Goal: Task Accomplishment & Management: Manage account settings

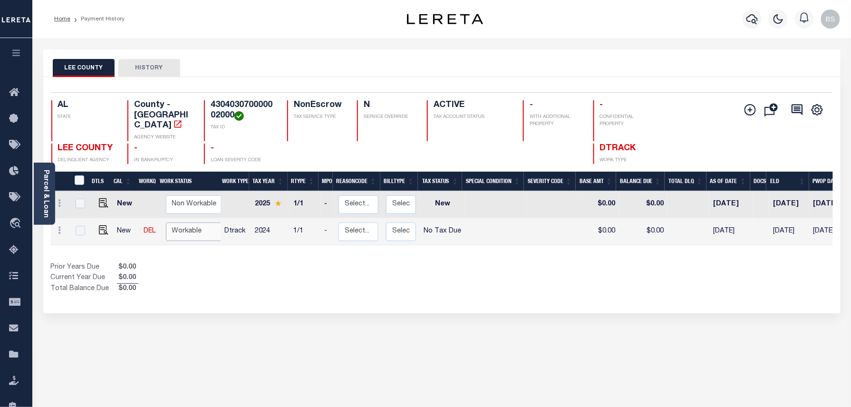
click at [203, 227] on select "Non Workable Workable" at bounding box center [194, 231] width 57 height 19
checkbox input "true"
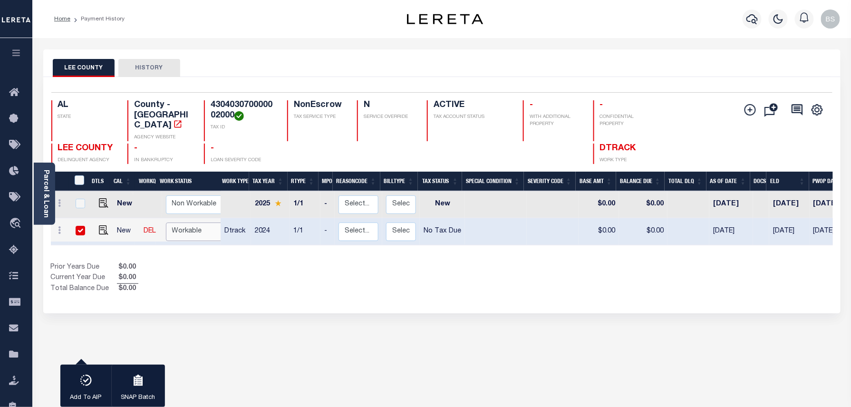
select select "true"
click at [166, 222] on select "Non Workable Workable" at bounding box center [194, 231] width 57 height 19
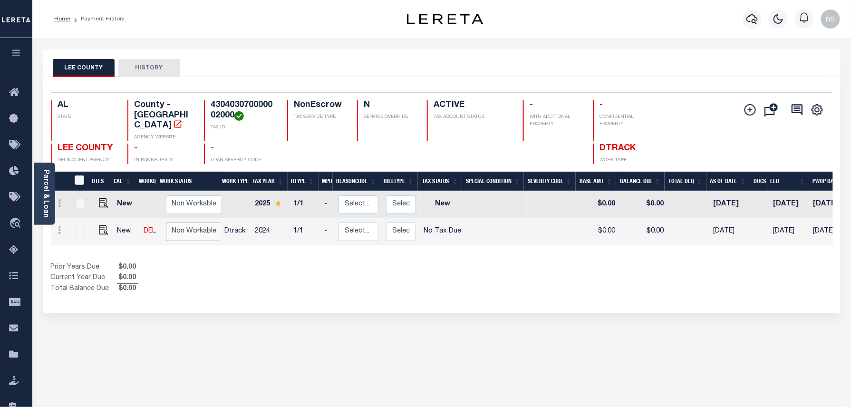
checkbox input "false"
click at [753, 14] on icon "button" at bounding box center [751, 18] width 11 height 11
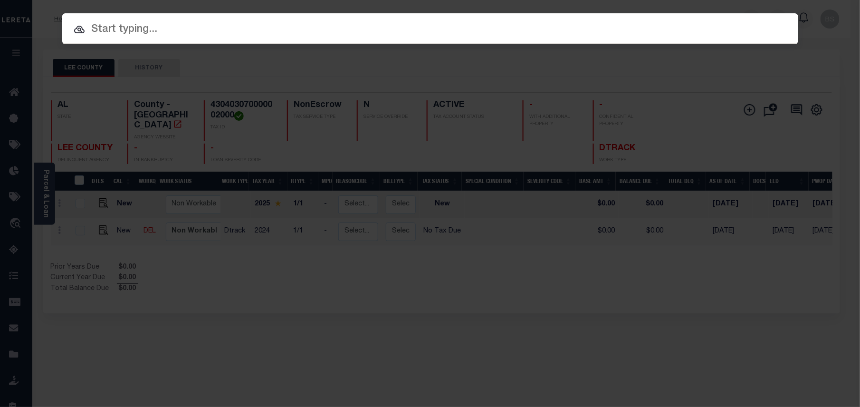
paste input "306918238"
type input "306918238"
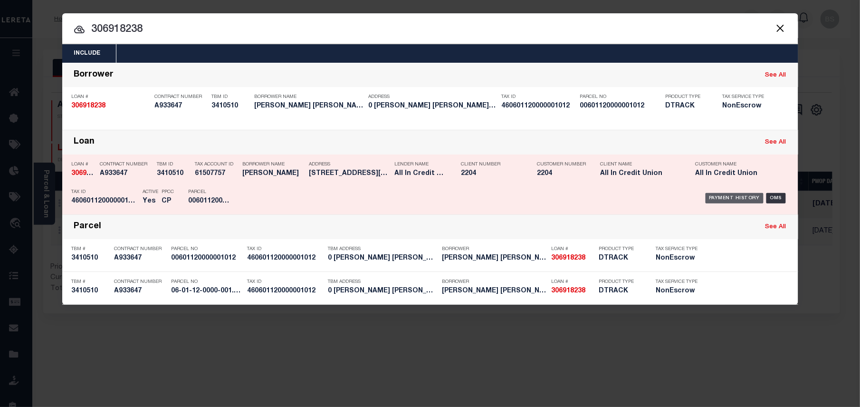
click at [744, 197] on div "Payment History" at bounding box center [735, 198] width 58 height 10
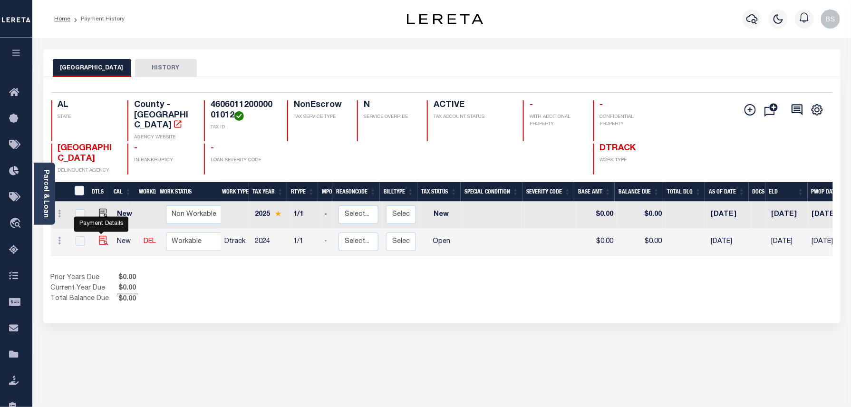
click at [102, 236] on img "" at bounding box center [104, 241] width 10 height 10
checkbox input "true"
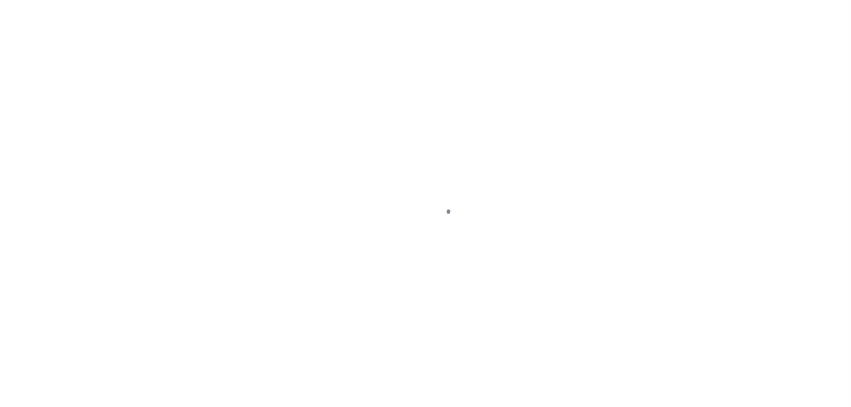
select select "OP2"
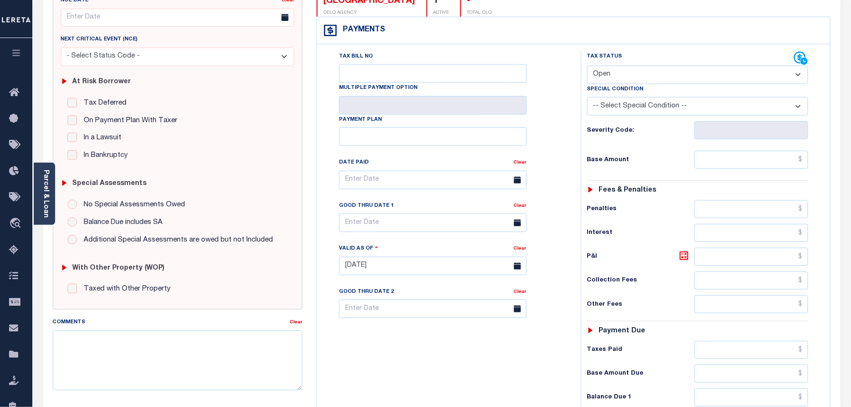
scroll to position [299, 0]
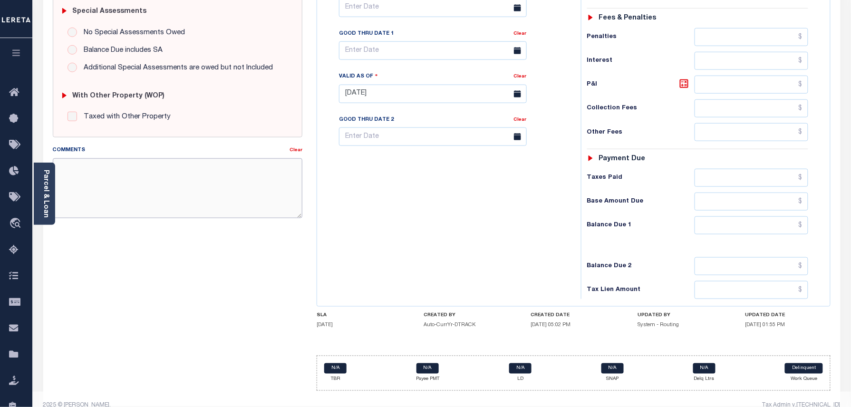
click at [204, 184] on textarea "Comments" at bounding box center [178, 188] width 250 height 60
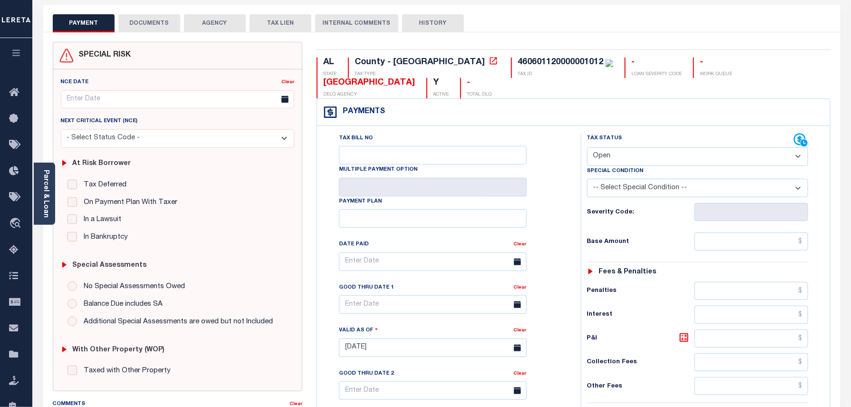
scroll to position [0, 0]
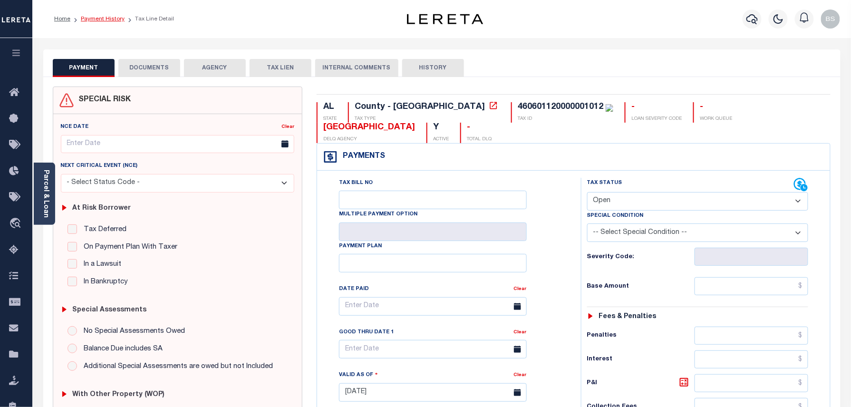
click at [114, 18] on link "Payment History" at bounding box center [103, 19] width 44 height 6
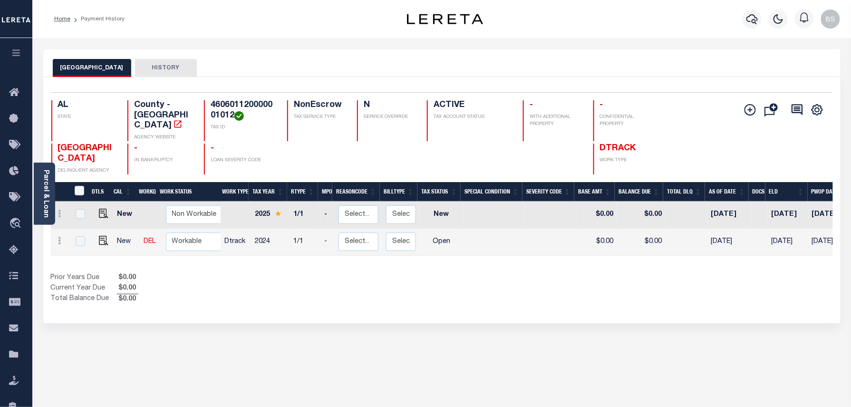
click at [697, 336] on div "MACON COUNTY HISTORY Selected 2 Results" at bounding box center [442, 322] width 812 height 546
click at [62, 238] on link at bounding box center [60, 242] width 10 height 8
click at [120, 232] on img at bounding box center [117, 237] width 10 height 10
select select "OP2"
type input "$0.00"
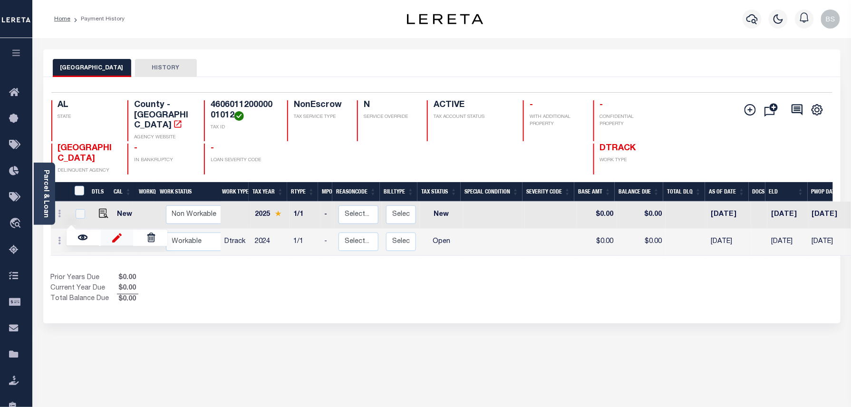
type input "$0.00"
type input "[DATE]"
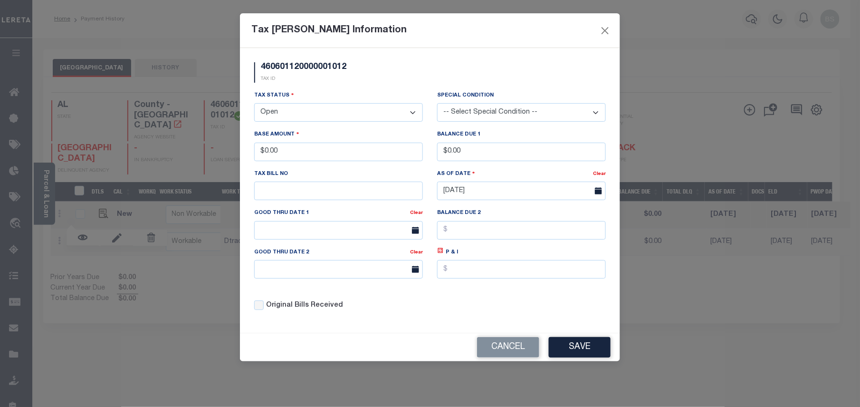
click at [295, 107] on select "- Select Status - Open Due/Unpaid Paid Incomplete No Tax Due Internal Refund Pr…" at bounding box center [338, 112] width 169 height 19
select select "NTX"
click at [254, 105] on select "- Select Status - Open Due/Unpaid Paid Incomplete No Tax Due Internal Refund Pr…" at bounding box center [338, 112] width 169 height 19
click at [585, 358] on button "Save" at bounding box center [580, 347] width 62 height 20
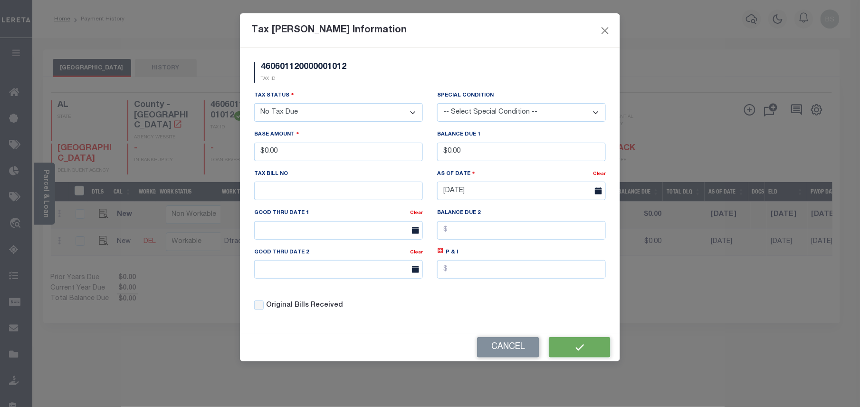
click at [701, 338] on div "Tax Bill Amount Information 460601120000001012 TAX ID Installment: TaxID: Tax S…" at bounding box center [430, 203] width 860 height 407
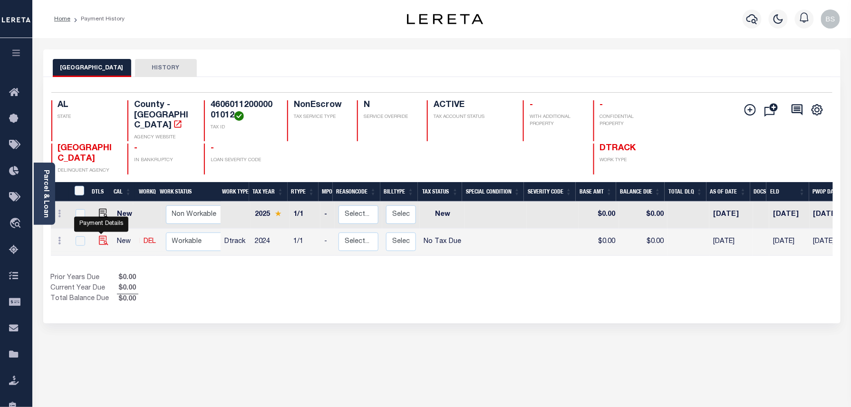
click at [105, 236] on img at bounding box center [104, 241] width 10 height 10
checkbox input "true"
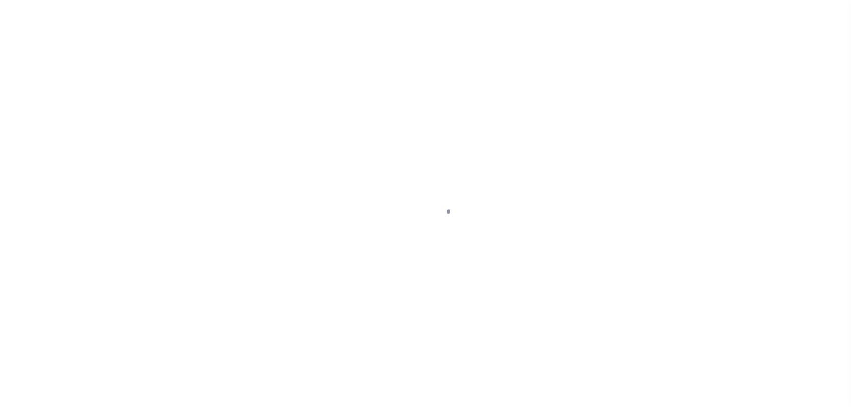
select select "NTX"
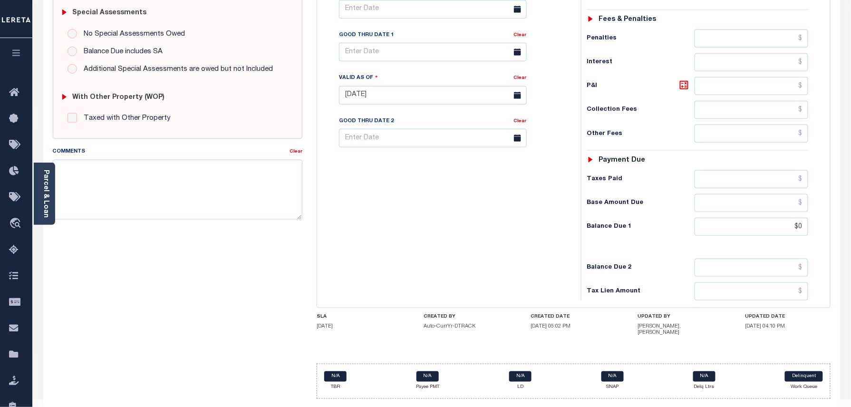
scroll to position [299, 0]
click at [153, 179] on textarea "Comments" at bounding box center [178, 188] width 250 height 60
paste textarea "Taxes were due prior to the loan boarding – No Liability-BS"
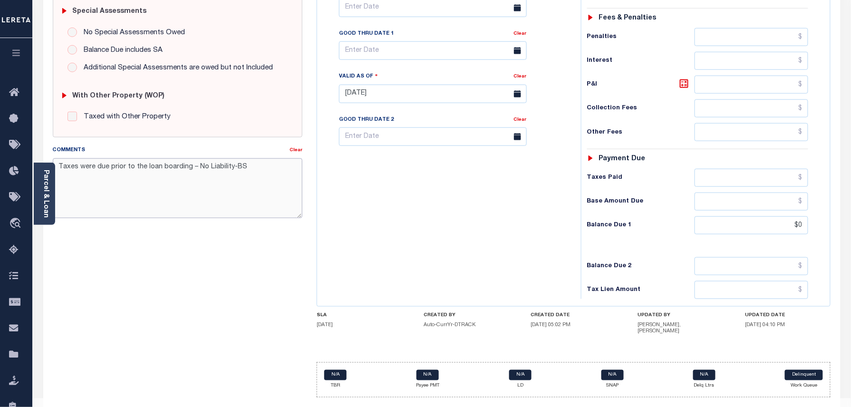
type textarea "Taxes were due prior to the loan boarding – No Liability-BS"
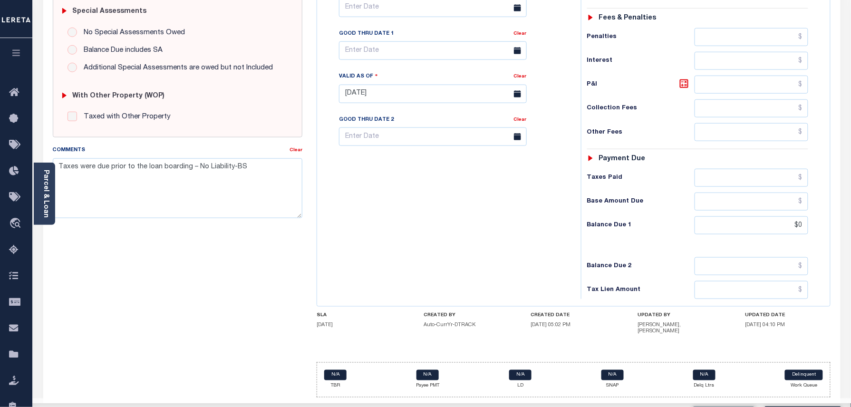
click at [122, 282] on div "SPECIAL RISK NCE Date Clear - Select Status Code -" at bounding box center [178, 96] width 264 height 617
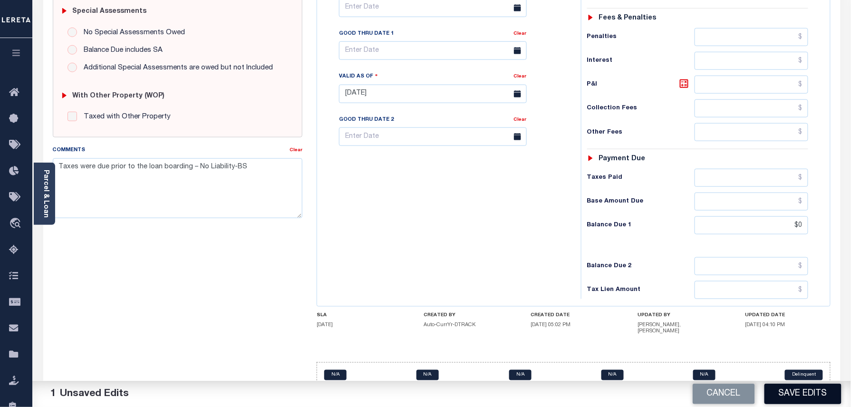
click at [816, 395] on button "Save Edits" at bounding box center [802, 394] width 77 height 20
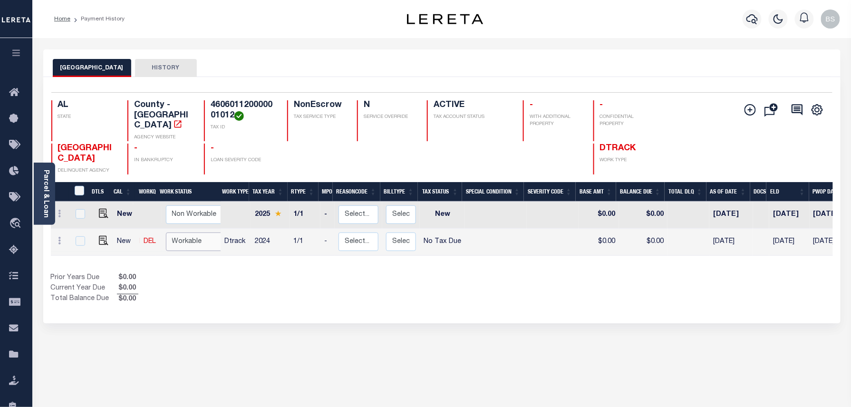
click at [168, 233] on select "Non Workable Workable" at bounding box center [194, 241] width 57 height 19
checkbox input "true"
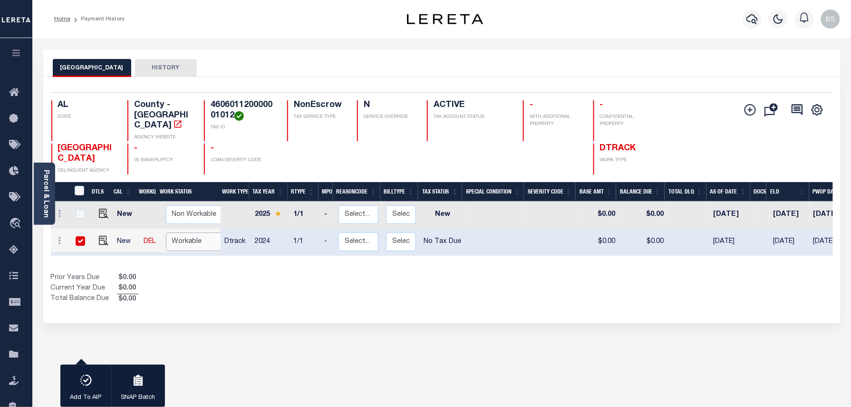
select select "true"
click at [166, 232] on select "Non Workable Workable" at bounding box center [194, 241] width 57 height 19
checkbox input "false"
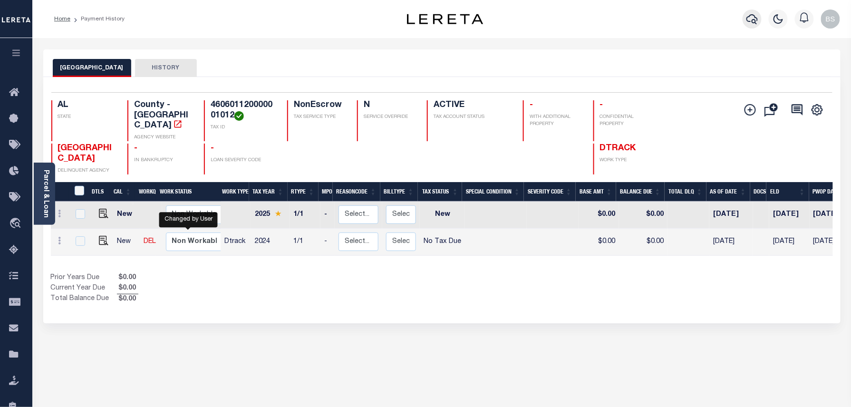
click at [750, 21] on icon "button" at bounding box center [751, 18] width 11 height 11
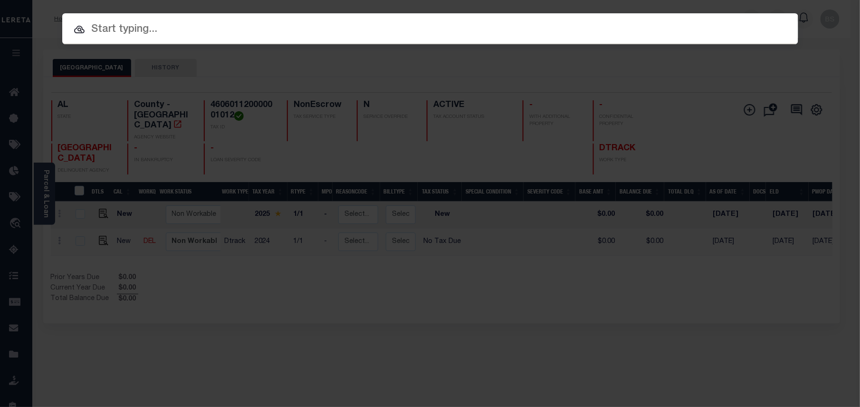
paste input "308030618"
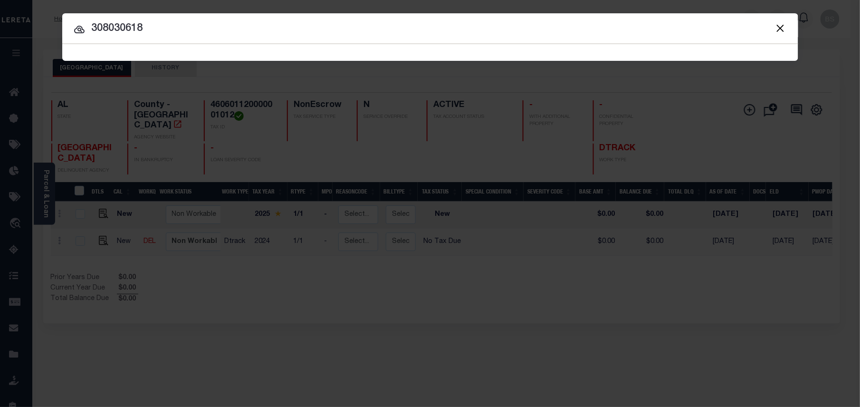
type input "308030618"
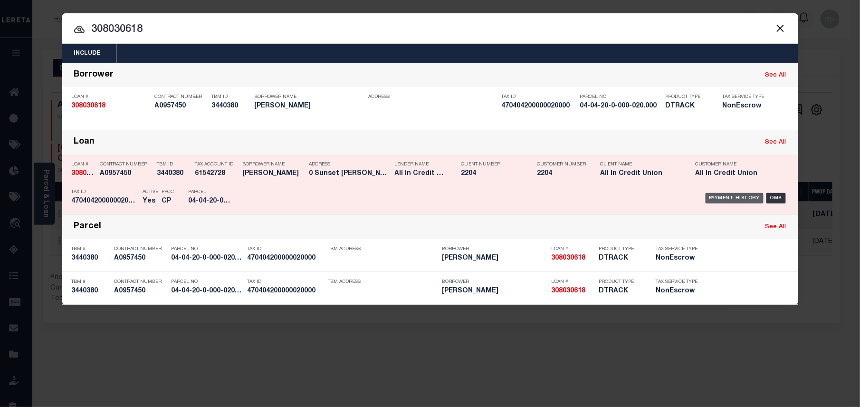
click at [736, 196] on div "Payment History" at bounding box center [735, 198] width 58 height 10
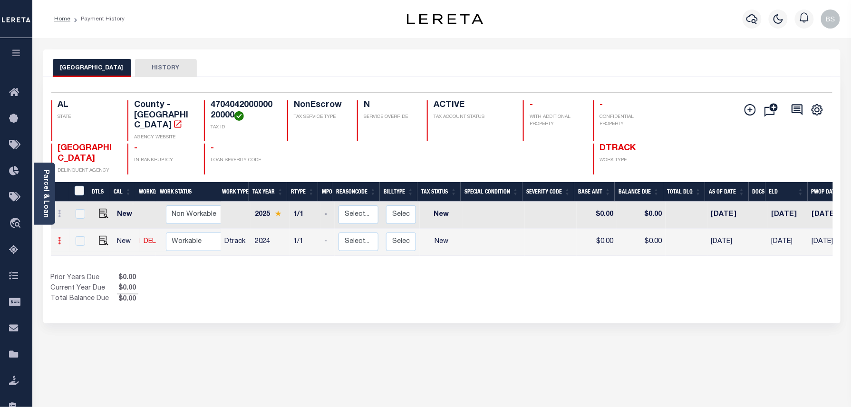
click at [61, 237] on icon at bounding box center [59, 241] width 3 height 8
click at [114, 232] on img at bounding box center [117, 237] width 10 height 10
select select "NW2"
type input "$0.00"
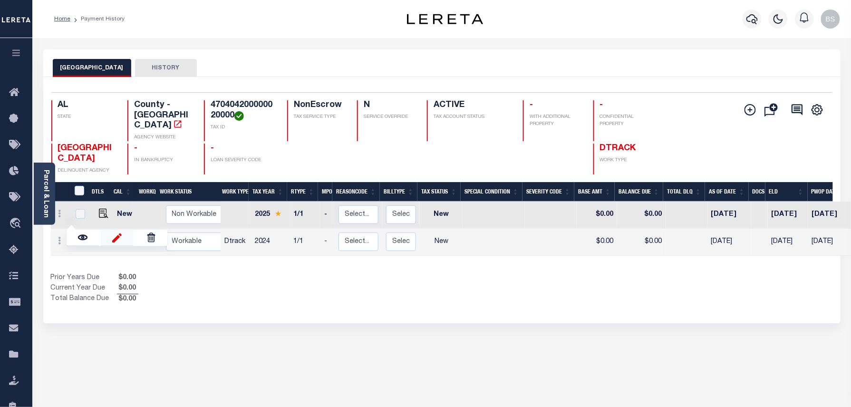
type input "[DATE]"
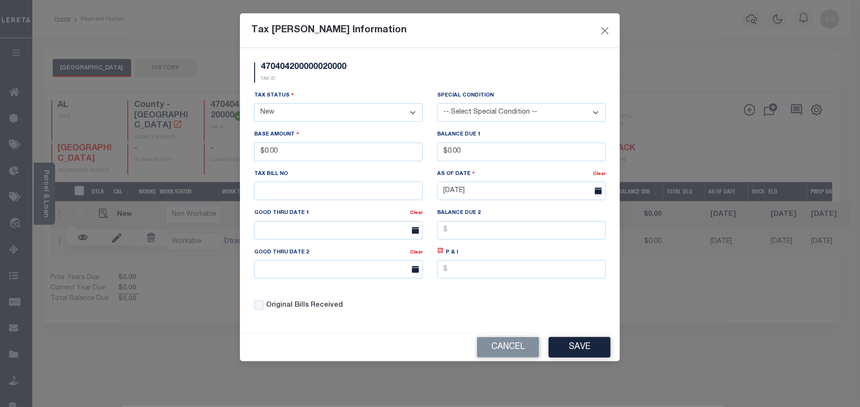
click at [299, 115] on select "- Select Status - Open Due/Unpaid Paid Incomplete No Tax Due Internal Refund Pr…" at bounding box center [338, 112] width 169 height 19
select select "NTX"
click at [254, 105] on select "- Select Status - Open Due/Unpaid Paid Incomplete No Tax Due Internal Refund Pr…" at bounding box center [338, 112] width 169 height 19
click at [579, 355] on button "Save" at bounding box center [580, 347] width 62 height 20
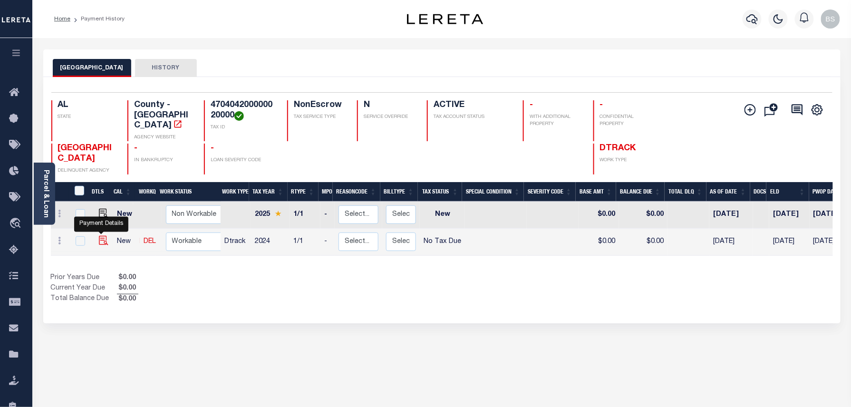
click at [103, 236] on img at bounding box center [104, 241] width 10 height 10
checkbox input "true"
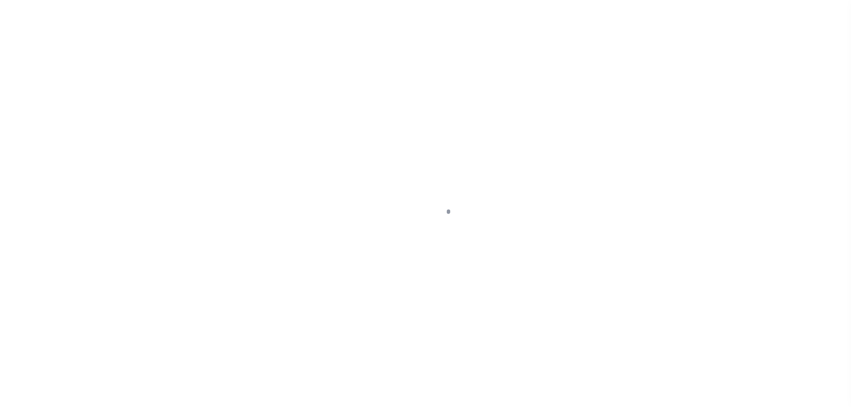
select select "NTX"
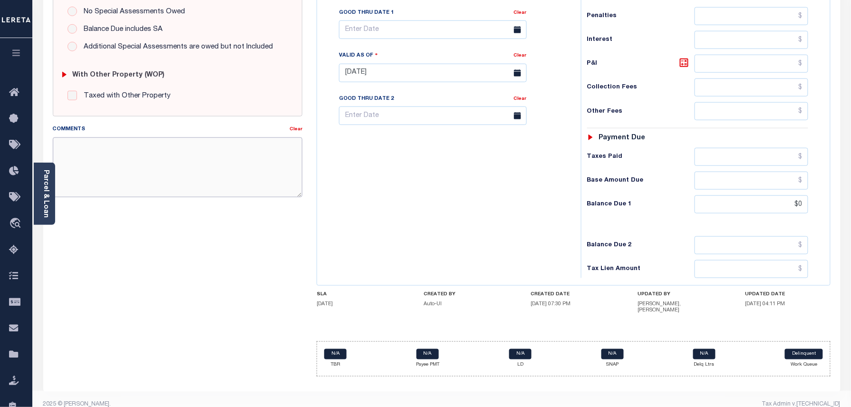
click at [193, 151] on textarea "Comments" at bounding box center [178, 167] width 250 height 60
click at [555, 220] on div "Tax Bill No Multiple Payment Option Payment Plan Clear" at bounding box center [446, 68] width 254 height 420
click at [149, 143] on textarea "Comments" at bounding box center [178, 167] width 250 height 60
paste textarea "Taxes were due prior to the loan boarding – No Liability-BS"
type textarea "Taxes were due prior to the loan boarding – No Liability-BS"
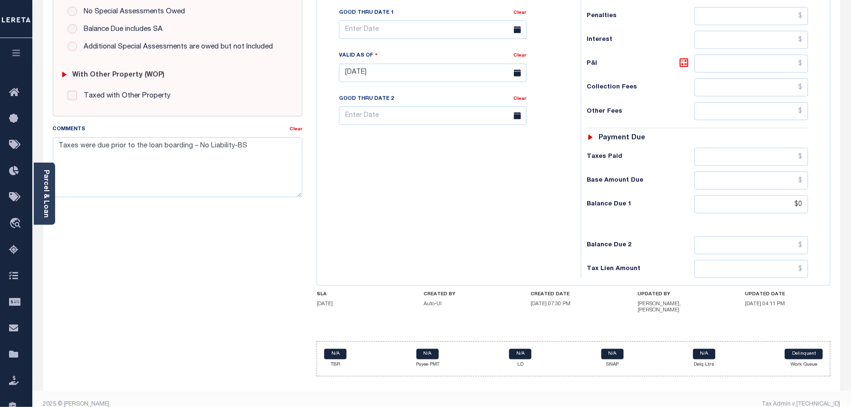
click at [174, 251] on div "SPECIAL RISK NCE Date Clear - Select Status Code -" at bounding box center [178, 75] width 264 height 617
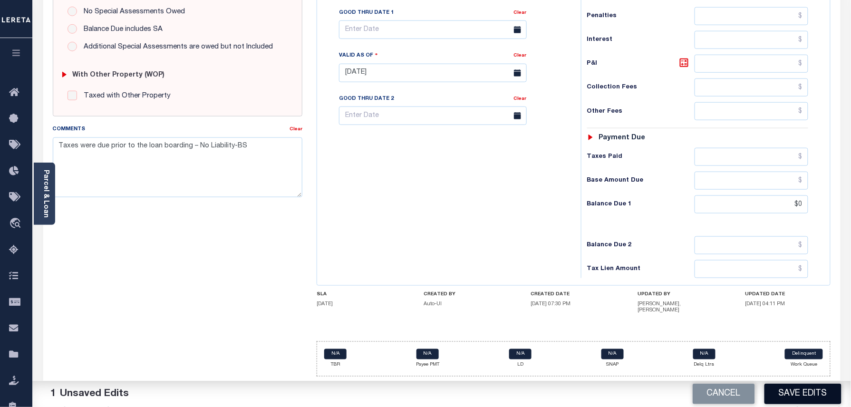
click at [793, 393] on button "Save Edits" at bounding box center [802, 394] width 77 height 20
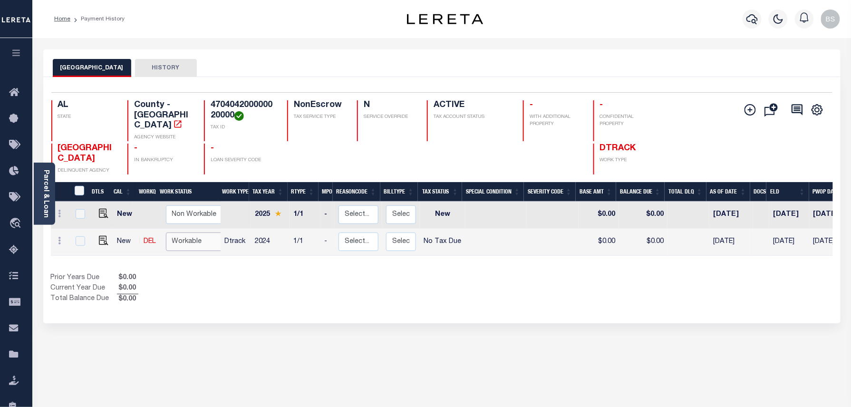
click at [167, 232] on select "Non Workable Workable" at bounding box center [194, 241] width 57 height 19
checkbox input "true"
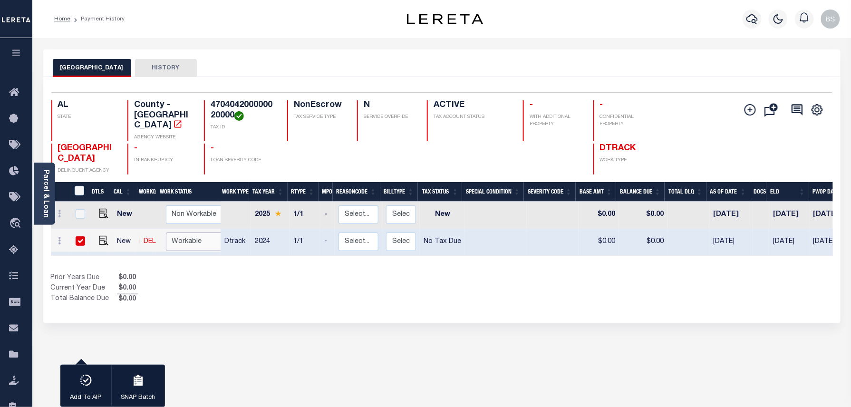
select select "true"
click at [166, 232] on select "Non Workable Workable" at bounding box center [194, 241] width 57 height 19
checkbox input "false"
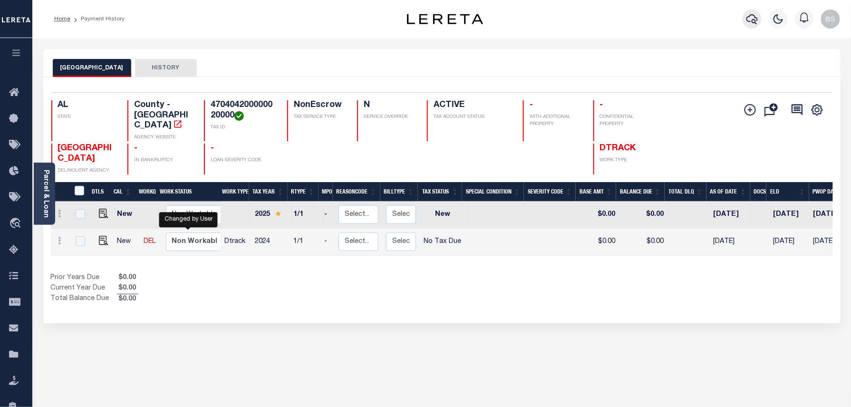
click at [752, 18] on icon "button" at bounding box center [751, 18] width 11 height 11
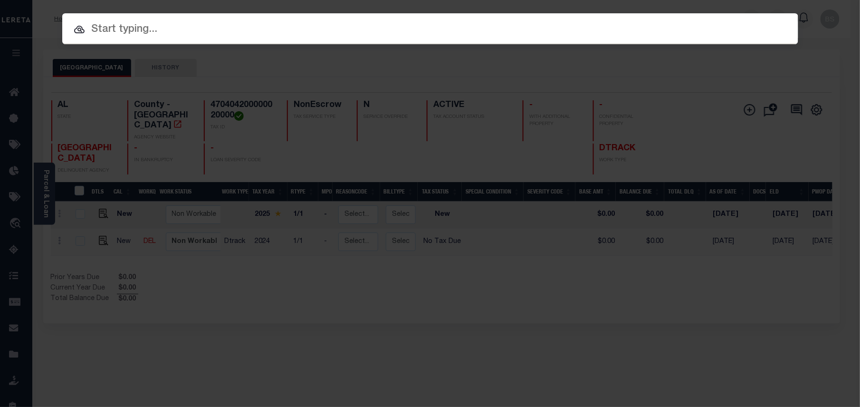
paste input "307912312"
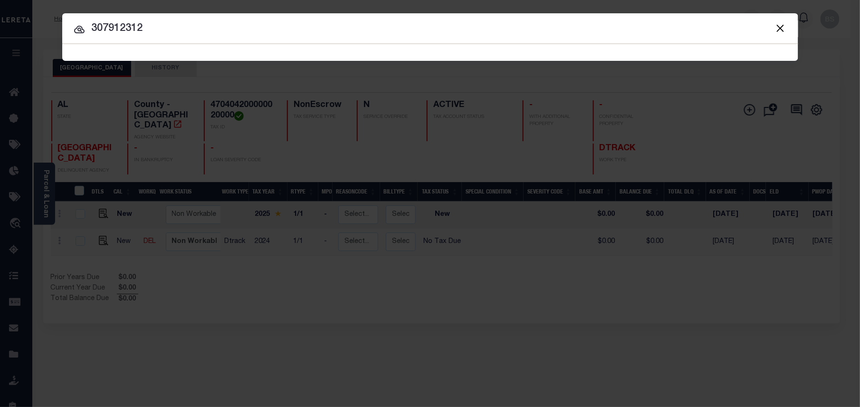
type input "307912312"
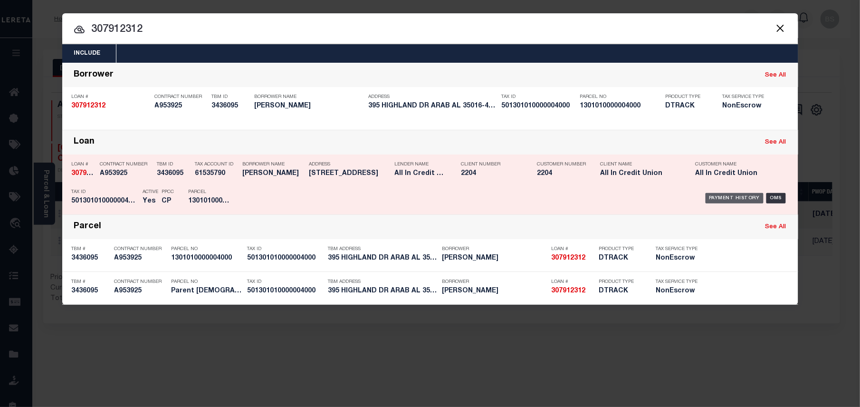
click at [738, 198] on div "Payment History" at bounding box center [735, 198] width 58 height 10
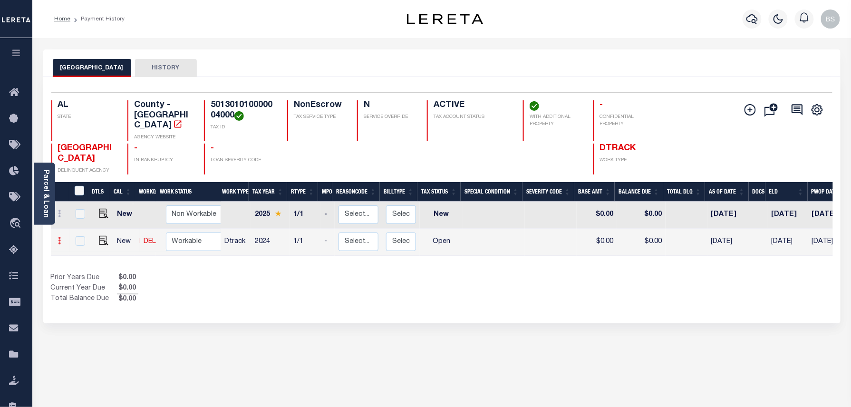
click at [59, 237] on icon at bounding box center [59, 241] width 3 height 8
click at [118, 232] on img at bounding box center [117, 237] width 10 height 10
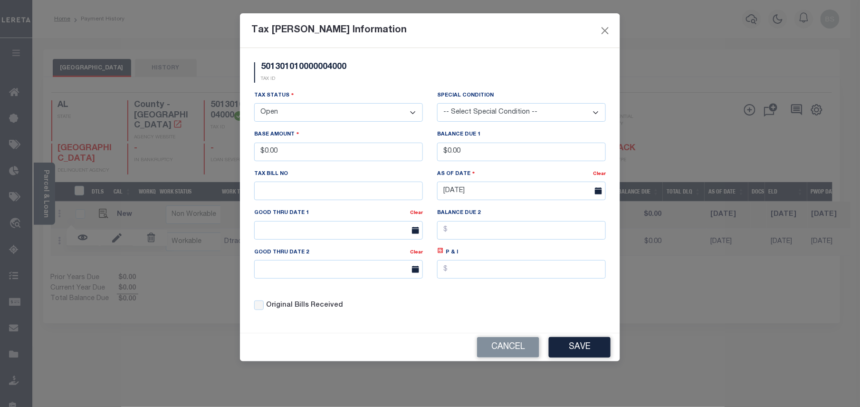
click at [328, 107] on select "- Select Status - Open Due/Unpaid Paid Incomplete No Tax Due Internal Refund Pr…" at bounding box center [338, 112] width 169 height 19
select select "NTX"
click at [254, 105] on select "- Select Status - Open Due/Unpaid Paid Incomplete No Tax Due Internal Refund Pr…" at bounding box center [338, 112] width 169 height 19
click at [590, 356] on button "Save" at bounding box center [580, 347] width 62 height 20
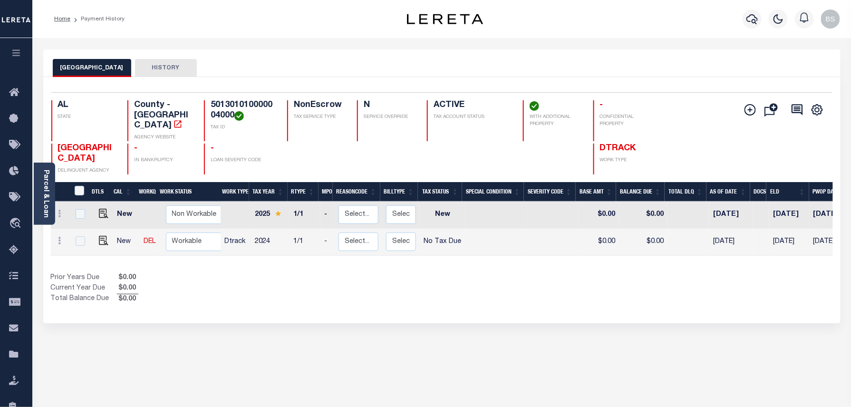
click at [671, 317] on div "MARSHALL COUNTY HISTORY Selected 2 Results" at bounding box center [442, 322] width 812 height 546
click at [101, 236] on img at bounding box center [104, 241] width 10 height 10
checkbox input "true"
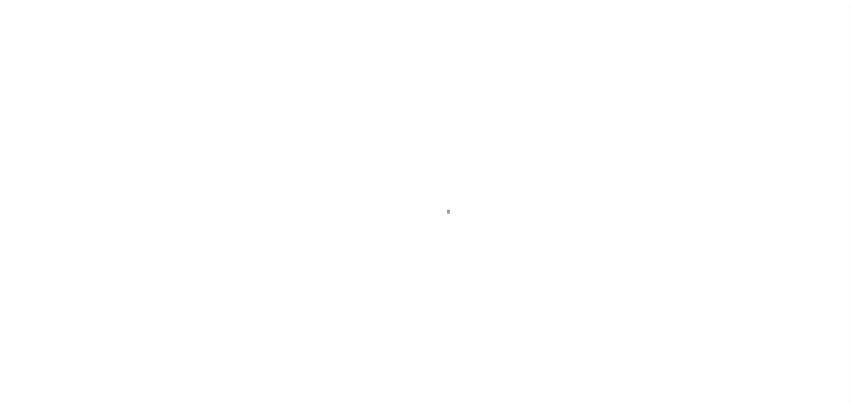
select select "NTX"
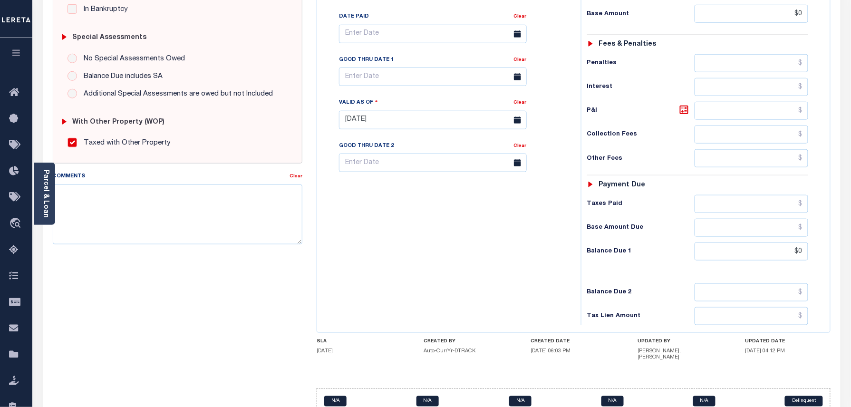
scroll to position [317, 0]
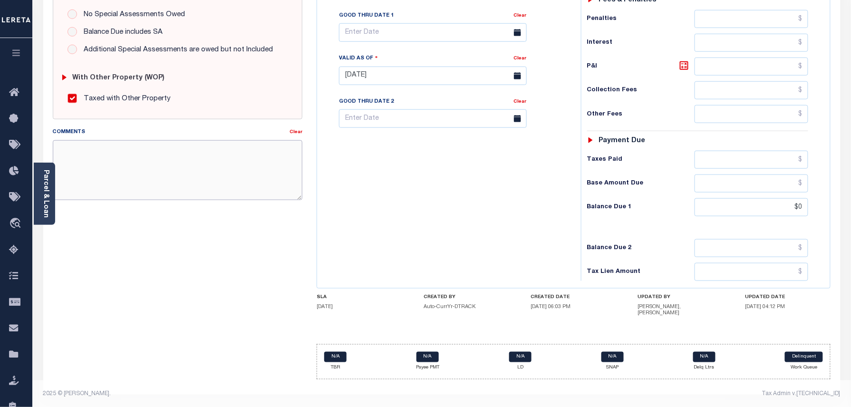
click at [175, 177] on textarea "Comments" at bounding box center [178, 170] width 250 height 60
paste textarea "Taxes were due prior to the loan boarding – No Liability-BS"
type textarea "Taxes were due prior to the loan boarding – No Liability-BS"
click at [153, 252] on div "SPECIAL RISK NCE Date Clear - Select Status Code -" at bounding box center [178, 78] width 264 height 617
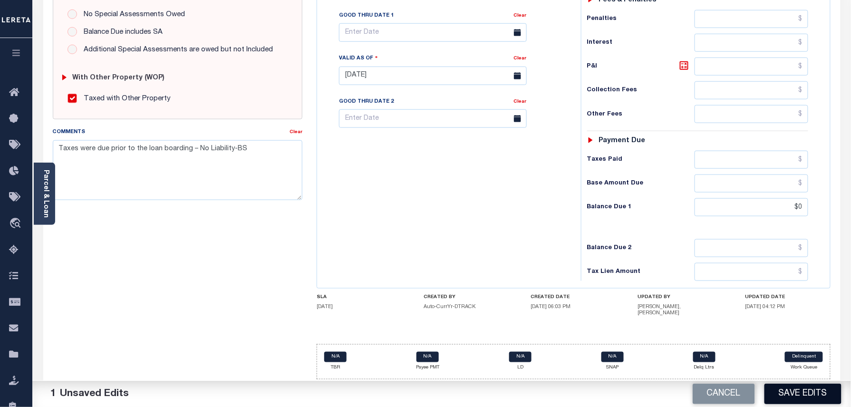
click at [814, 392] on button "Save Edits" at bounding box center [802, 394] width 77 height 20
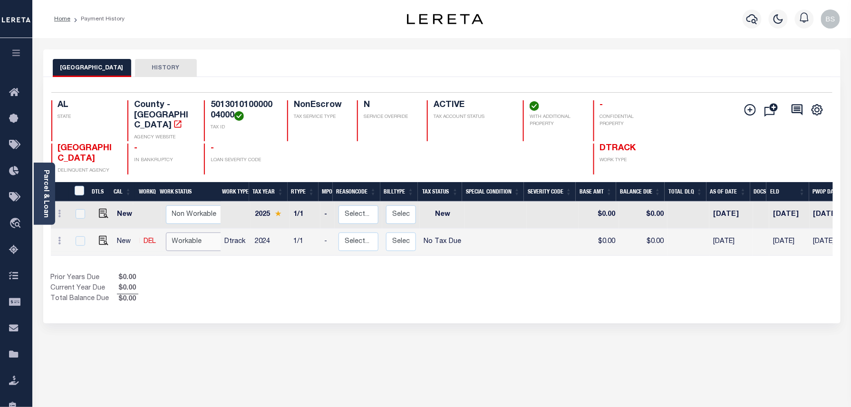
click at [183, 232] on select "Non Workable Workable" at bounding box center [194, 241] width 57 height 19
checkbox input "true"
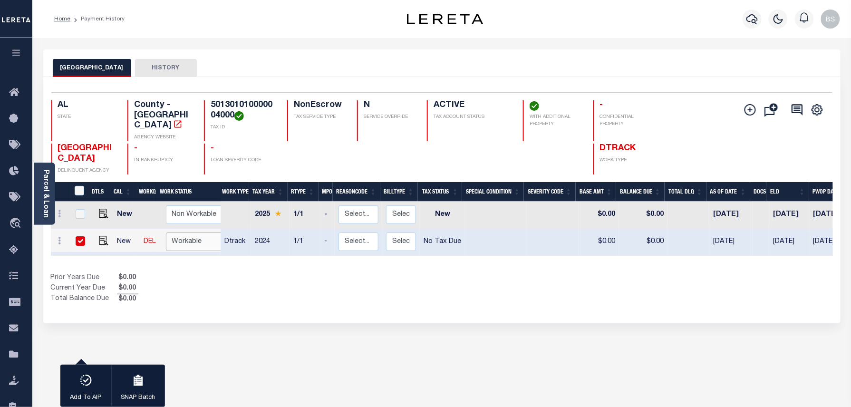
select select "true"
click at [166, 232] on select "Non Workable Workable" at bounding box center [194, 241] width 57 height 19
checkbox input "false"
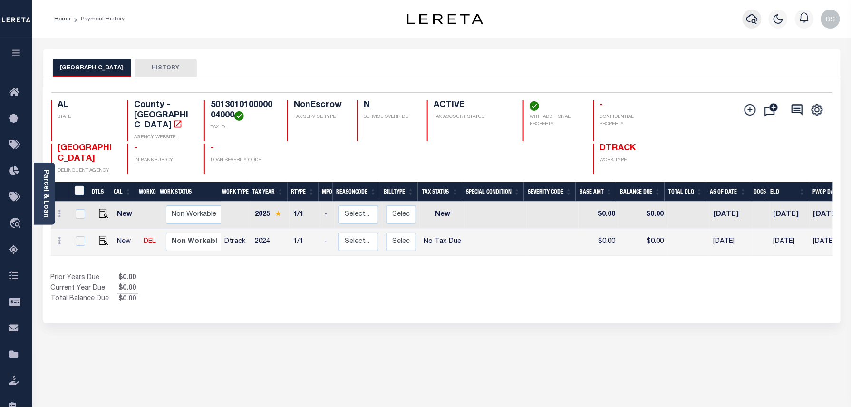
click at [749, 23] on icon "button" at bounding box center [751, 18] width 11 height 11
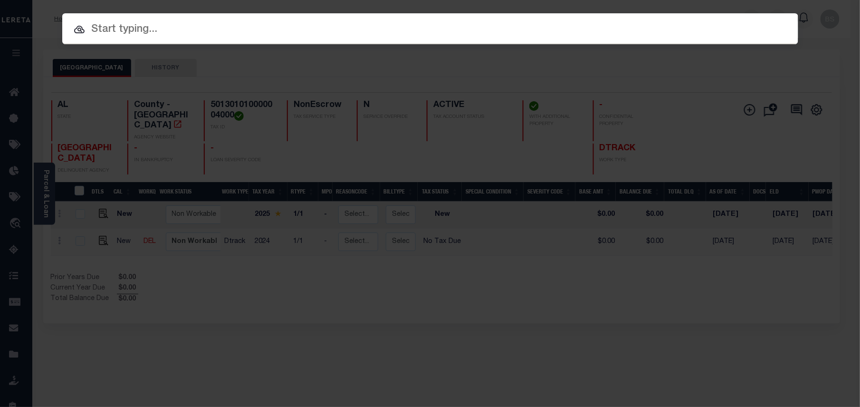
paste input "2190137"
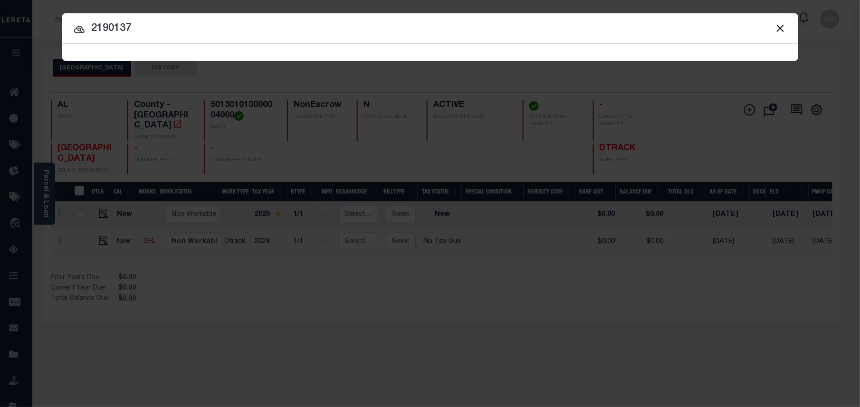
type input "2190137"
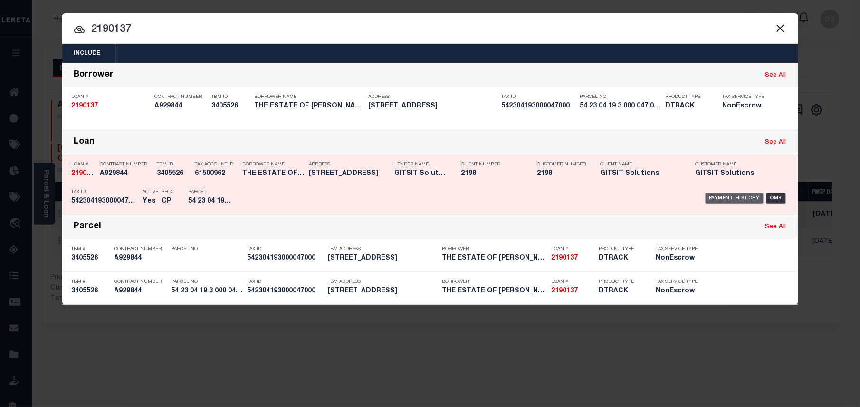
click at [738, 202] on div "Payment History" at bounding box center [735, 198] width 58 height 10
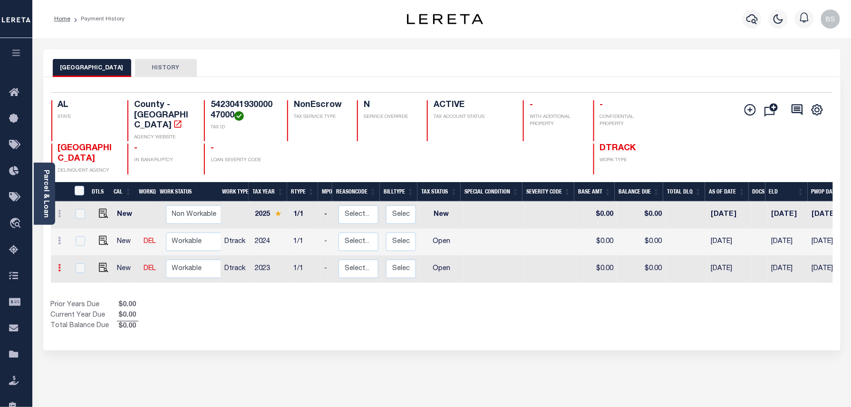
click at [62, 265] on link at bounding box center [60, 269] width 10 height 8
click at [88, 241] on link at bounding box center [83, 249] width 32 height 16
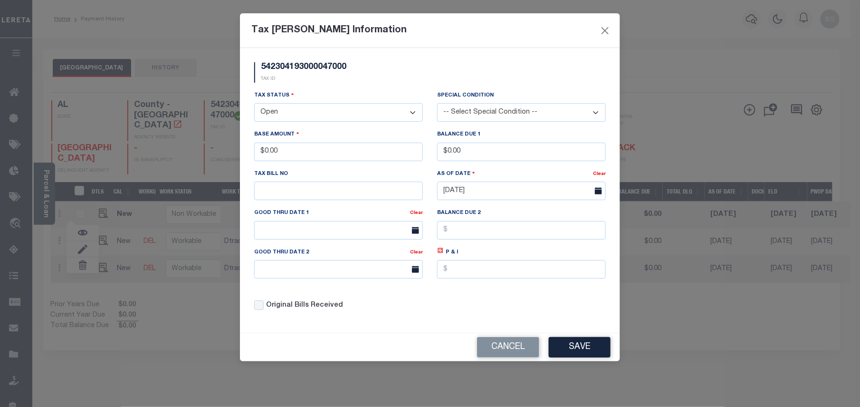
click at [274, 118] on select "- Select Status - Open Due/Unpaid Paid Incomplete No Tax Due Internal Refund Pr…" at bounding box center [338, 112] width 169 height 19
select select "NTX"
click at [254, 105] on select "- Select Status - Open Due/Unpaid Paid Incomplete No Tax Due Internal Refund Pr…" at bounding box center [338, 112] width 169 height 19
click at [598, 354] on button "Save" at bounding box center [580, 347] width 62 height 20
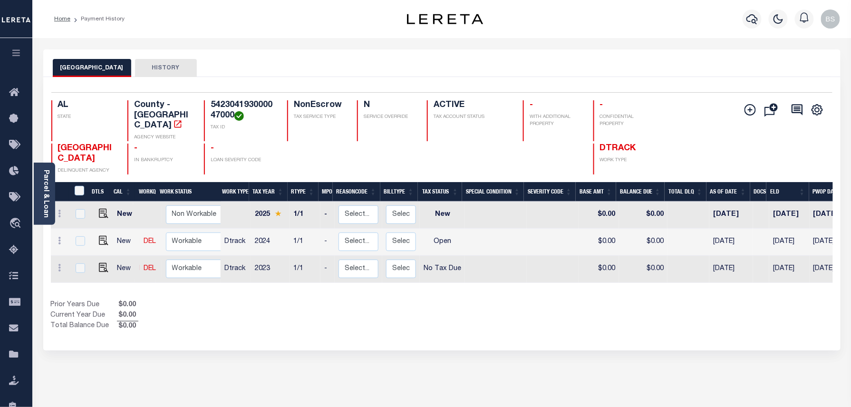
click at [725, 357] on div "PICKENS COUNTY HISTORY Selected 3 Results" at bounding box center [442, 322] width 812 height 546
click at [101, 263] on img at bounding box center [104, 268] width 10 height 10
checkbox input "true"
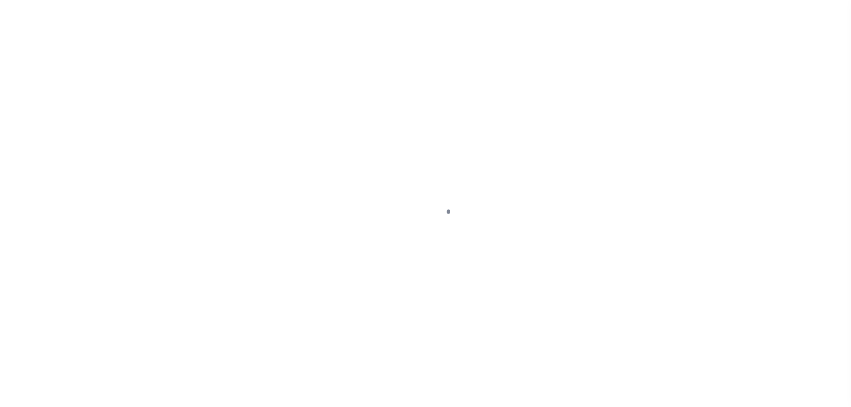
select select "NTX"
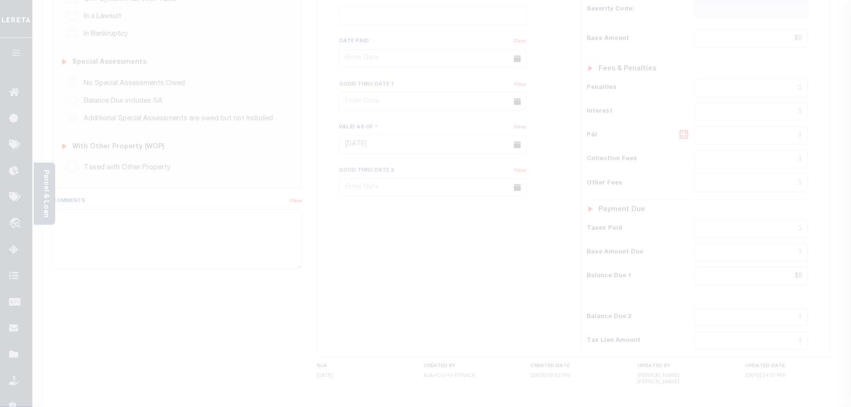
scroll to position [253, 0]
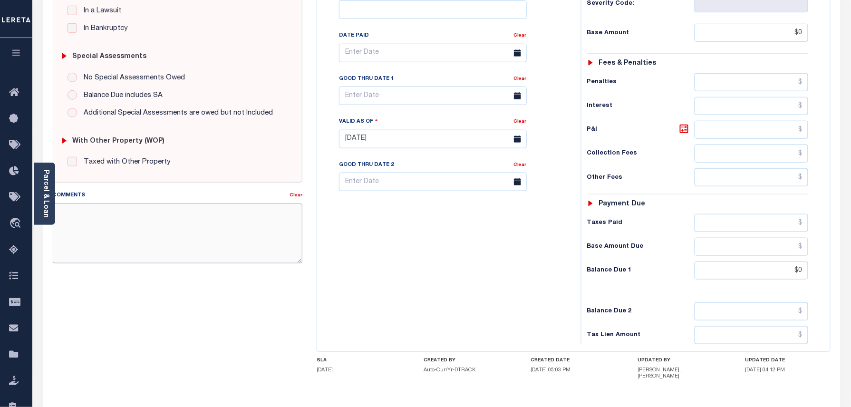
click at [154, 233] on textarea "Comments" at bounding box center [178, 233] width 250 height 60
paste textarea "Taxes were due prior to the loan boarding – No Liability-BS"
type textarea "Taxes were due prior to the loan boarding – No Liability-BS"
click at [123, 286] on div "SPECIAL RISK NCE Date Clear - Select Status Code -" at bounding box center [178, 141] width 264 height 617
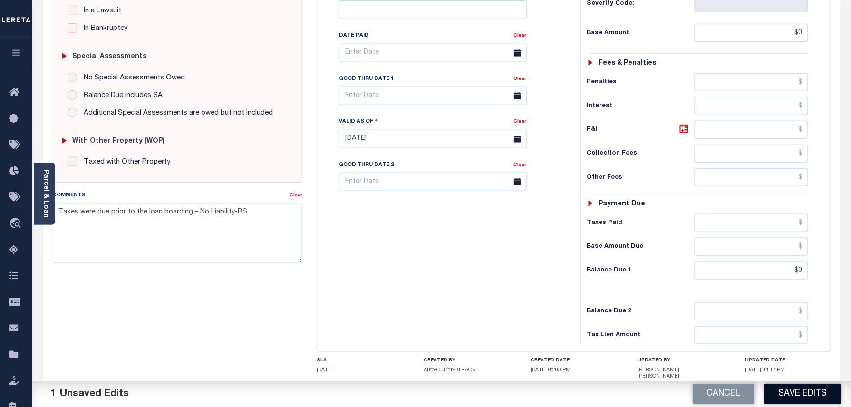
click at [795, 393] on button "Save Edits" at bounding box center [802, 394] width 77 height 20
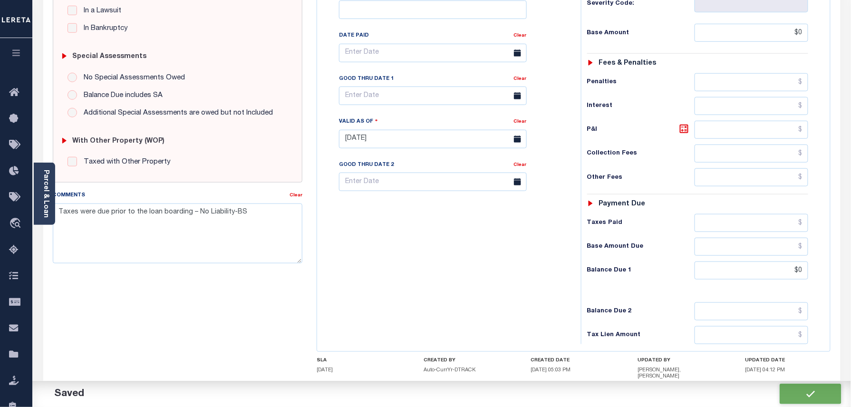
checkbox input "false"
type input "$0"
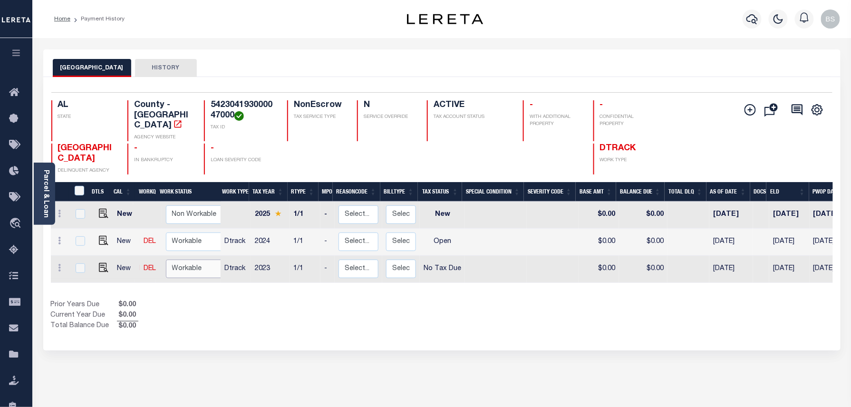
click at [198, 261] on select "Non Workable Workable" at bounding box center [194, 269] width 57 height 19
checkbox input "true"
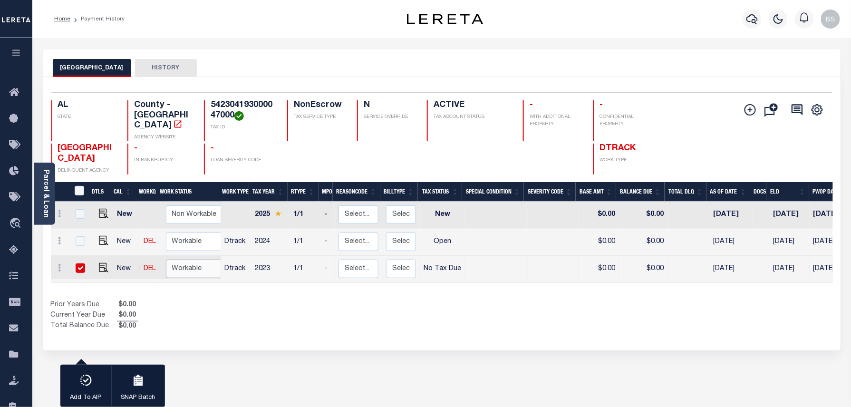
select select "true"
click at [166, 260] on select "Non Workable Workable" at bounding box center [194, 269] width 57 height 19
checkbox input "false"
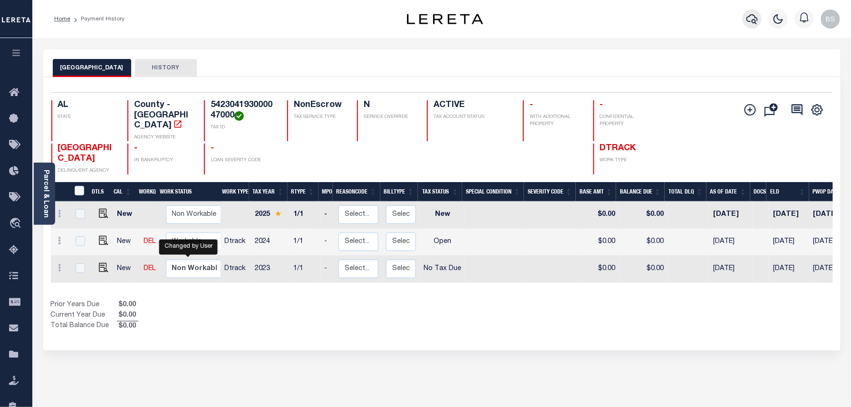
click at [750, 14] on icon "button" at bounding box center [751, 18] width 11 height 11
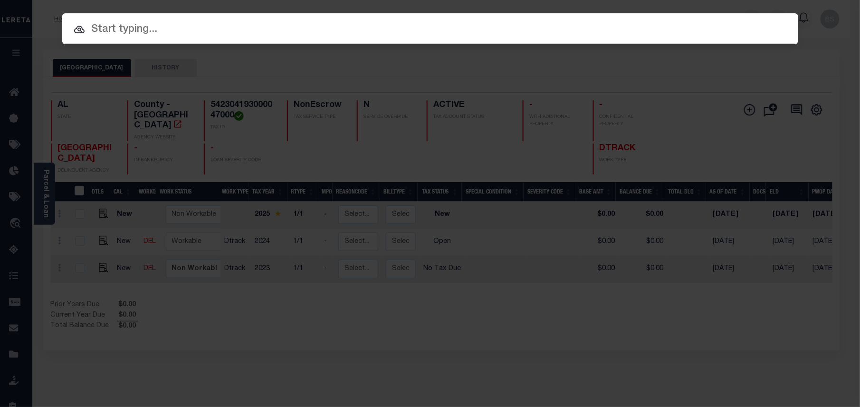
paste input "306719967"
type input "306719967"
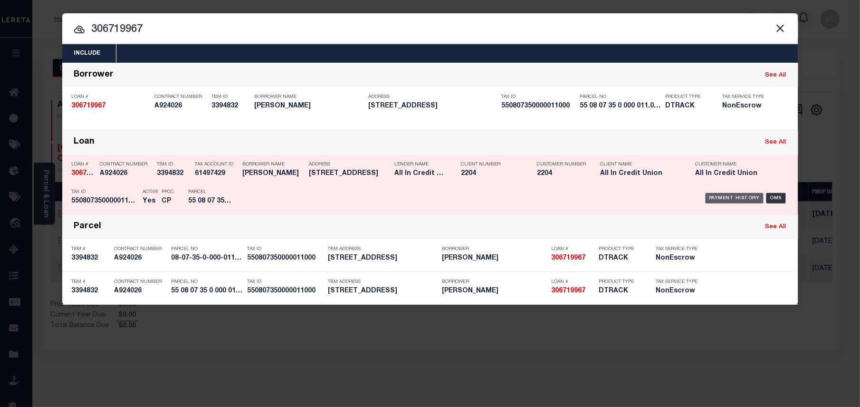
click at [735, 200] on div "Payment History" at bounding box center [735, 198] width 58 height 10
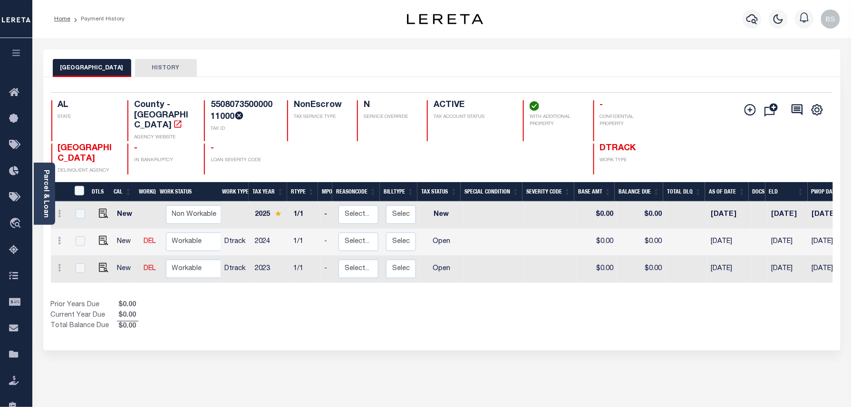
click at [58, 264] on icon at bounding box center [59, 268] width 3 height 8
click at [86, 244] on img at bounding box center [83, 249] width 10 height 10
select select "OP2"
type input "$0.00"
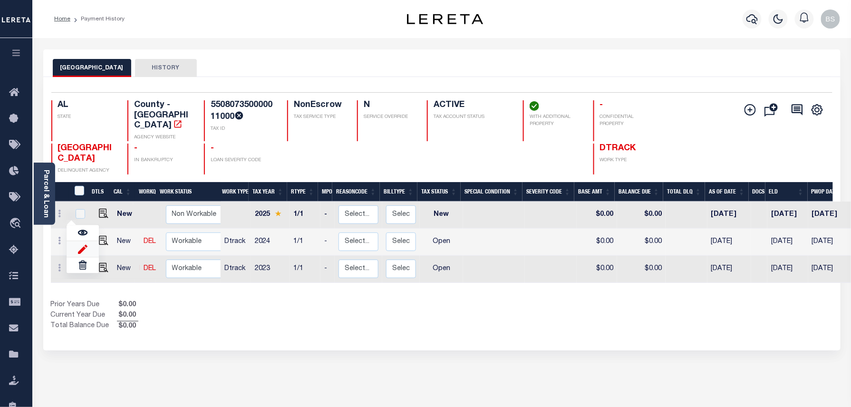
type input "[DATE]"
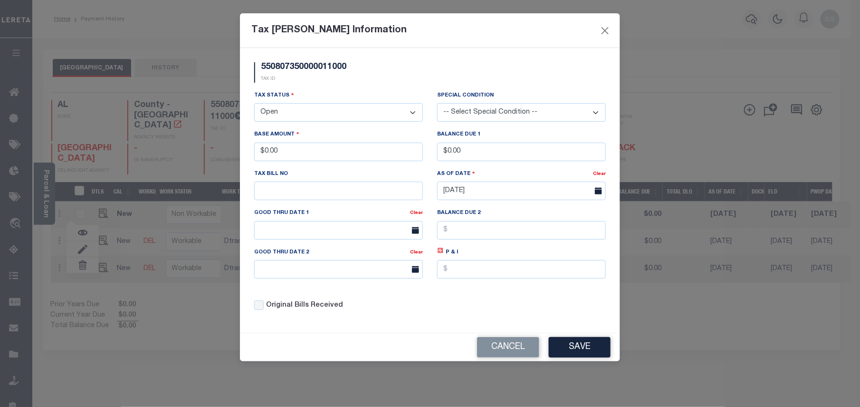
click at [289, 112] on select "- Select Status - Open Due/Unpaid Paid Incomplete No Tax Due Internal Refund Pr…" at bounding box center [338, 112] width 169 height 19
select select "NTX"
click at [254, 105] on select "- Select Status - Open Due/Unpaid Paid Incomplete No Tax Due Internal Refund Pr…" at bounding box center [338, 112] width 169 height 19
click at [577, 351] on button "Save" at bounding box center [580, 347] width 62 height 20
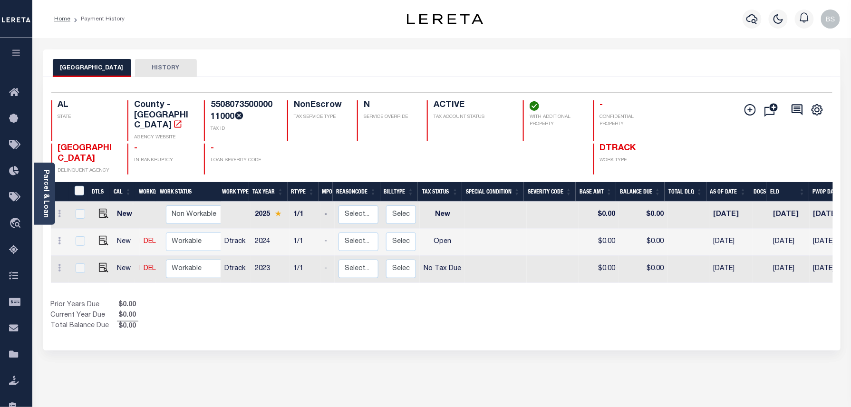
click at [712, 300] on div "Show Tax Lines before Bill Release Date Prior Years Due $0.00 Current Year Due …" at bounding box center [442, 316] width 782 height 32
click at [99, 263] on img at bounding box center [104, 268] width 10 height 10
checkbox input "true"
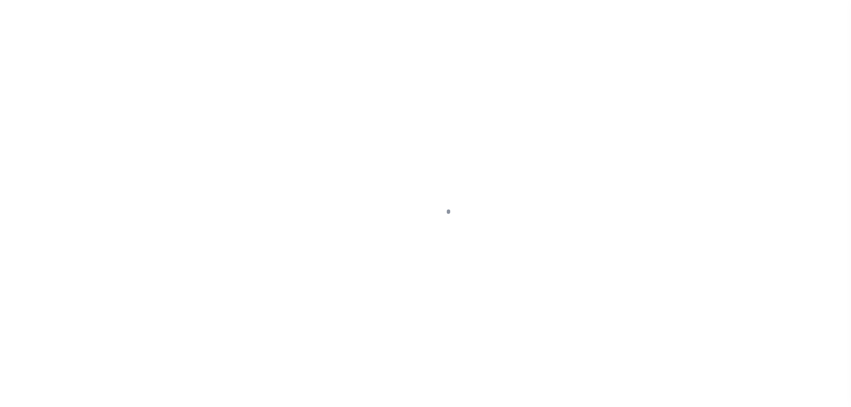
select select "NTX"
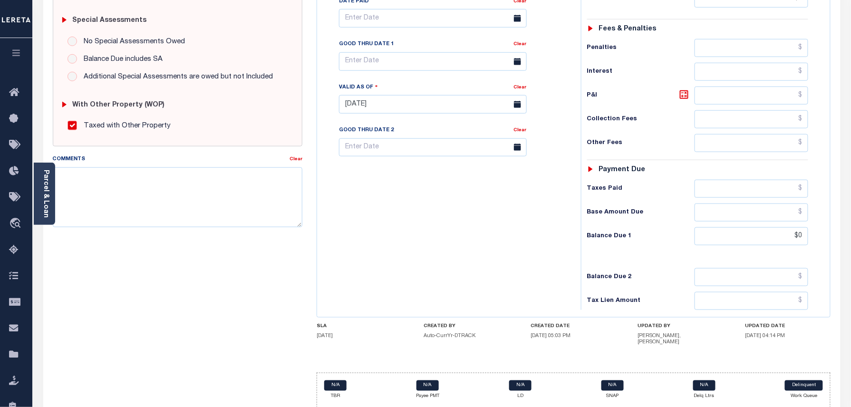
scroll to position [298, 0]
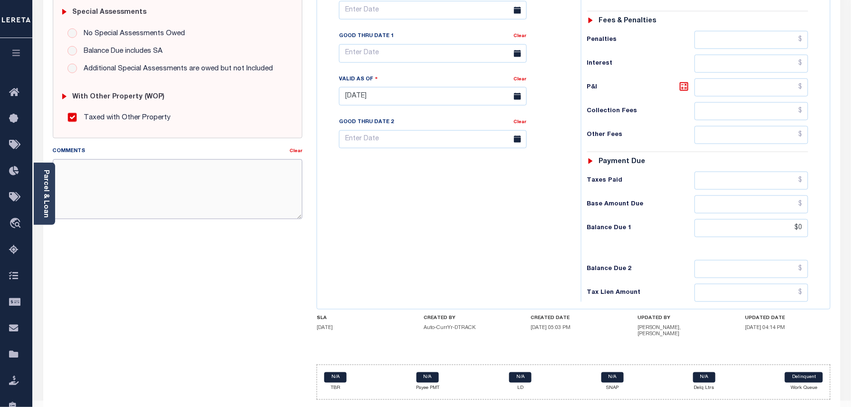
click at [162, 189] on textarea "Comments" at bounding box center [178, 189] width 250 height 60
paste textarea "Taxes were due prior to the loan boarding – No Liability-BS"
type textarea "Taxes were due prior to the loan boarding – No Liability-BS"
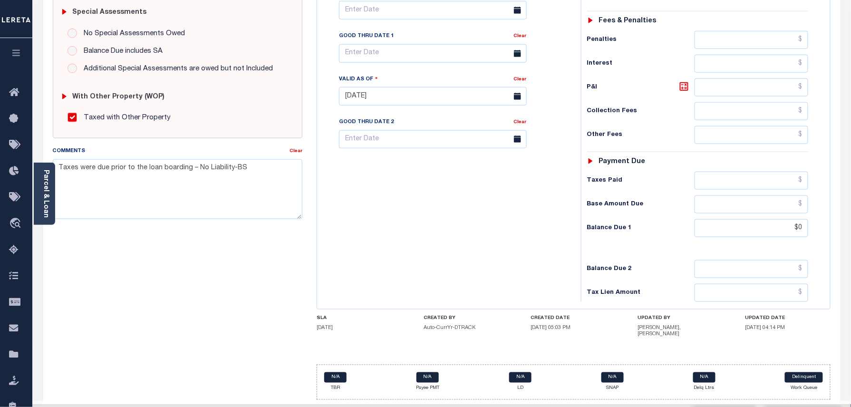
click at [170, 263] on div "SPECIAL RISK NCE Date Clear - Select Status Code -" at bounding box center [178, 98] width 264 height 619
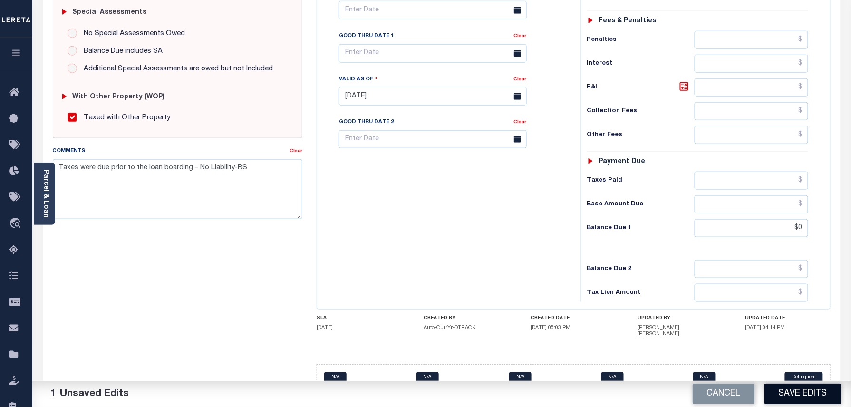
click at [798, 395] on button "Save Edits" at bounding box center [802, 394] width 77 height 20
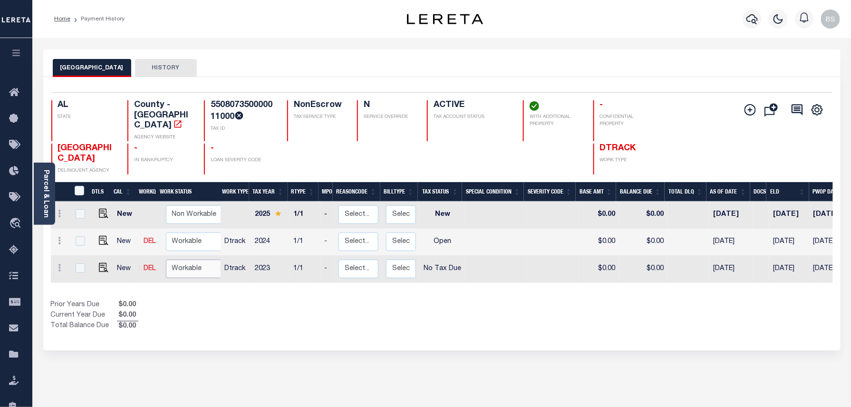
click at [196, 260] on select "Non Workable Workable" at bounding box center [194, 269] width 57 height 19
checkbox input "true"
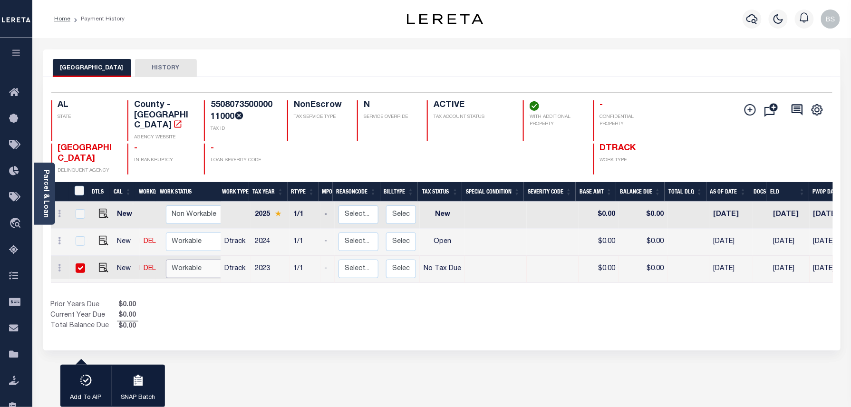
select select "true"
click at [166, 260] on select "Non Workable Workable" at bounding box center [194, 269] width 57 height 19
checkbox input "false"
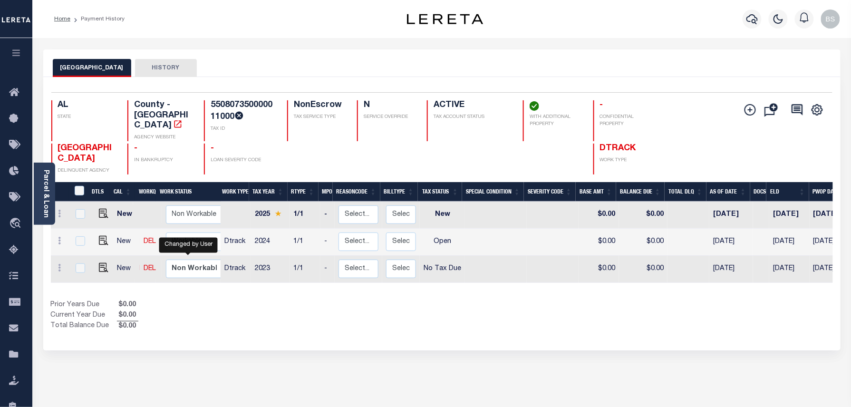
click at [763, 17] on div at bounding box center [752, 18] width 26 height 33
click at [754, 18] on icon "button" at bounding box center [751, 18] width 11 height 11
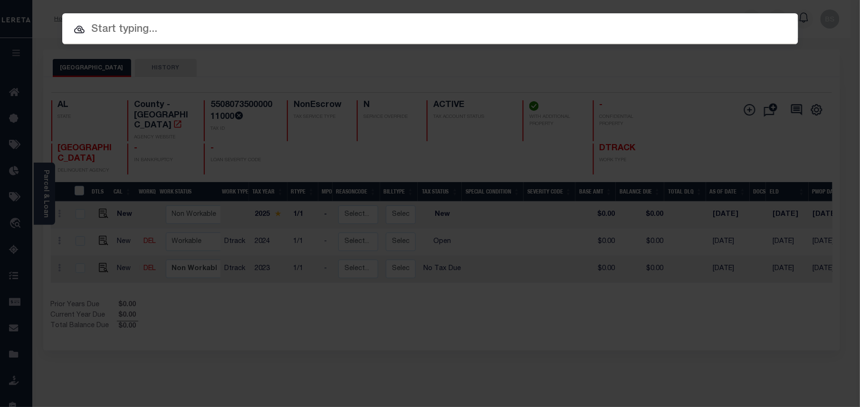
paste input "307182692"
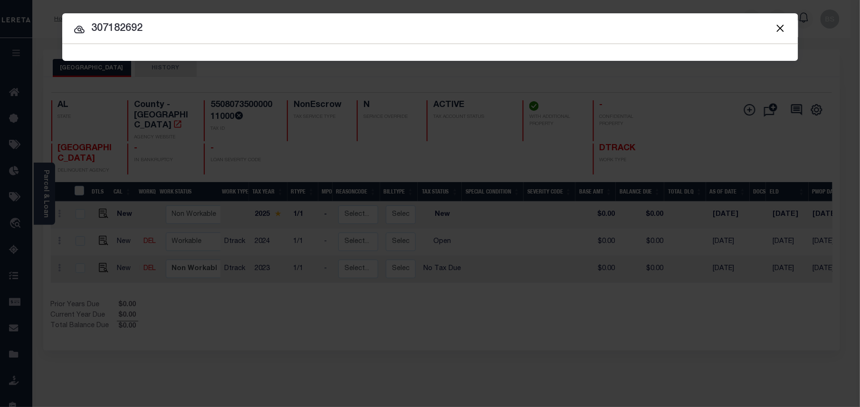
type input "307182692"
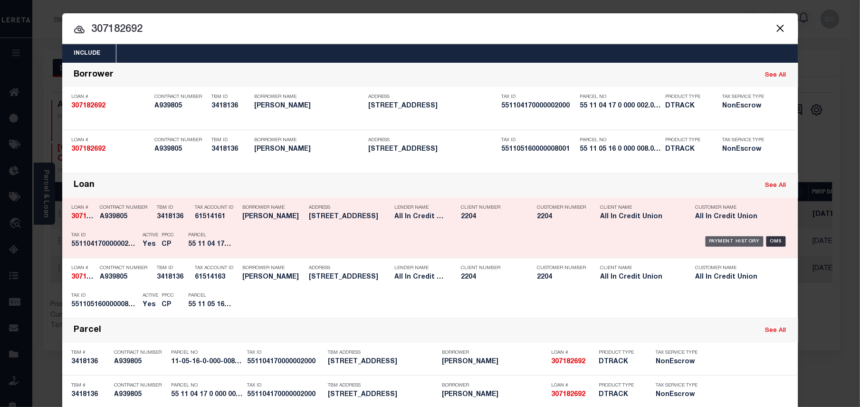
click at [725, 238] on div "Payment History" at bounding box center [735, 241] width 58 height 10
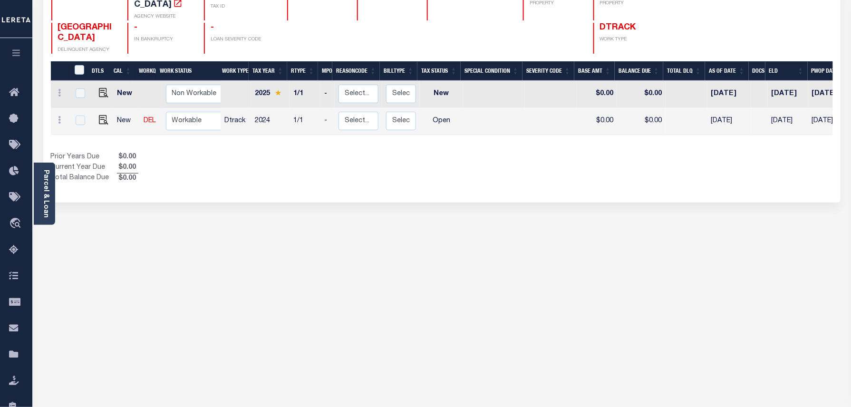
scroll to position [183, 0]
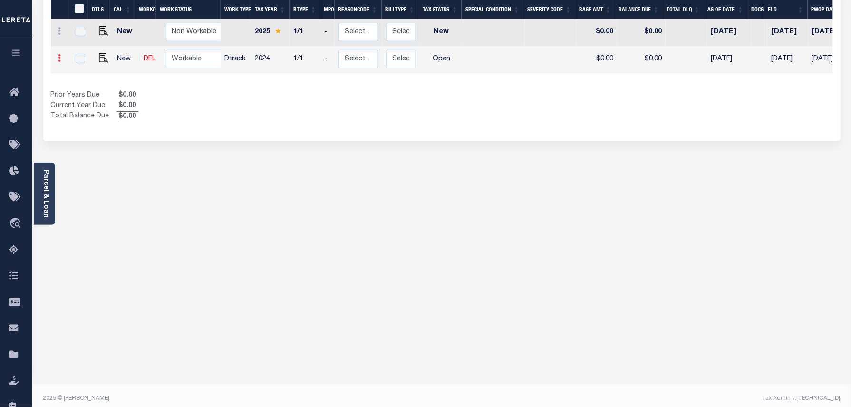
click at [59, 54] on icon at bounding box center [59, 58] width 3 height 8
click at [116, 50] on img at bounding box center [117, 55] width 10 height 10
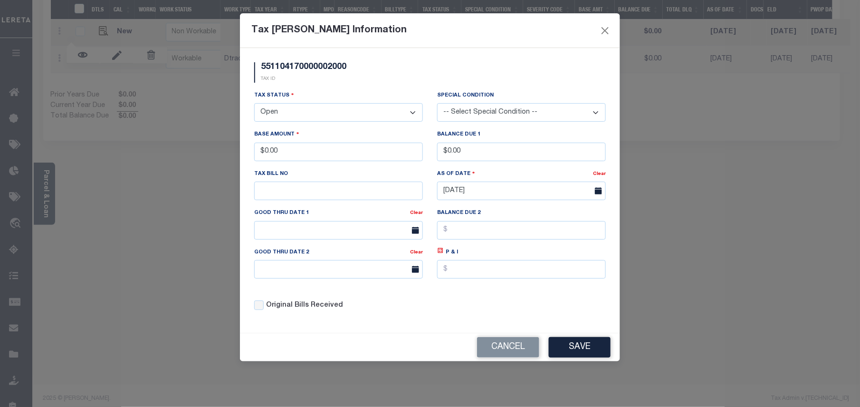
click at [293, 105] on select "- Select Status - Open Due/Unpaid Paid Incomplete No Tax Due Internal Refund Pr…" at bounding box center [338, 112] width 169 height 19
click at [323, 115] on select "- Select Status - Open Due/Unpaid Paid Incomplete No Tax Due Internal Refund Pr…" at bounding box center [338, 112] width 169 height 19
select select "NTX"
click at [254, 105] on select "- Select Status - Open Due/Unpaid Paid Incomplete No Tax Due Internal Refund Pr…" at bounding box center [338, 112] width 169 height 19
click at [572, 349] on button "Save" at bounding box center [580, 347] width 62 height 20
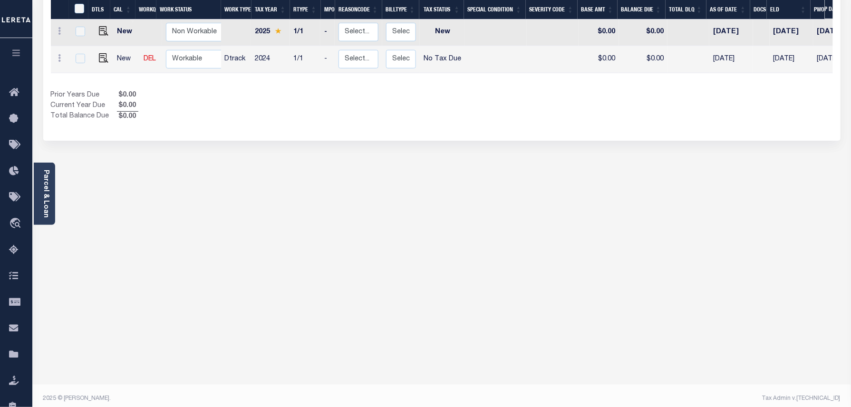
click at [583, 200] on div "PIKE COUNTY HISTORY Selected 2 Results" at bounding box center [442, 140] width 812 height 546
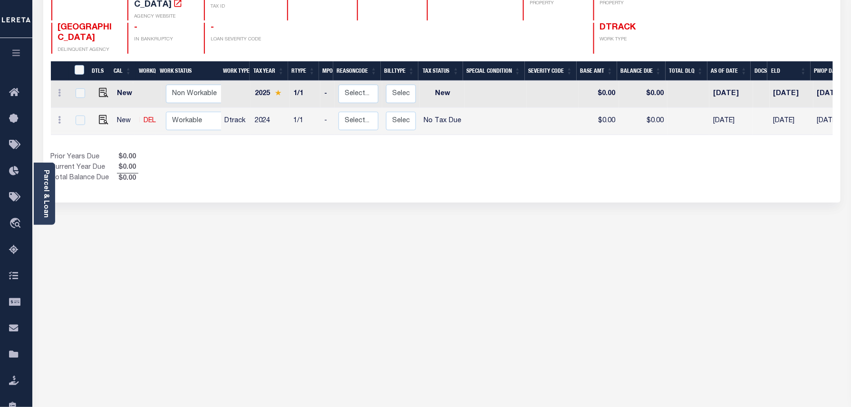
scroll to position [119, 0]
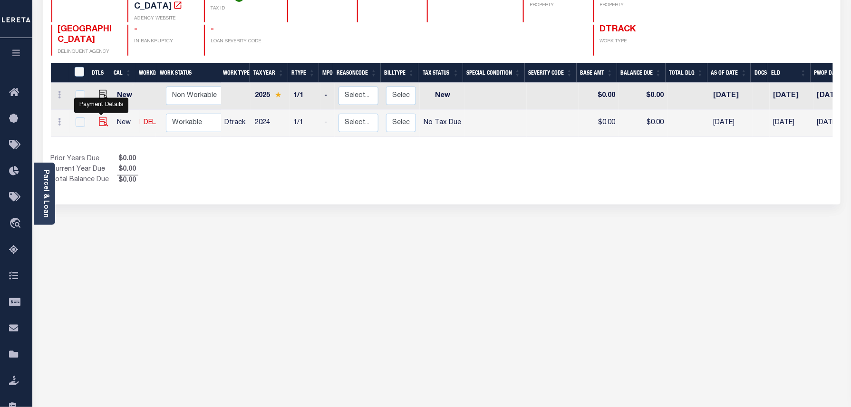
click at [101, 117] on img at bounding box center [104, 122] width 10 height 10
checkbox input "true"
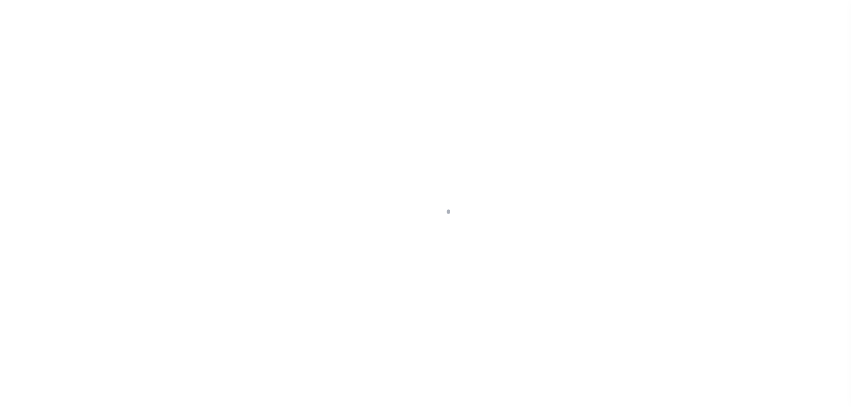
select select "NTX"
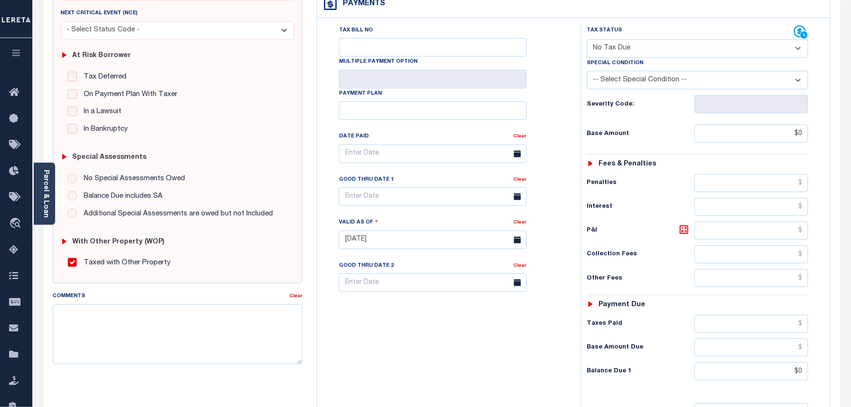
scroll to position [190, 0]
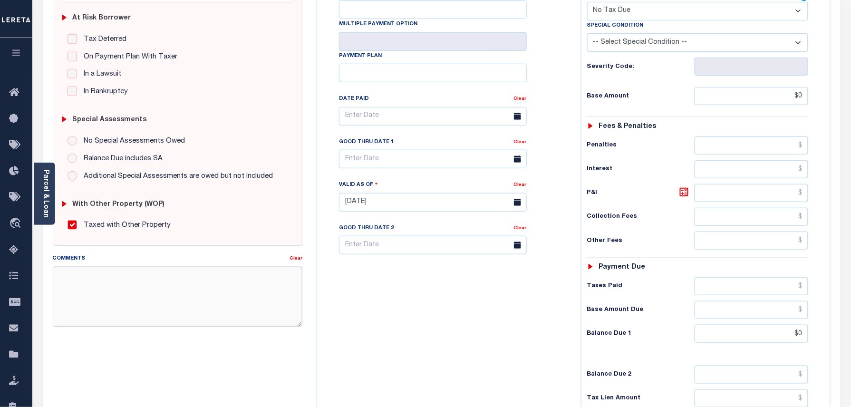
click at [142, 287] on textarea "Comments" at bounding box center [178, 297] width 250 height 60
paste textarea "Taxes were due prior to the loan boarding – No Liability-BS"
type textarea "Taxes were due prior to the loan boarding – No Liability-BS"
click at [135, 383] on div "SPECIAL RISK NCE Date Clear - Select Status Code -" at bounding box center [178, 204] width 264 height 617
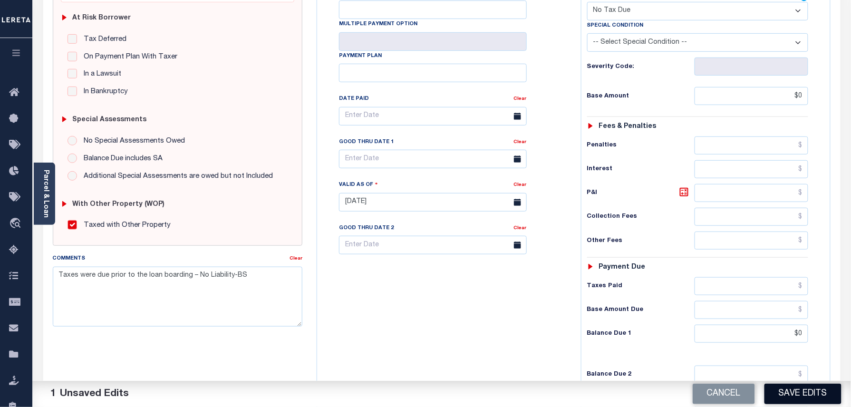
click at [814, 398] on button "Save Edits" at bounding box center [802, 394] width 77 height 20
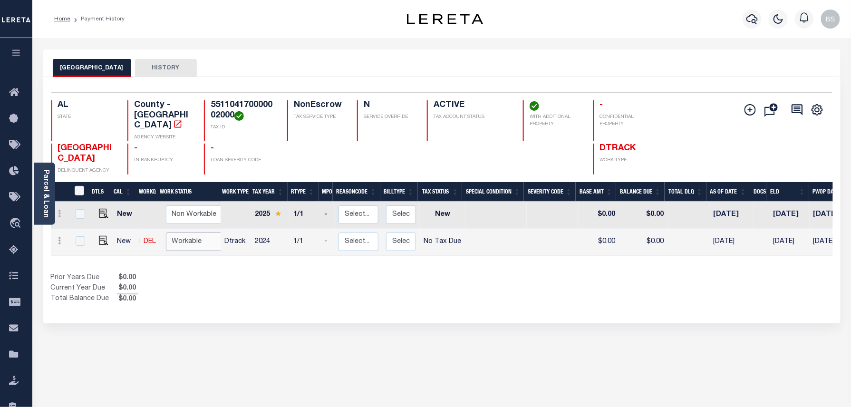
click at [181, 236] on select "Non Workable Workable" at bounding box center [194, 241] width 57 height 19
checkbox input "true"
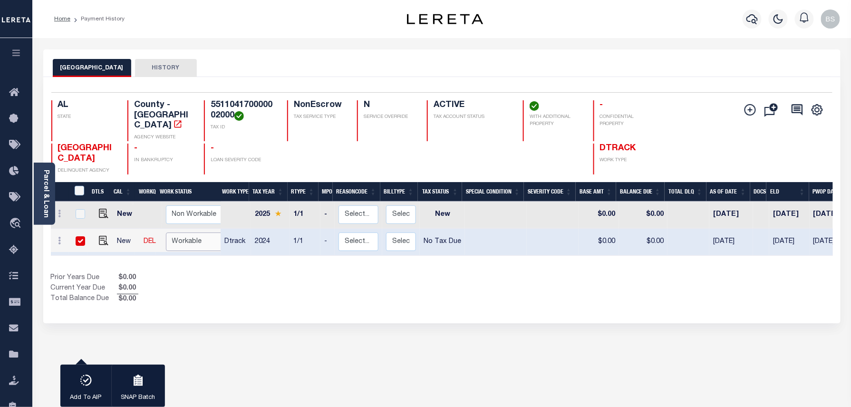
select select "true"
click at [166, 232] on select "Non Workable Workable" at bounding box center [194, 241] width 57 height 19
checkbox input "false"
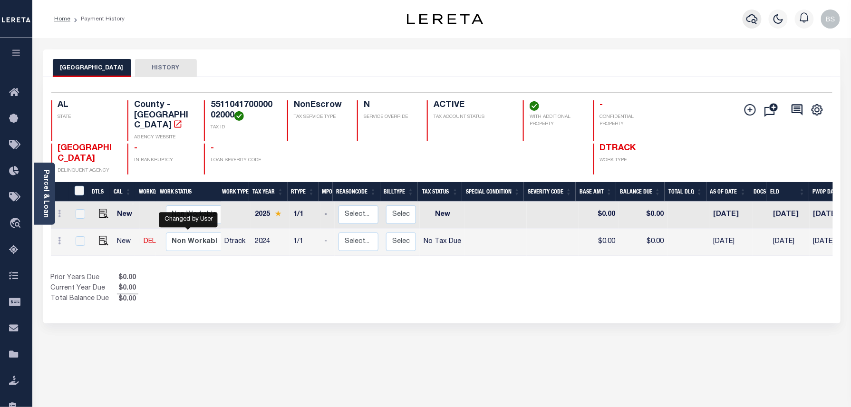
click at [752, 18] on icon "button" at bounding box center [751, 18] width 11 height 11
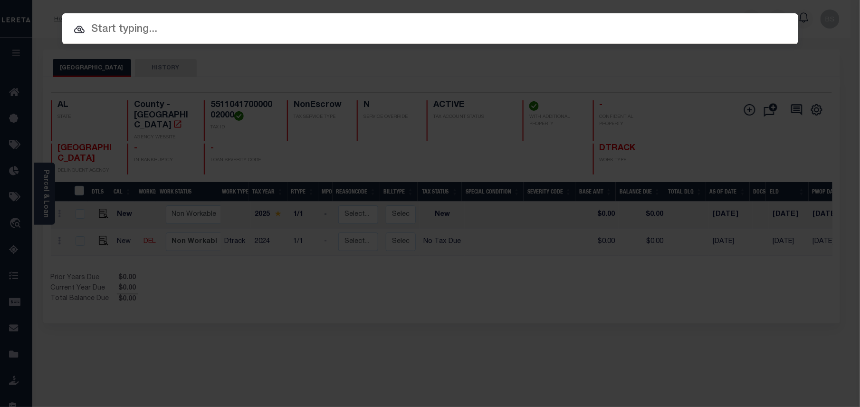
paste input "307182692"
type input "307182692"
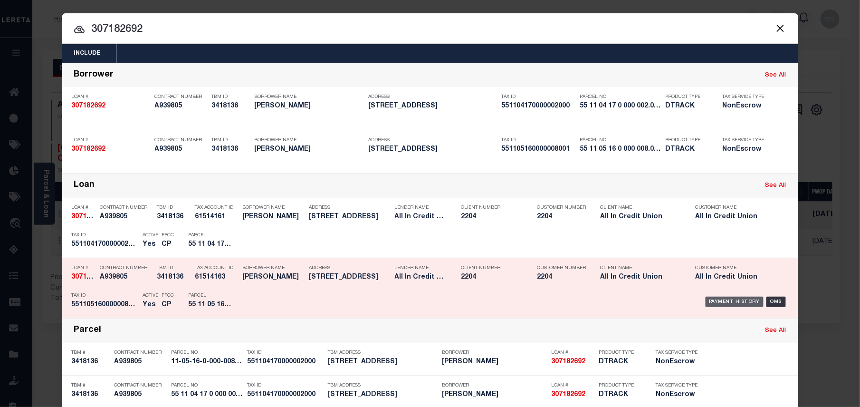
click at [724, 297] on div "Payment History" at bounding box center [735, 302] width 58 height 10
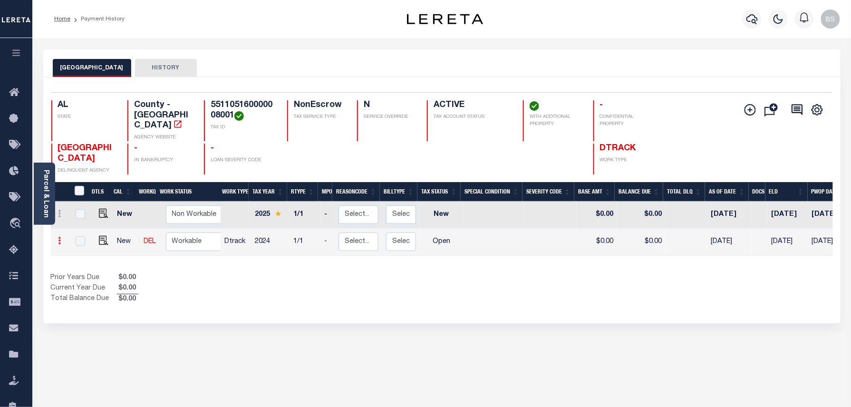
click at [58, 237] on icon at bounding box center [59, 241] width 3 height 8
click at [115, 232] on img at bounding box center [117, 237] width 10 height 10
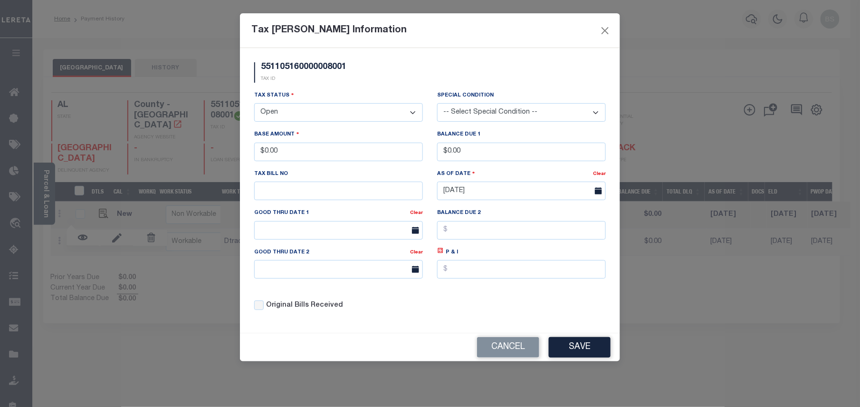
click at [276, 113] on select "- Select Status - Open Due/Unpaid Paid Incomplete No Tax Due Internal Refund Pr…" at bounding box center [338, 112] width 169 height 19
select select "NTX"
click at [254, 105] on select "- Select Status - Open Due/Unpaid Paid Incomplete No Tax Due Internal Refund Pr…" at bounding box center [338, 112] width 169 height 19
click at [566, 352] on button "Save" at bounding box center [580, 347] width 62 height 20
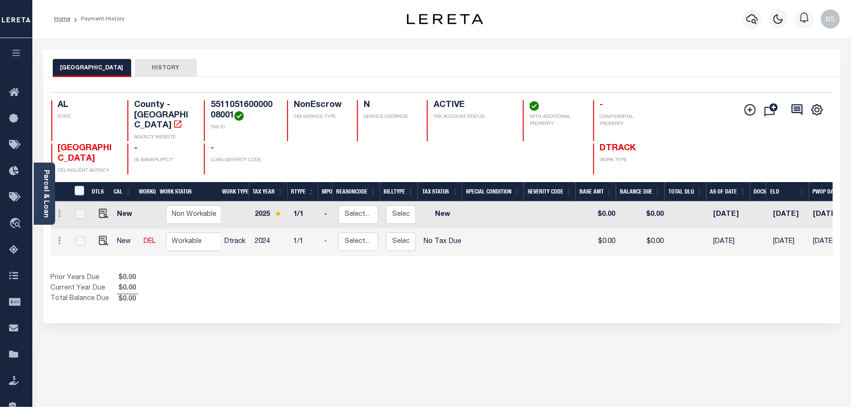
click at [706, 295] on div "Show Tax Lines before Bill Release Date Prior Years Due $0.00 Current Year Due …" at bounding box center [442, 289] width 782 height 32
click at [103, 236] on img at bounding box center [104, 241] width 10 height 10
checkbox input "true"
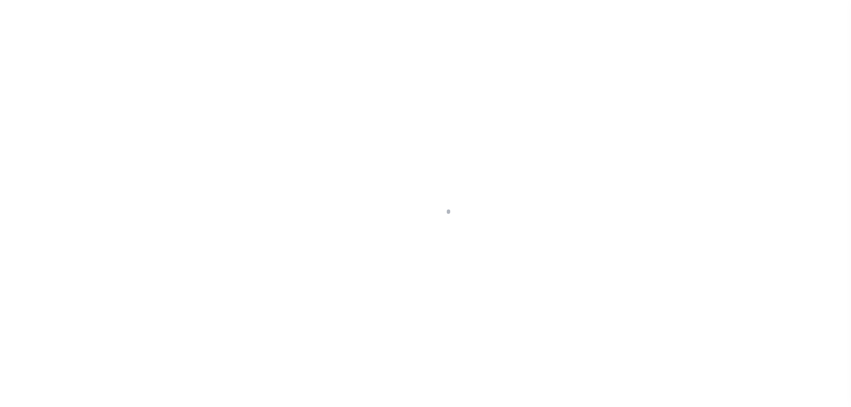
select select "NTX"
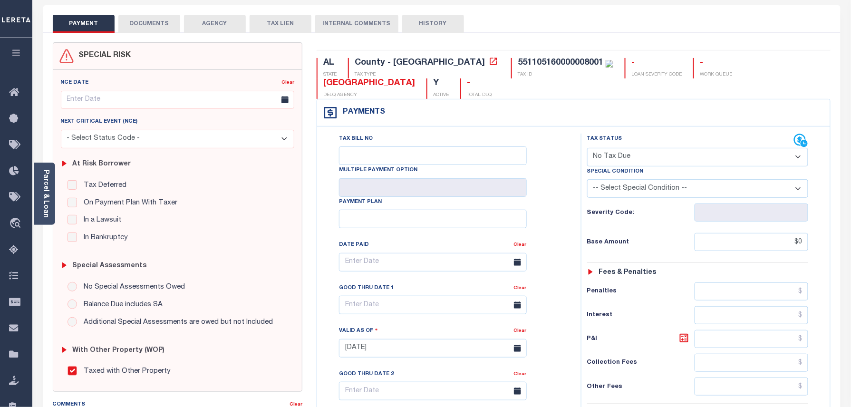
scroll to position [190, 0]
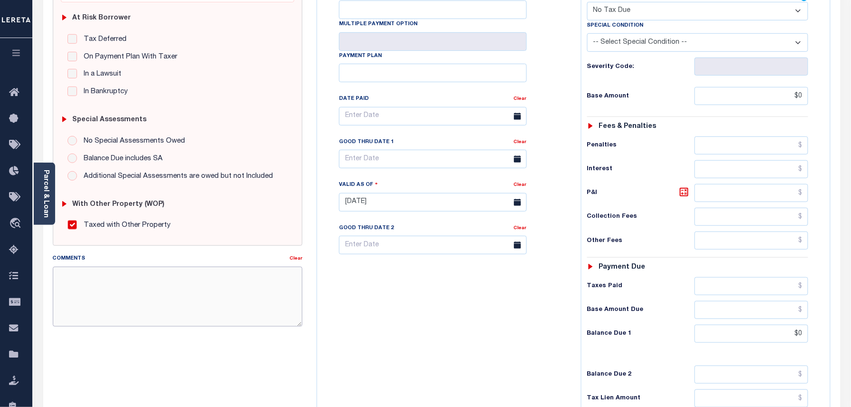
click at [133, 277] on textarea "Comments" at bounding box center [178, 297] width 250 height 60
paste textarea "Taxes were due prior to the loan boarding – No Liability-BS"
type textarea "Taxes were due prior to the loan boarding – No Liability-BS"
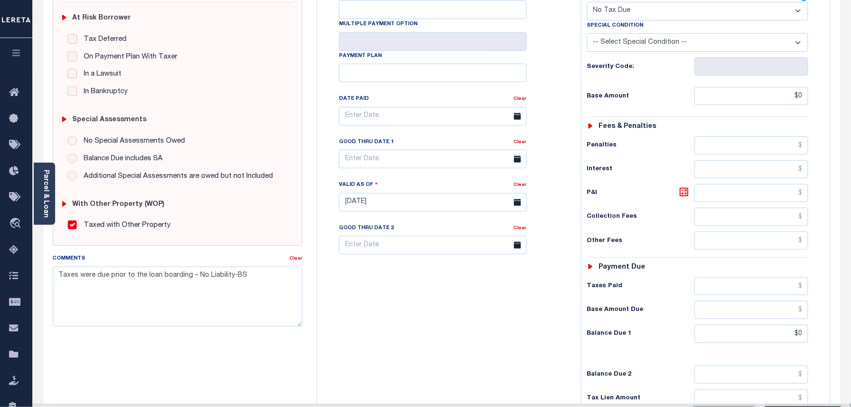
click at [191, 350] on div "SPECIAL RISK NCE Date Clear - Select Status Code -" at bounding box center [178, 204] width 264 height 617
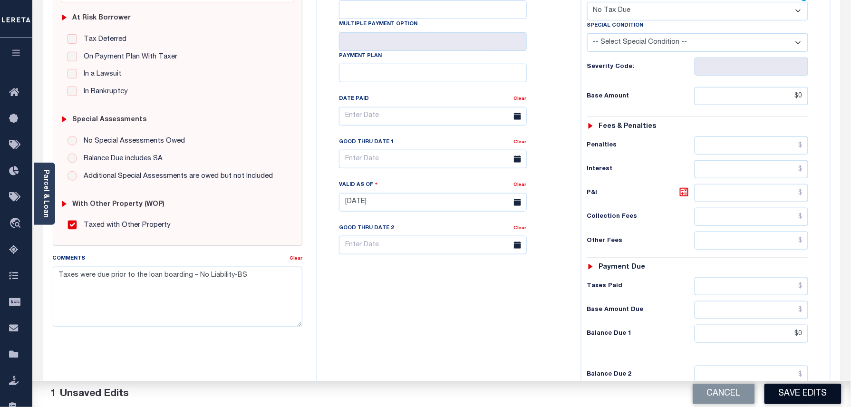
click at [809, 396] on button "Save Edits" at bounding box center [802, 394] width 77 height 20
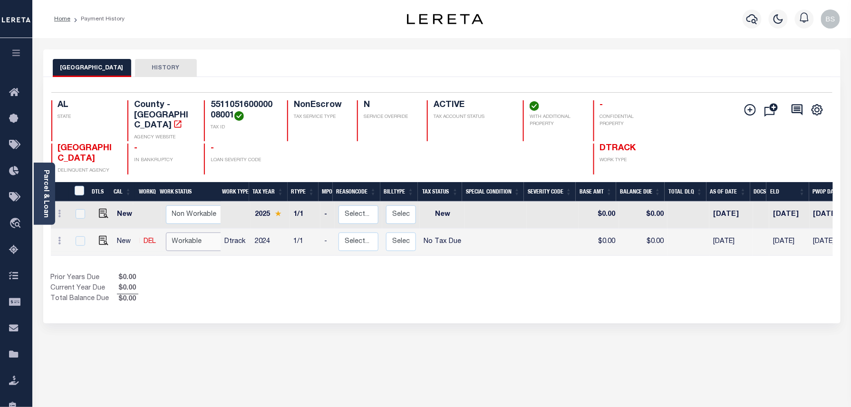
click at [193, 232] on select "Non Workable Workable" at bounding box center [194, 241] width 57 height 19
checkbox input "true"
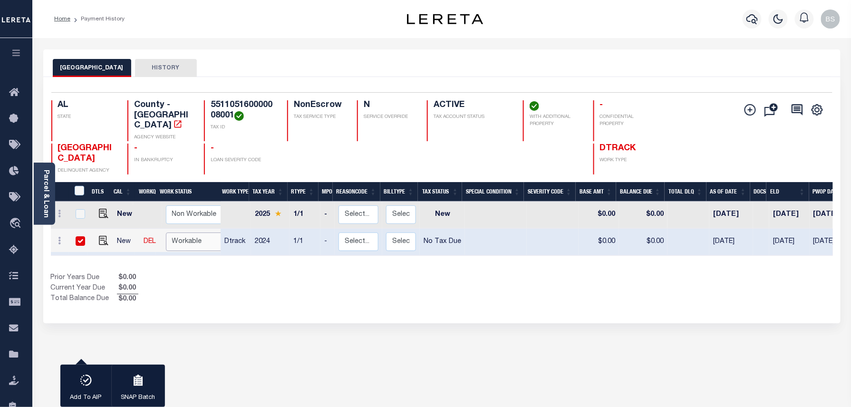
select select "true"
click at [166, 232] on select "Non Workable Workable" at bounding box center [194, 241] width 57 height 19
checkbox input "false"
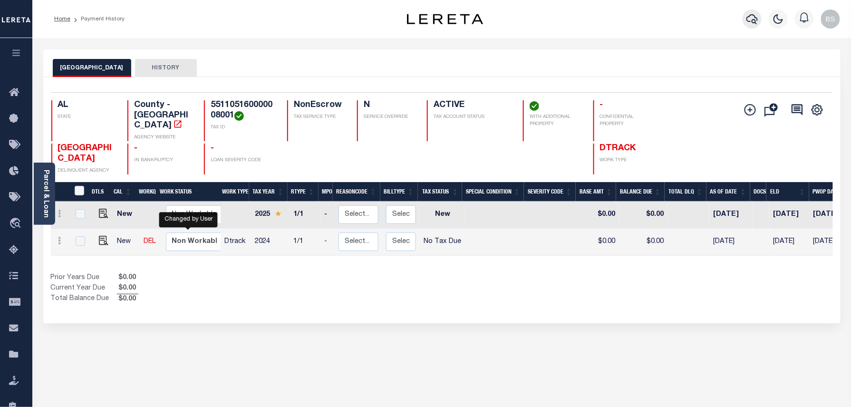
click at [755, 17] on icon "button" at bounding box center [751, 19] width 11 height 10
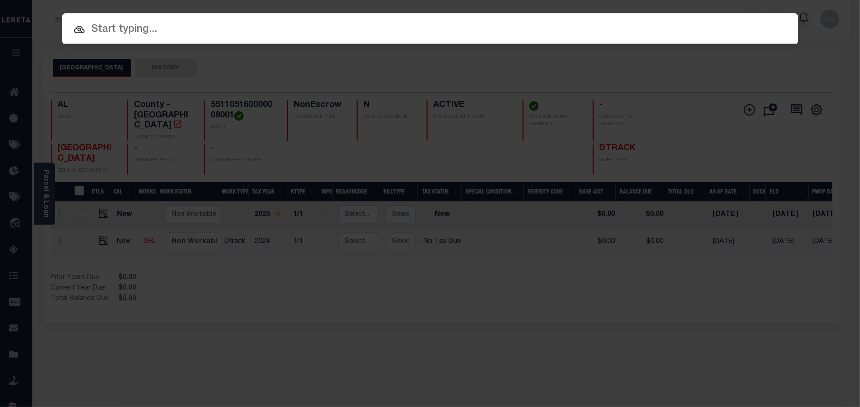
paste input "307017576"
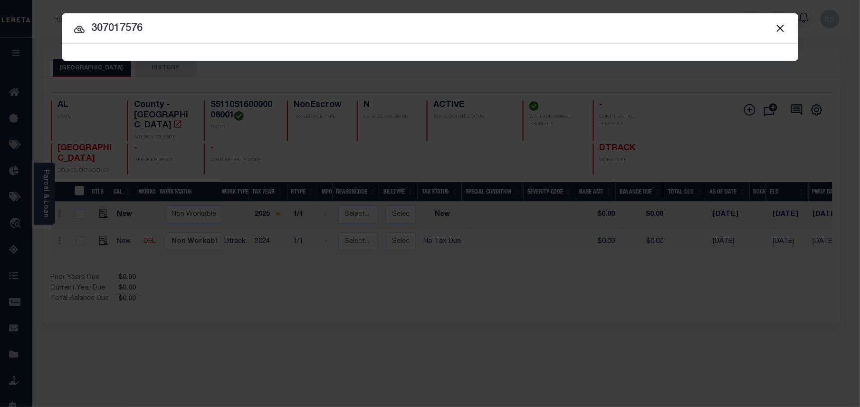
type input "307017576"
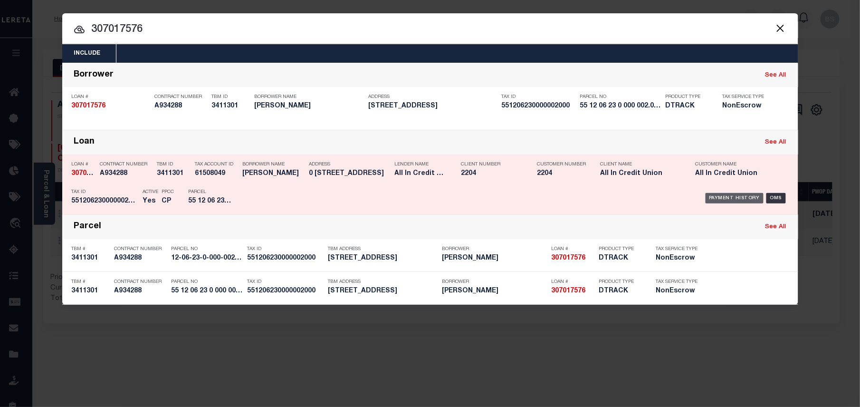
click at [727, 198] on div "Payment History" at bounding box center [735, 198] width 58 height 10
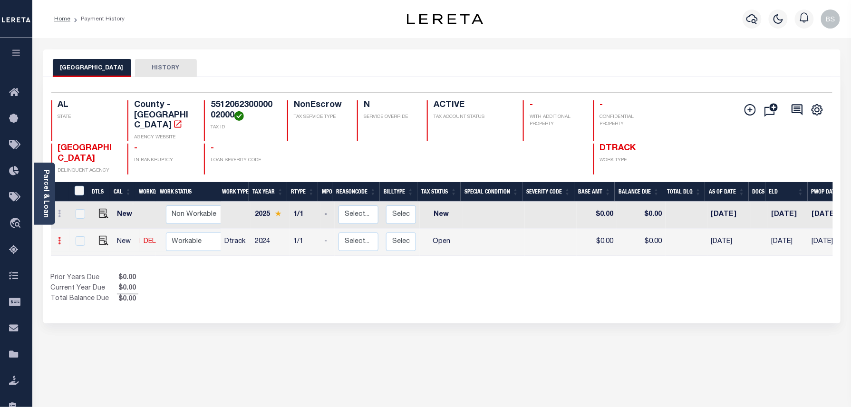
click at [61, 238] on link at bounding box center [60, 242] width 10 height 8
click at [115, 232] on img at bounding box center [117, 237] width 10 height 10
select select "OP2"
type input "$0.00"
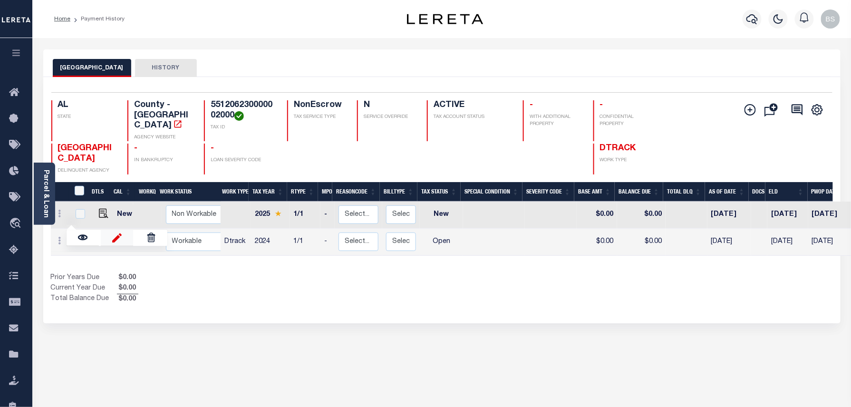
type input "[DATE]"
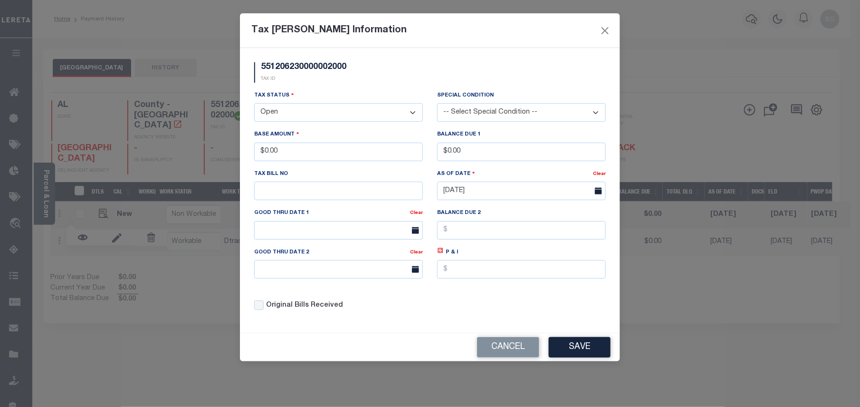
click at [291, 114] on select "- Select Status - Open Due/Unpaid Paid Incomplete No Tax Due Internal Refund Pr…" at bounding box center [338, 112] width 169 height 19
select select "NTX"
click at [254, 105] on select "- Select Status - Open Due/Unpaid Paid Incomplete No Tax Due Internal Refund Pr…" at bounding box center [338, 112] width 169 height 19
click at [585, 347] on button "Save" at bounding box center [580, 347] width 62 height 20
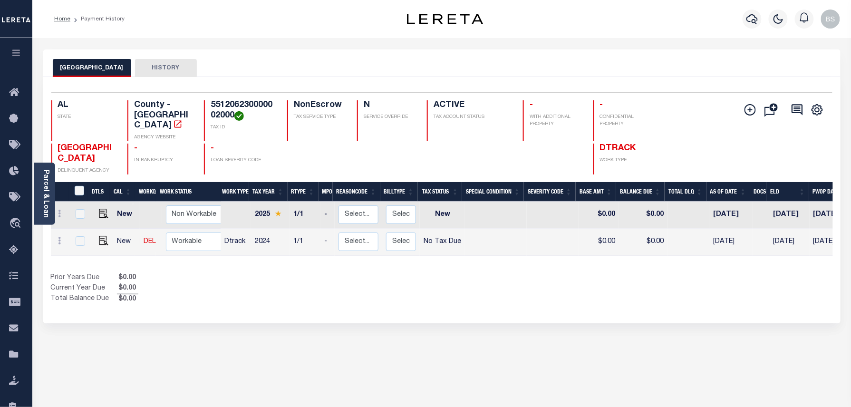
click at [607, 280] on div "Show Tax Lines before Bill Release Date Prior Years Due $0.00 Current Year Due …" at bounding box center [442, 289] width 782 height 32
click at [101, 236] on img at bounding box center [104, 241] width 10 height 10
checkbox input "true"
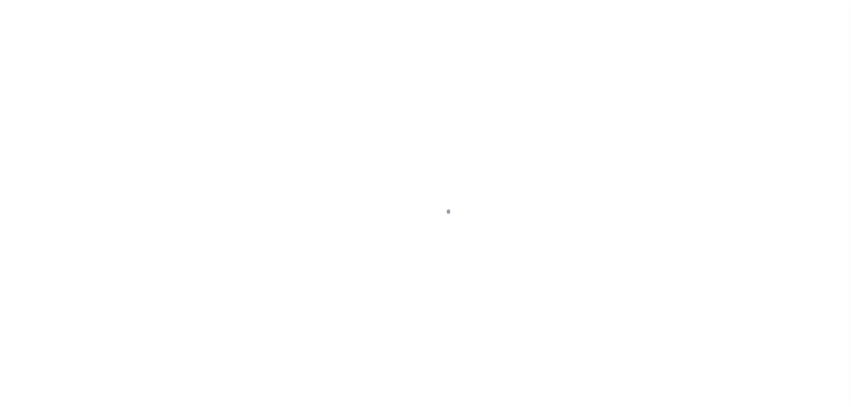
select select "NTX"
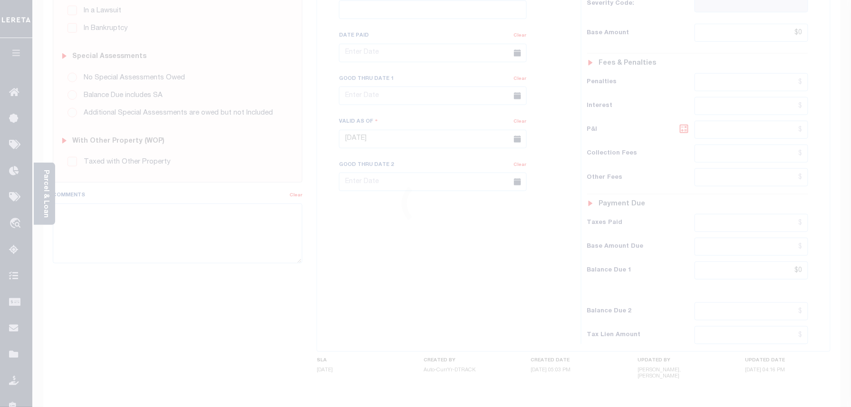
scroll to position [299, 0]
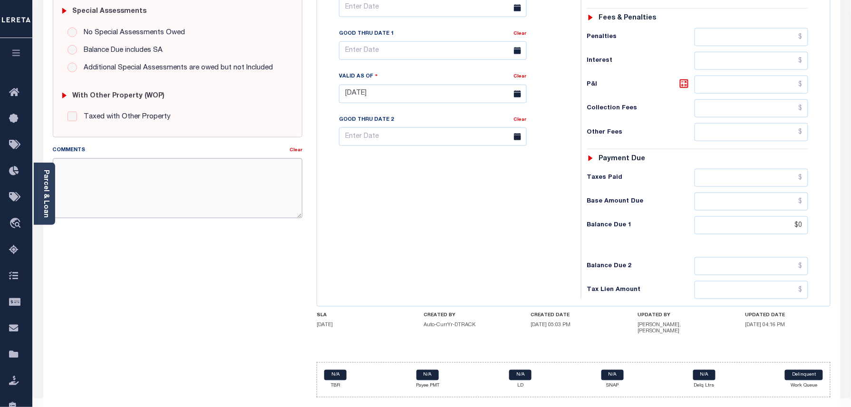
click at [149, 197] on textarea "Comments" at bounding box center [178, 188] width 250 height 60
paste textarea "Taxes were due prior to the loan boarding – No Liability-BS"
type textarea "Taxes were due prior to the loan boarding – No Liability-BS"
drag, startPoint x: 162, startPoint y: 261, endPoint x: 178, endPoint y: 258, distance: 15.9
click at [162, 261] on div "SPECIAL RISK NCE Date Clear - Select Status Code -" at bounding box center [178, 96] width 264 height 617
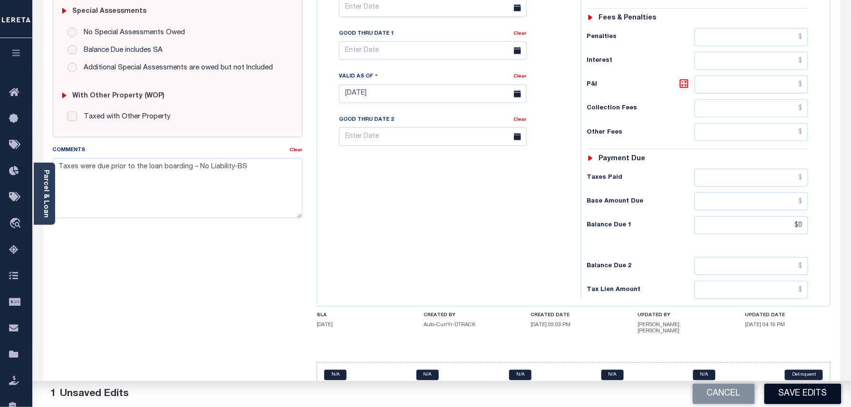
click at [814, 392] on button "Save Edits" at bounding box center [802, 394] width 77 height 20
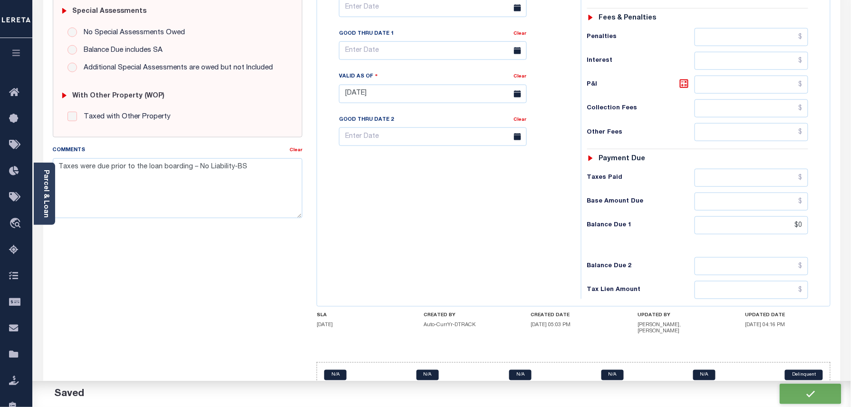
checkbox input "false"
type input "$0"
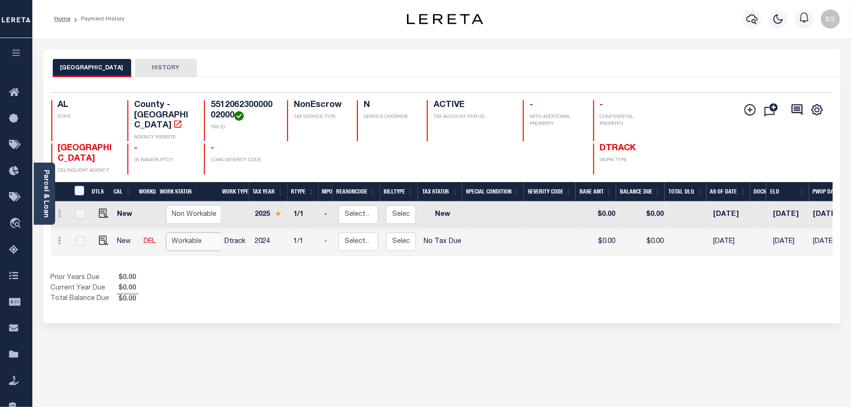
click at [174, 238] on select "Non Workable Workable" at bounding box center [194, 241] width 57 height 19
checkbox input "true"
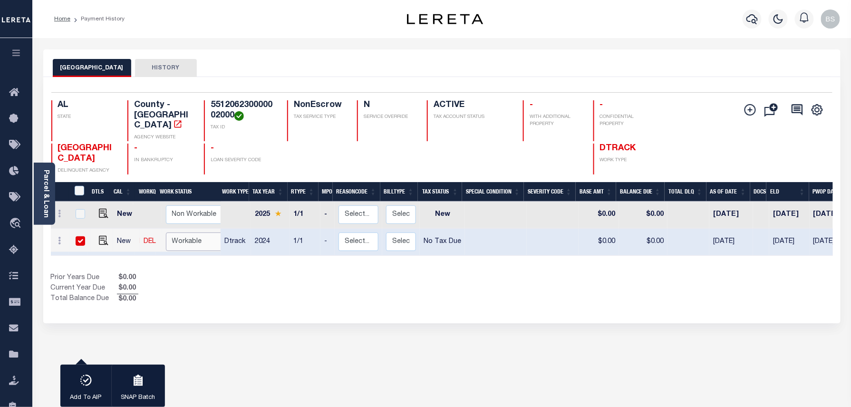
select select "true"
click at [166, 232] on select "Non Workable Workable" at bounding box center [194, 241] width 57 height 19
checkbox input "false"
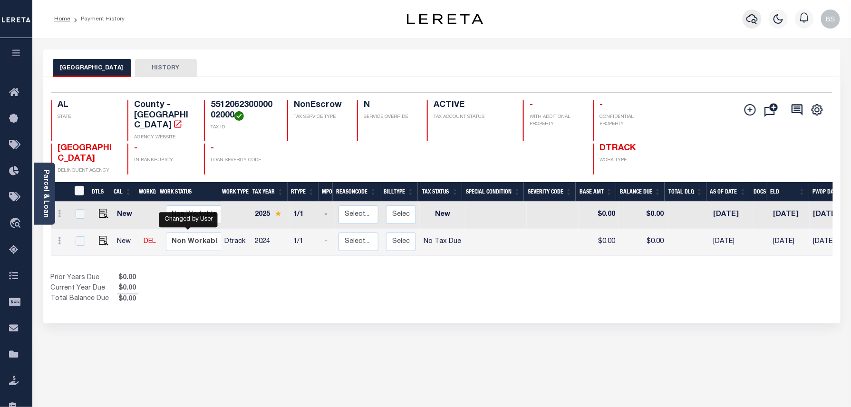
click at [747, 25] on icon "button" at bounding box center [751, 18] width 11 height 11
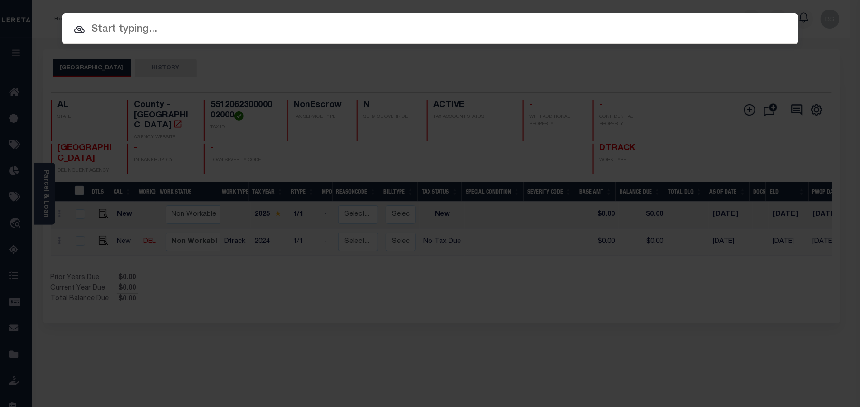
paste input "306738785"
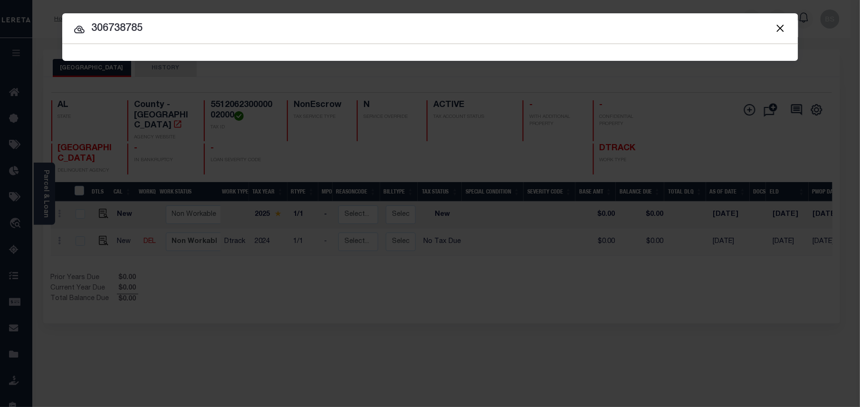
type input "306738785"
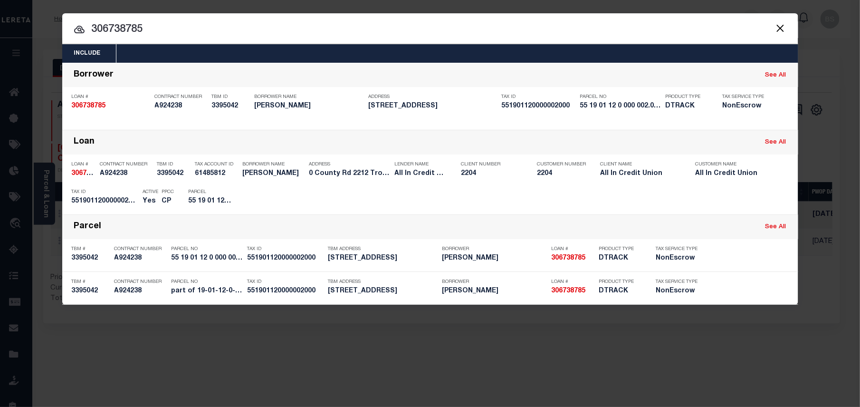
click at [547, 329] on div "Include Loans TBM Customers Borrowers Payments (Lender Non-Disb) Payments (Lend…" at bounding box center [430, 203] width 860 height 407
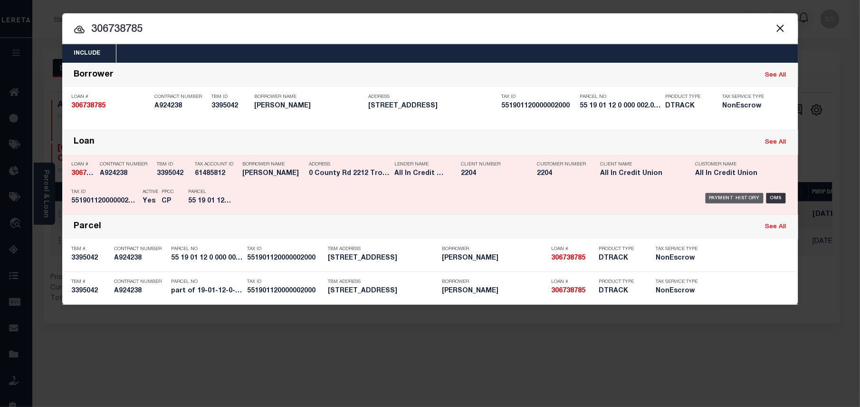
click at [725, 200] on div "Payment History" at bounding box center [735, 198] width 58 height 10
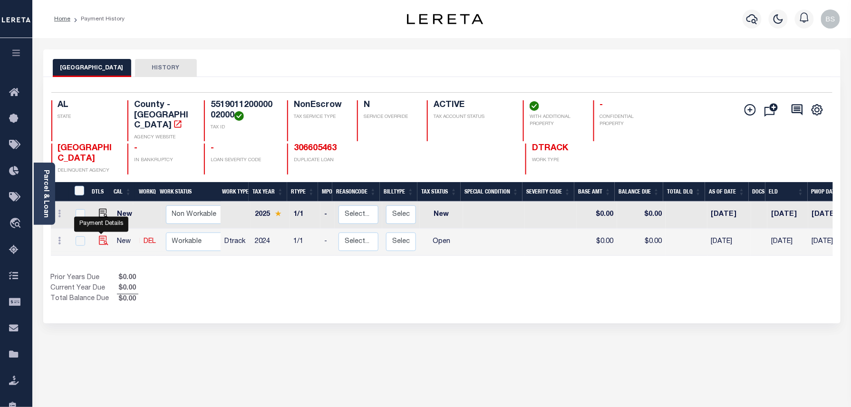
click at [101, 236] on img "" at bounding box center [104, 241] width 10 height 10
checkbox input "true"
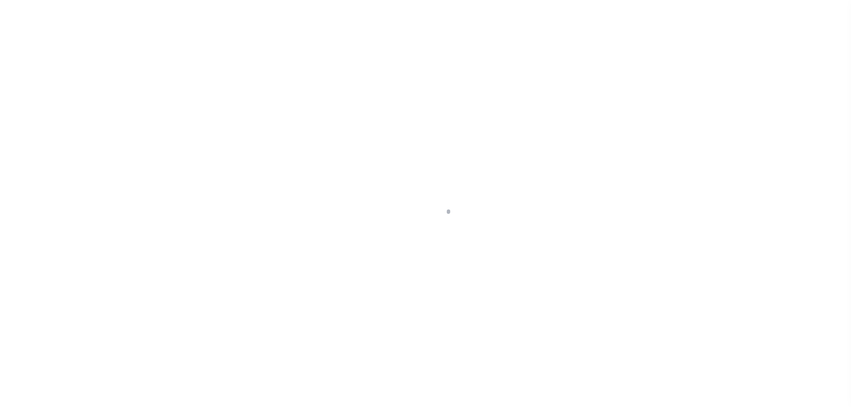
select select "OP2"
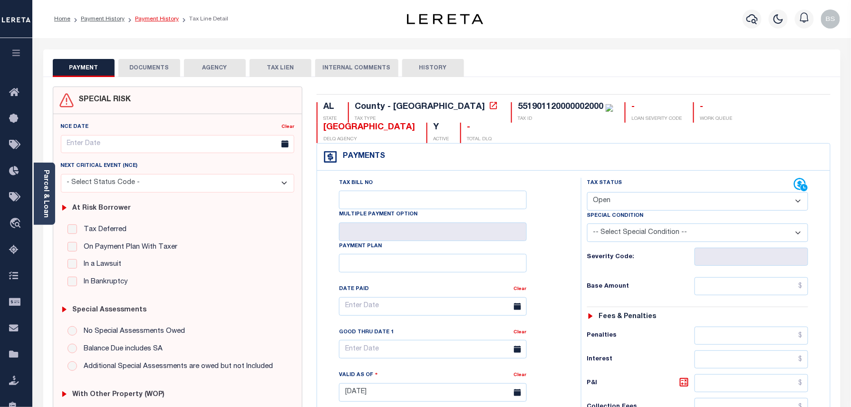
click at [159, 19] on link "Payment History" at bounding box center [157, 19] width 44 height 6
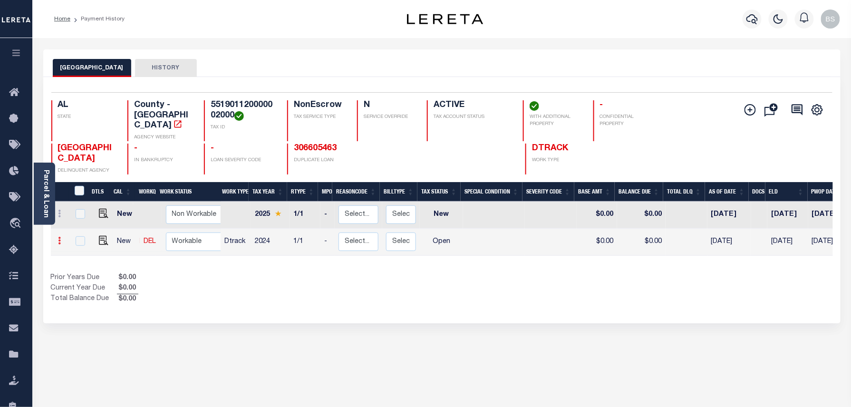
click at [61, 238] on link at bounding box center [60, 242] width 10 height 8
click at [116, 232] on img at bounding box center [117, 237] width 10 height 10
select select "OP2"
type input "$0.00"
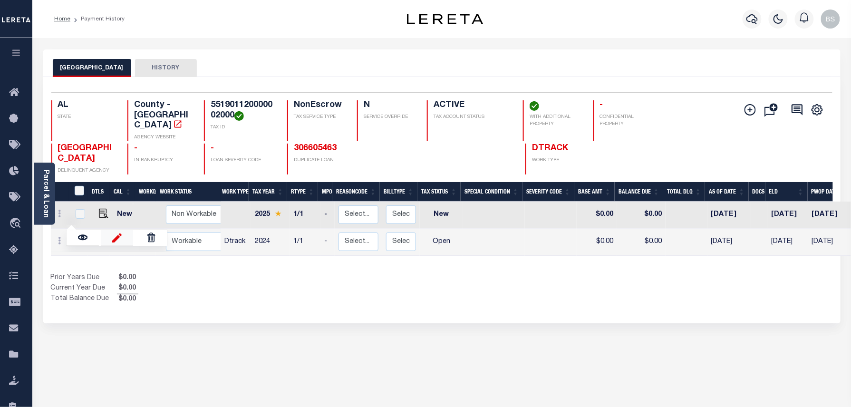
type input "[DATE]"
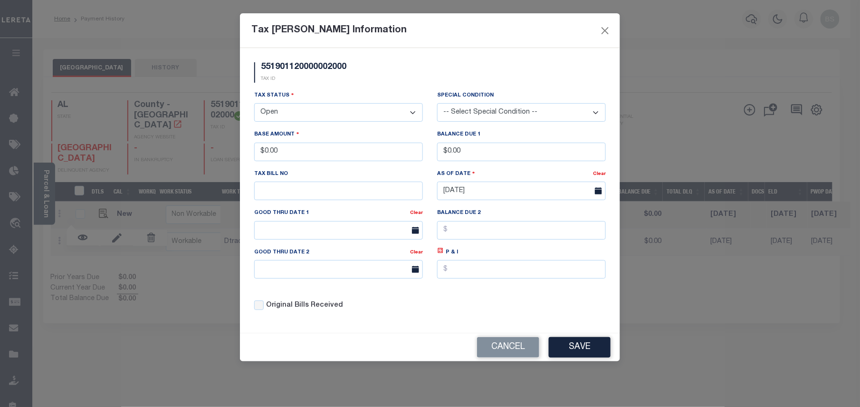
click at [289, 118] on select "- Select Status - Open Due/Unpaid Paid Incomplete No Tax Due Internal Refund Pr…" at bounding box center [338, 112] width 169 height 19
click at [294, 116] on select "- Select Status - Open Due/Unpaid Paid Incomplete No Tax Due Internal Refund Pr…" at bounding box center [338, 112] width 169 height 19
select select "NTX"
click at [254, 105] on select "- Select Status - Open Due/Unpaid Paid Incomplete No Tax Due Internal Refund Pr…" at bounding box center [338, 112] width 169 height 19
click at [595, 361] on div "Cancel Save" at bounding box center [430, 347] width 380 height 28
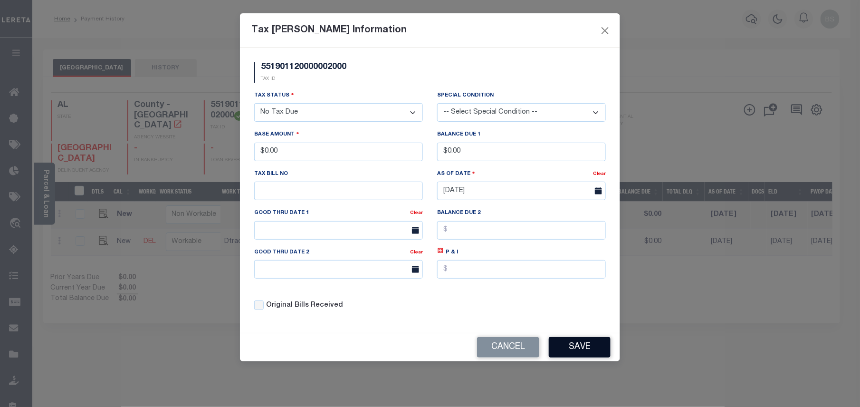
click at [587, 357] on button "Save" at bounding box center [580, 347] width 62 height 20
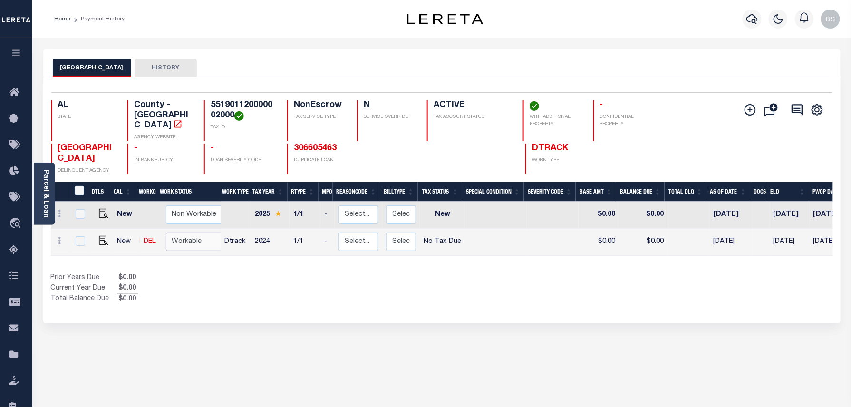
click at [193, 232] on select "Non Workable Workable" at bounding box center [194, 241] width 57 height 19
checkbox input "true"
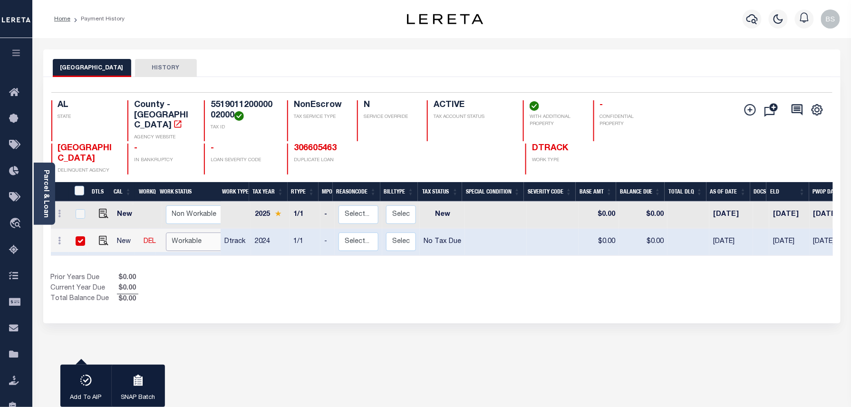
select select "true"
click at [166, 232] on select "Non Workable Workable" at bounding box center [194, 241] width 57 height 19
checkbox input "false"
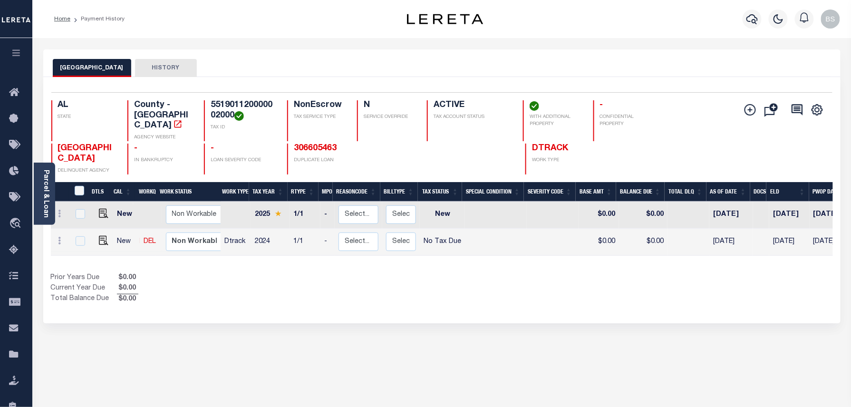
click at [94, 238] on link at bounding box center [101, 241] width 14 height 7
checkbox input "true"
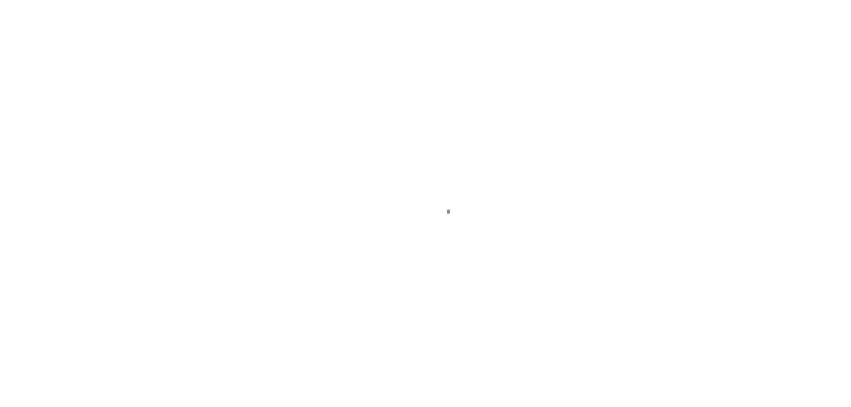
select select "NTX"
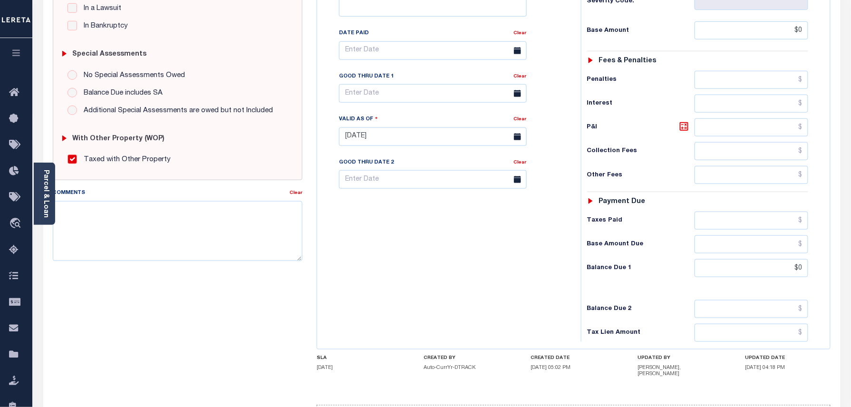
scroll to position [299, 0]
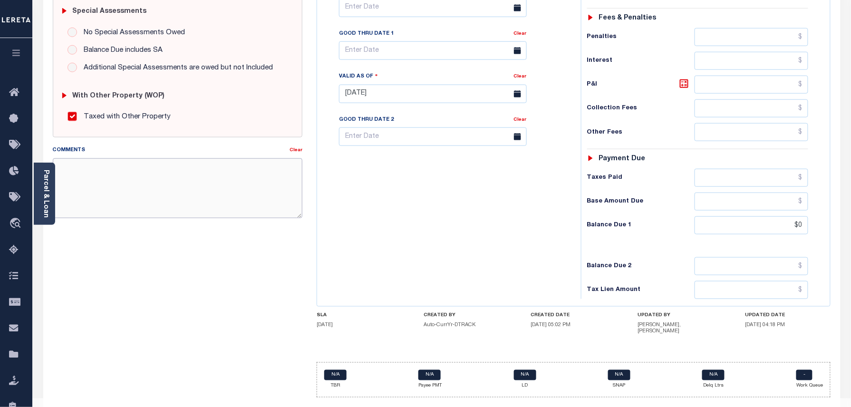
click at [164, 196] on textarea "Comments" at bounding box center [178, 188] width 250 height 60
paste textarea "Taxes were due prior to the loan boarding – No Liability-BS"
type textarea "Taxes were due prior to the loan boarding – No Liability-BS"
click at [124, 286] on div "SPECIAL RISK NCE Date Clear - Select Status Code -" at bounding box center [178, 96] width 264 height 617
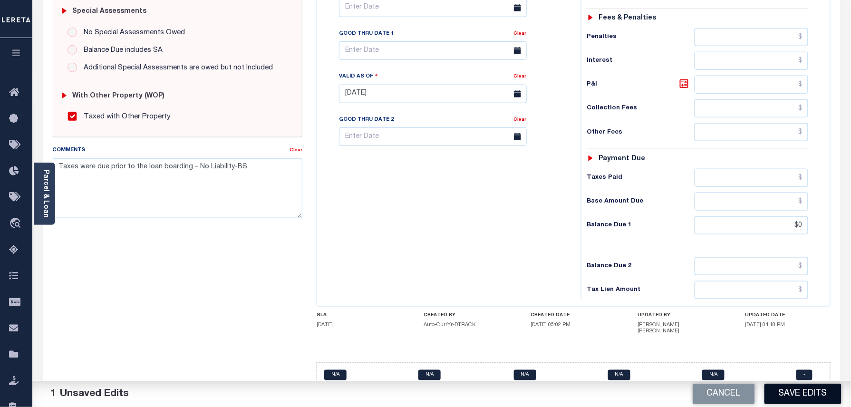
click at [793, 391] on button "Save Edits" at bounding box center [802, 394] width 77 height 20
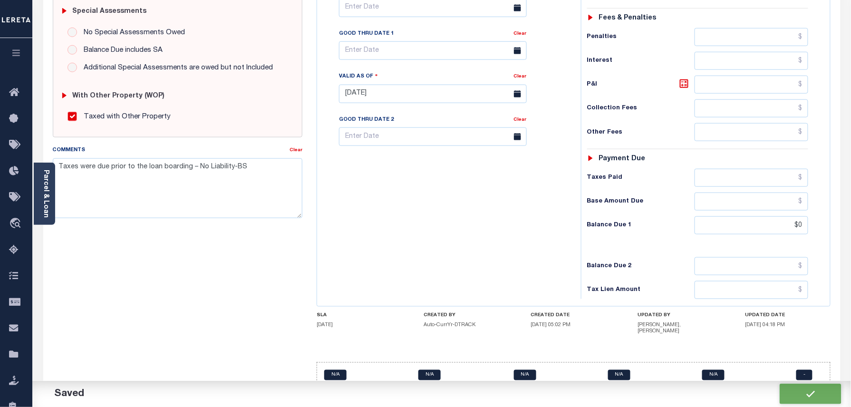
checkbox input "false"
type input "$0"
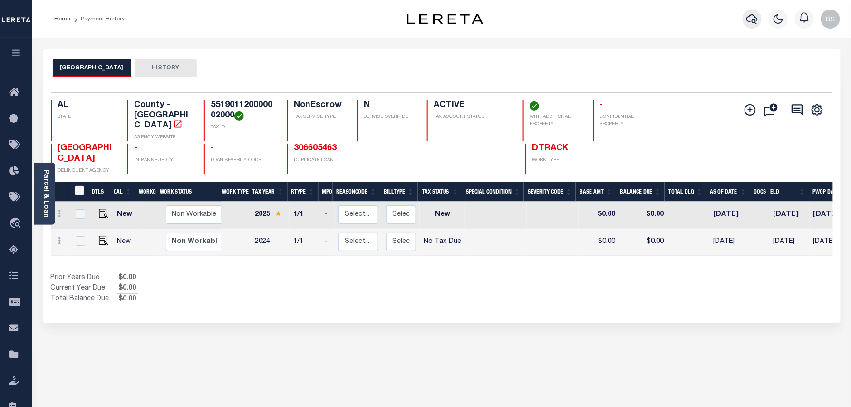
click at [757, 18] on icon "button" at bounding box center [751, 19] width 11 height 10
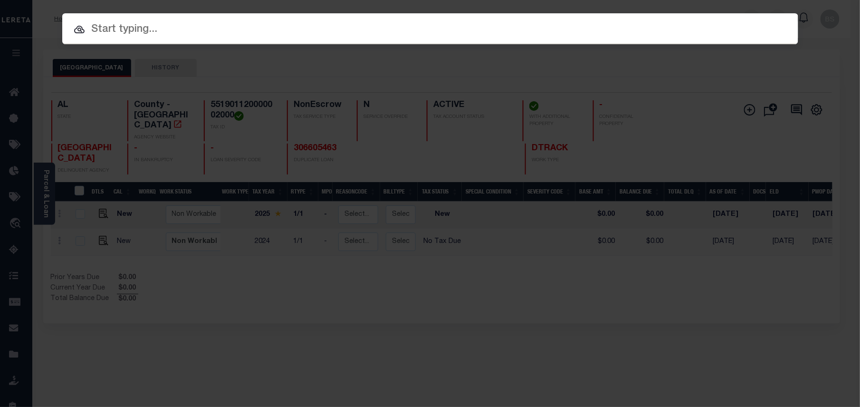
paste input "306605463"
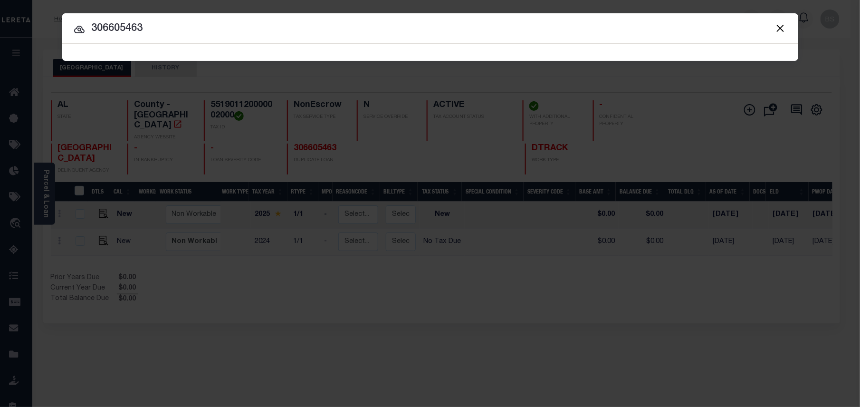
type input "306605463"
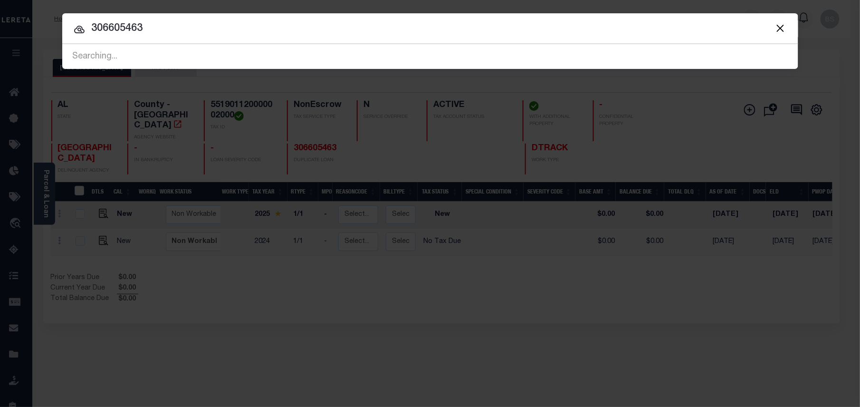
click at [640, 291] on div "Include Loans TBM Customers Borrowers Payments (Lender Non-Disb) Payments (Lend…" at bounding box center [430, 203] width 860 height 407
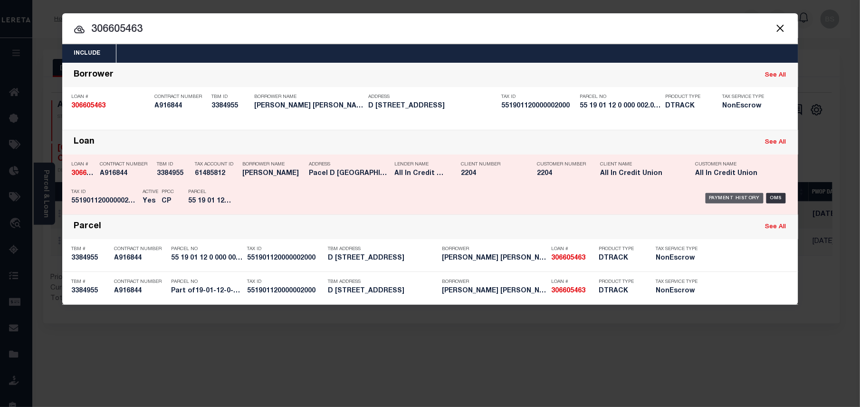
click at [721, 198] on div "Payment History" at bounding box center [735, 198] width 58 height 10
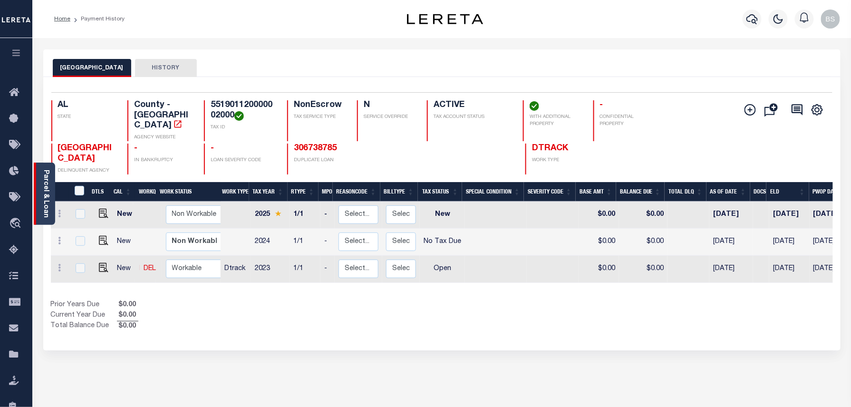
click at [52, 198] on div "Parcel & Loan" at bounding box center [44, 194] width 21 height 62
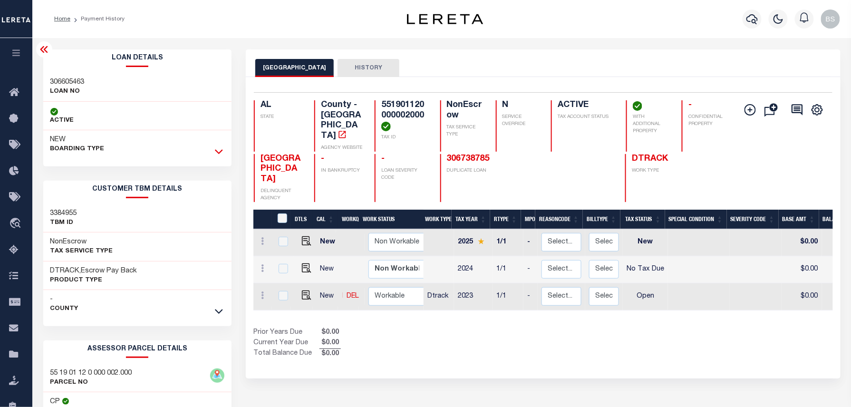
click at [221, 156] on icon at bounding box center [219, 151] width 8 height 10
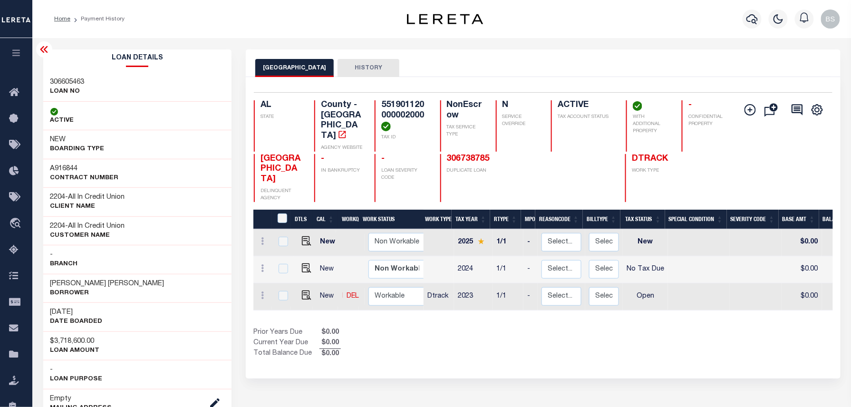
click at [41, 48] on icon at bounding box center [44, 49] width 11 height 11
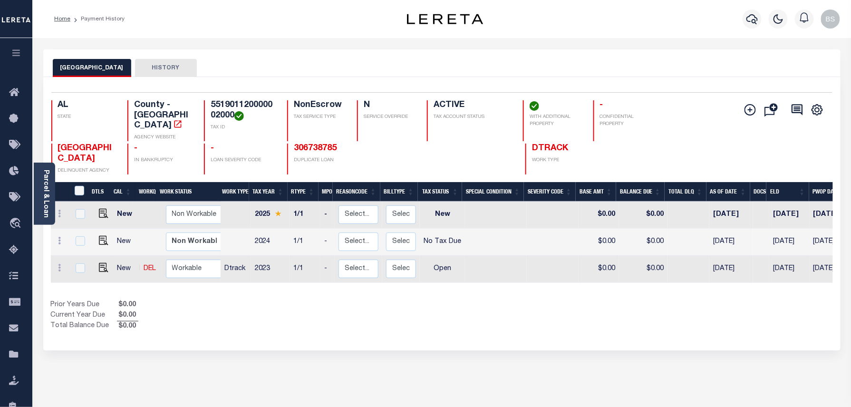
click at [101, 229] on td at bounding box center [101, 242] width 23 height 27
checkbox input "true"
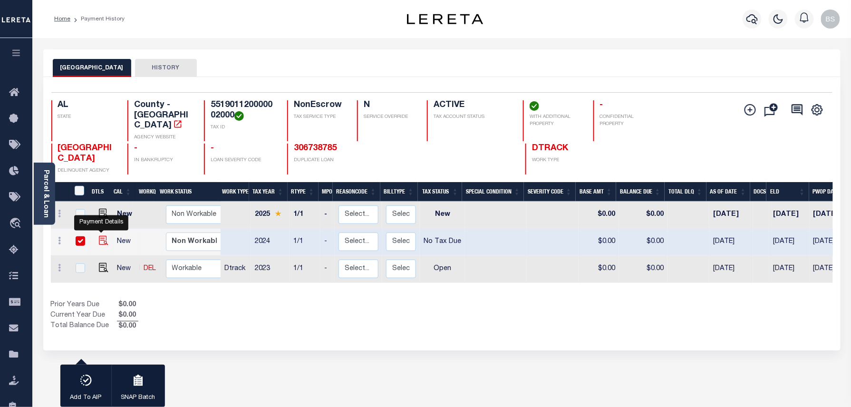
click at [99, 236] on img "" at bounding box center [104, 241] width 10 height 10
checkbox input "false"
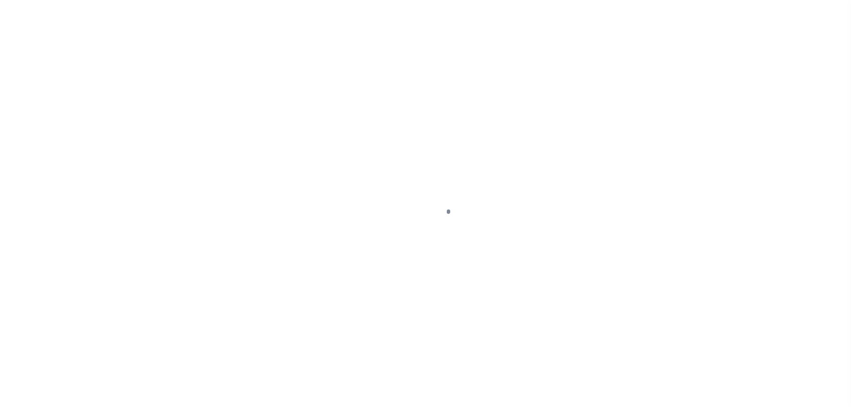
select select "NTX"
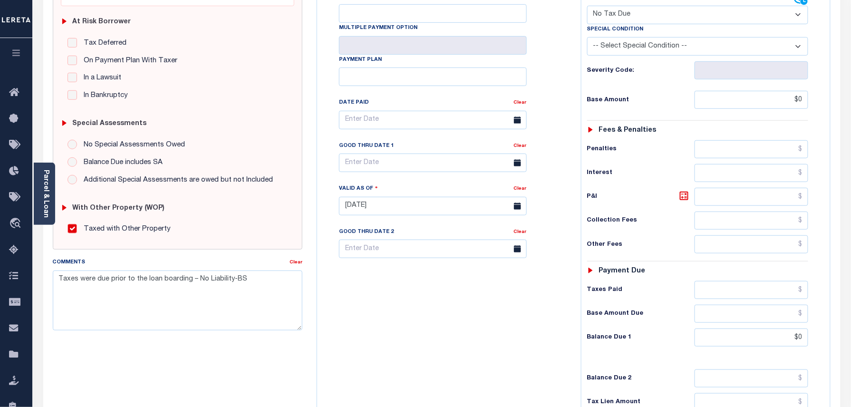
scroll to position [172, 0]
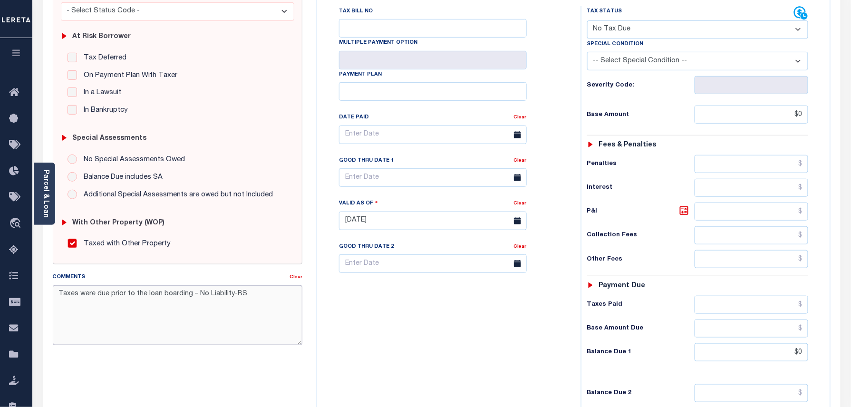
drag, startPoint x: 153, startPoint y: 291, endPoint x: 86, endPoint y: 285, distance: 67.3
click at [94, 285] on div "Comments Clear Taxes were due prior to the loan boarding – No Liability-BS" at bounding box center [178, 308] width 250 height 73
type textarea "T"
click at [215, 366] on div "SPECIAL RISK NCE Date Clear - Select Status Code -" at bounding box center [178, 223] width 264 height 617
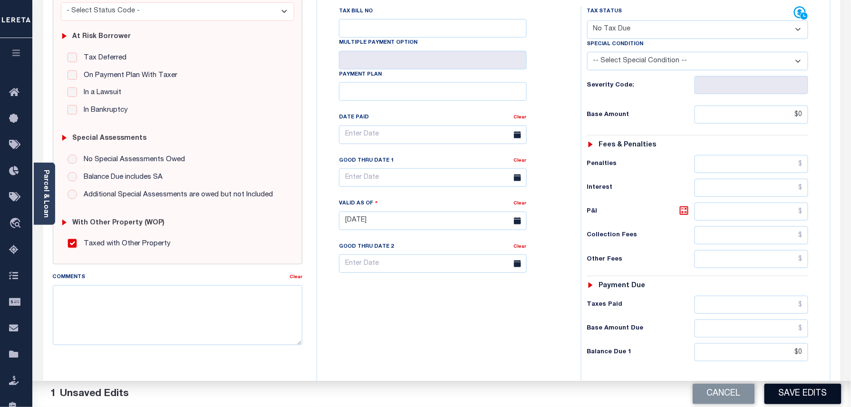
click at [801, 400] on button "Save Edits" at bounding box center [802, 394] width 77 height 20
checkbox input "false"
type input "$0"
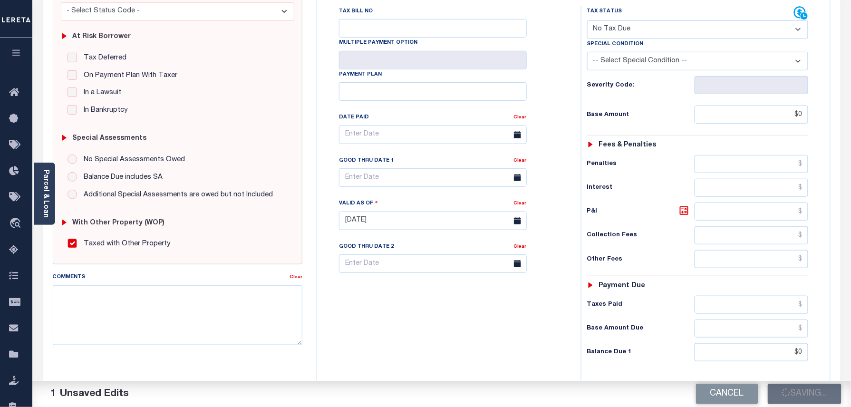
type input "$0"
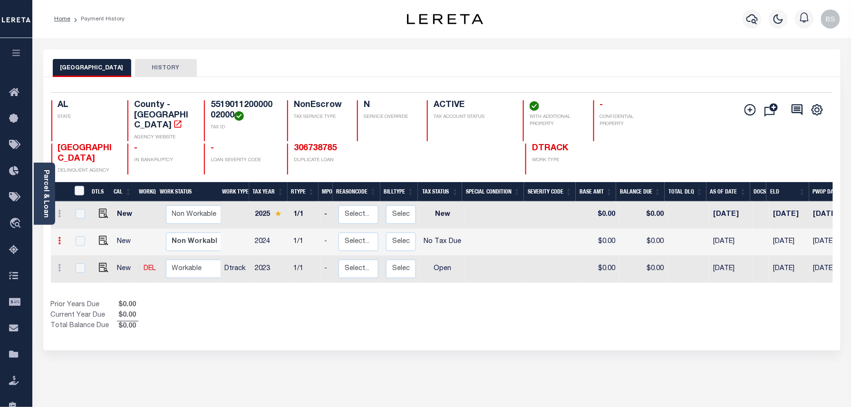
click at [58, 237] on icon at bounding box center [59, 241] width 3 height 8
click at [80, 257] on img at bounding box center [83, 262] width 10 height 10
select select "NTX"
type input "$0.00"
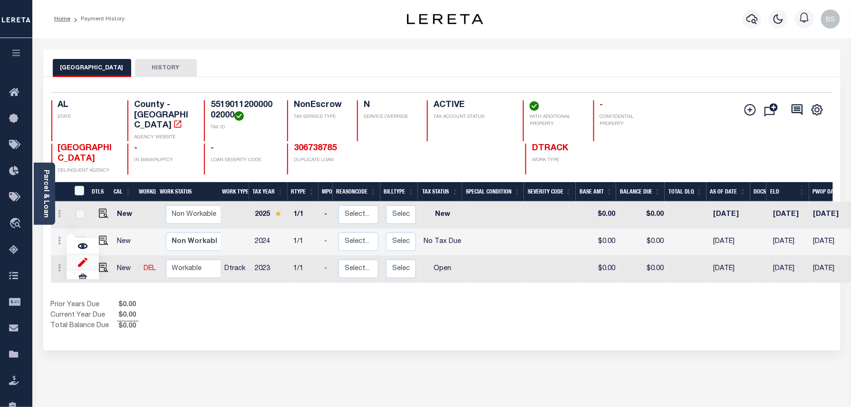
type input "[DATE]"
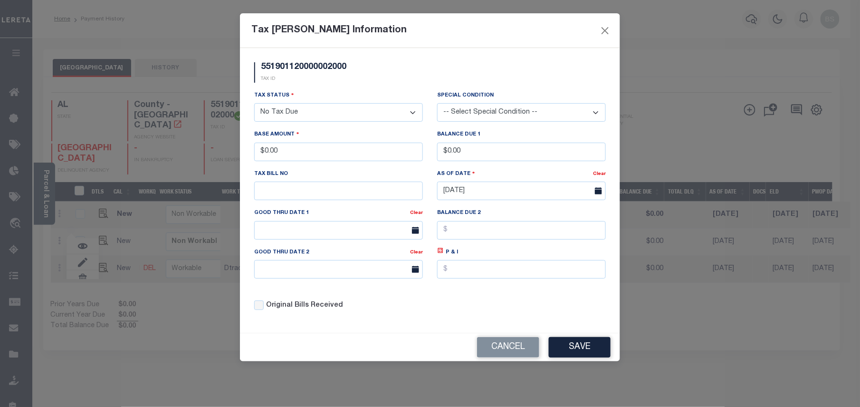
click at [310, 111] on select "- Select Status - Open Due/Unpaid Paid Incomplete No Tax Due Internal Refund Pr…" at bounding box center [338, 112] width 169 height 19
select select "OP2"
click at [254, 105] on select "- Select Status - Open Due/Unpaid Paid Incomplete No Tax Due Internal Refund Pr…" at bounding box center [338, 112] width 169 height 19
click at [373, 301] on div "Original Bills Received" at bounding box center [338, 302] width 183 height 32
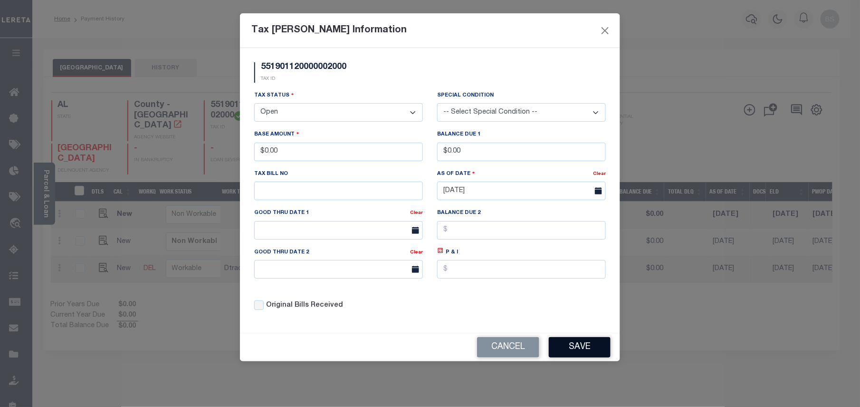
click at [603, 348] on button "Save" at bounding box center [580, 347] width 62 height 20
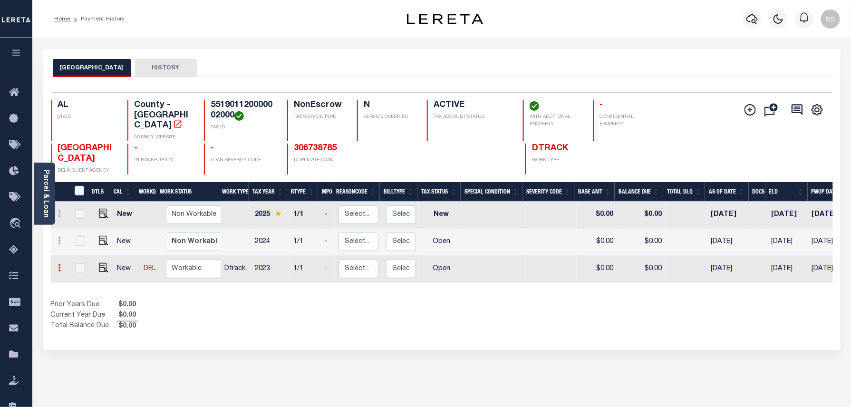
click at [60, 264] on icon at bounding box center [59, 268] width 3 height 8
click at [166, 232] on select "Non Workable Workable" at bounding box center [194, 241] width 57 height 19
checkbox input "true"
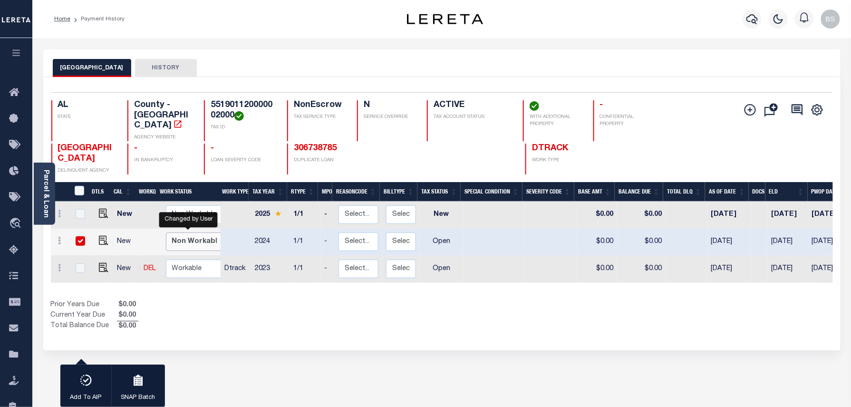
click at [187, 233] on select "Non Workable Workable" at bounding box center [194, 241] width 57 height 19
checkbox input "false"
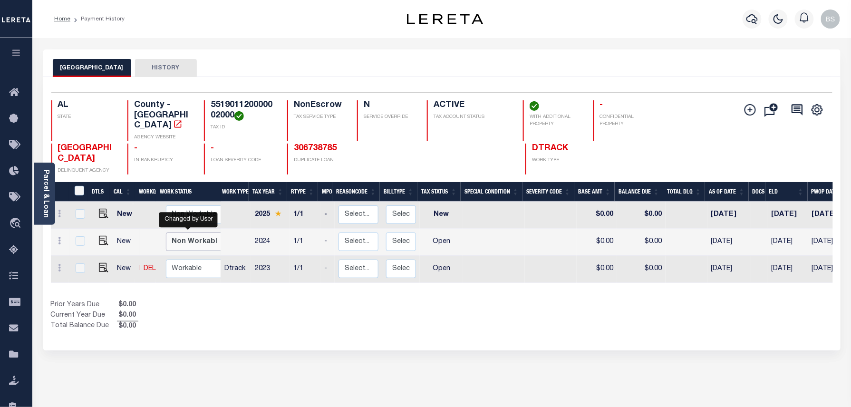
select select "false"
click at [166, 232] on select "Non Workable Workable" at bounding box center [194, 241] width 57 height 19
checkbox input "true"
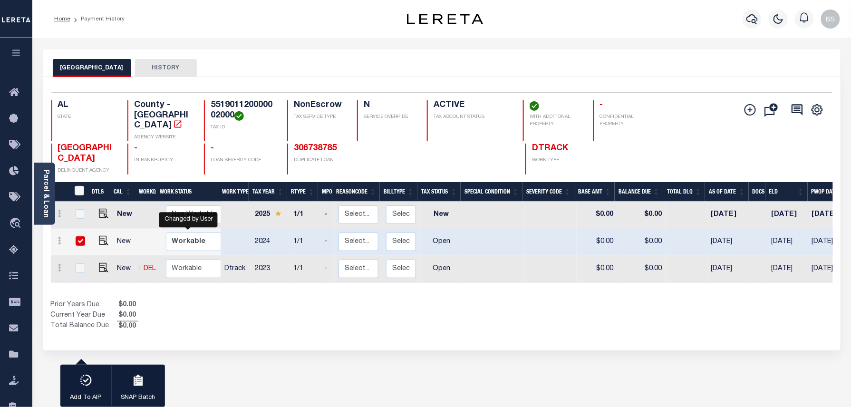
click at [233, 300] on div "Prior Years Due $0.00 Current Year Due $0.00 Total Balance Due $0.00" at bounding box center [246, 316] width 391 height 32
click at [58, 264] on icon at bounding box center [59, 268] width 3 height 8
click at [82, 244] on img at bounding box center [83, 249] width 10 height 10
select select "OP2"
type input "$0.00"
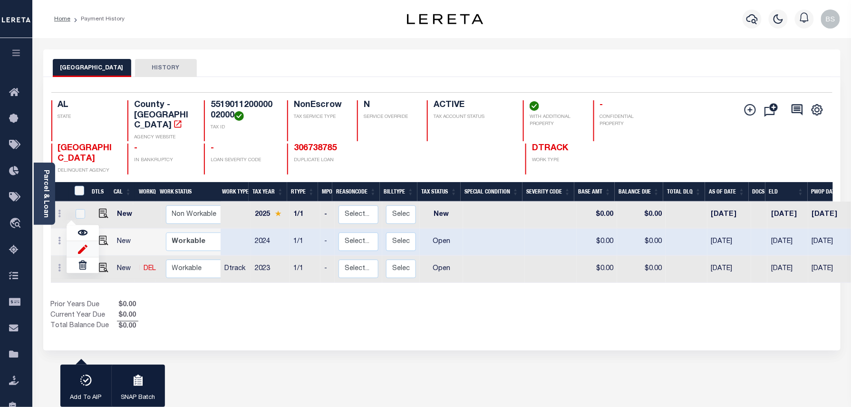
type input "$0.00"
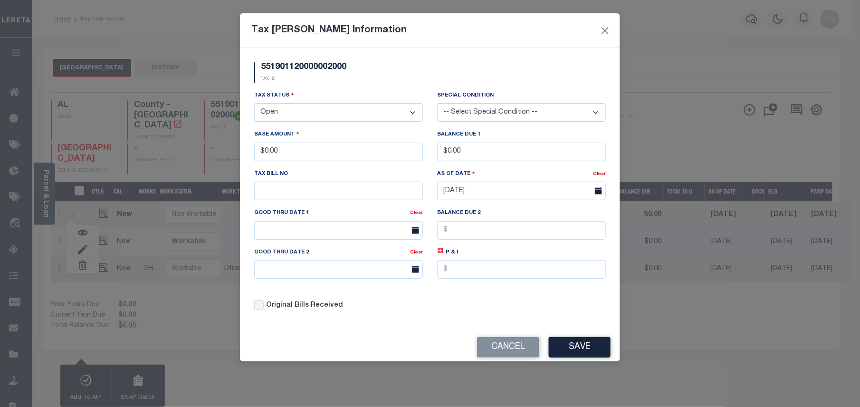
click at [282, 118] on select "- Select Status - Open Due/Unpaid Paid Incomplete No Tax Due Internal Refund Pr…" at bounding box center [338, 112] width 169 height 19
select select "NTX"
click at [254, 105] on select "- Select Status - Open Due/Unpaid Paid Incomplete No Tax Due Internal Refund Pr…" at bounding box center [338, 112] width 169 height 19
click at [380, 297] on div "Original Bills Received" at bounding box center [338, 302] width 183 height 32
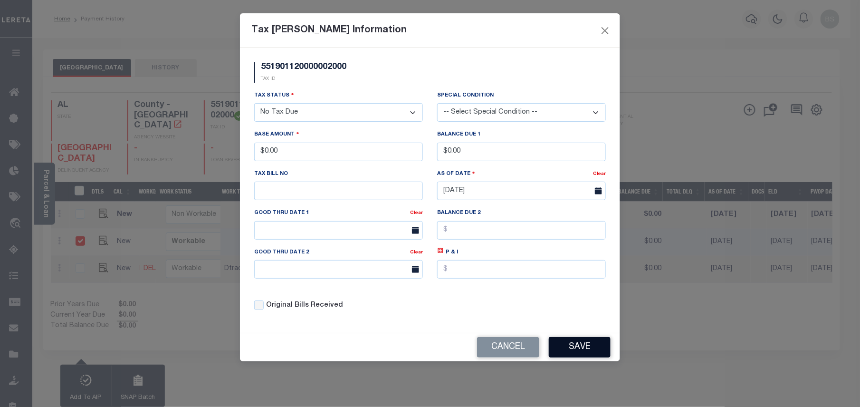
click at [580, 350] on button "Save" at bounding box center [580, 347] width 62 height 20
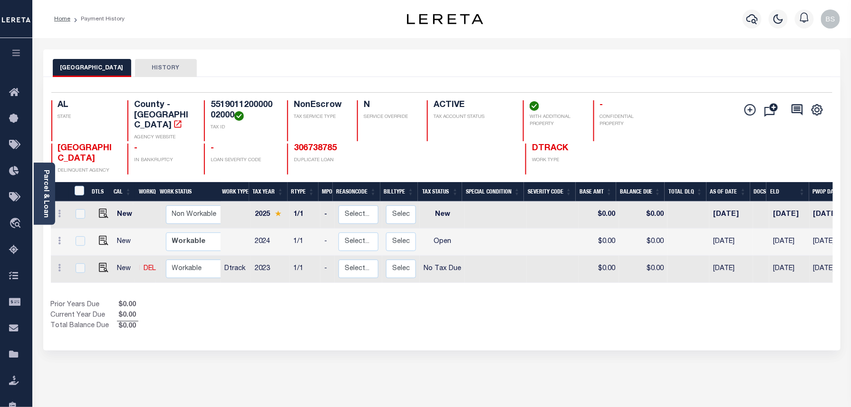
click at [620, 305] on div "Show Tax Lines before Bill Release Date Prior Years Due $0.00 Current Year Due …" at bounding box center [442, 316] width 782 height 32
click at [100, 263] on img at bounding box center [104, 268] width 10 height 10
checkbox input "true"
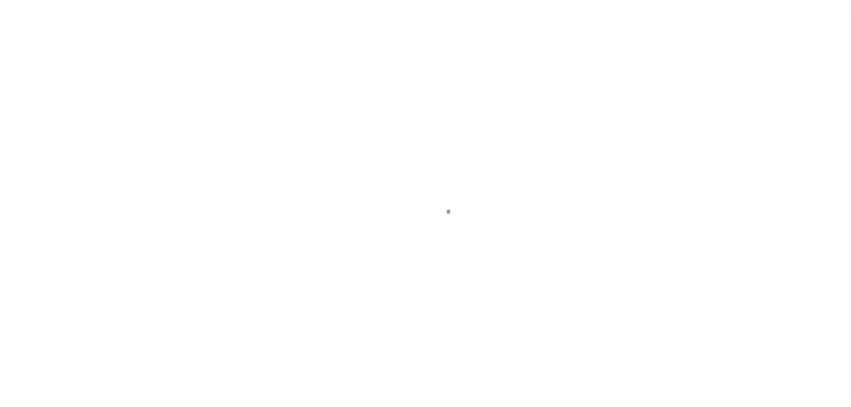
select select "NTX"
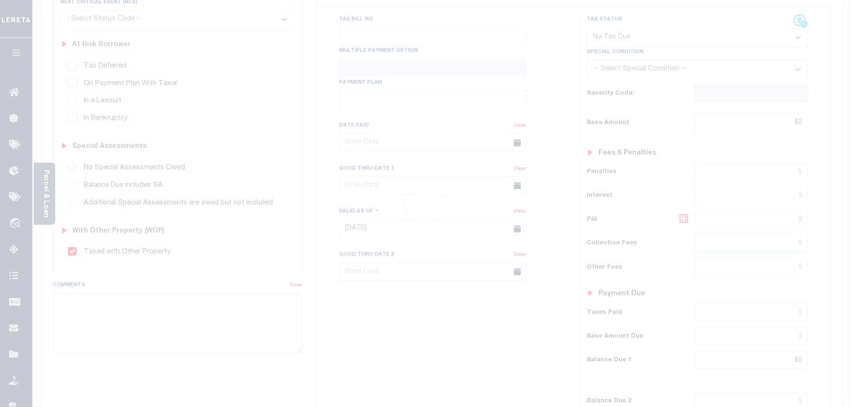
scroll to position [190, 0]
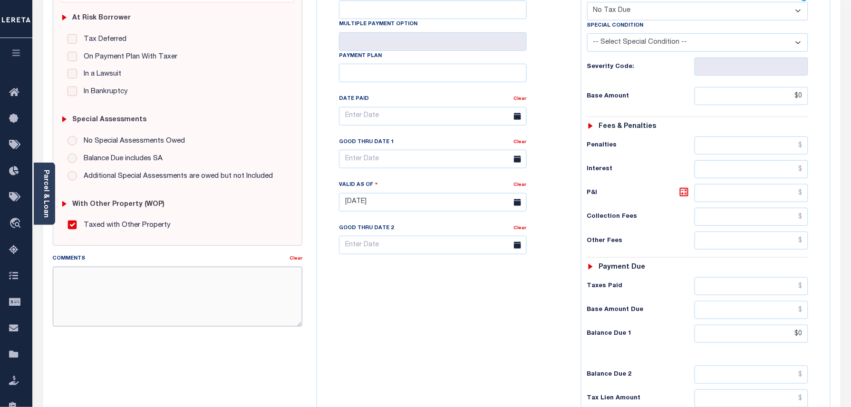
click at [176, 280] on textarea "Comments" at bounding box center [178, 297] width 250 height 60
paste textarea "Taxes were due prior to the loan boarding – No Liability-BS"
type textarea "Taxes were due prior to the loan boarding – No Liability-BS"
click at [222, 356] on div "SPECIAL RISK NCE Date Clear - Select Status Code -" at bounding box center [178, 204] width 264 height 617
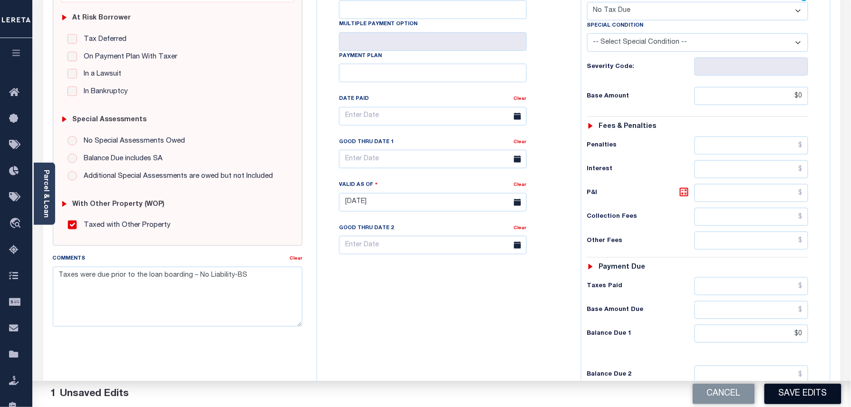
click at [800, 389] on button "Save Edits" at bounding box center [802, 394] width 77 height 20
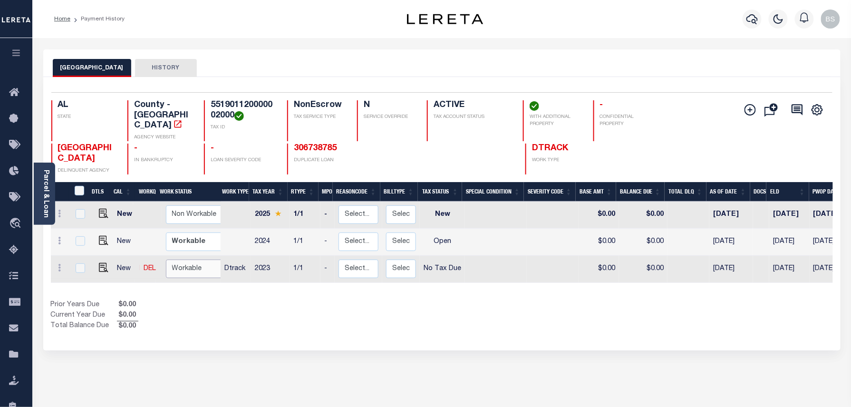
click at [183, 263] on select "Non Workable Workable" at bounding box center [194, 269] width 57 height 19
checkbox input "true"
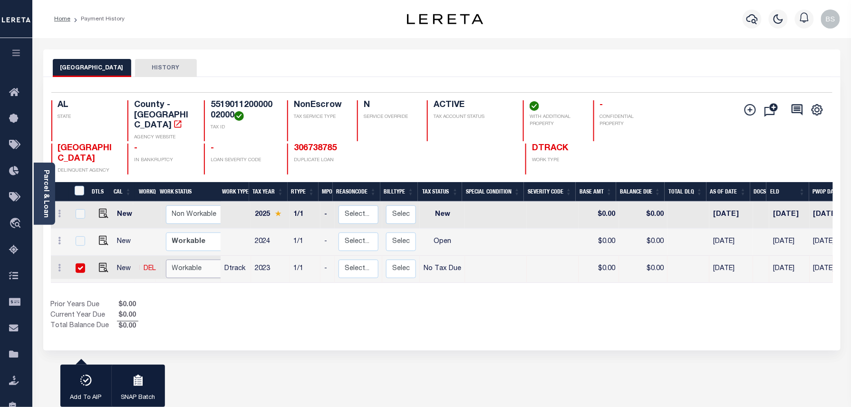
select select "true"
click at [166, 260] on select "Non Workable Workable" at bounding box center [194, 269] width 57 height 19
checkbox input "false"
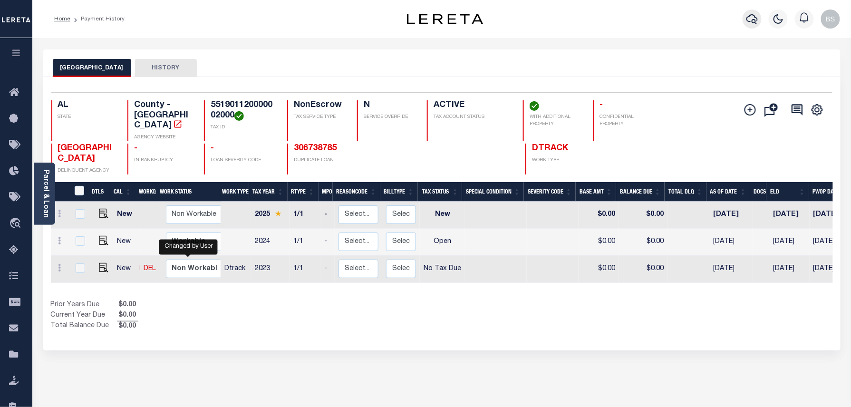
click at [754, 19] on icon "button" at bounding box center [751, 18] width 11 height 11
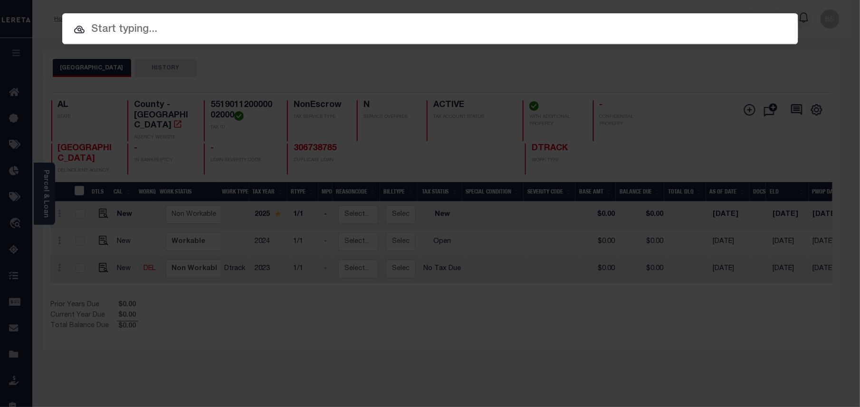
paste input "715660850"
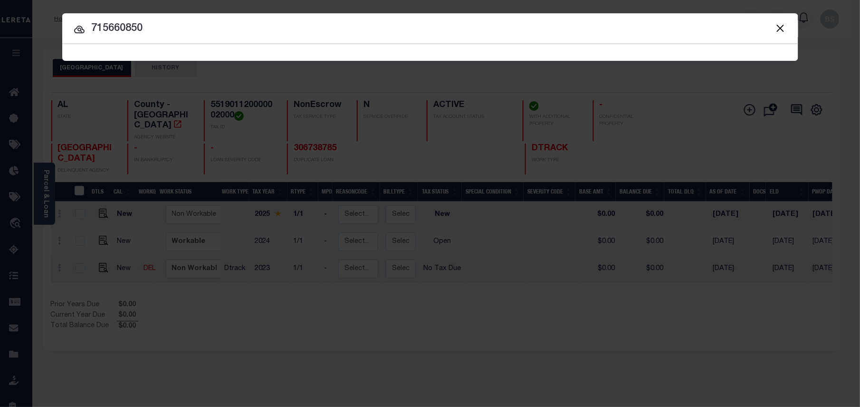
type input "715660850"
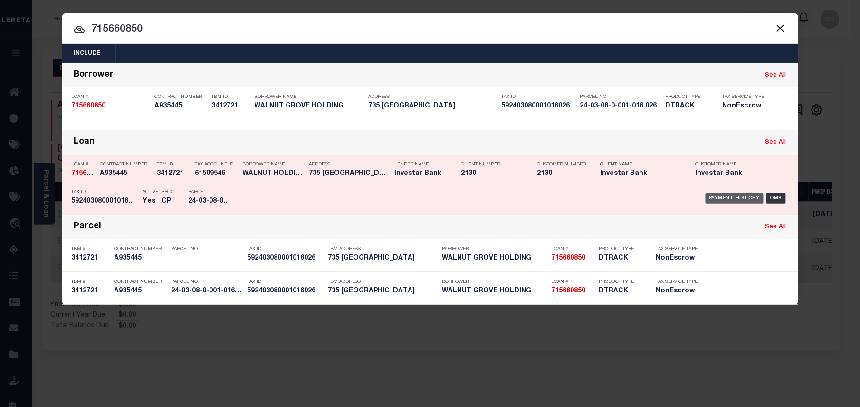
click at [735, 200] on div "Payment History" at bounding box center [735, 198] width 58 height 10
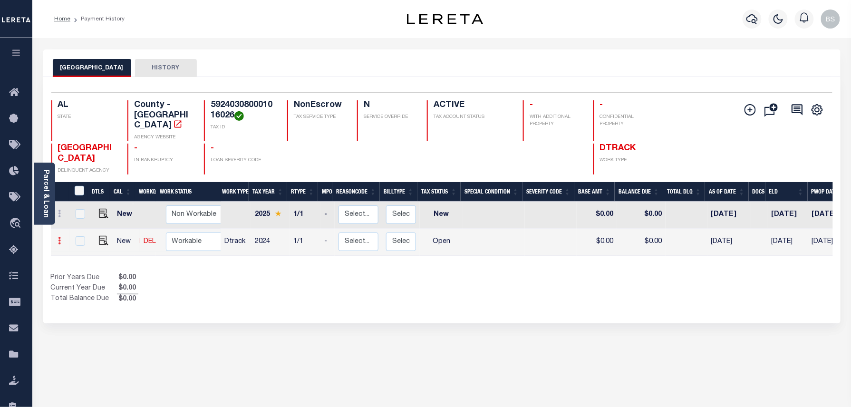
click at [59, 237] on icon at bounding box center [59, 241] width 3 height 8
click at [116, 232] on img at bounding box center [117, 237] width 10 height 10
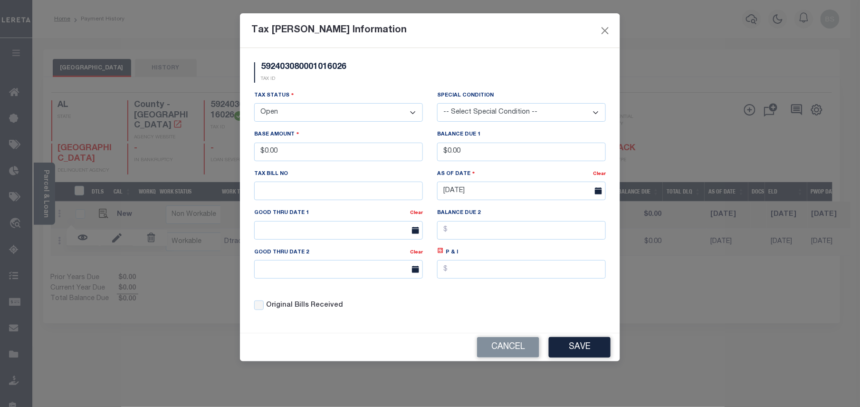
click at [286, 118] on select "- Select Status - Open Due/Unpaid Paid Incomplete No Tax Due Internal Refund Pr…" at bounding box center [338, 112] width 169 height 19
select select "NTX"
click at [254, 105] on select "- Select Status - Open Due/Unpaid Paid Incomplete No Tax Due Internal Refund Pr…" at bounding box center [338, 112] width 169 height 19
click at [569, 341] on div "Cancel Save" at bounding box center [430, 347] width 380 height 28
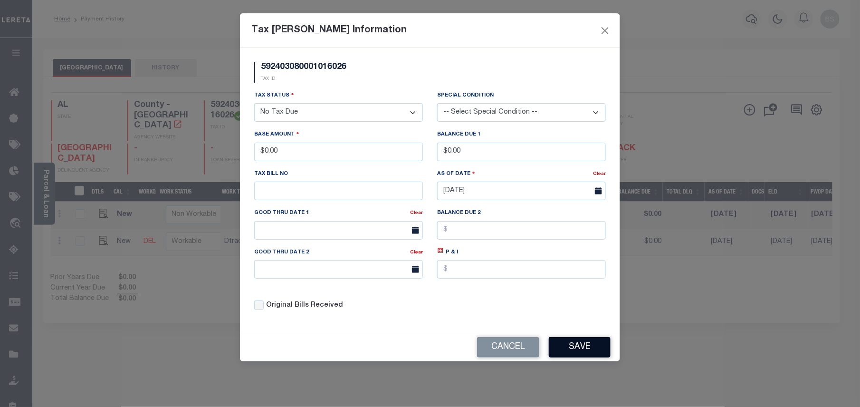
click at [582, 351] on button "Save" at bounding box center [580, 347] width 62 height 20
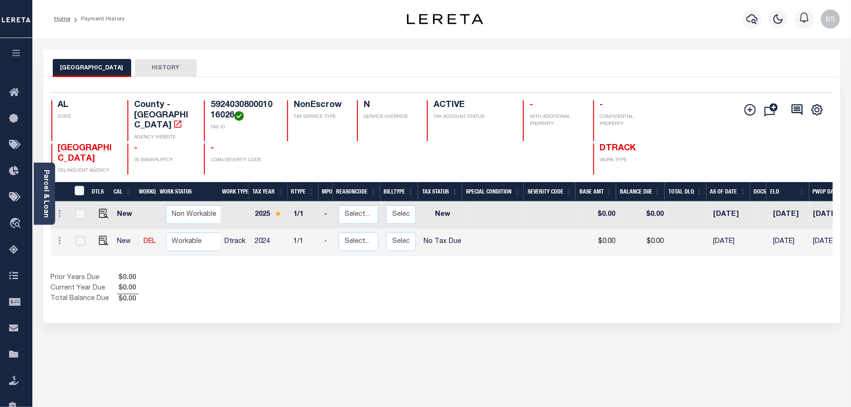
click at [726, 280] on div "Show Tax Lines before Bill Release Date Prior Years Due $0.00 Current Year Due …" at bounding box center [442, 289] width 782 height 32
click at [103, 236] on img at bounding box center [104, 241] width 10 height 10
checkbox input "true"
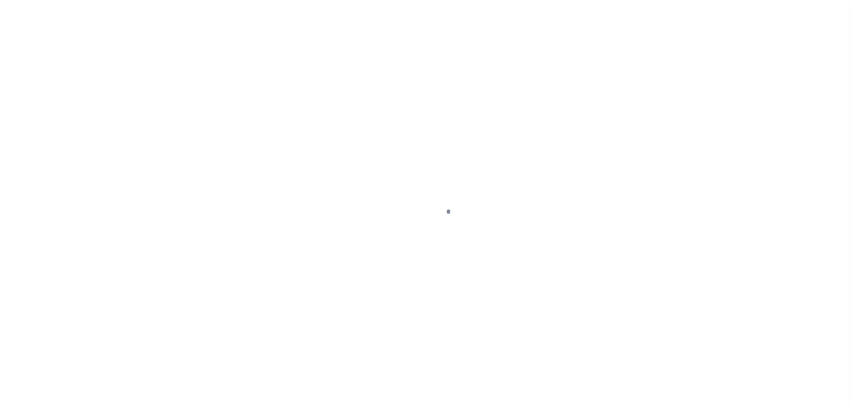
select select "NTX"
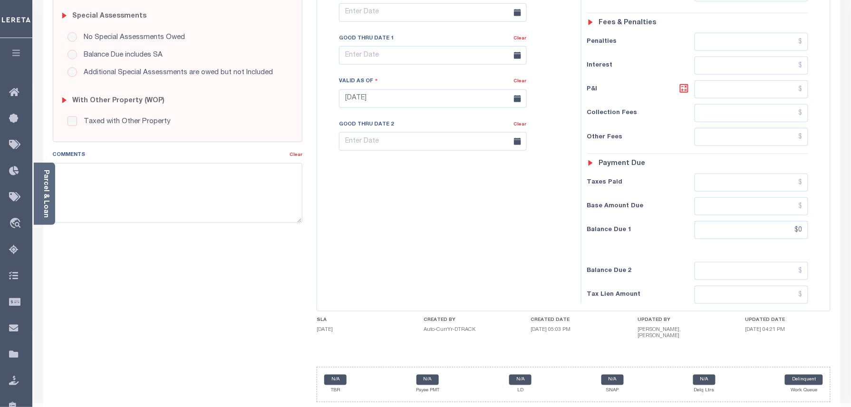
scroll to position [319, 0]
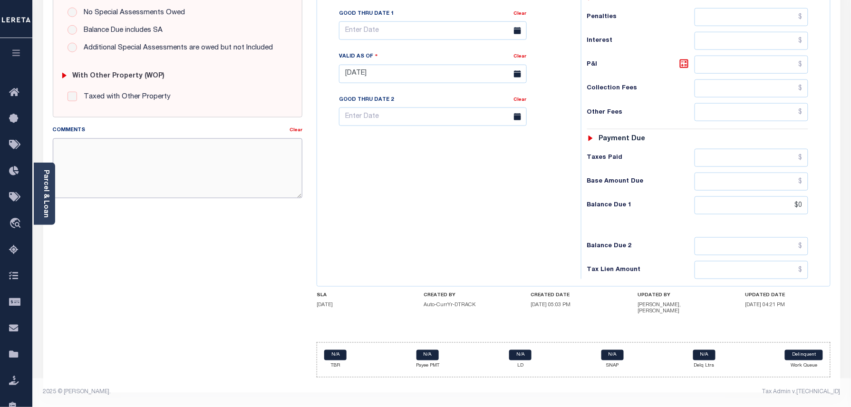
click at [184, 183] on textarea "Comments" at bounding box center [178, 168] width 250 height 60
paste textarea "Taxes were due prior to the loan boarding – No Liability-BS"
type textarea "Taxes were due prior to the loan boarding – No Liability-BS"
click at [165, 257] on div "SPECIAL RISK NCE Date Clear - Select Status Code -" at bounding box center [178, 76] width 264 height 617
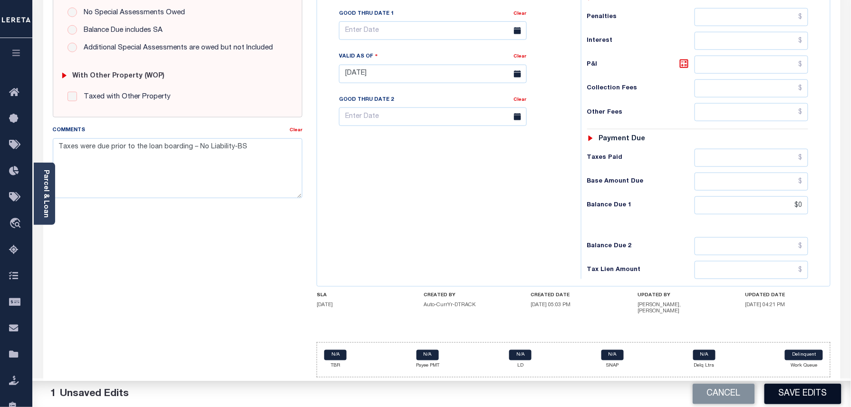
click at [808, 396] on button "Save Edits" at bounding box center [802, 394] width 77 height 20
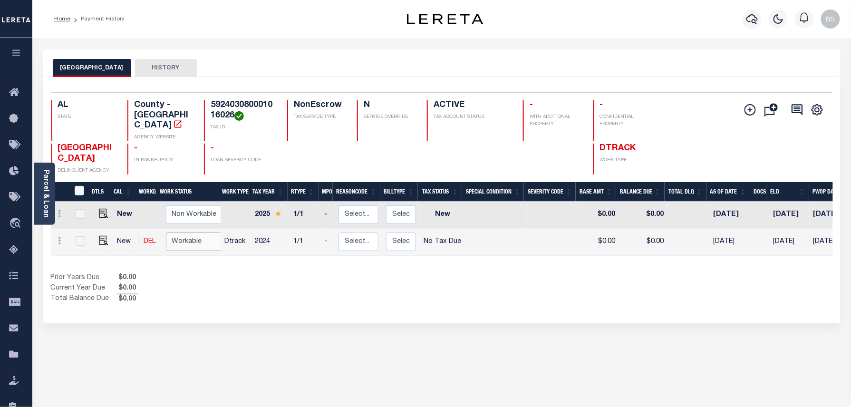
click at [179, 237] on select "Non Workable Workable" at bounding box center [194, 241] width 57 height 19
checkbox input "true"
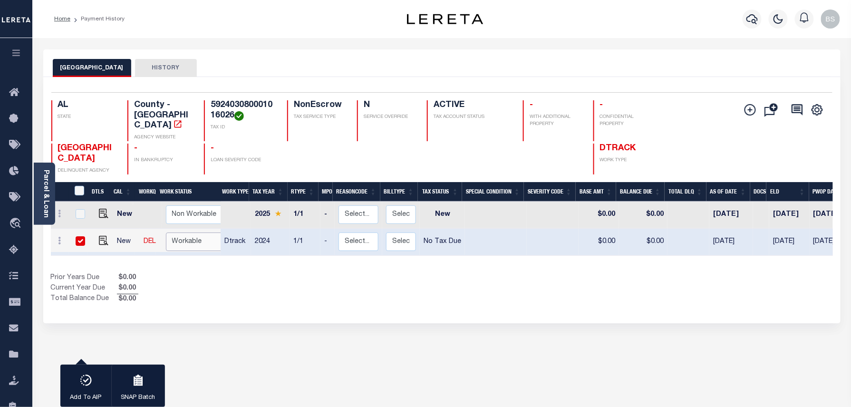
select select "true"
click at [166, 232] on select "Non Workable Workable" at bounding box center [194, 241] width 57 height 19
checkbox input "false"
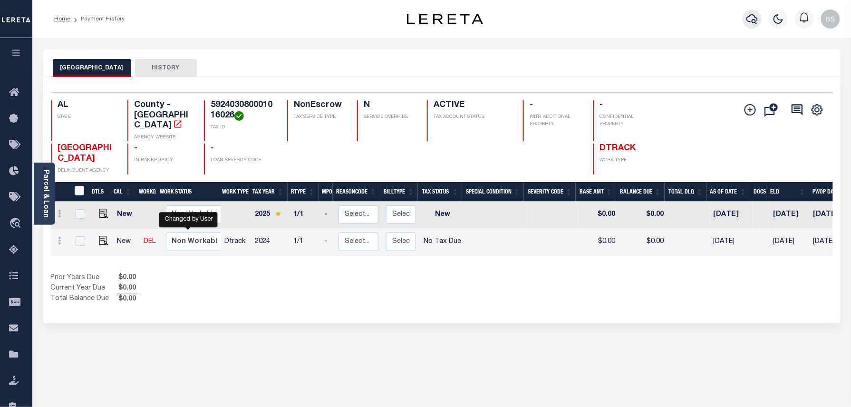
click at [748, 20] on icon "button" at bounding box center [751, 18] width 11 height 11
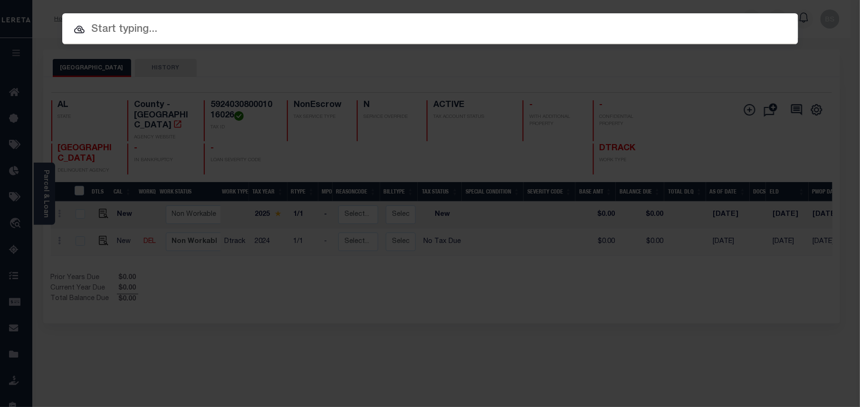
paste input "715660851"
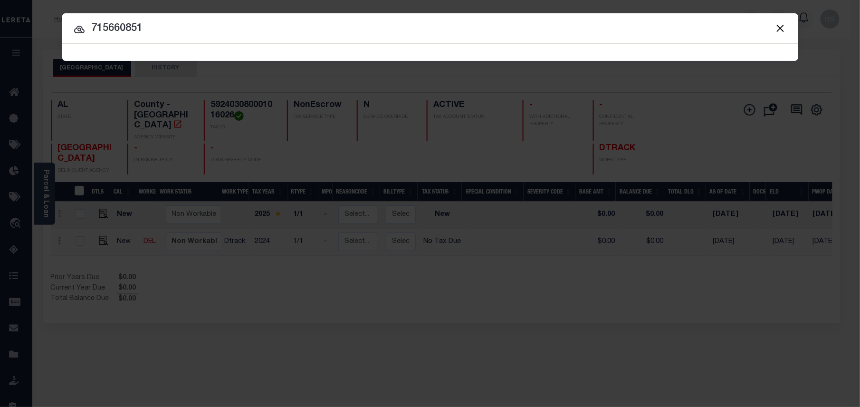
type input "715660851"
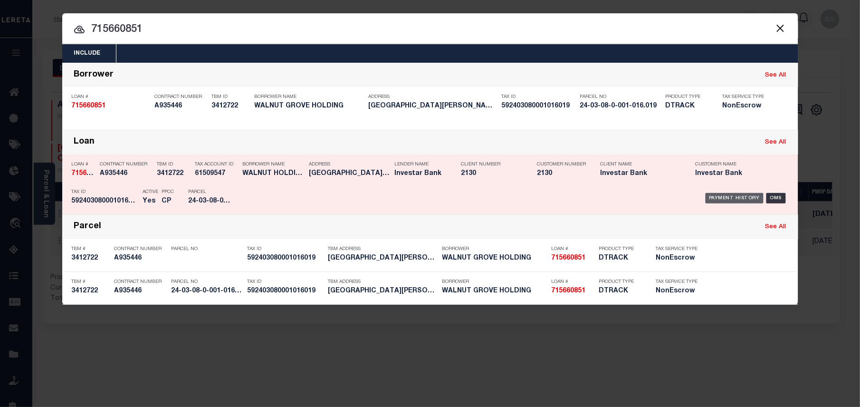
click at [733, 198] on div "Payment History" at bounding box center [735, 198] width 58 height 10
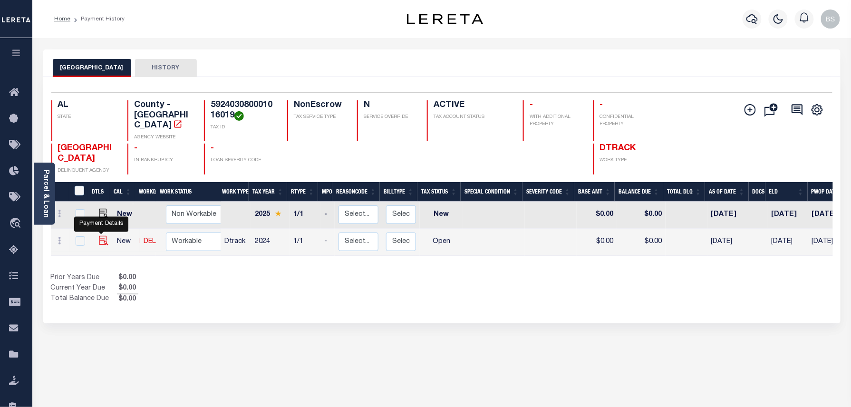
click at [99, 236] on img "" at bounding box center [104, 241] width 10 height 10
checkbox input "true"
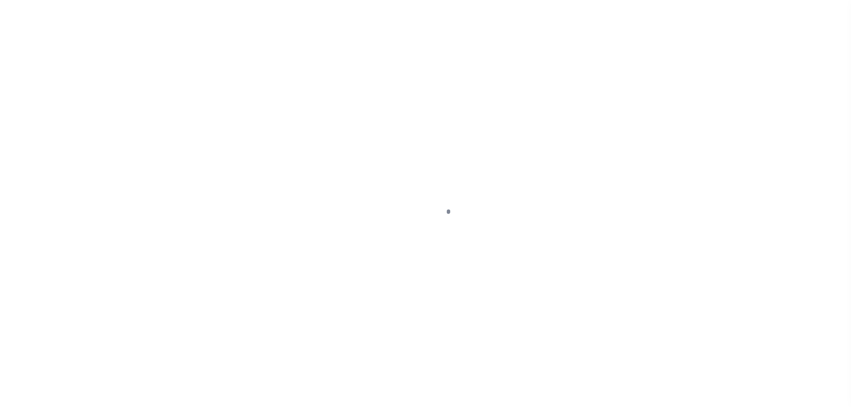
select select "OP2"
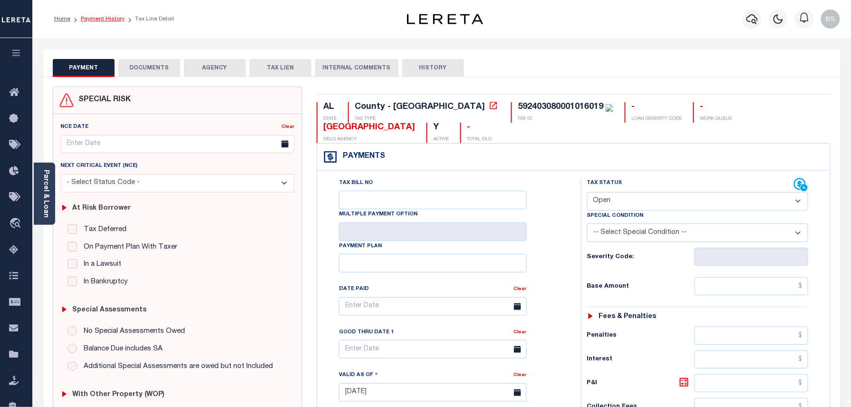
click at [107, 20] on link "Payment History" at bounding box center [103, 19] width 44 height 6
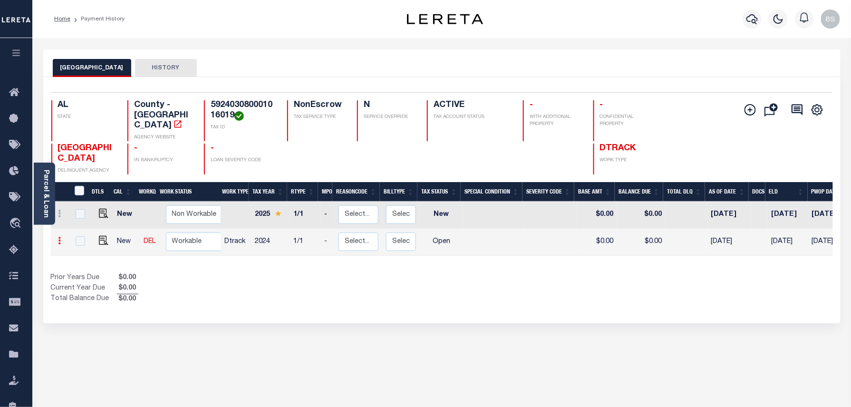
click at [60, 237] on icon at bounding box center [59, 241] width 3 height 8
click at [118, 232] on img at bounding box center [117, 237] width 10 height 10
select select "OP2"
type input "$0.00"
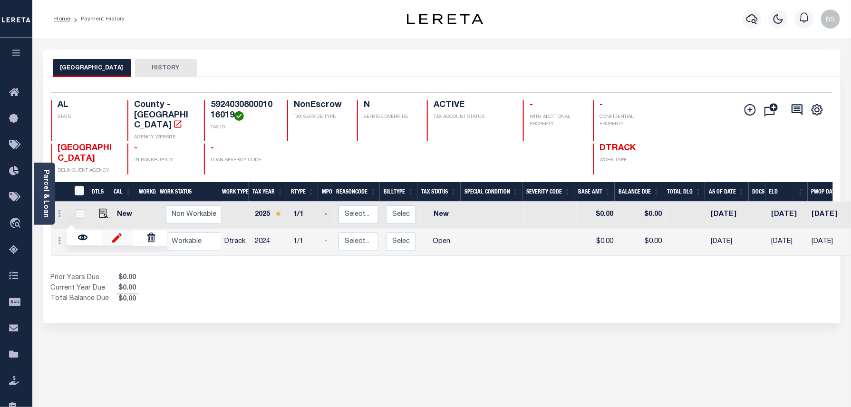
type input "[DATE]"
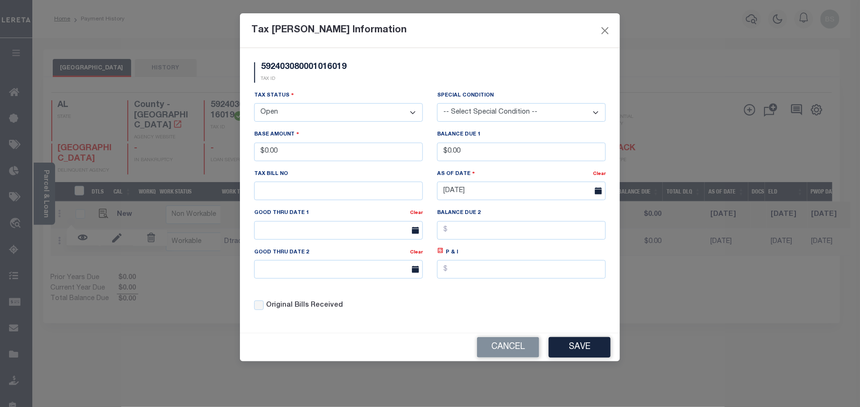
click at [269, 114] on select "- Select Status - Open Due/Unpaid Paid Incomplete No Tax Due Internal Refund Pr…" at bounding box center [338, 112] width 169 height 19
select select "NTX"
click at [254, 105] on select "- Select Status - Open Due/Unpaid Paid Incomplete No Tax Due Internal Refund Pr…" at bounding box center [338, 112] width 169 height 19
click at [588, 358] on button "Save" at bounding box center [580, 347] width 62 height 20
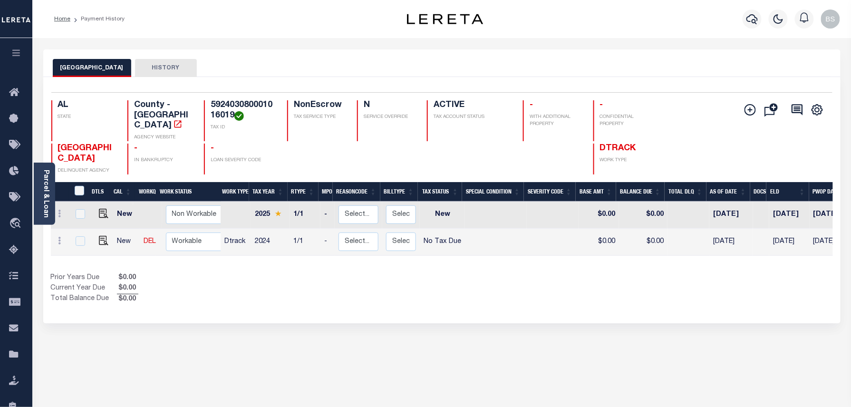
click at [645, 319] on div "ST CLAIR COUNTY HISTORY Selected 2 Results" at bounding box center [442, 322] width 812 height 546
click at [103, 236] on img at bounding box center [104, 241] width 10 height 10
checkbox input "true"
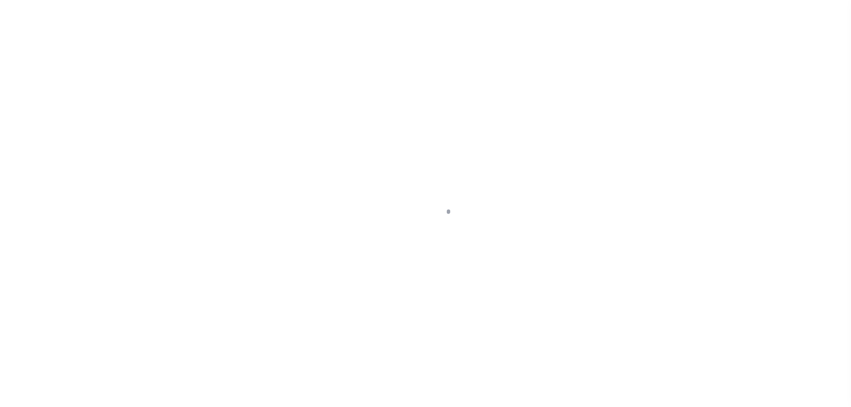
select select "NTX"
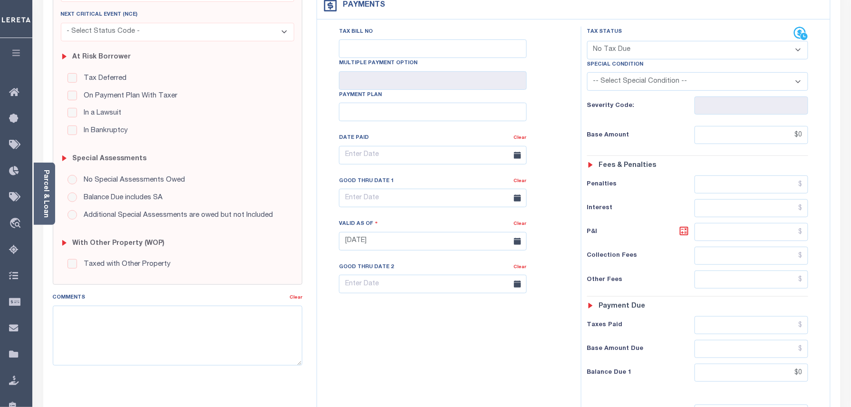
scroll to position [253, 0]
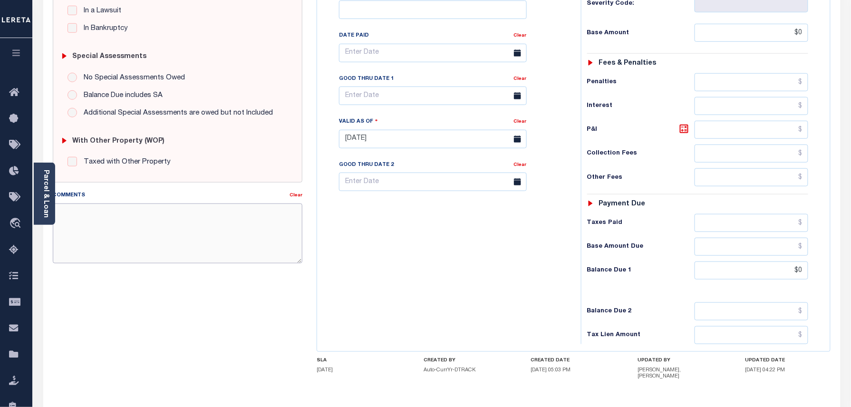
click at [128, 242] on textarea "Comments" at bounding box center [178, 233] width 250 height 60
paste textarea "Taxes were due prior to the loan boarding – No Liability-BS"
click at [126, 260] on textarea "Taxes were due prior to the loan boarding – No Liability-BS" at bounding box center [178, 233] width 250 height 60
type textarea "Taxes were due prior to the loan boarding – No Liability-BS"
click at [295, 311] on div "SPECIAL RISK NCE Date Clear - Select Status Code -" at bounding box center [178, 141] width 264 height 617
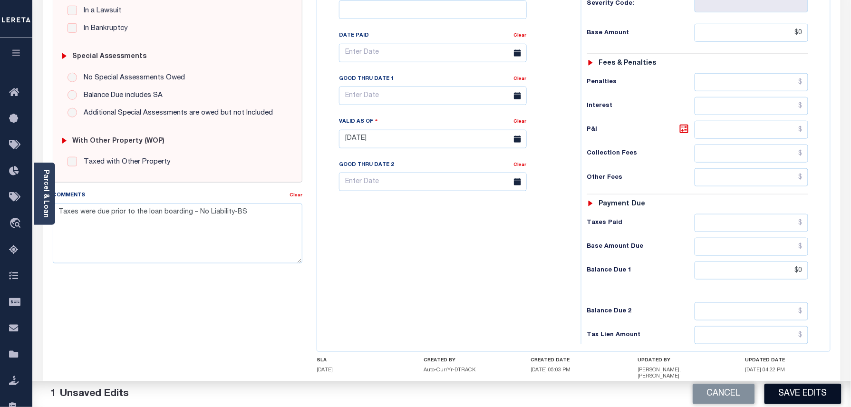
click at [807, 398] on button "Save Edits" at bounding box center [802, 394] width 77 height 20
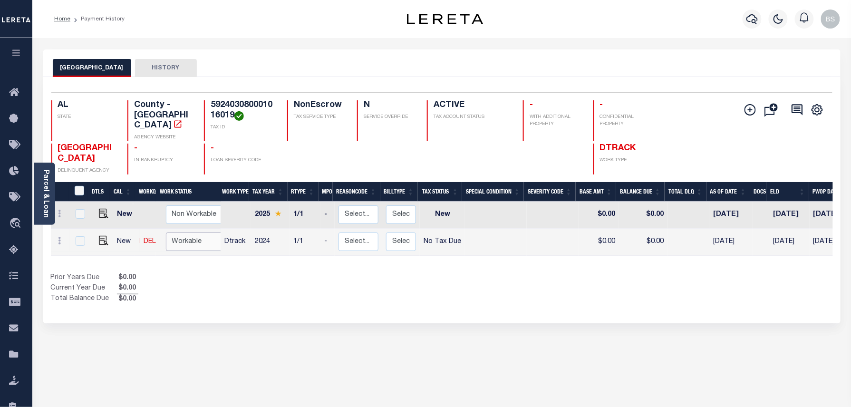
click at [180, 232] on select "Non Workable Workable" at bounding box center [194, 241] width 57 height 19
checkbox input "true"
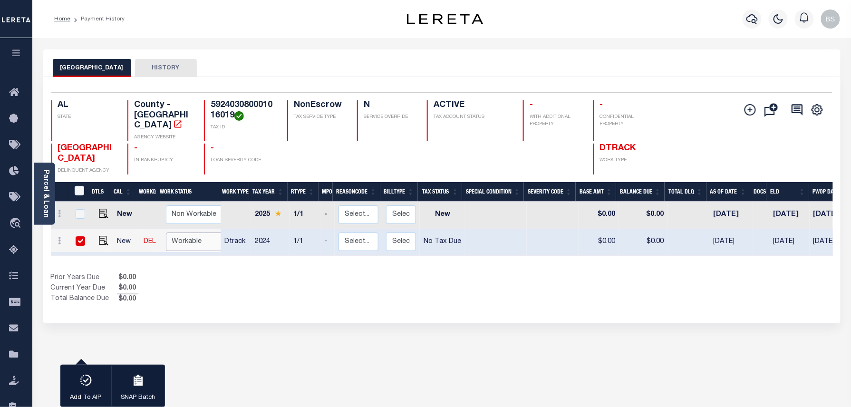
select select "true"
click at [166, 232] on select "Non Workable Workable" at bounding box center [194, 241] width 57 height 19
checkbox input "false"
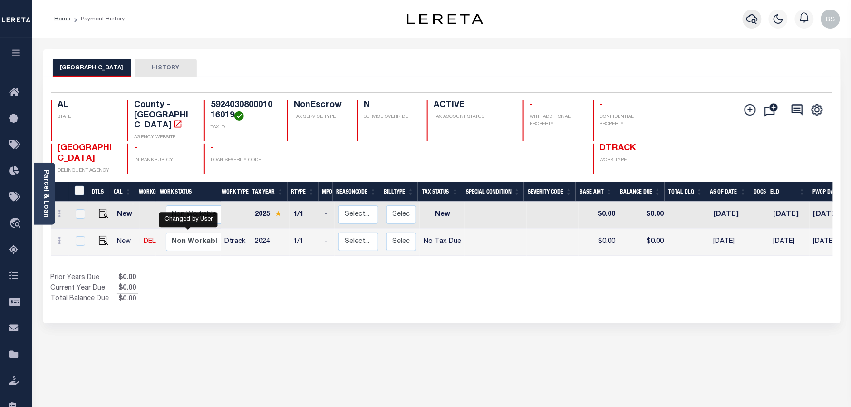
click at [750, 19] on icon "button" at bounding box center [751, 18] width 11 height 11
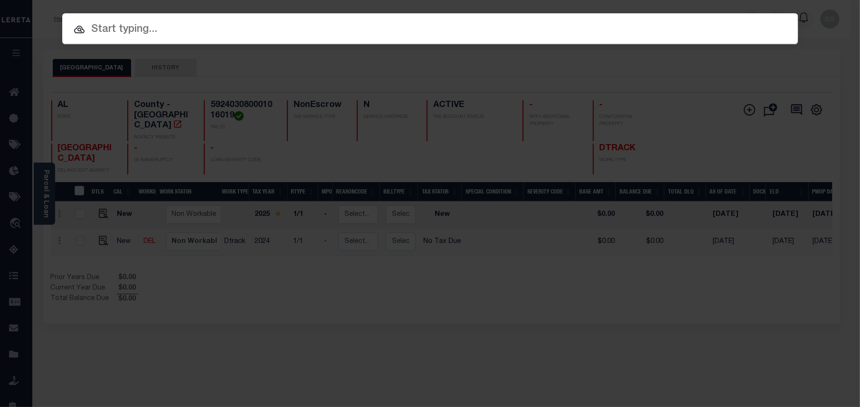
paste input "306066334"
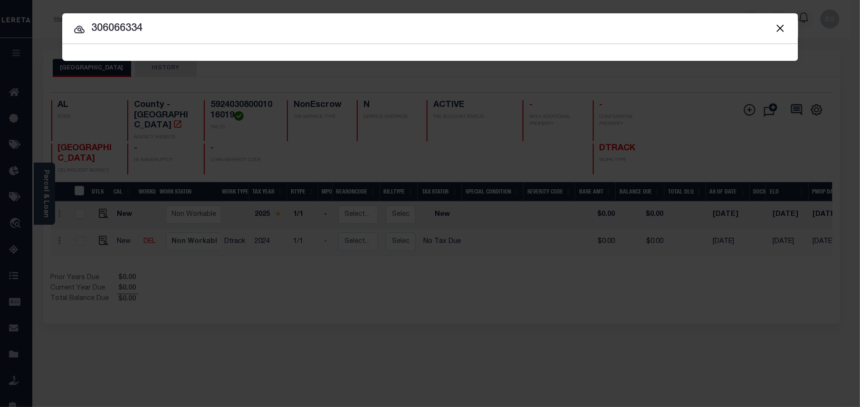
type input "306066334"
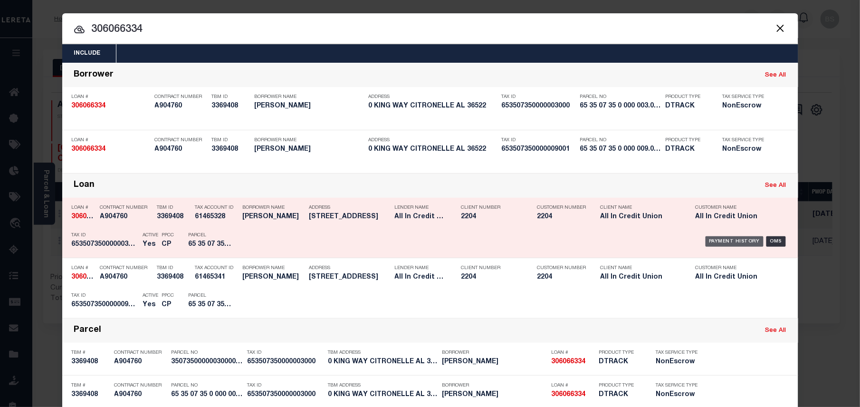
click at [720, 242] on div "Payment History" at bounding box center [735, 241] width 58 height 10
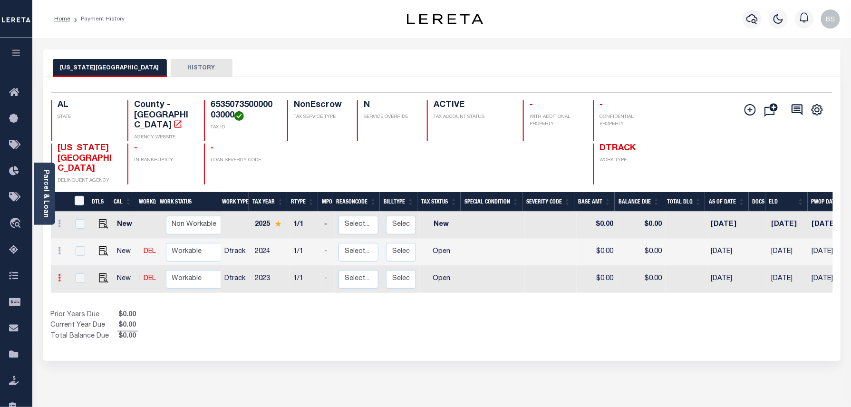
click at [59, 274] on icon at bounding box center [59, 278] width 3 height 8
click at [87, 251] on link at bounding box center [83, 259] width 32 height 16
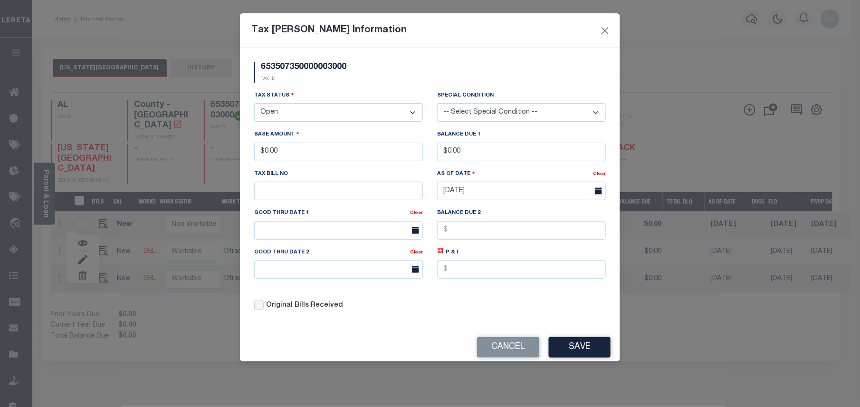
click at [299, 118] on select "- Select Status - Open Due/Unpaid Paid Incomplete No Tax Due Internal Refund Pr…" at bounding box center [338, 112] width 169 height 19
select select "NTX"
click at [254, 105] on select "- Select Status - Open Due/Unpaid Paid Incomplete No Tax Due Internal Refund Pr…" at bounding box center [338, 112] width 169 height 19
click at [571, 348] on button "Save" at bounding box center [580, 347] width 62 height 20
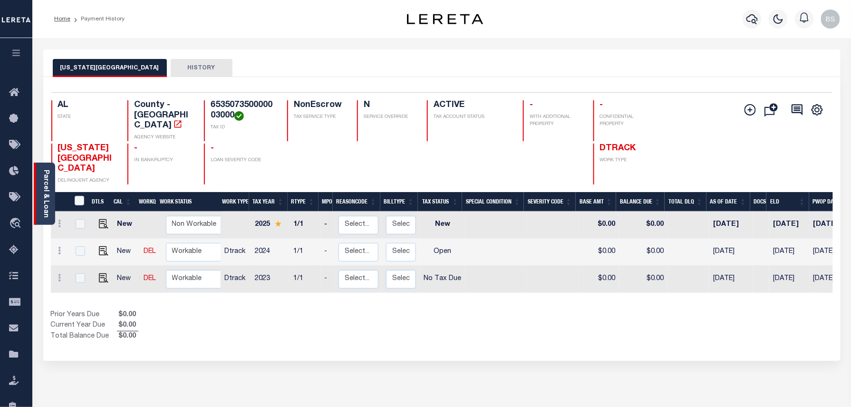
click at [43, 195] on link "Parcel & Loan" at bounding box center [45, 194] width 7 height 48
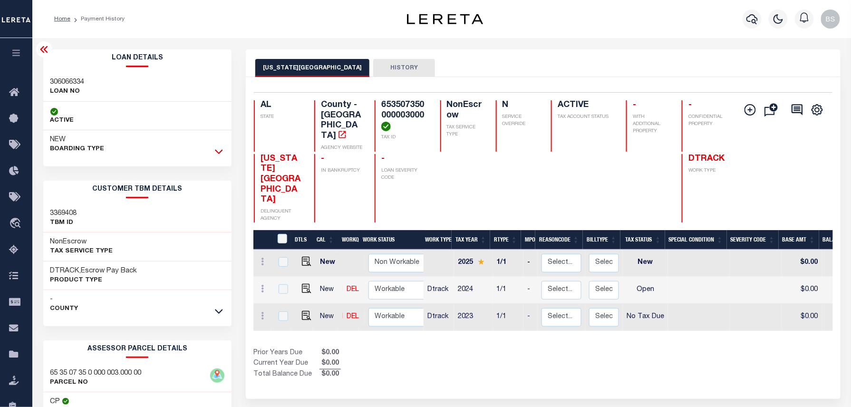
click at [222, 156] on icon at bounding box center [219, 151] width 8 height 10
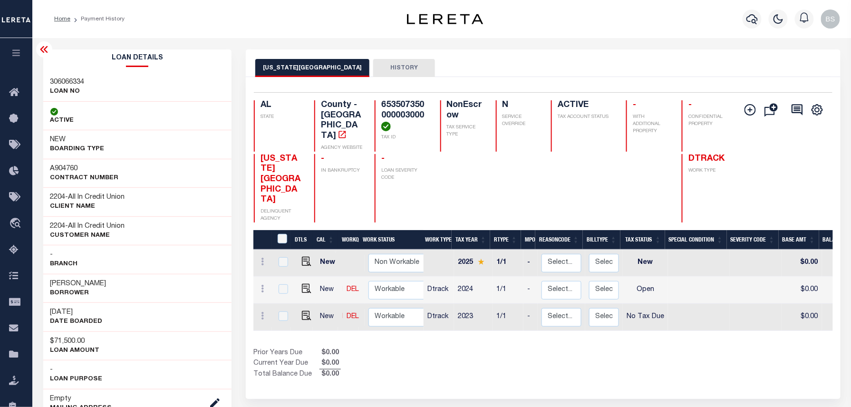
click at [46, 54] on icon at bounding box center [44, 49] width 11 height 11
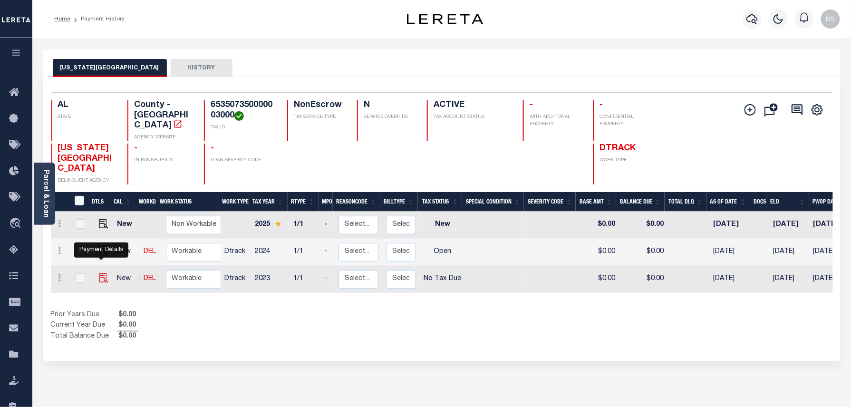
click at [103, 273] on img at bounding box center [104, 278] width 10 height 10
checkbox input "true"
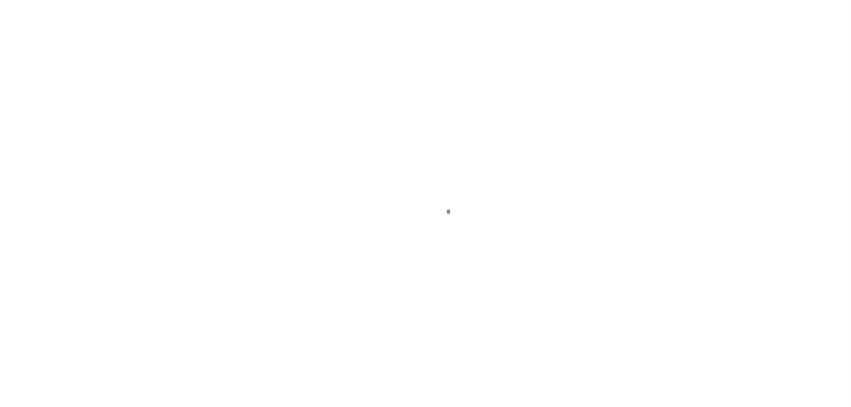
select select "NTX"
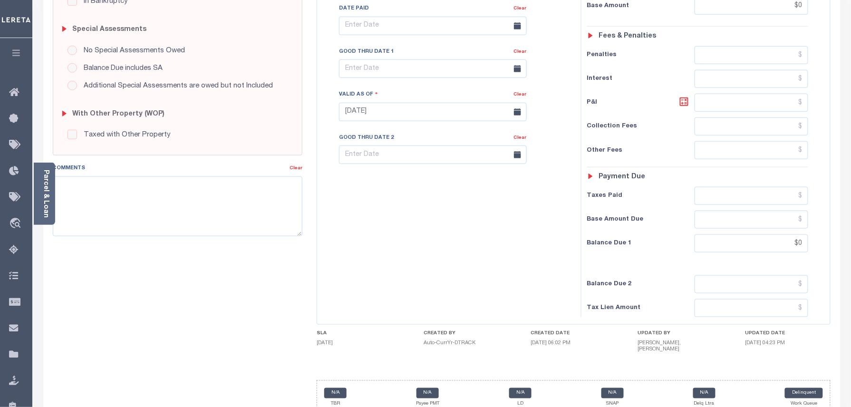
scroll to position [319, 0]
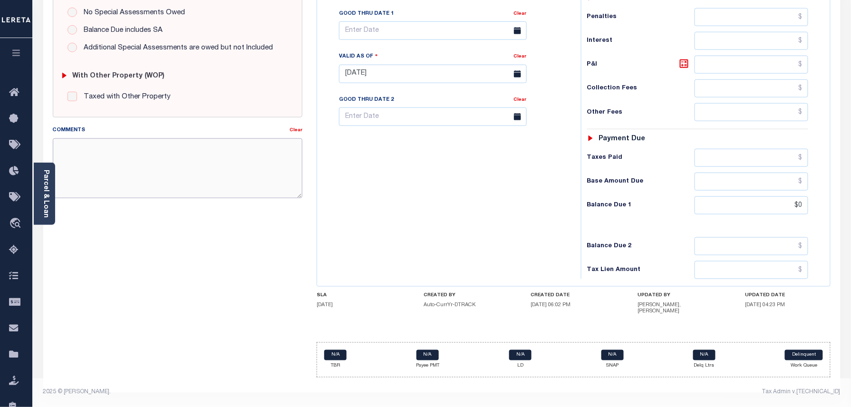
click at [158, 174] on textarea "Comments" at bounding box center [178, 168] width 250 height 60
paste textarea "Taxes were due prior to the loan boarding – No Liability-BS"
type textarea "Taxes were due prior to the loan boarding – No Liability-BS"
click at [114, 218] on div "SPECIAL RISK NCE Date Clear - Select Status Code -" at bounding box center [178, 76] width 264 height 617
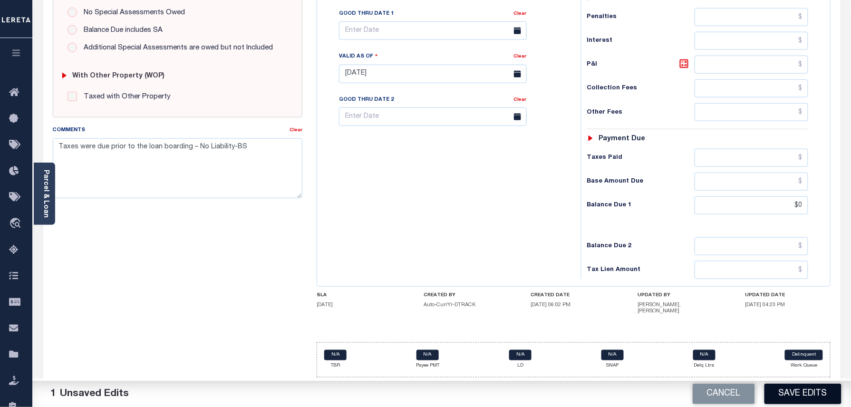
click at [806, 387] on button "Save Edits" at bounding box center [802, 394] width 77 height 20
checkbox input "false"
type input "$0"
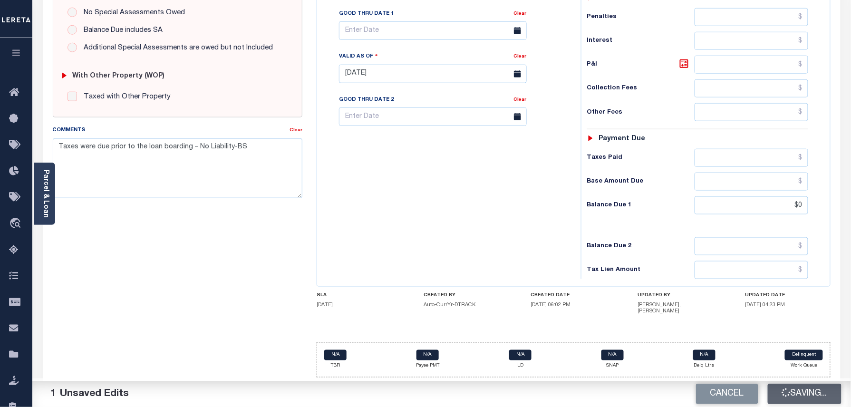
type input "$0"
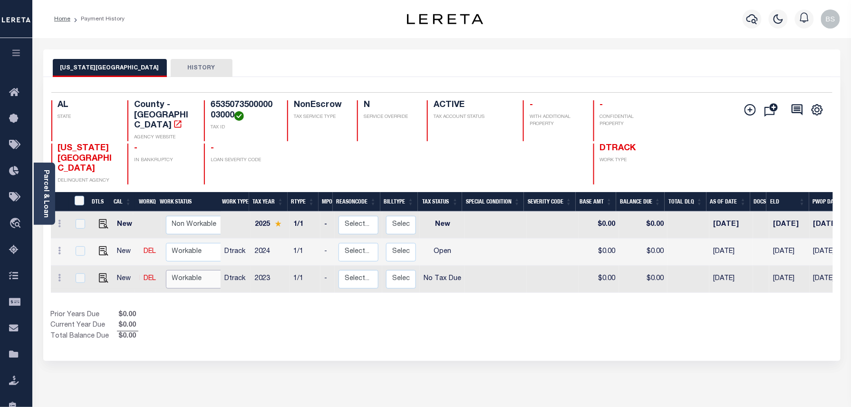
click at [202, 270] on select "Non Workable Workable" at bounding box center [194, 279] width 57 height 19
checkbox input "true"
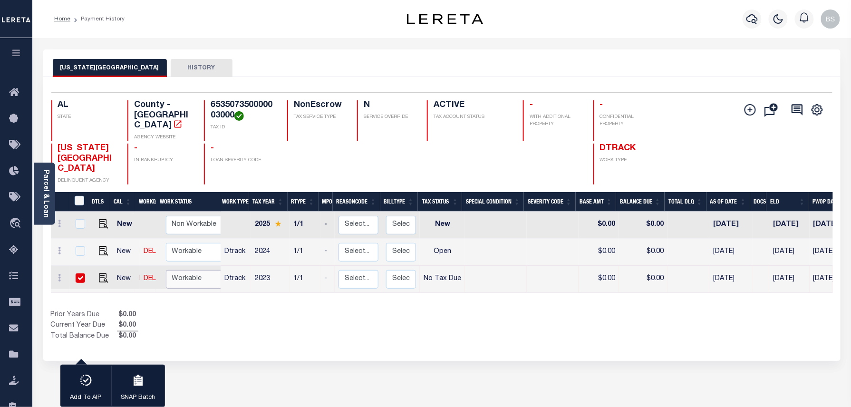
select select "true"
click at [166, 270] on select "Non Workable Workable" at bounding box center [194, 279] width 57 height 19
checkbox input "false"
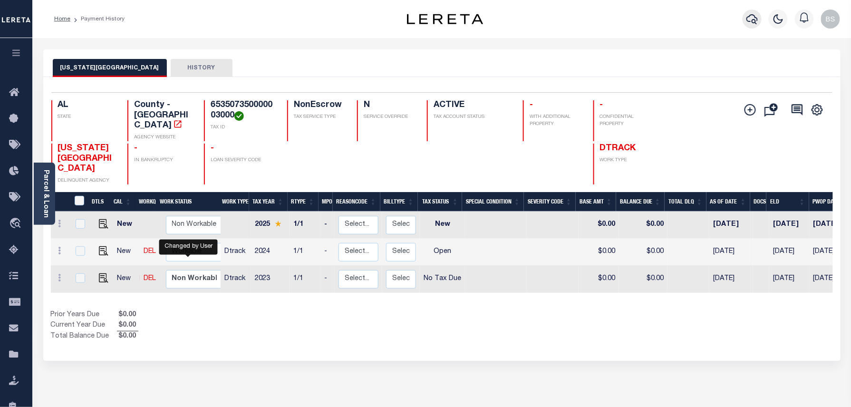
click at [751, 17] on icon "button" at bounding box center [751, 18] width 11 height 11
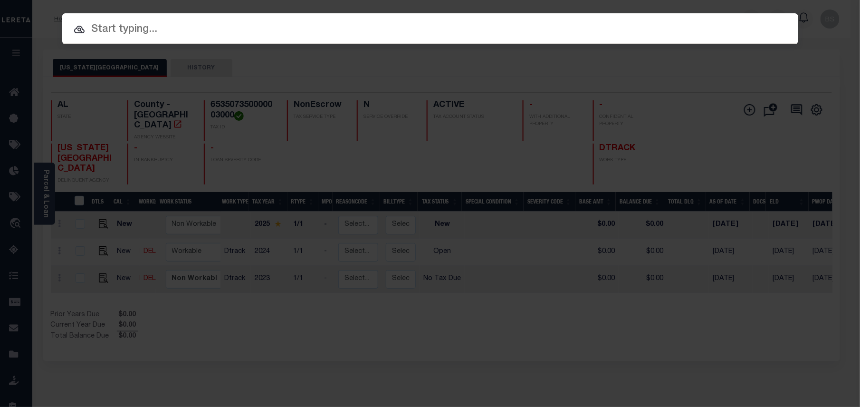
paste input "306066334"
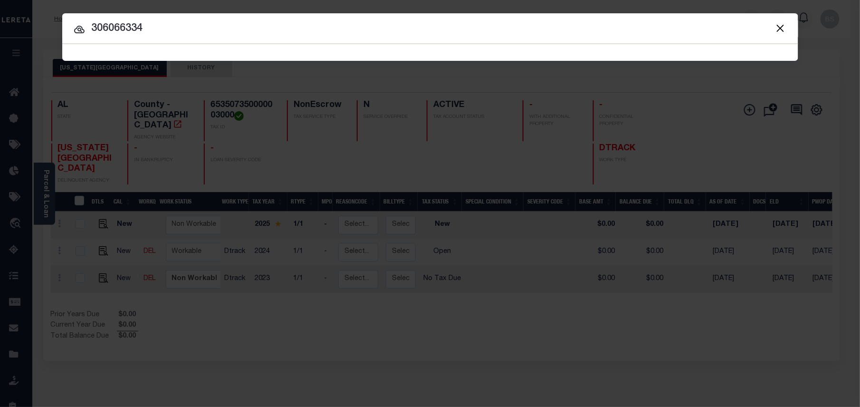
type input "306066334"
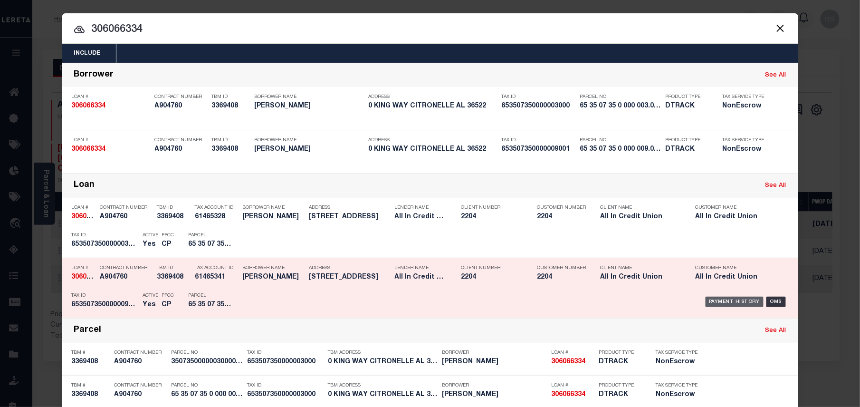
click at [723, 297] on div "Payment History" at bounding box center [735, 302] width 58 height 10
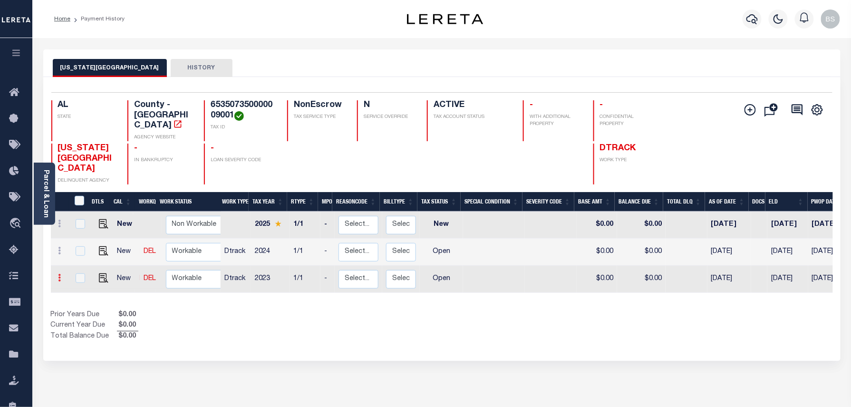
click at [61, 274] on icon at bounding box center [59, 278] width 3 height 8
click at [86, 254] on img at bounding box center [83, 259] width 10 height 10
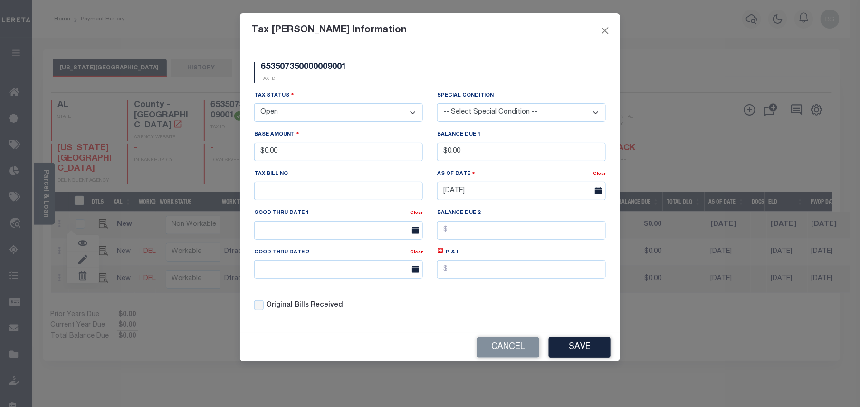
click at [286, 110] on select "- Select Status - Open Due/Unpaid Paid Incomplete No Tax Due Internal Refund Pr…" at bounding box center [338, 112] width 169 height 19
select select "NTX"
click at [254, 105] on select "- Select Status - Open Due/Unpaid Paid Incomplete No Tax Due Internal Refund Pr…" at bounding box center [338, 112] width 169 height 19
click at [380, 284] on div "Good Thru Date 2 Clear" at bounding box center [338, 266] width 183 height 39
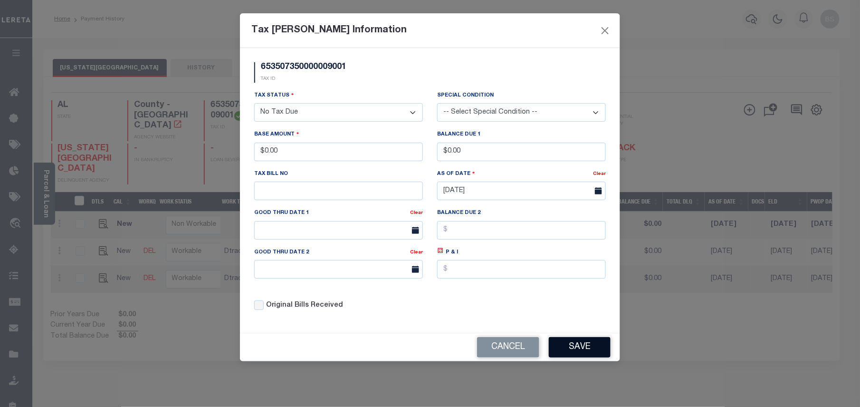
click at [603, 352] on button "Save" at bounding box center [580, 347] width 62 height 20
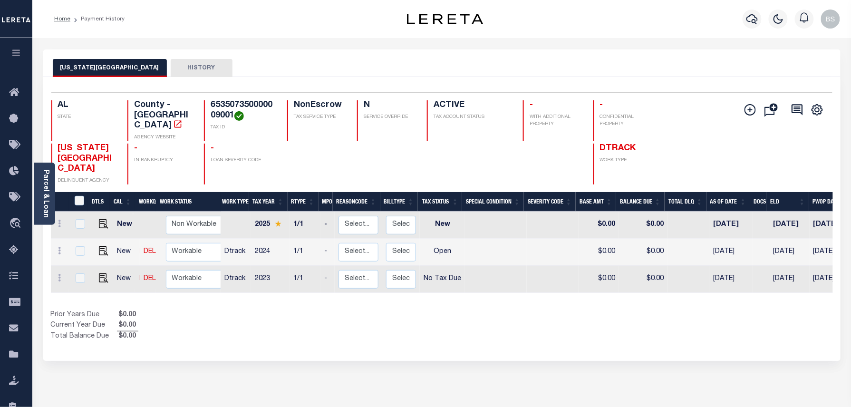
click at [717, 354] on div "[US_STATE] COUNTY HISTORY Selected 3 Results" at bounding box center [442, 322] width 812 height 546
click at [102, 273] on img at bounding box center [104, 278] width 10 height 10
checkbox input "true"
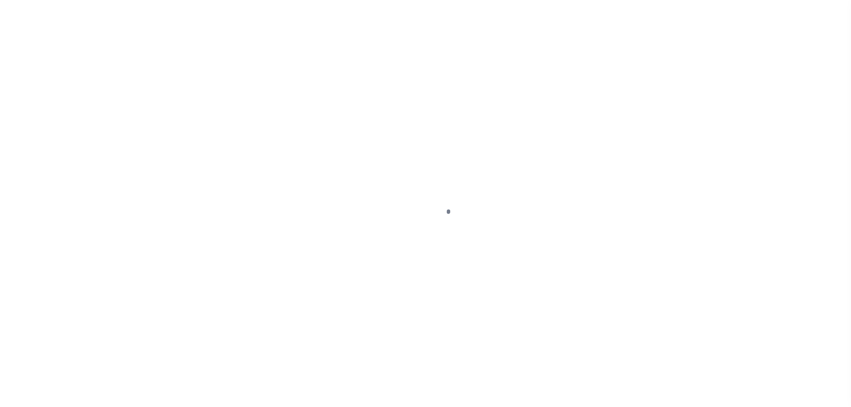
select select "NTX"
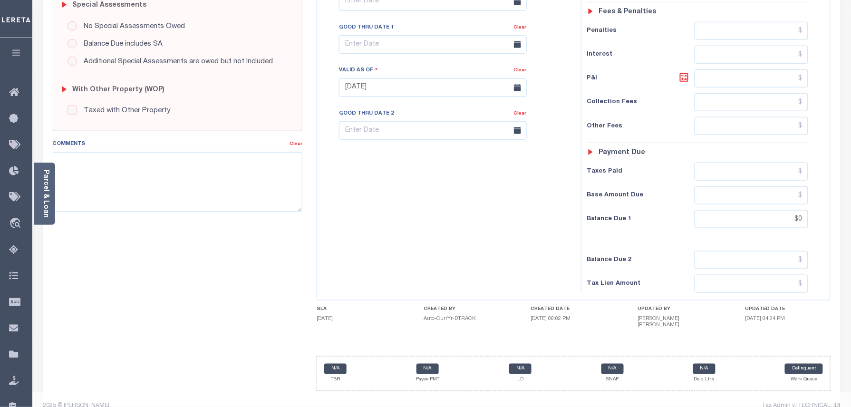
scroll to position [317, 0]
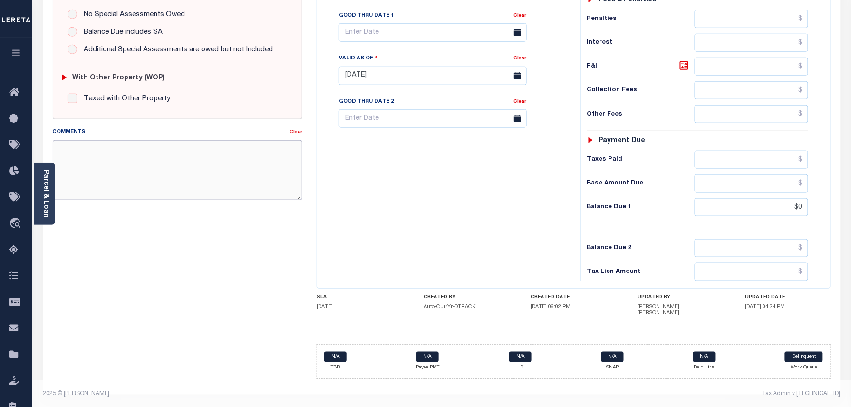
click at [152, 182] on textarea "Comments" at bounding box center [178, 170] width 250 height 60
paste textarea "Taxes were due prior to the loan boarding – No Liability-BS"
type textarea "Taxes were due prior to the loan boarding – No Liability-BS"
click at [135, 245] on div "SPECIAL RISK NCE Date Clear - Select Status Code -" at bounding box center [178, 78] width 264 height 617
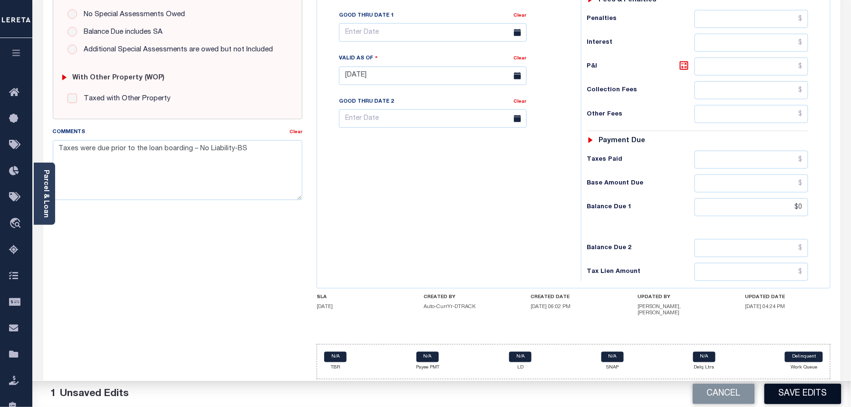
click at [805, 399] on button "Save Edits" at bounding box center [802, 394] width 77 height 20
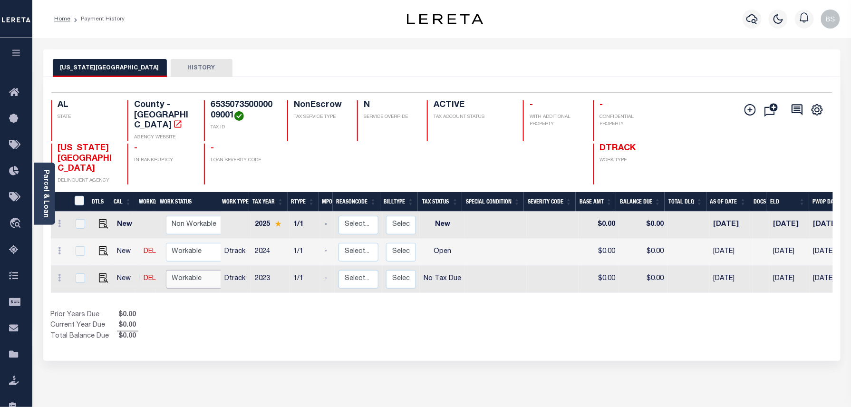
click at [193, 270] on select "Non Workable Workable" at bounding box center [194, 279] width 57 height 19
checkbox input "true"
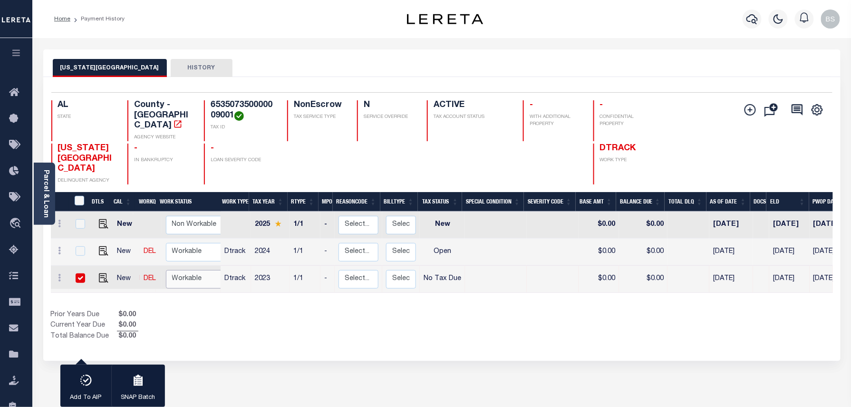
select select "true"
click at [166, 270] on select "Non Workable Workable" at bounding box center [194, 279] width 57 height 19
checkbox input "false"
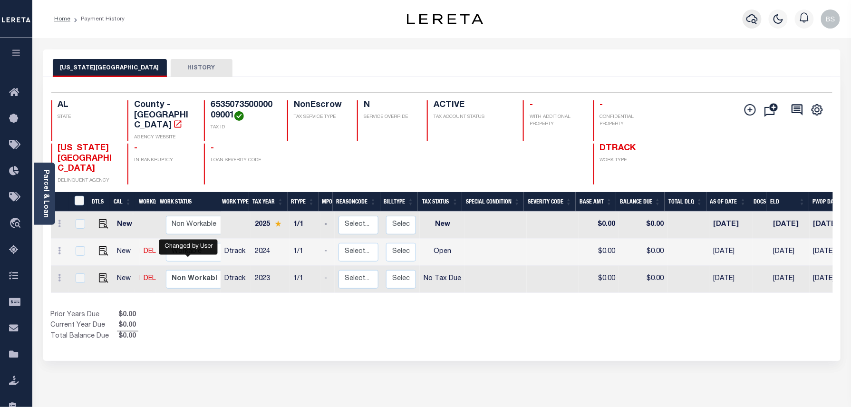
click at [755, 19] on icon "button" at bounding box center [751, 18] width 11 height 11
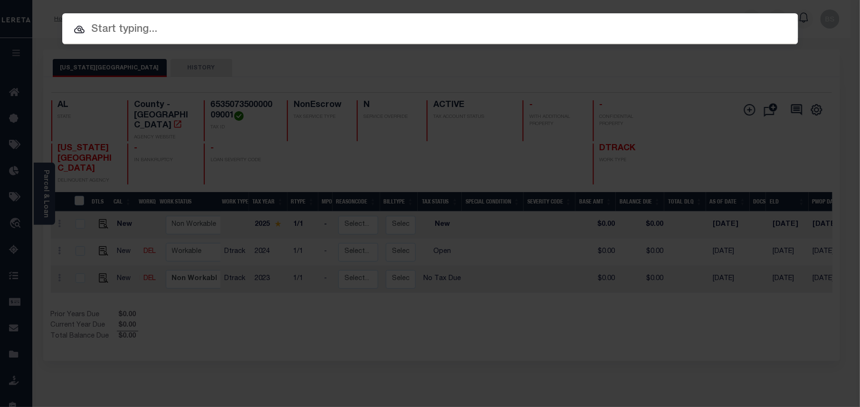
paste input "305988399"
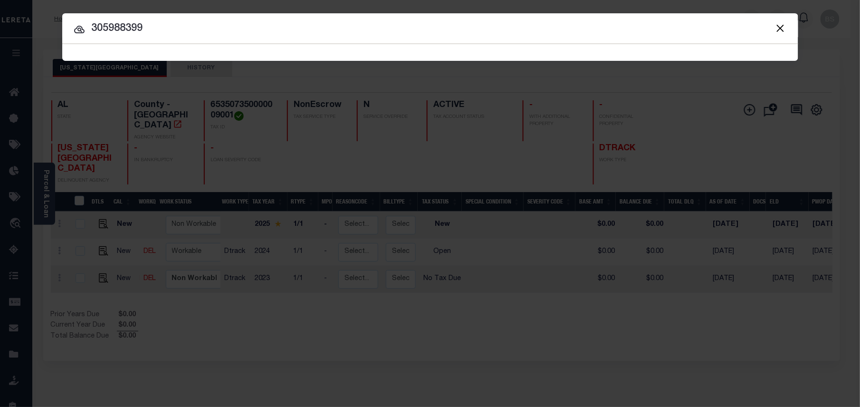
type input "305988399"
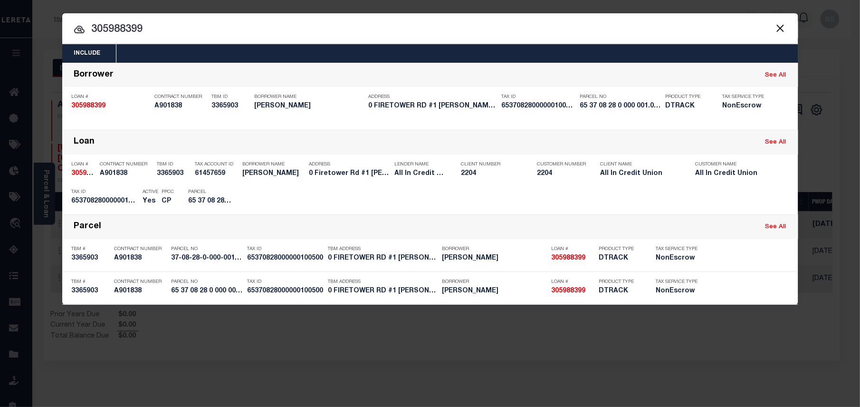
click at [647, 363] on div "Include Loans TBM Customers Borrowers Payments (Lender Non-Disb) Payments (Lend…" at bounding box center [430, 203] width 860 height 407
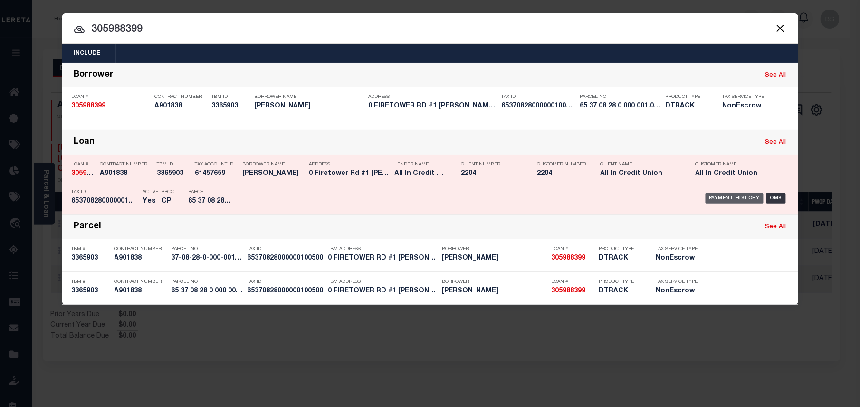
click at [736, 199] on div "Payment History" at bounding box center [735, 198] width 58 height 10
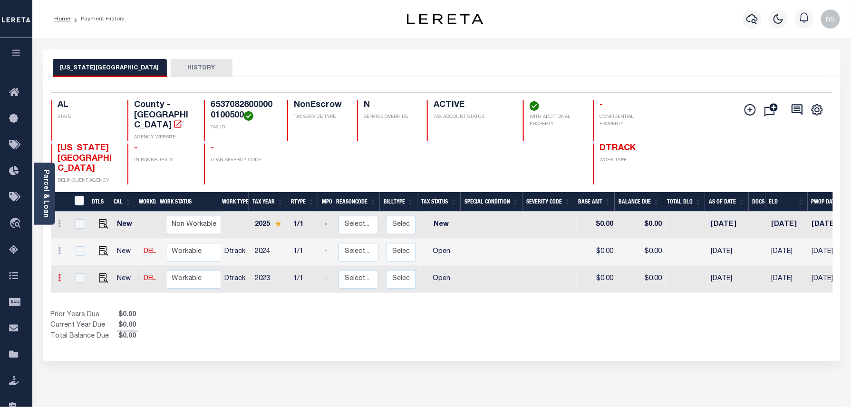
click at [59, 274] on icon at bounding box center [59, 278] width 3 height 8
click at [84, 254] on img at bounding box center [83, 259] width 10 height 10
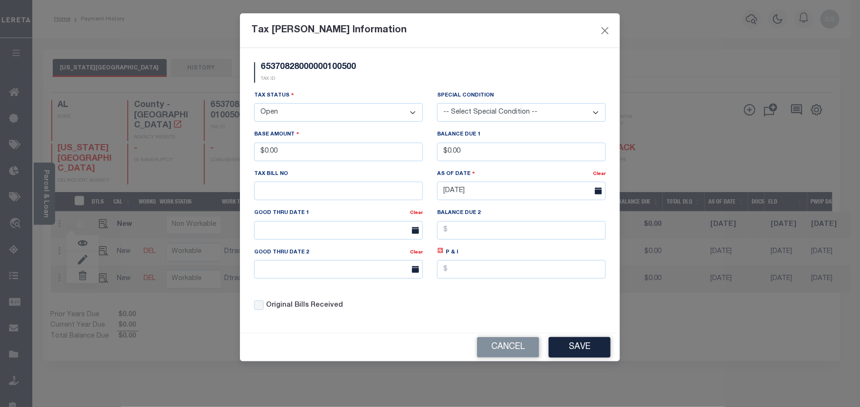
click at [274, 118] on select "- Select Status - Open Due/Unpaid Paid Incomplete No Tax Due Internal Refund Pr…" at bounding box center [338, 112] width 169 height 19
select select "NTX"
click at [254, 105] on select "- Select Status - Open Due/Unpaid Paid Incomplete No Tax Due Internal Refund Pr…" at bounding box center [338, 112] width 169 height 19
click at [598, 358] on button "Save" at bounding box center [580, 347] width 62 height 20
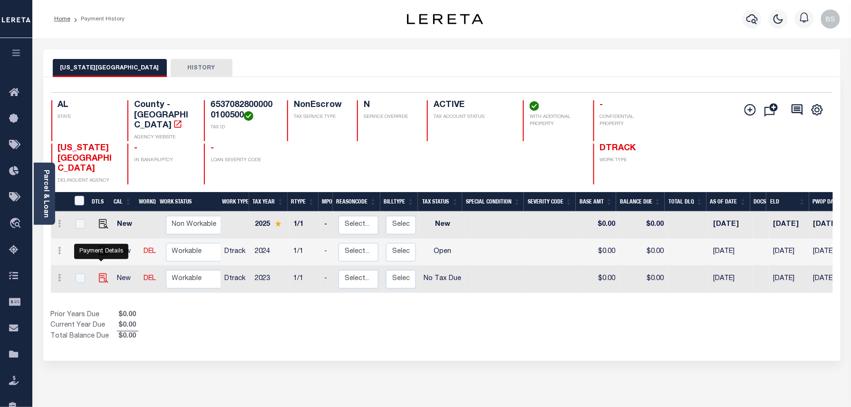
click at [102, 273] on img at bounding box center [104, 278] width 10 height 10
checkbox input "true"
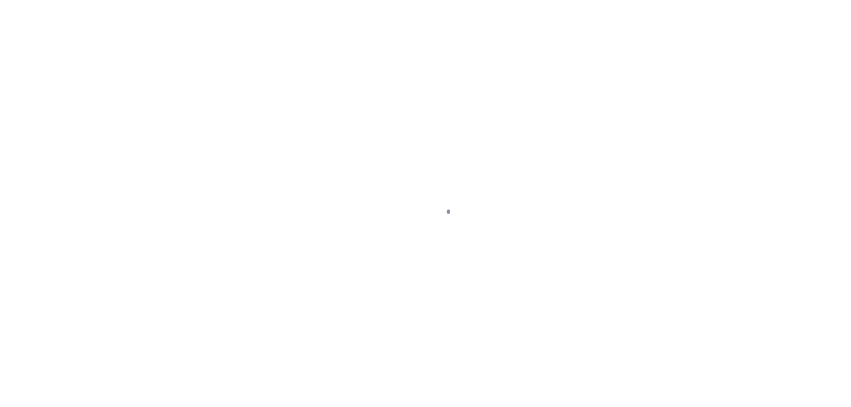
select select "NTX"
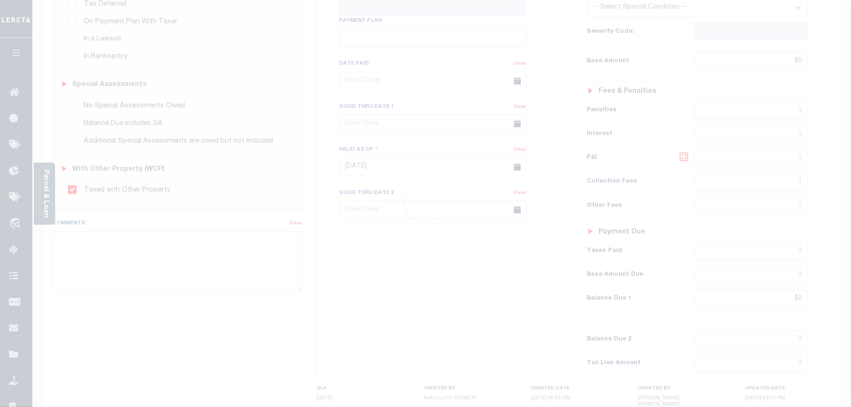
scroll to position [253, 0]
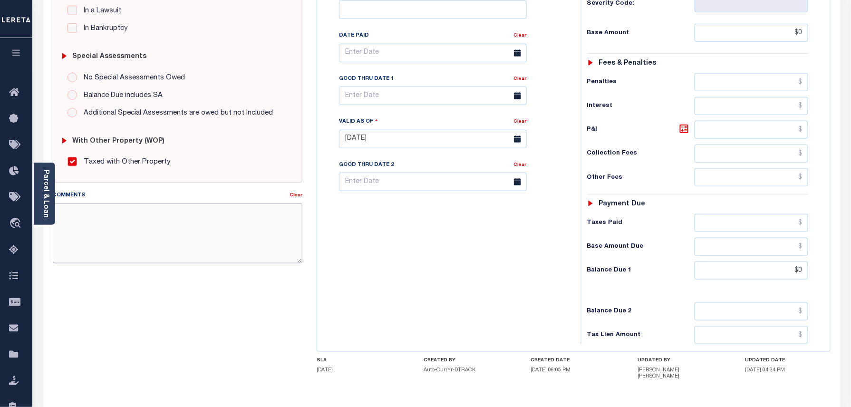
click at [113, 221] on textarea "Comments" at bounding box center [178, 233] width 250 height 60
paste textarea "Taxes were due prior to the loan boarding – No Liability-BS"
type textarea "Taxes were due prior to the loan boarding – No Liability-BS"
click at [101, 286] on div "SPECIAL RISK NCE Date Clear - Select Status Code -" at bounding box center [178, 141] width 264 height 617
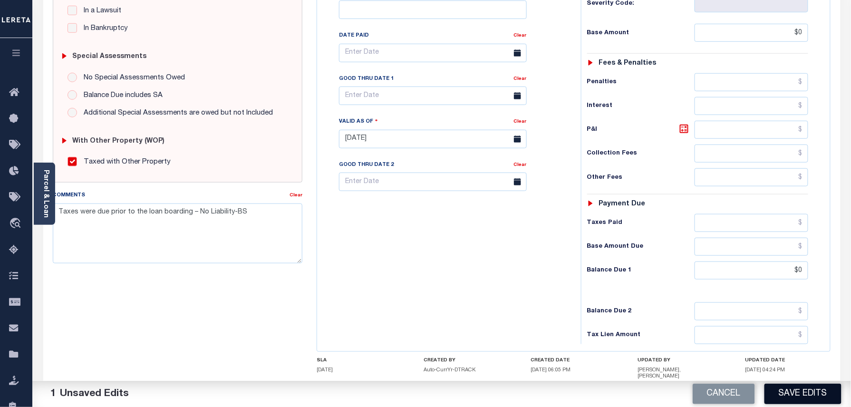
click at [804, 393] on button "Save Edits" at bounding box center [802, 394] width 77 height 20
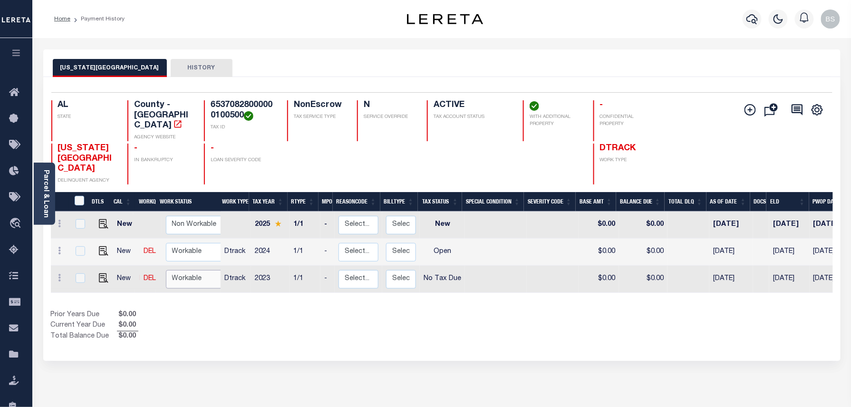
click at [209, 270] on select "Non Workable Workable" at bounding box center [194, 279] width 57 height 19
checkbox input "true"
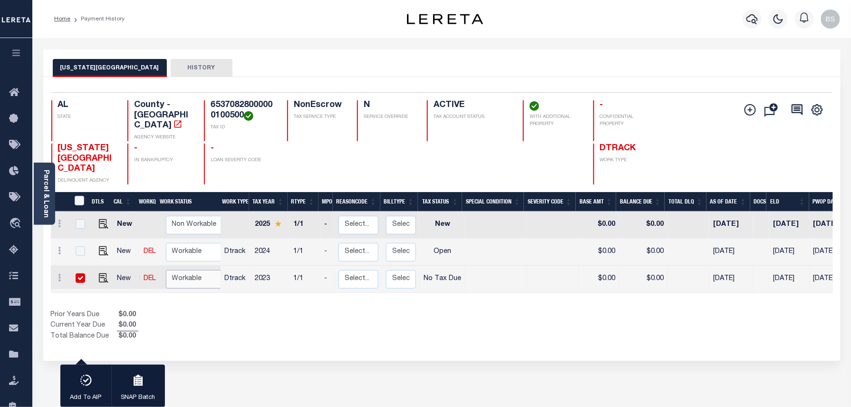
select select "true"
click at [166, 270] on select "Non Workable Workable" at bounding box center [194, 279] width 57 height 19
checkbox input "false"
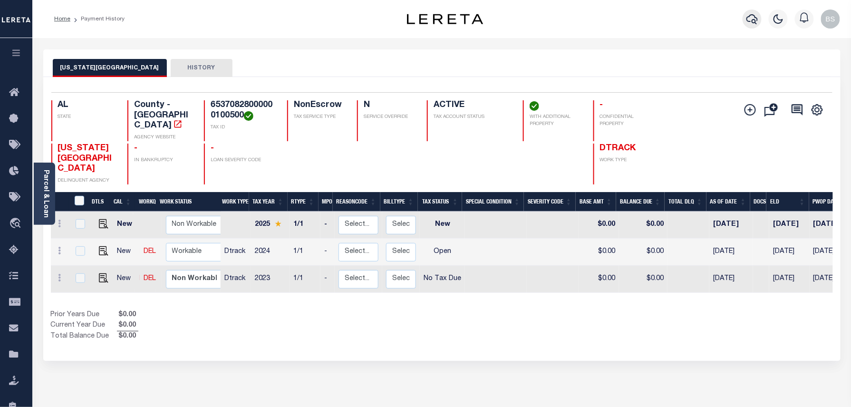
click at [753, 21] on icon "button" at bounding box center [751, 19] width 11 height 10
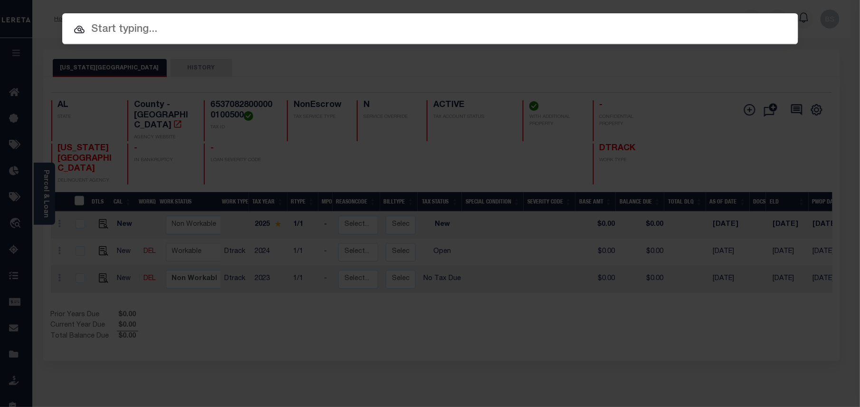
paste input "2032001912-00018"
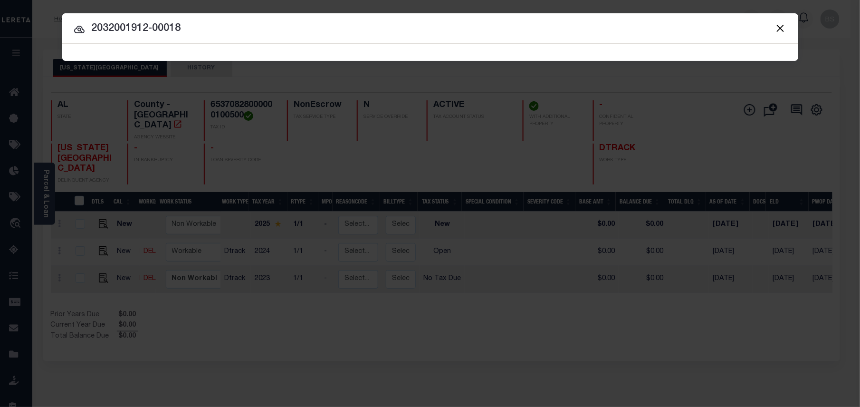
type input "2032001912-00018"
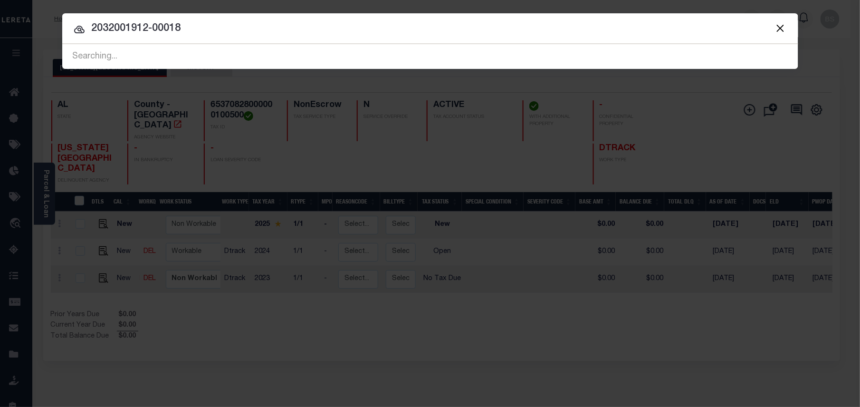
click at [586, 316] on div "Include Loans TBM Customers Borrowers Payments (Lender Non-Disb) Payments (Lend…" at bounding box center [430, 203] width 860 height 407
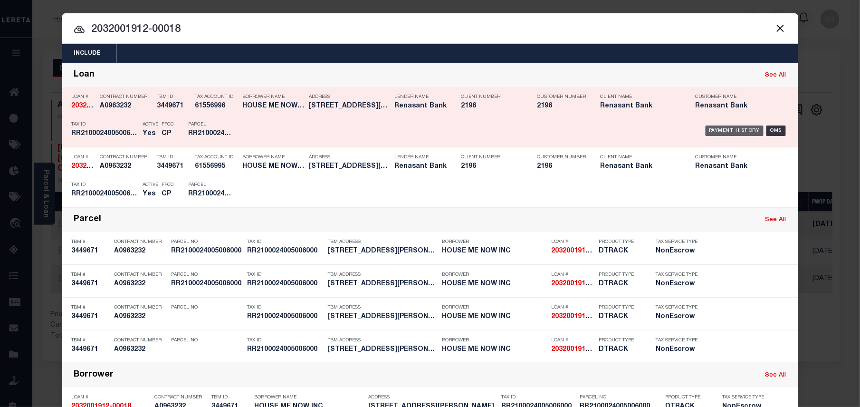
click at [733, 131] on div "Payment History" at bounding box center [735, 131] width 58 height 10
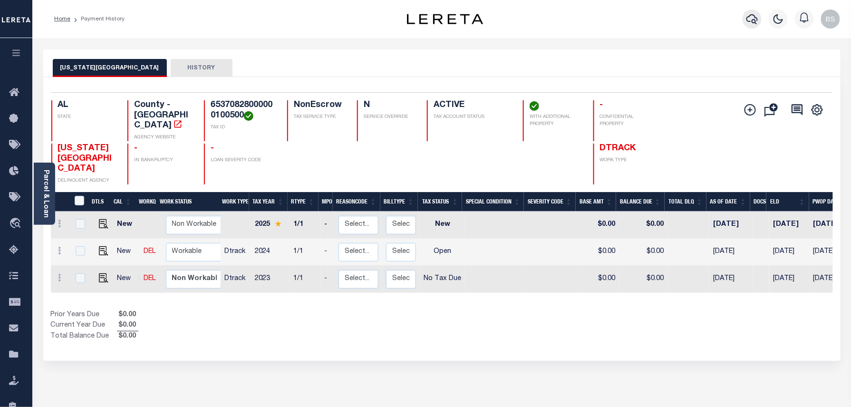
click at [752, 18] on icon "button" at bounding box center [751, 18] width 11 height 11
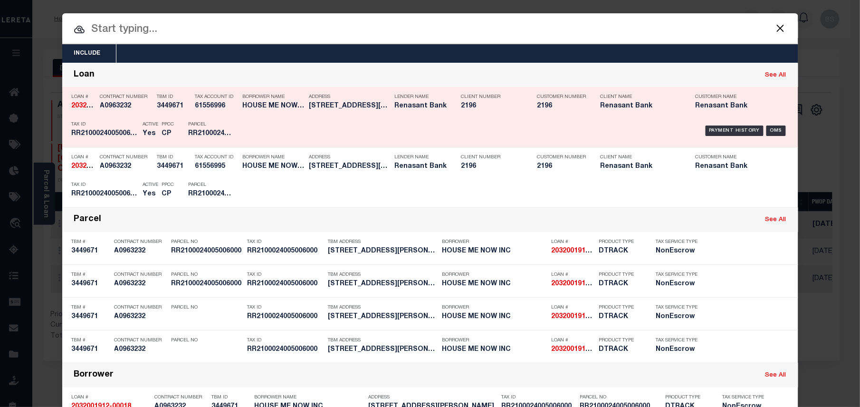
paste input "2032001912-00018"
type input "2032001912-00018"
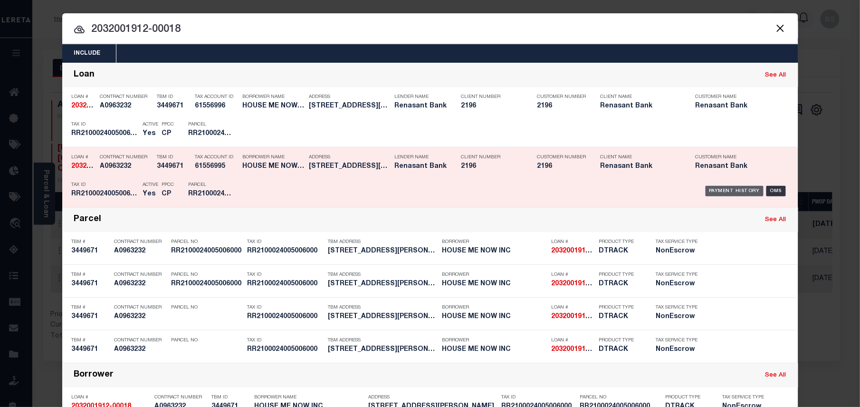
click at [727, 189] on div "Payment History" at bounding box center [735, 191] width 58 height 10
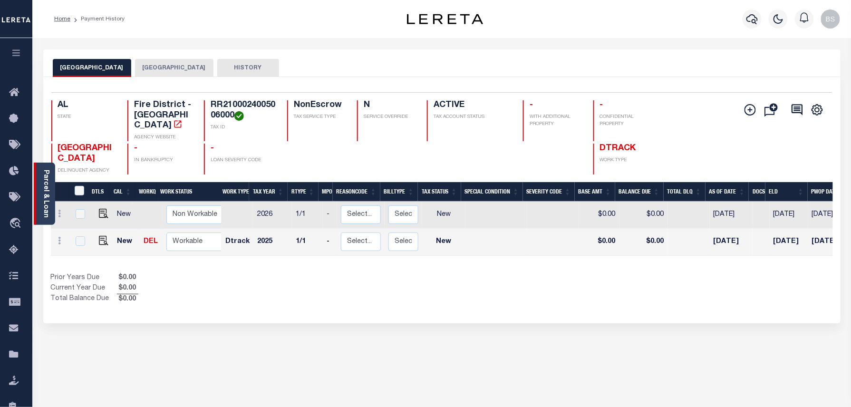
click at [46, 187] on link "Parcel & Loan" at bounding box center [45, 194] width 7 height 48
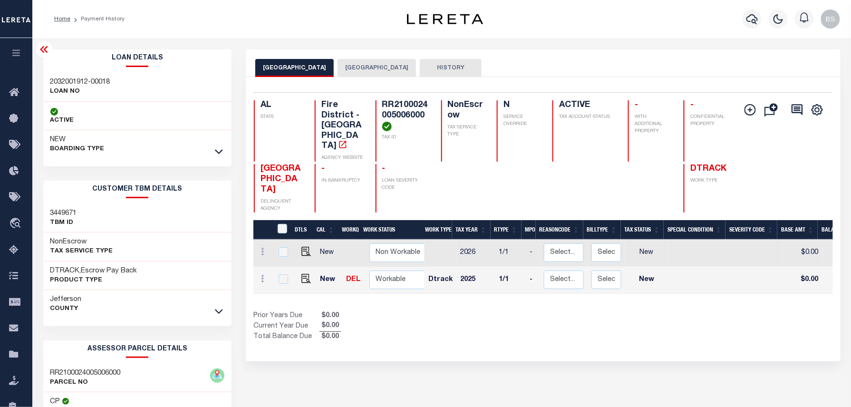
click at [223, 153] on link at bounding box center [218, 151] width 11 height 7
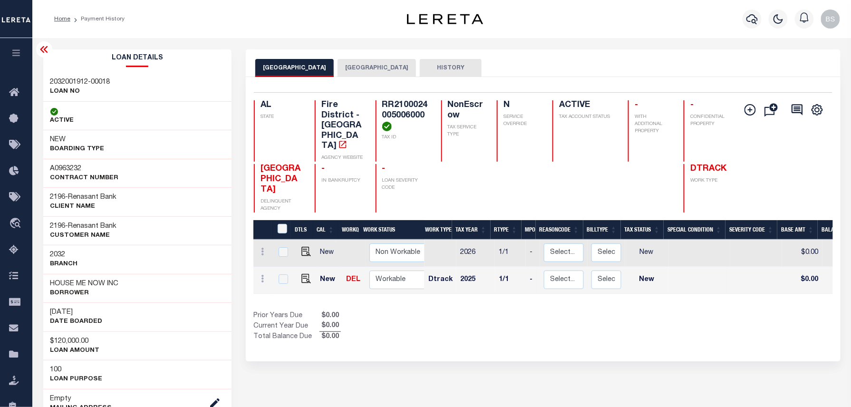
click at [44, 50] on icon at bounding box center [44, 49] width 8 height 7
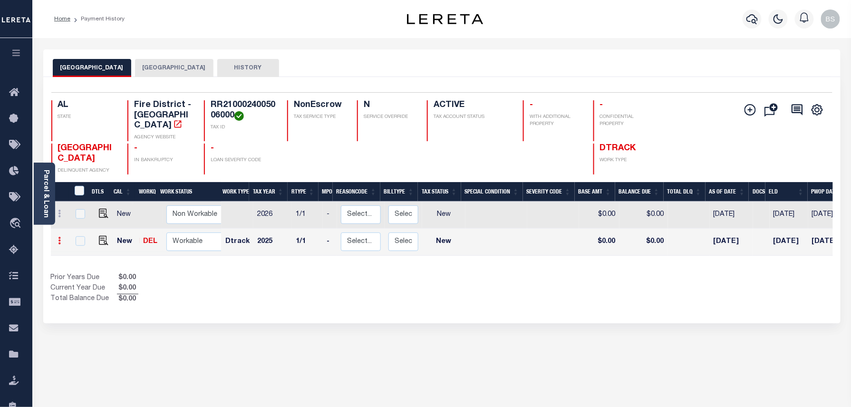
click at [58, 242] on icon at bounding box center [59, 241] width 3 height 8
click at [110, 239] on link at bounding box center [117, 238] width 32 height 16
select select "NW2"
type input "$0.00"
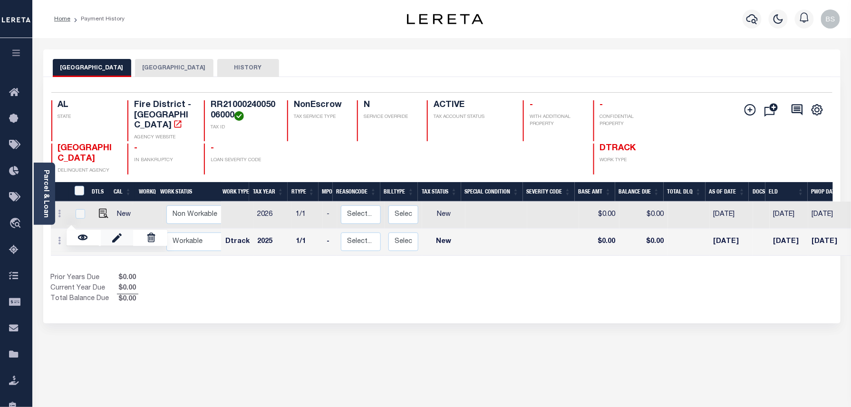
type input "[DATE]"
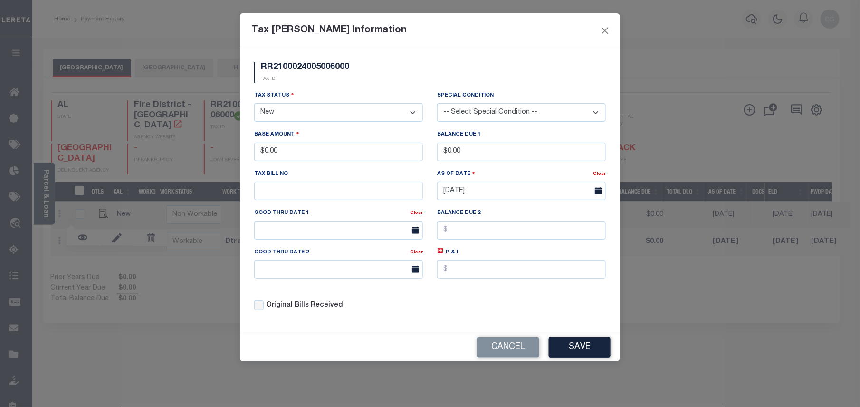
click at [291, 115] on select "- Select Status - Open Due/Unpaid Paid Incomplete No Tax Due Internal Refund Pr…" at bounding box center [338, 112] width 169 height 19
click at [284, 120] on select "- Select Status - Open Due/Unpaid Paid Incomplete No Tax Due Internal Refund Pr…" at bounding box center [338, 112] width 169 height 19
select select "NTX"
click at [254, 105] on select "- Select Status - Open Due/Unpaid Paid Incomplete No Tax Due Internal Refund Pr…" at bounding box center [338, 112] width 169 height 19
click at [573, 355] on button "Save" at bounding box center [580, 347] width 62 height 20
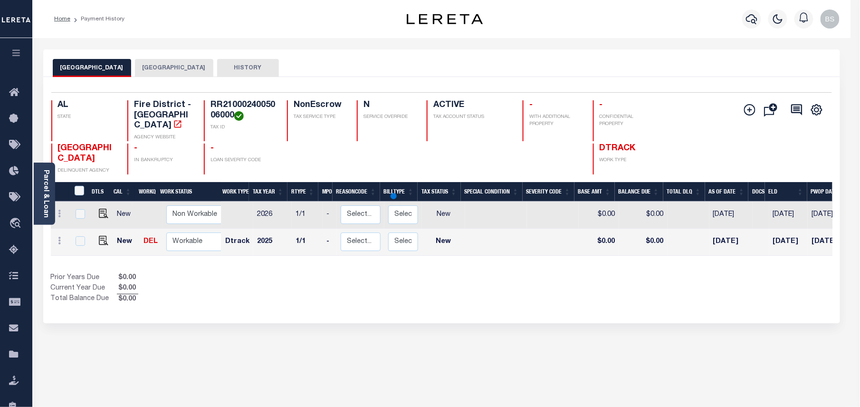
click at [708, 310] on div at bounding box center [430, 203] width 860 height 407
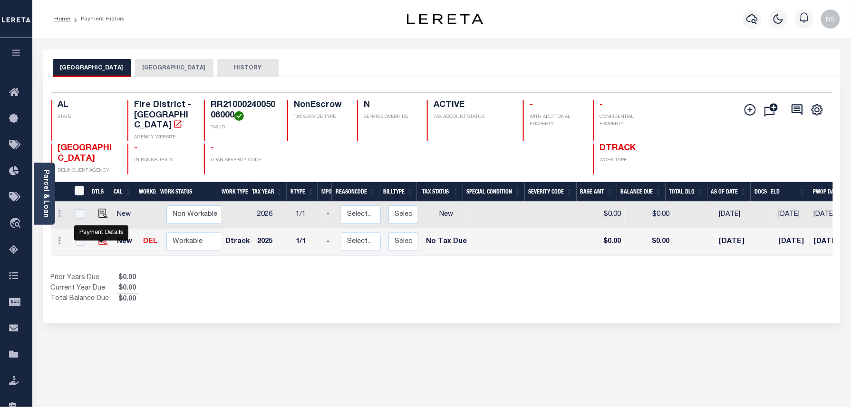
click at [99, 244] on img at bounding box center [103, 241] width 10 height 10
checkbox input "true"
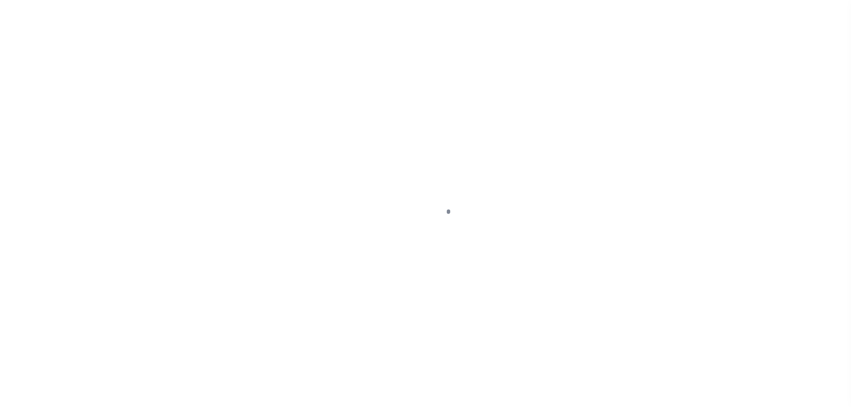
select select "NTX"
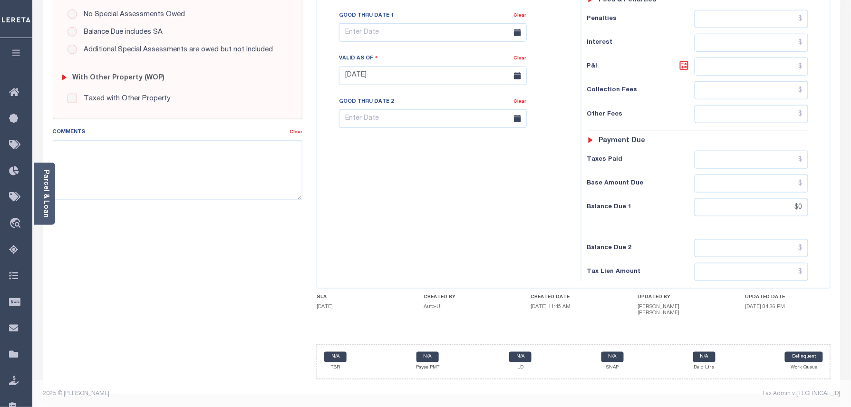
scroll to position [319, 0]
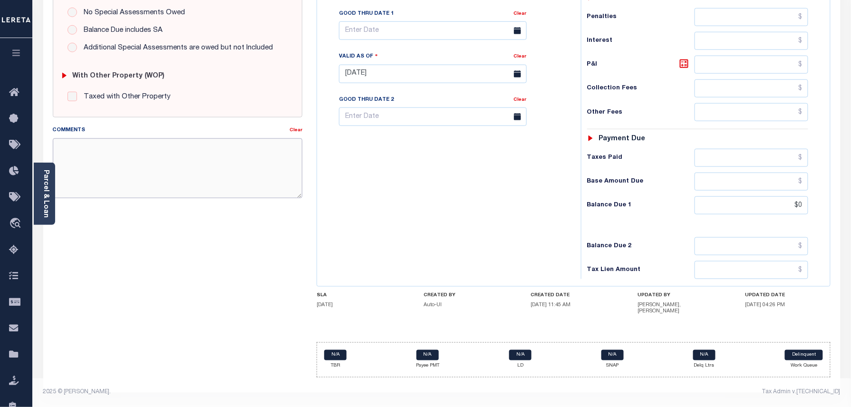
click at [129, 181] on textarea "Comments" at bounding box center [178, 168] width 250 height 60
paste textarea "Taxes were due prior to the loan boarding – No Liability-BS"
type textarea "Taxes were due prior to the loan boarding – No Liability-BS"
click at [120, 255] on div "SPECIAL RISK NCE Date Clear - Select Status Code -" at bounding box center [178, 76] width 264 height 617
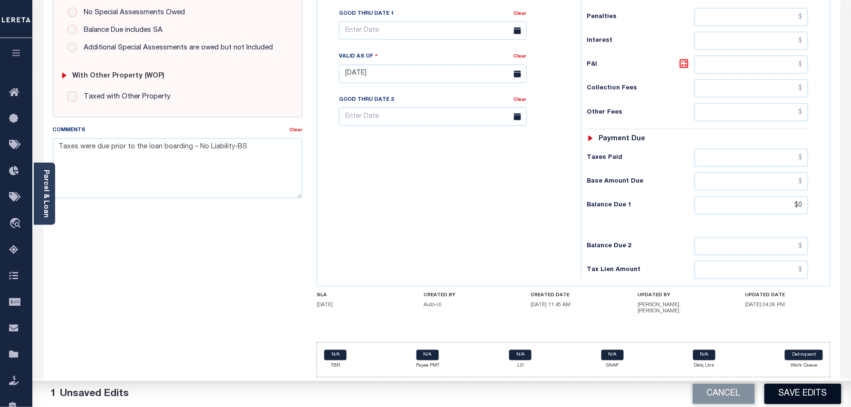
click at [826, 393] on button "Save Edits" at bounding box center [802, 394] width 77 height 20
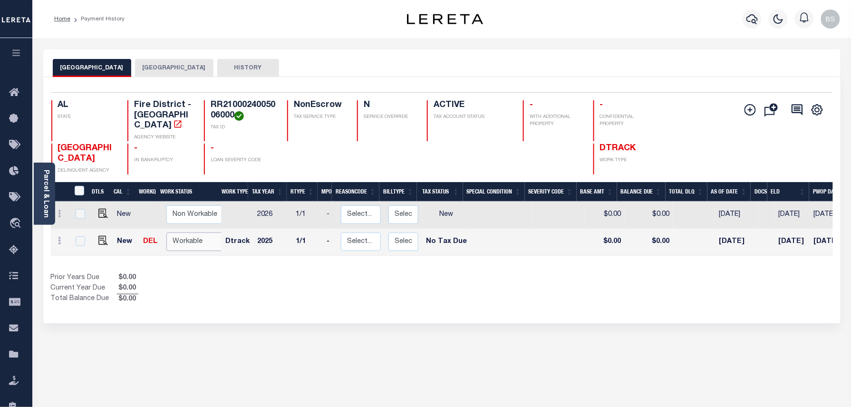
click at [189, 243] on select "Non Workable Workable" at bounding box center [194, 241] width 57 height 19
checkbox input "true"
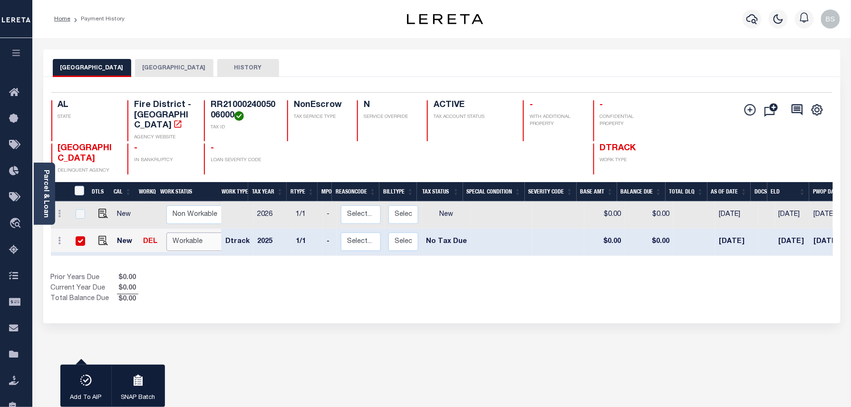
select select "true"
click at [166, 234] on select "Non Workable Workable" at bounding box center [194, 241] width 57 height 19
checkbox input "false"
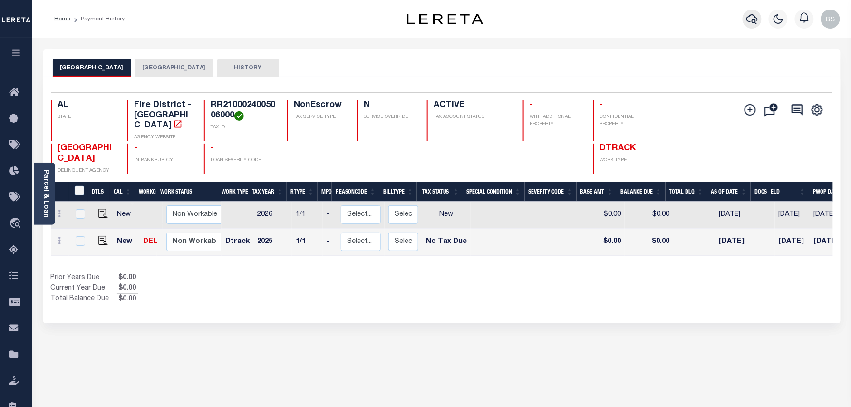
click at [754, 19] on icon "button" at bounding box center [751, 19] width 11 height 10
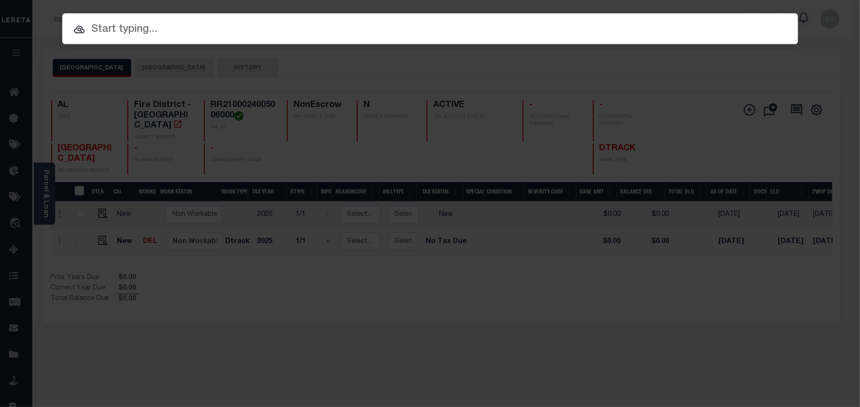
paste input "714445972"
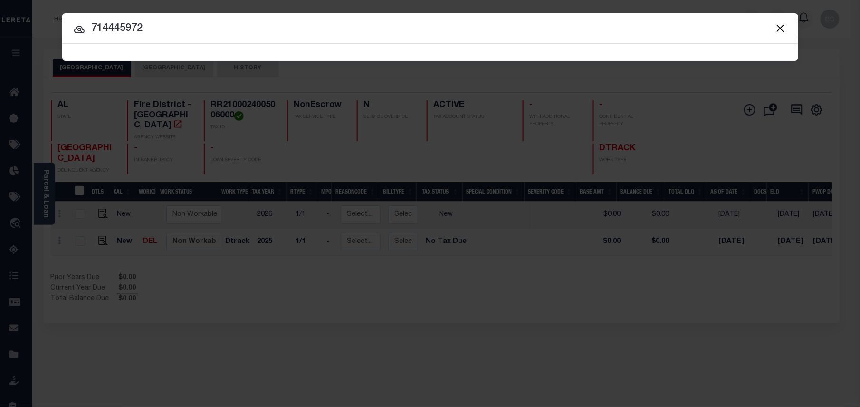
type input "714445972"
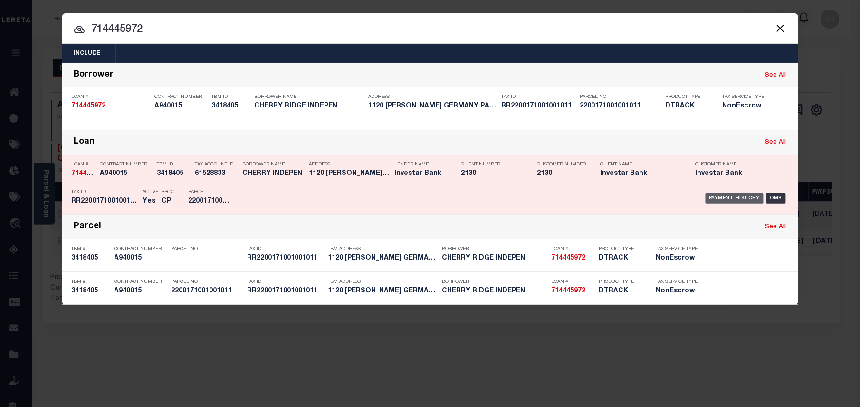
click at [724, 197] on div "Payment History" at bounding box center [735, 198] width 58 height 10
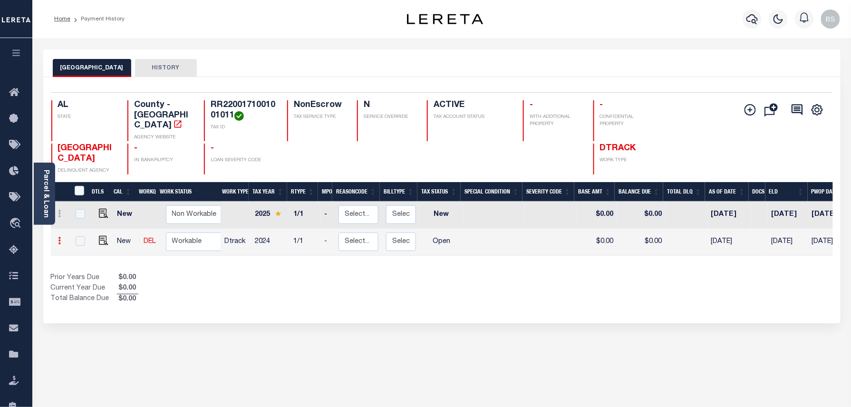
click at [63, 238] on link at bounding box center [60, 242] width 10 height 8
click at [120, 232] on img at bounding box center [117, 237] width 10 height 10
select select "OP2"
type input "$0.00"
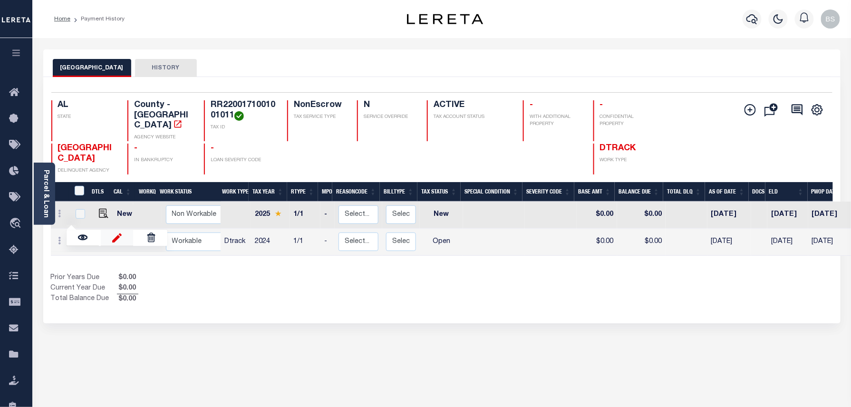
type input "[DATE]"
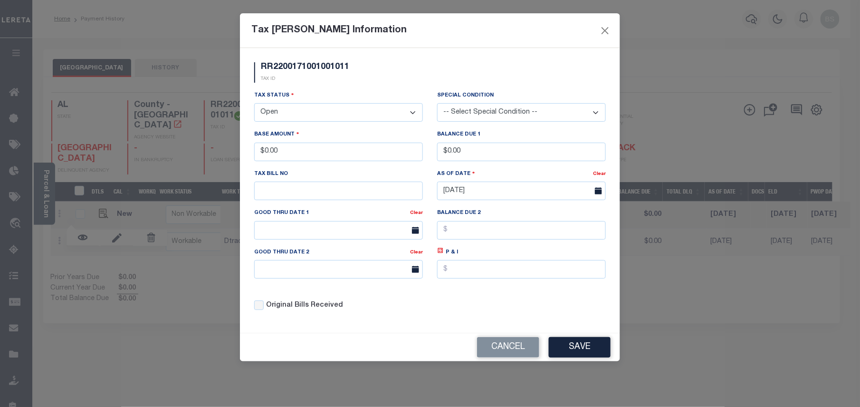
click at [301, 112] on select "- Select Status - Open Due/Unpaid Paid Incomplete No Tax Due Internal Refund Pr…" at bounding box center [338, 112] width 169 height 19
select select "NTX"
click at [254, 105] on select "- Select Status - Open Due/Unpaid Paid Incomplete No Tax Due Internal Refund Pr…" at bounding box center [338, 112] width 169 height 19
click at [571, 350] on button "Save" at bounding box center [580, 347] width 62 height 20
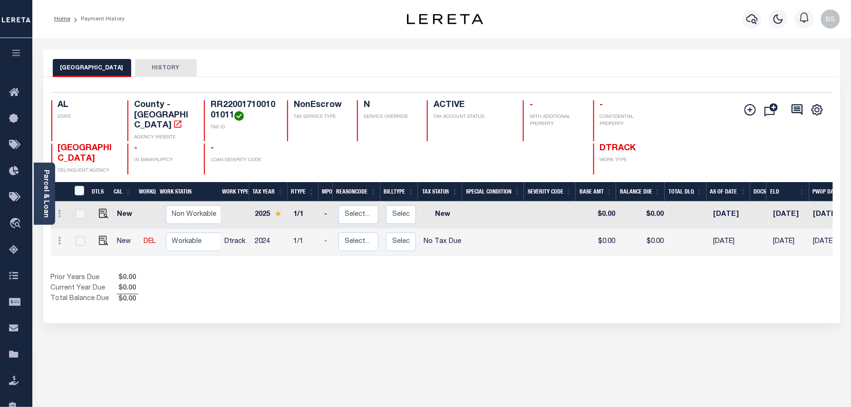
click at [748, 314] on div "Selected 2 Results 1 Items per page 25 50 100 AL STATE TAX ID N" at bounding box center [441, 200] width 797 height 246
click at [104, 236] on img at bounding box center [104, 241] width 10 height 10
checkbox input "true"
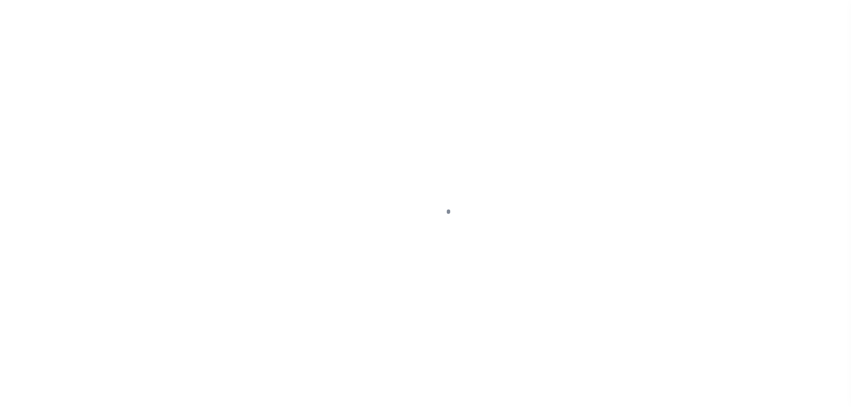
select select "NTX"
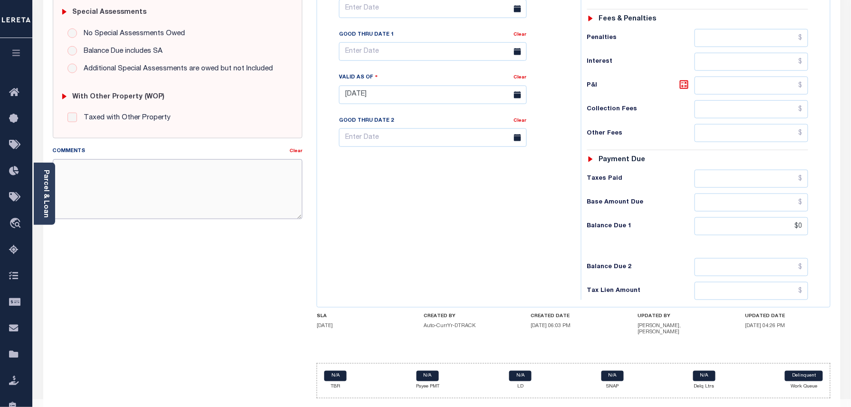
click at [147, 191] on textarea "Comments" at bounding box center [178, 189] width 250 height 60
paste textarea "Taxes were due prior to the loan boarding – No Liability-BS"
type textarea "Taxes were due prior to the loan boarding – No Liability-BS"
click at [139, 244] on div "SPECIAL RISK NCE Date Clear - Select Status Code -" at bounding box center [178, 97] width 264 height 617
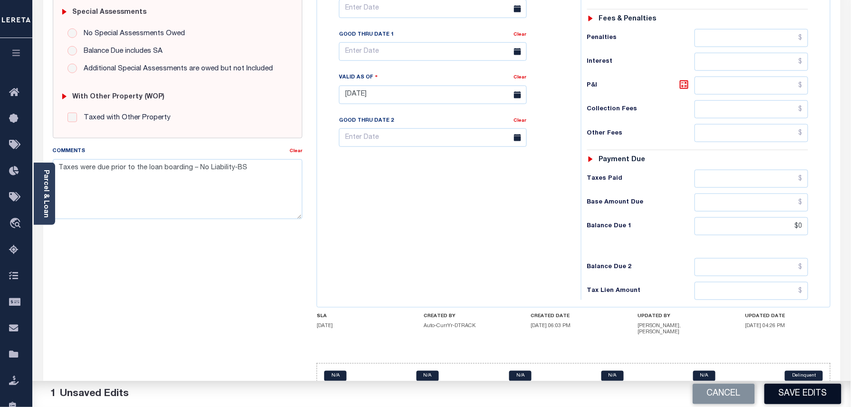
click at [800, 388] on button "Save Edits" at bounding box center [802, 394] width 77 height 20
checkbox input "false"
type input "$0"
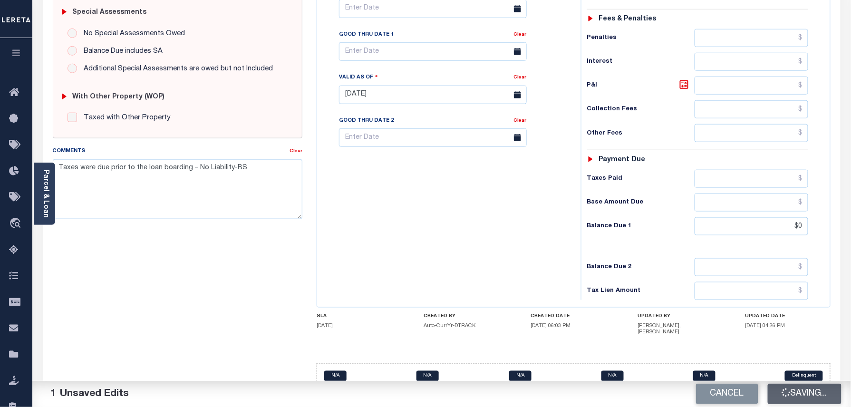
type input "$0"
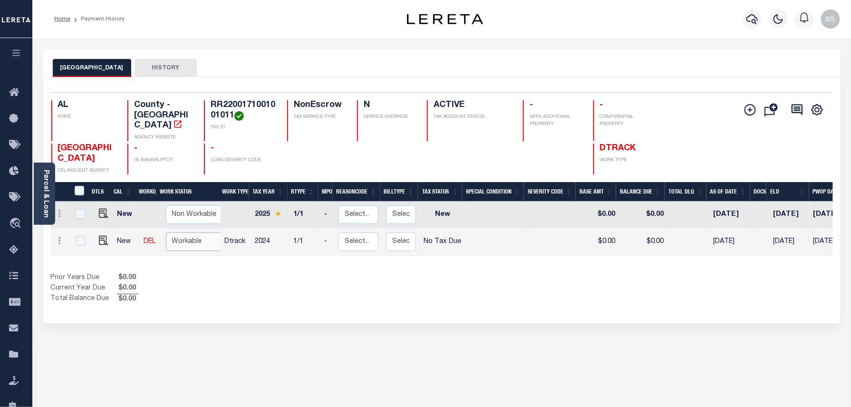
click at [187, 232] on select "Non Workable Workable" at bounding box center [194, 241] width 57 height 19
checkbox input "true"
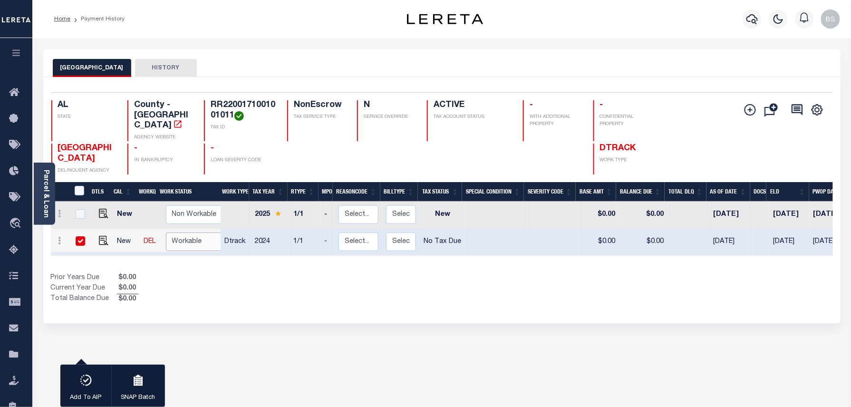
select select "true"
click at [166, 232] on select "Non Workable Workable" at bounding box center [194, 241] width 57 height 19
checkbox input "false"
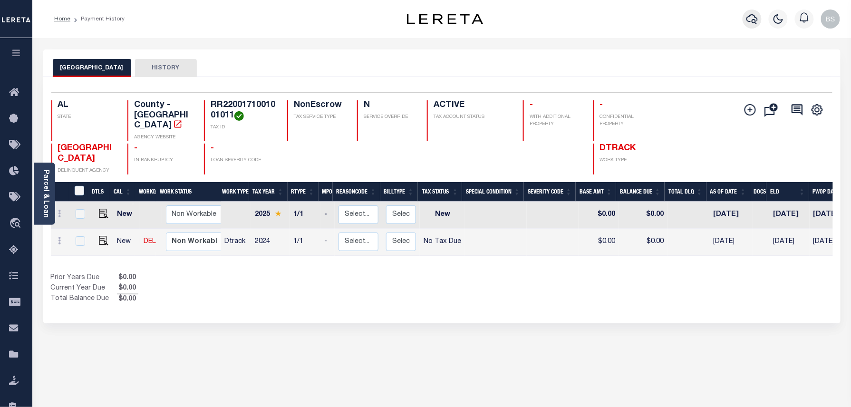
click at [752, 19] on icon "button" at bounding box center [751, 18] width 11 height 11
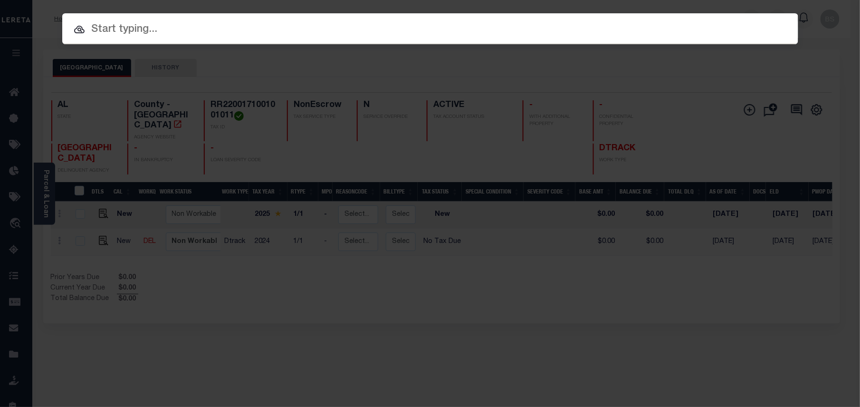
paste input "3328208304"
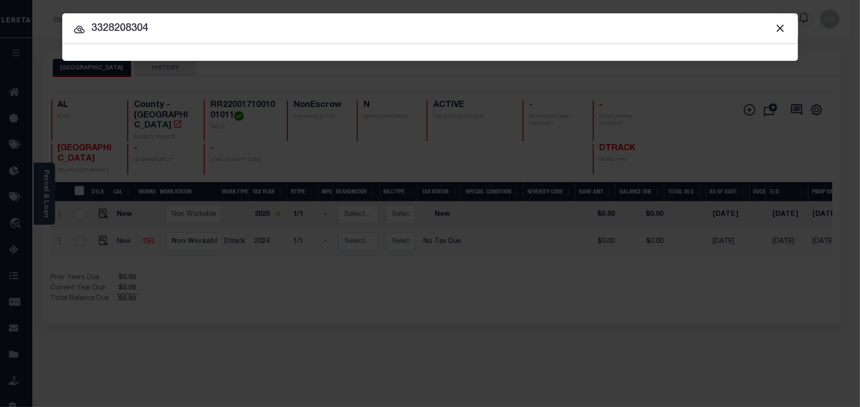
type input "3328208304"
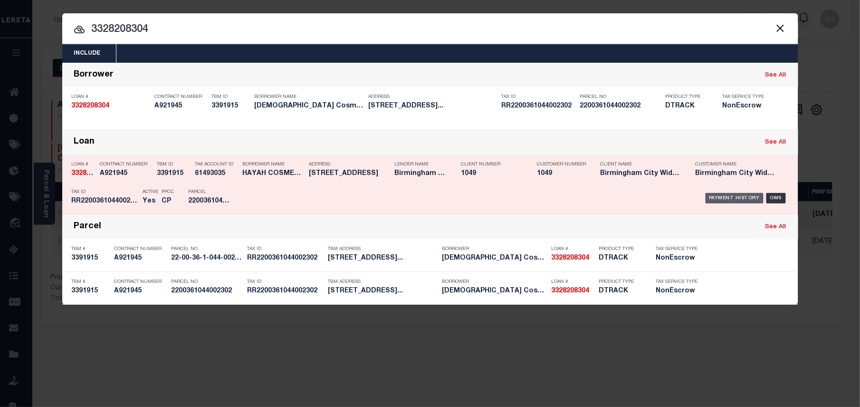
click at [746, 197] on div "Payment History" at bounding box center [735, 198] width 58 height 10
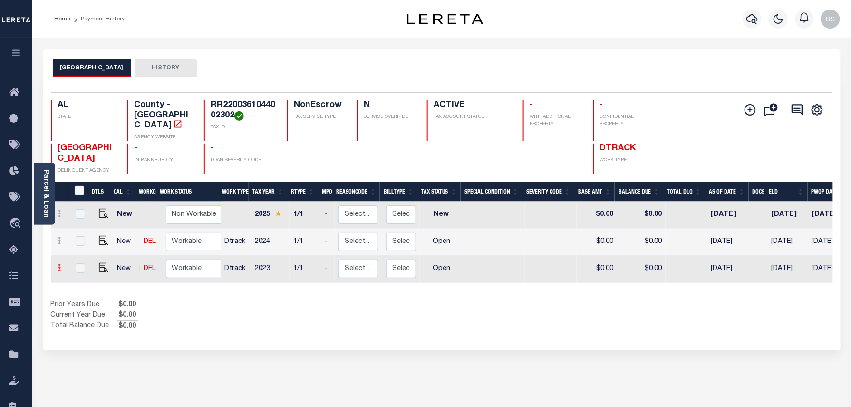
click at [60, 264] on icon at bounding box center [59, 268] width 3 height 8
click at [89, 241] on link at bounding box center [83, 249] width 32 height 16
select select "OP2"
type input "$0.00"
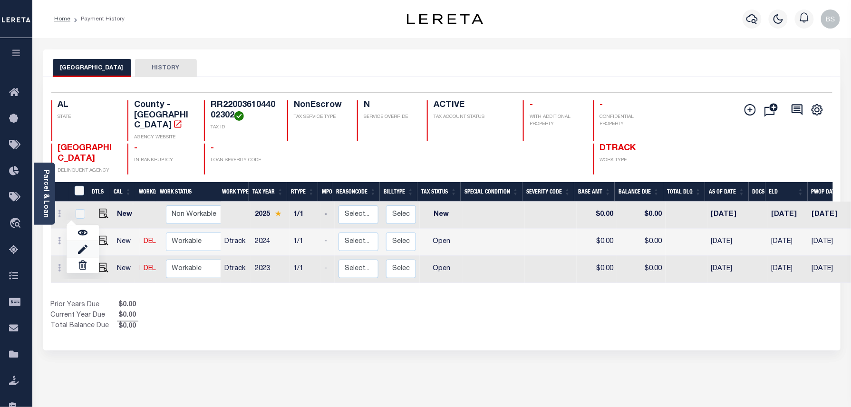
type input "[DATE]"
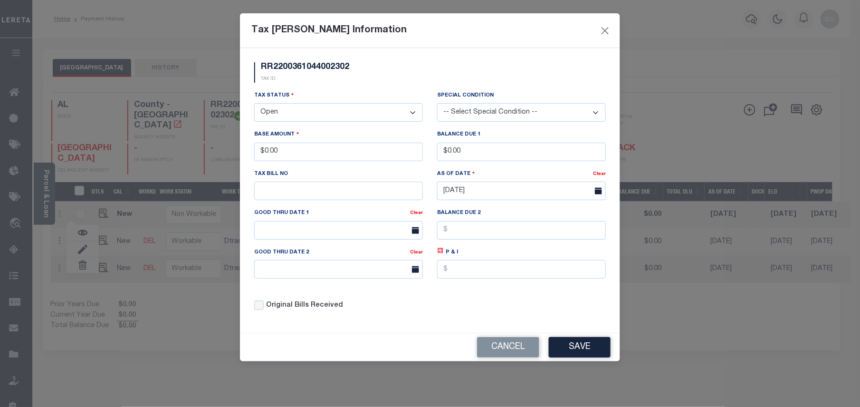
click at [299, 116] on select "- Select Status - Open Due/Unpaid Paid Incomplete No Tax Due Internal Refund Pr…" at bounding box center [338, 112] width 169 height 19
select select "NTX"
click at [254, 105] on select "- Select Status - Open Due/Unpaid Paid Incomplete No Tax Due Internal Refund Pr…" at bounding box center [338, 112] width 169 height 19
click at [571, 358] on button "Save" at bounding box center [580, 347] width 62 height 20
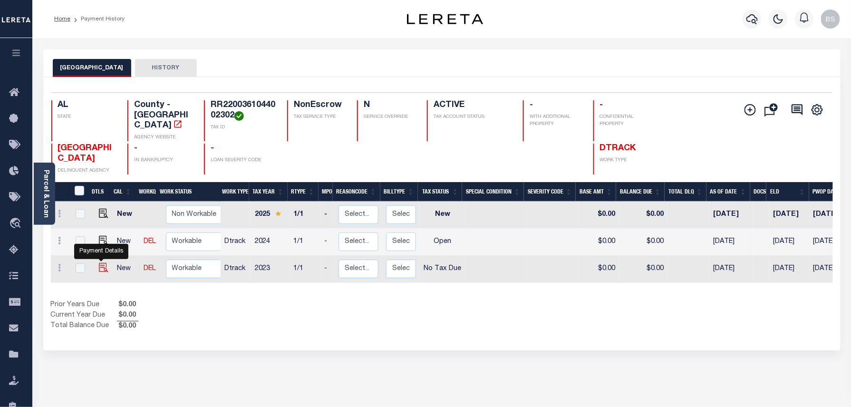
click at [99, 263] on img at bounding box center [104, 268] width 10 height 10
checkbox input "true"
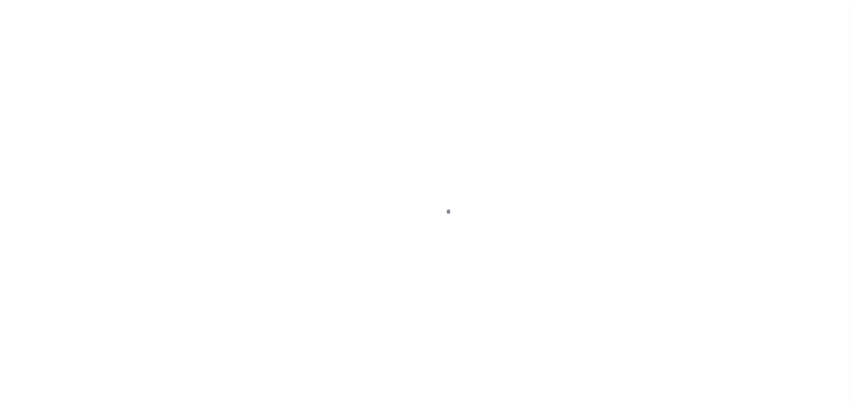
select select "NTX"
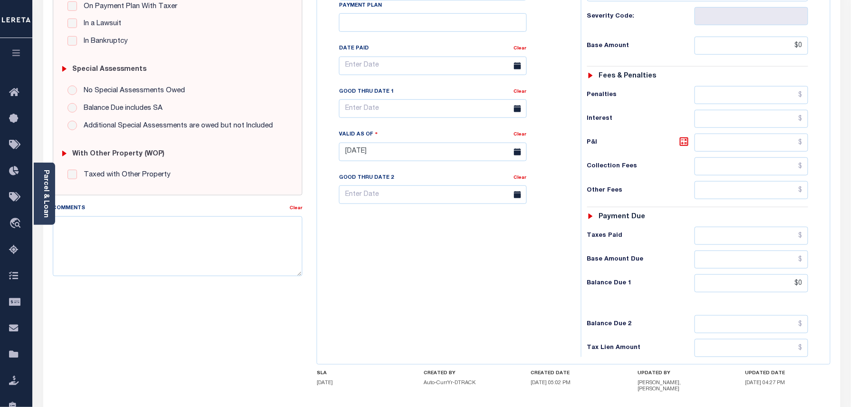
scroll to position [253, 0]
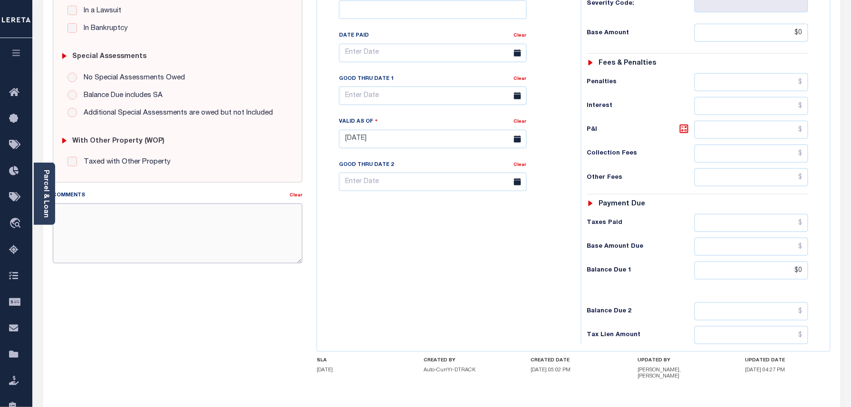
click at [215, 229] on textarea "Comments" at bounding box center [178, 233] width 250 height 60
paste textarea "Taxes were due prior to the loan boarding – No Liability-BS"
type textarea "Taxes were due prior to the loan boarding – No Liability-BS"
click at [197, 291] on div "SPECIAL RISK NCE Date Clear - Select Status Code -" at bounding box center [178, 141] width 264 height 617
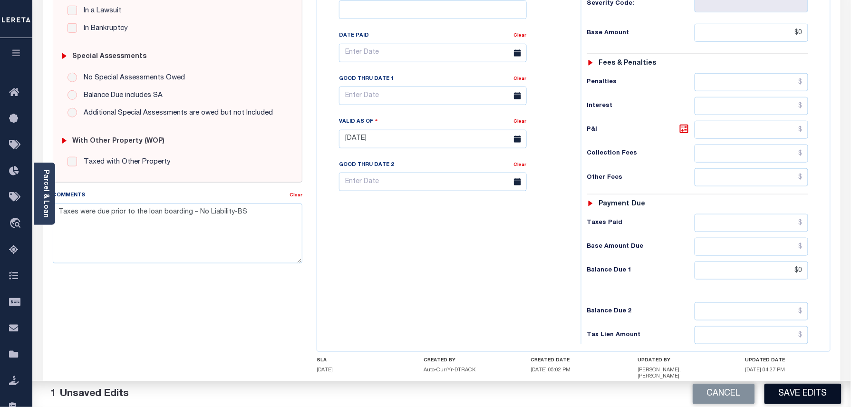
click at [789, 393] on button "Save Edits" at bounding box center [802, 394] width 77 height 20
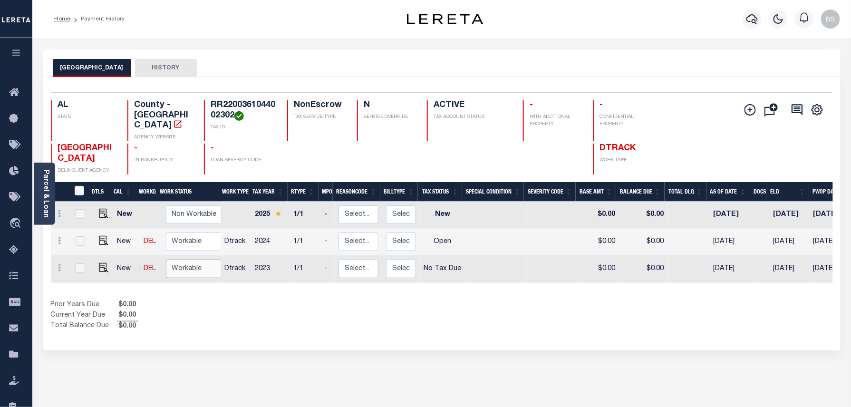
click at [208, 264] on select "Non Workable Workable" at bounding box center [194, 269] width 57 height 19
checkbox input "true"
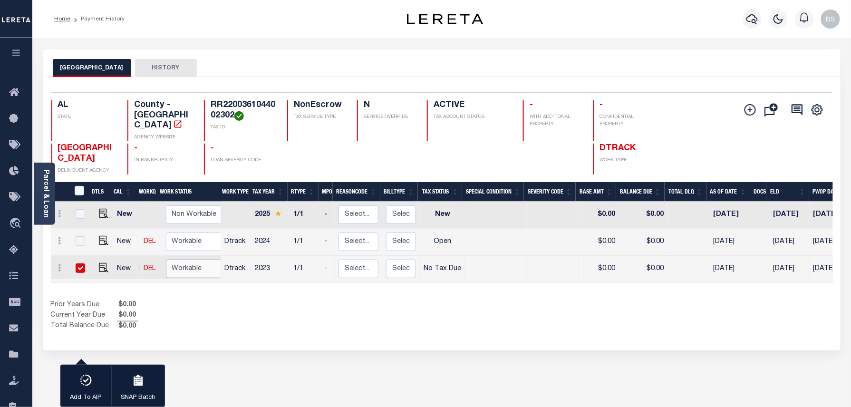
select select "true"
click at [166, 260] on select "Non Workable Workable" at bounding box center [194, 269] width 57 height 19
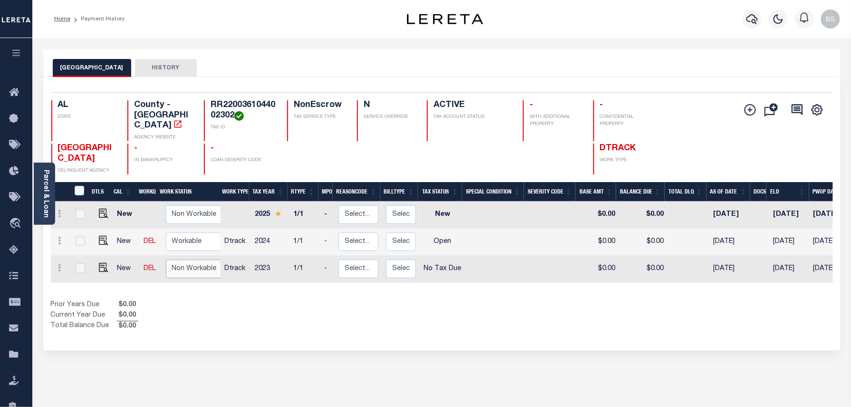
checkbox input "false"
click at [754, 21] on icon "button" at bounding box center [751, 18] width 11 height 11
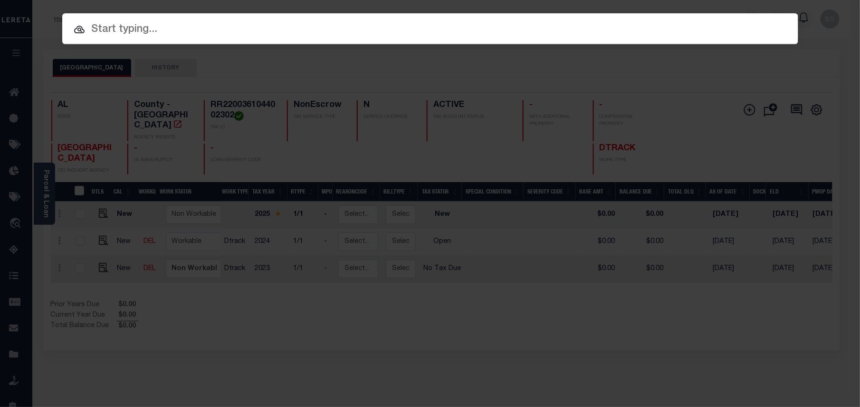
paste input "2192844"
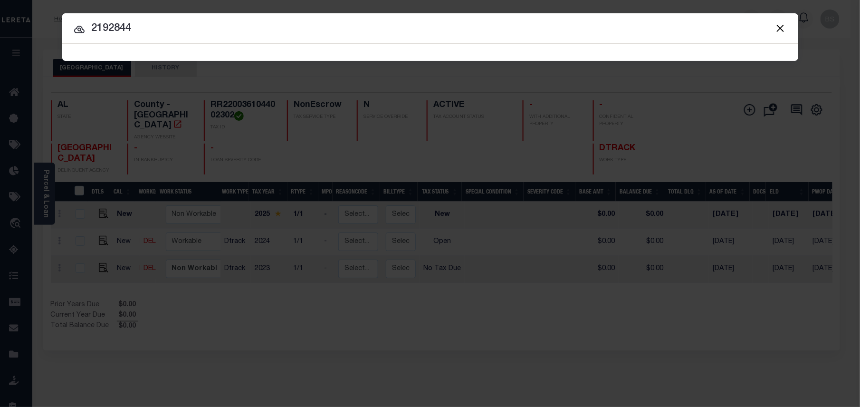
type input "2192844"
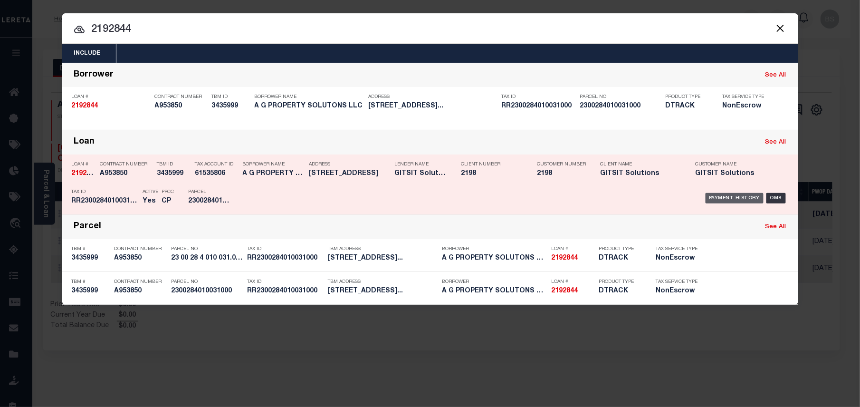
click at [744, 198] on div "Payment History" at bounding box center [735, 198] width 58 height 10
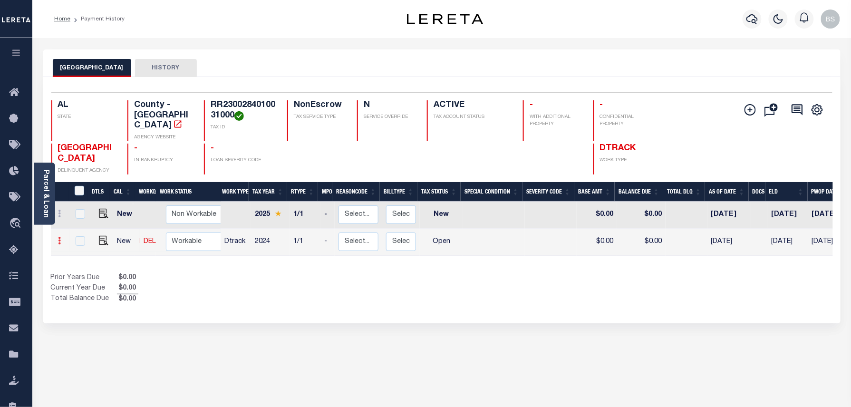
click at [61, 237] on icon at bounding box center [59, 241] width 3 height 8
click at [114, 232] on img at bounding box center [117, 237] width 10 height 10
select select "OP2"
type input "$0.00"
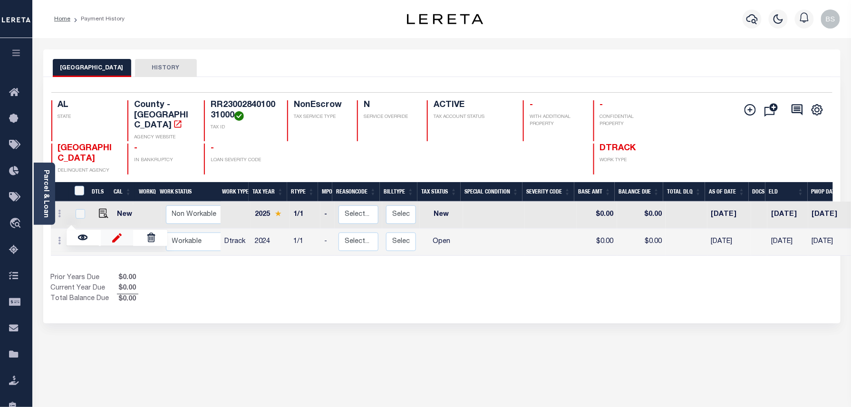
type input "[DATE]"
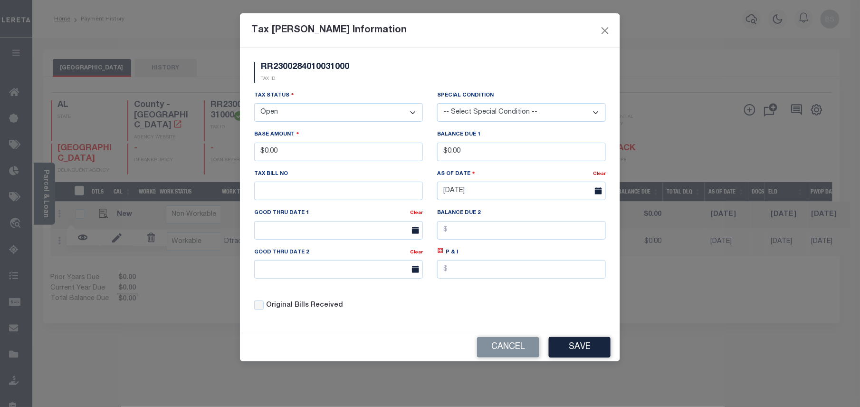
click at [333, 113] on select "- Select Status - Open Due/Unpaid Paid Incomplete No Tax Due Internal Refund Pr…" at bounding box center [338, 112] width 169 height 19
select select "NTX"
click at [254, 105] on select "- Select Status - Open Due/Unpaid Paid Incomplete No Tax Due Internal Refund Pr…" at bounding box center [338, 112] width 169 height 19
click at [596, 352] on button "Save" at bounding box center [580, 347] width 62 height 20
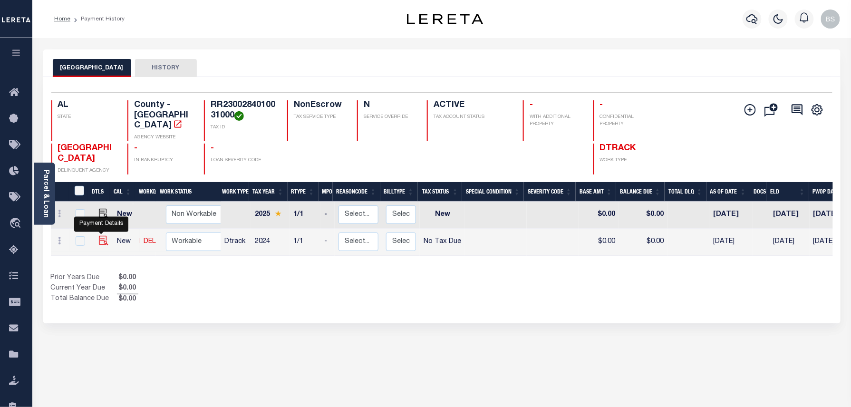
click at [101, 236] on img at bounding box center [104, 241] width 10 height 10
checkbox input "true"
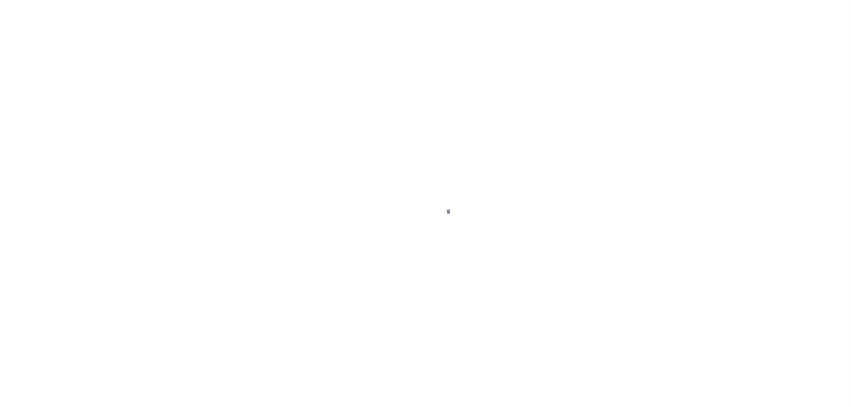
select select "NTX"
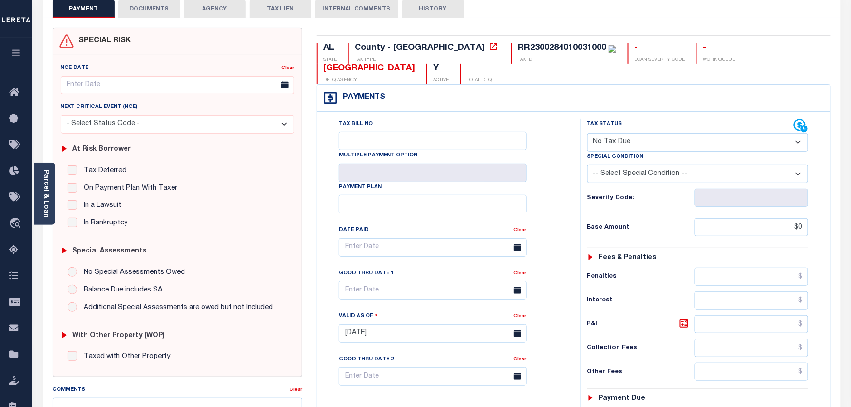
scroll to position [190, 0]
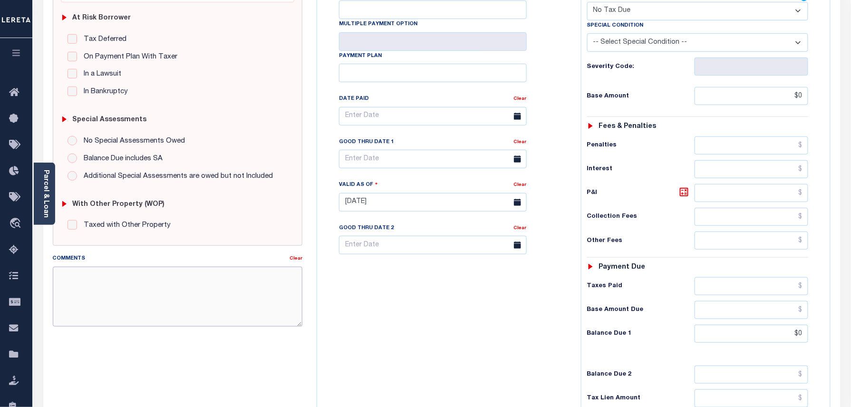
click at [141, 286] on textarea "Comments" at bounding box center [178, 297] width 250 height 60
paste textarea "Taxes were due prior to the loan boarding – No Liability-BS"
type textarea "Taxes were due prior to the loan boarding – No Liability-BS"
click at [121, 366] on div "SPECIAL RISK NCE Date Clear - Select Status Code -" at bounding box center [178, 204] width 264 height 617
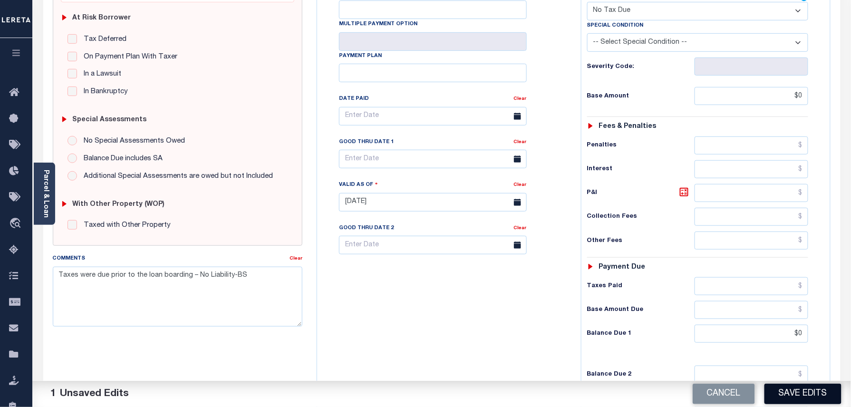
click at [795, 385] on button "Save Edits" at bounding box center [802, 394] width 77 height 20
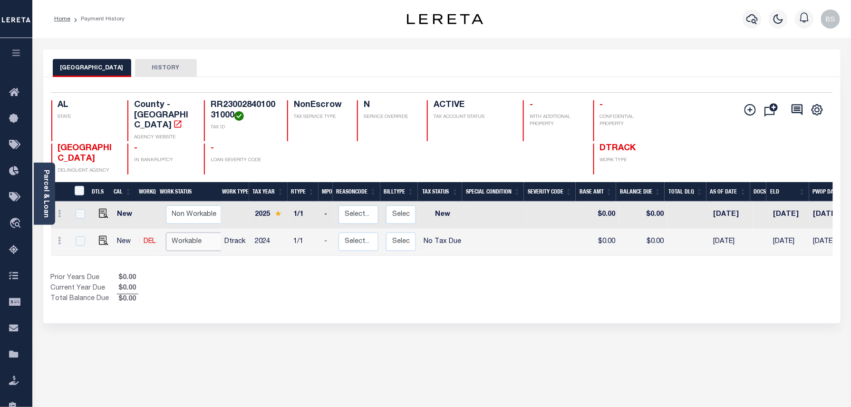
click at [177, 232] on select "Non Workable Workable" at bounding box center [194, 241] width 57 height 19
checkbox input "true"
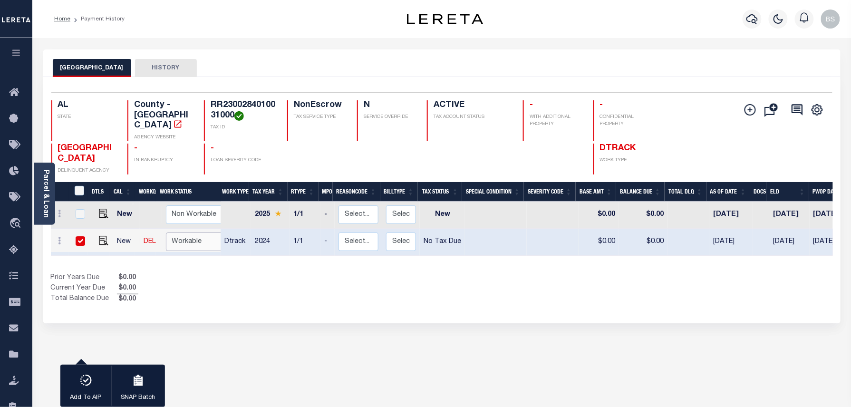
select select "true"
click at [166, 232] on select "Non Workable Workable" at bounding box center [194, 241] width 57 height 19
checkbox input "false"
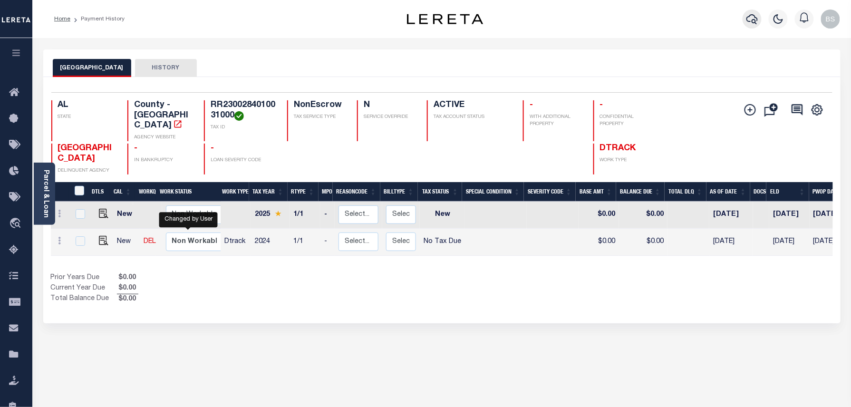
click at [752, 21] on icon "button" at bounding box center [751, 18] width 11 height 11
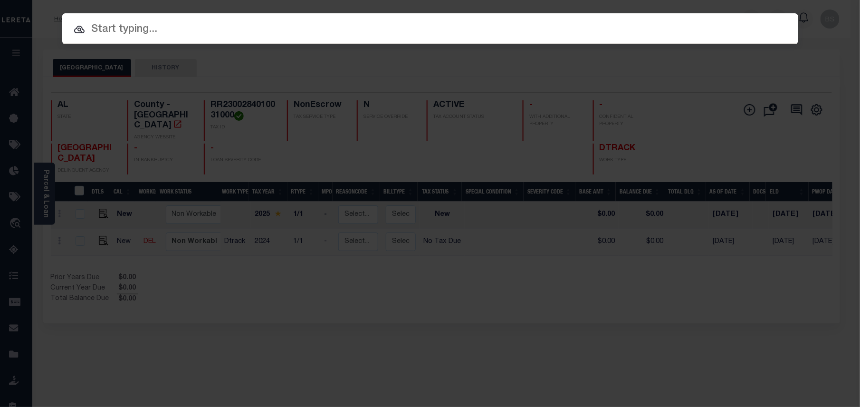
paste input "0002206994"
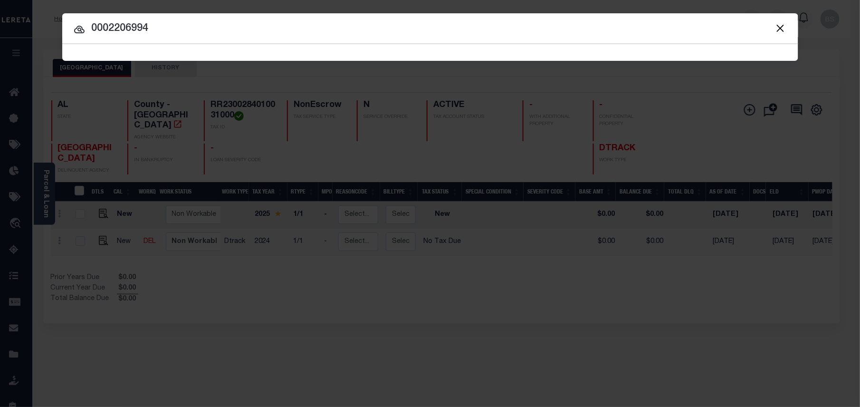
type input "0002206994"
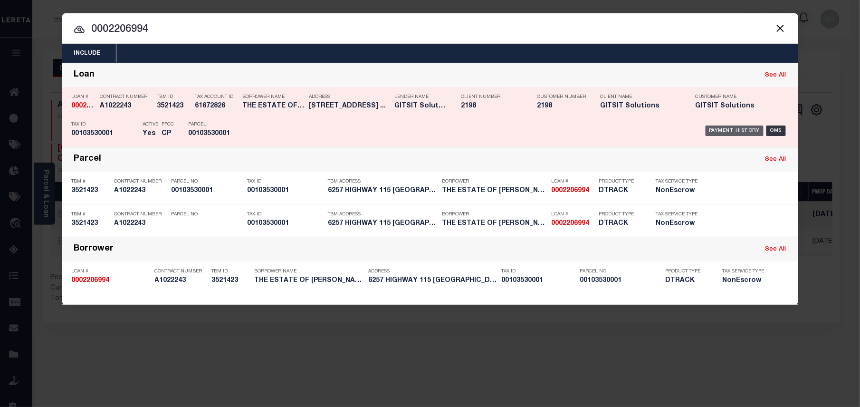
click at [734, 126] on div "Payment History" at bounding box center [735, 131] width 58 height 10
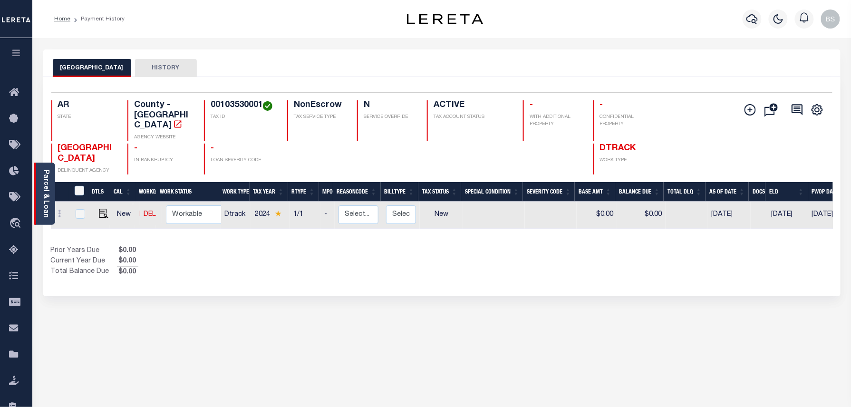
click at [44, 193] on link "Parcel & Loan" at bounding box center [45, 194] width 7 height 48
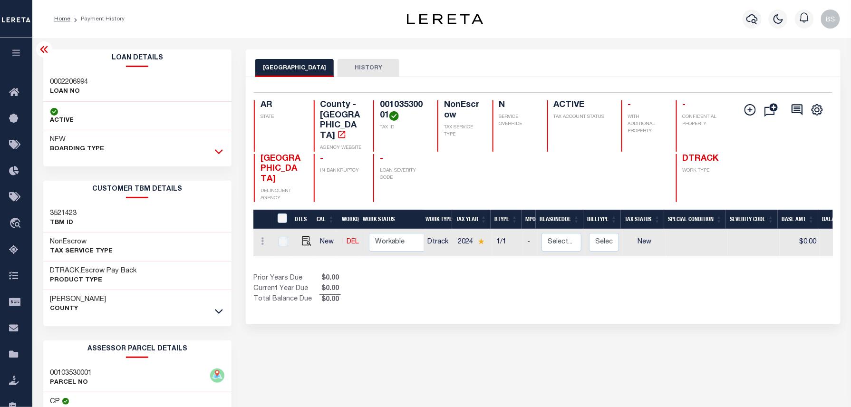
click at [219, 151] on icon at bounding box center [219, 151] width 8 height 10
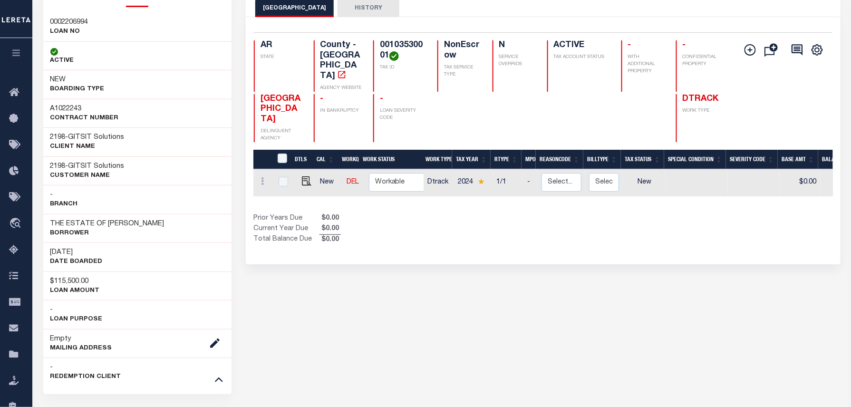
scroll to position [63, 0]
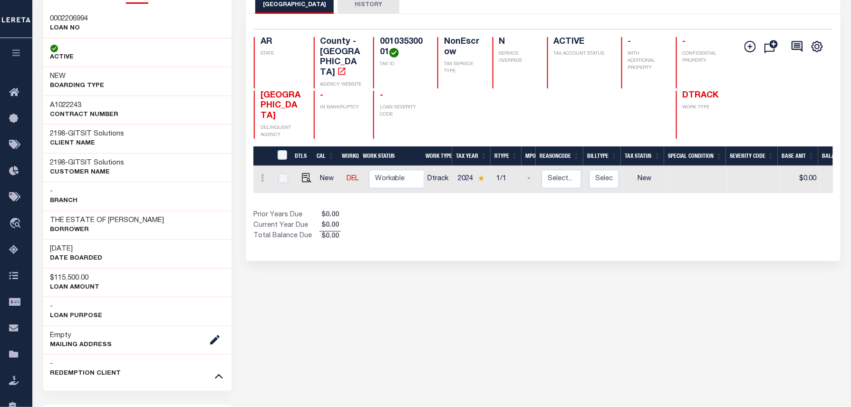
click at [261, 174] on div at bounding box center [262, 179] width 11 height 11
checkbox input "true"
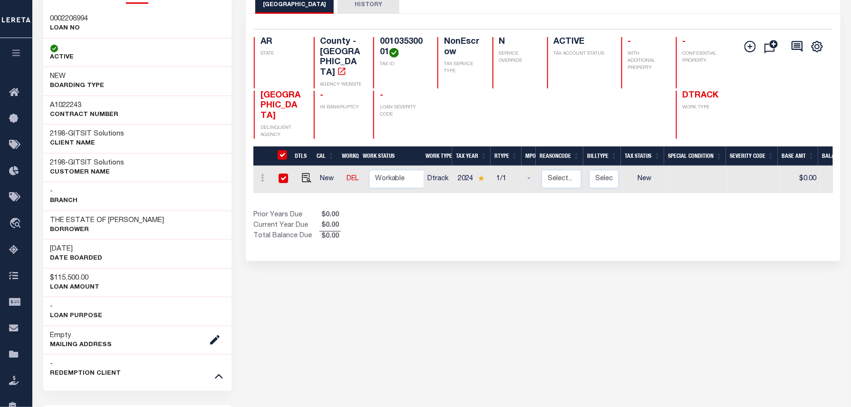
checkbox input "true"
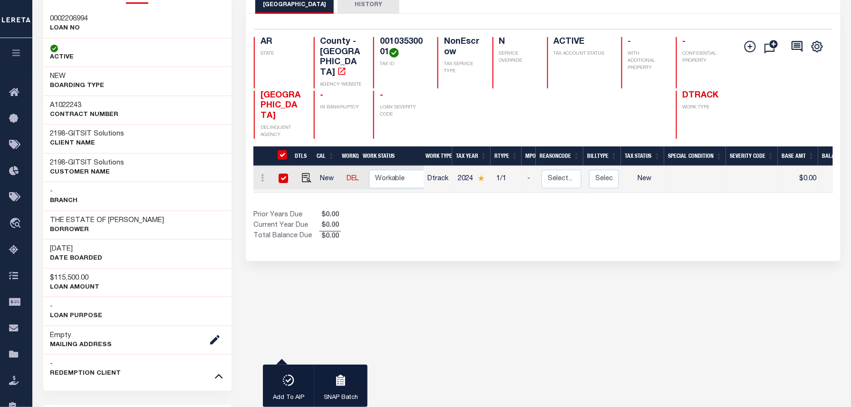
click at [284, 174] on input "checkbox" at bounding box center [284, 179] width 10 height 10
checkbox input "false"
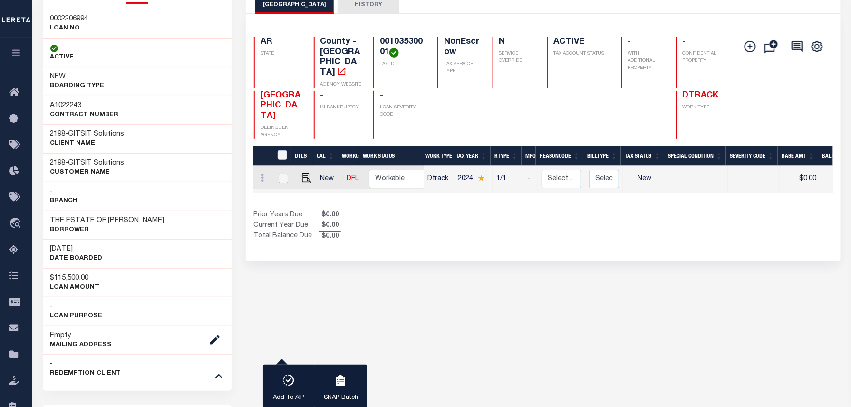
checkbox input "false"
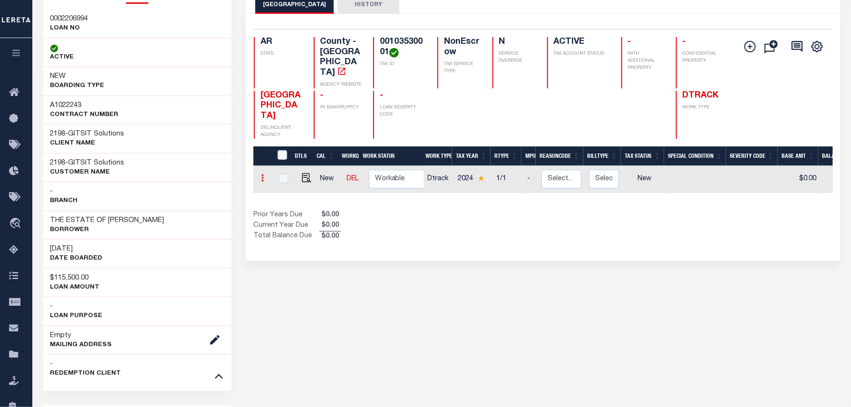
click at [263, 174] on icon at bounding box center [262, 178] width 3 height 8
click at [317, 172] on img at bounding box center [320, 177] width 10 height 10
select select "NW2"
type input "$0.00"
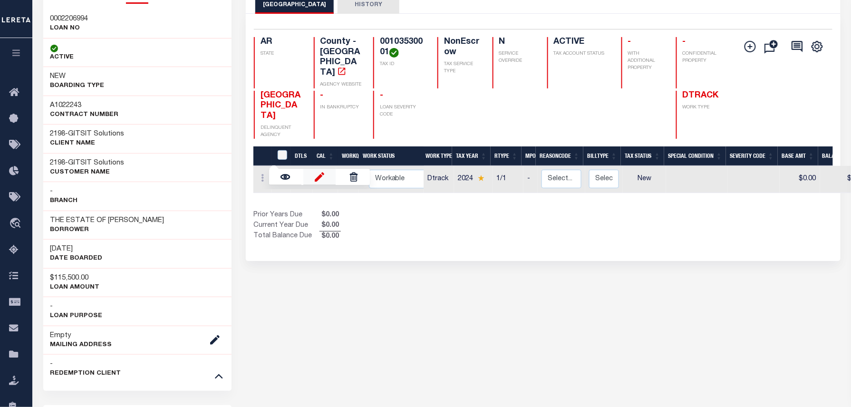
type input "[DATE]"
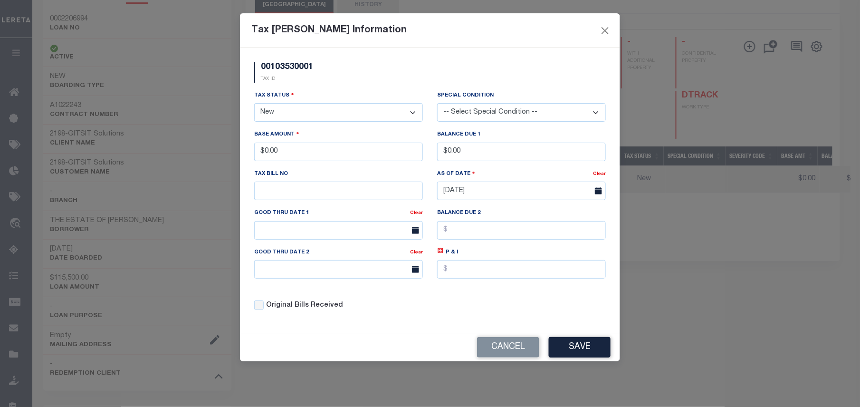
click at [353, 115] on select "- Select Status - Open Due/Unpaid Paid Incomplete No Tax Due Internal Refund Pr…" at bounding box center [338, 112] width 169 height 19
select select "NTX"
click at [254, 105] on select "- Select Status - Open Due/Unpaid Paid Incomplete No Tax Due Internal Refund Pr…" at bounding box center [338, 112] width 169 height 19
click at [581, 343] on button "Save" at bounding box center [580, 347] width 62 height 20
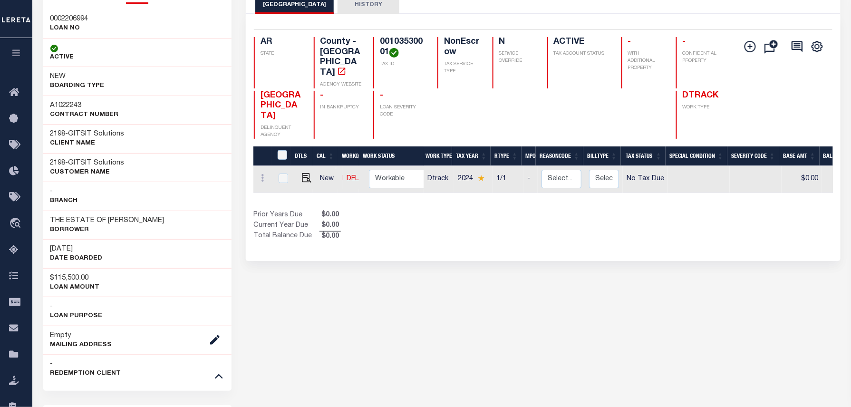
click at [632, 274] on div "RANDOLPH COUNTY HISTORY 1 Selected 1 1" at bounding box center [543, 403] width 609 height 834
click at [302, 173] on img at bounding box center [307, 178] width 10 height 10
checkbox input "true"
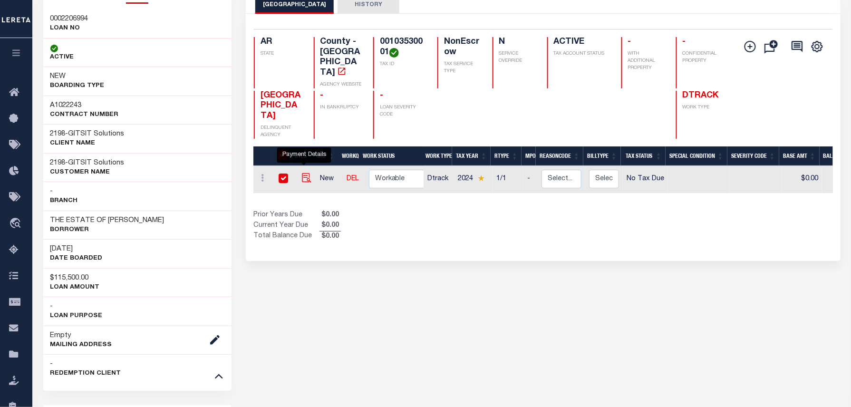
checkbox input "true"
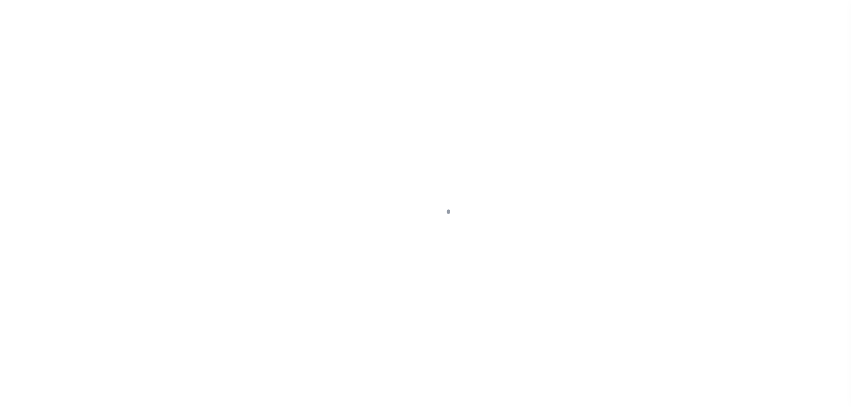
select select "NTX"
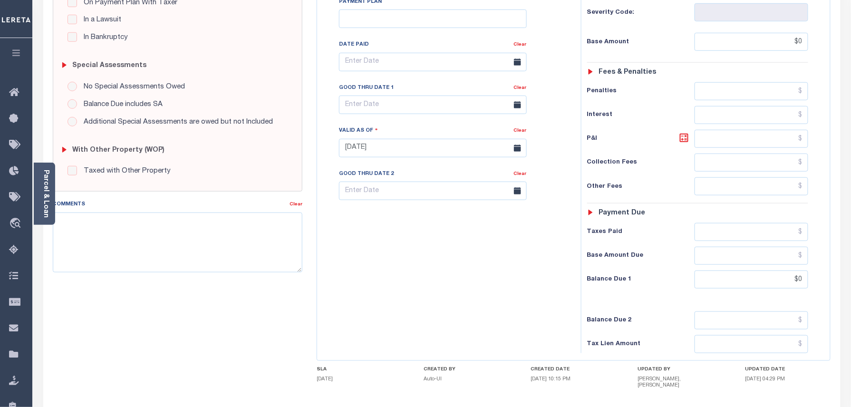
scroll to position [253, 0]
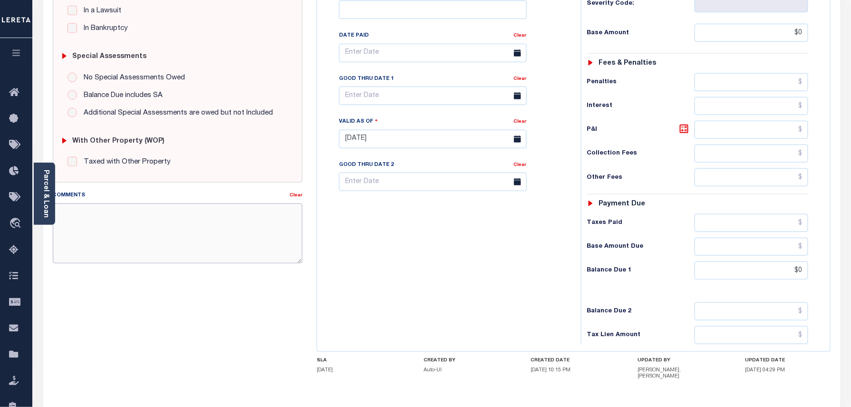
click at [148, 223] on textarea "Comments" at bounding box center [178, 233] width 250 height 60
paste textarea "Taxes were due prior to the loan boarding – No Liability-BS"
type textarea "Taxes were due prior to the loan boarding – No Liability-BS"
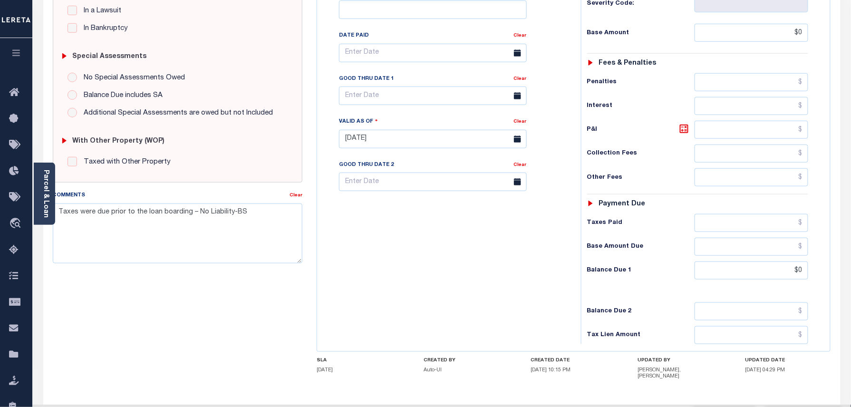
click at [120, 272] on div "SPECIAL RISK NCE Date Clear - Select Status Code -" at bounding box center [178, 141] width 264 height 617
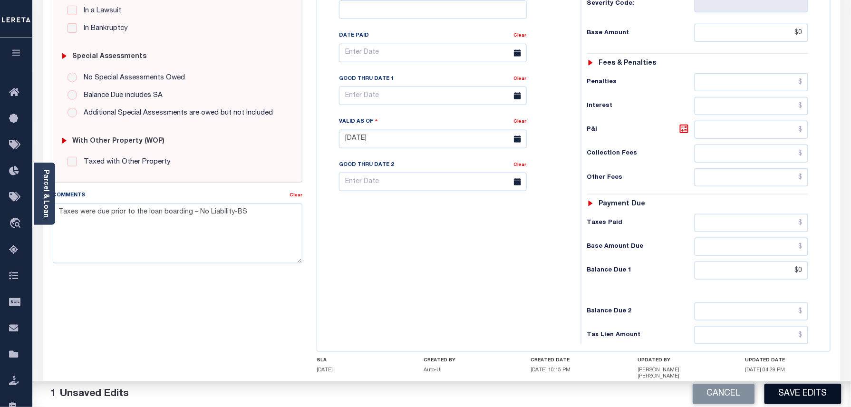
click at [783, 392] on button "Save Edits" at bounding box center [802, 394] width 77 height 20
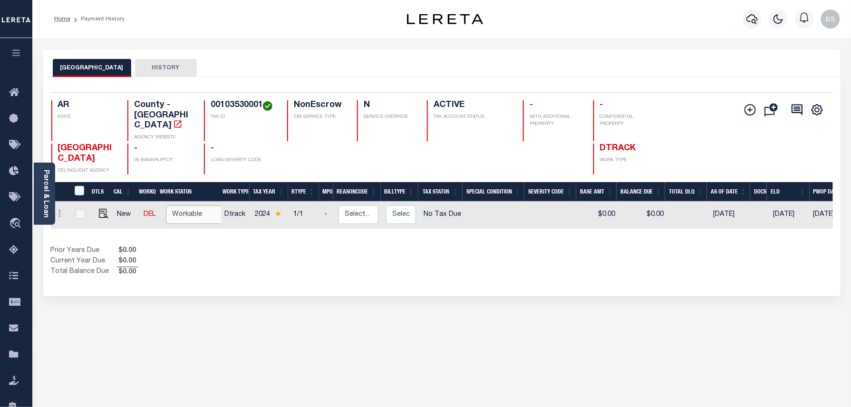
click at [184, 205] on select "Non Workable Workable" at bounding box center [194, 214] width 57 height 19
checkbox input "true"
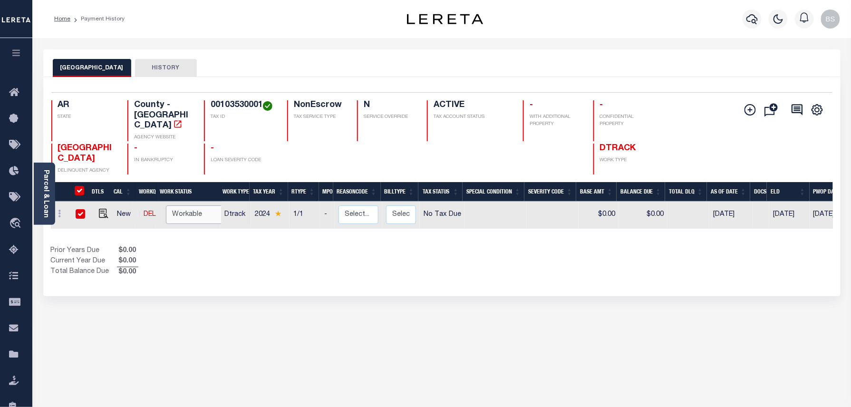
checkbox input "true"
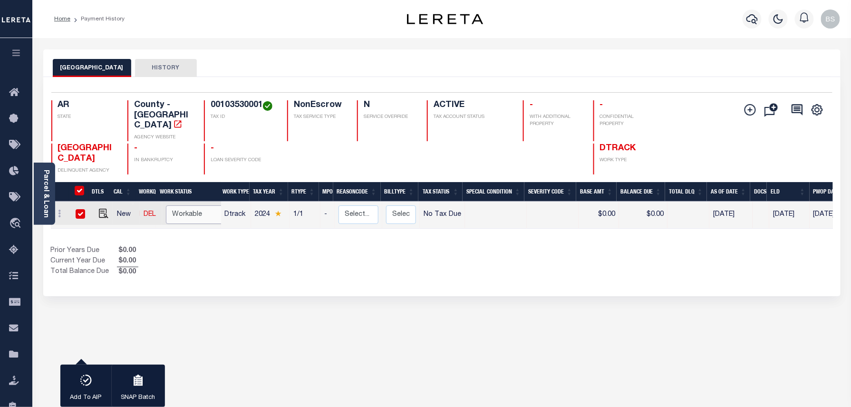
select select "true"
click at [166, 205] on select "Non Workable Workable" at bounding box center [194, 214] width 57 height 19
checkbox input "false"
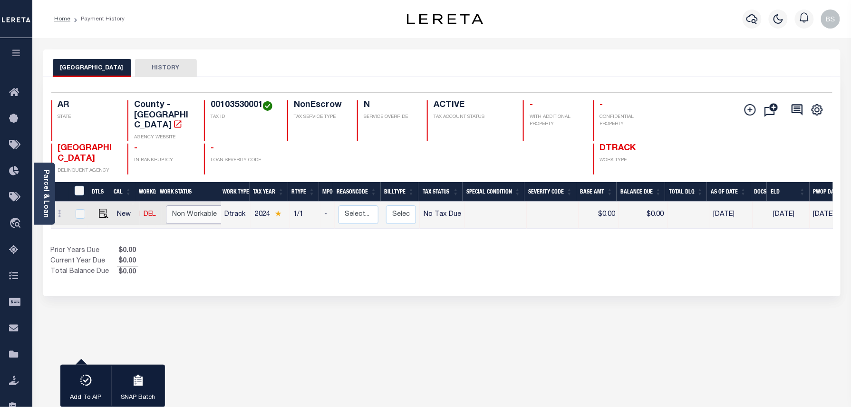
checkbox input "false"
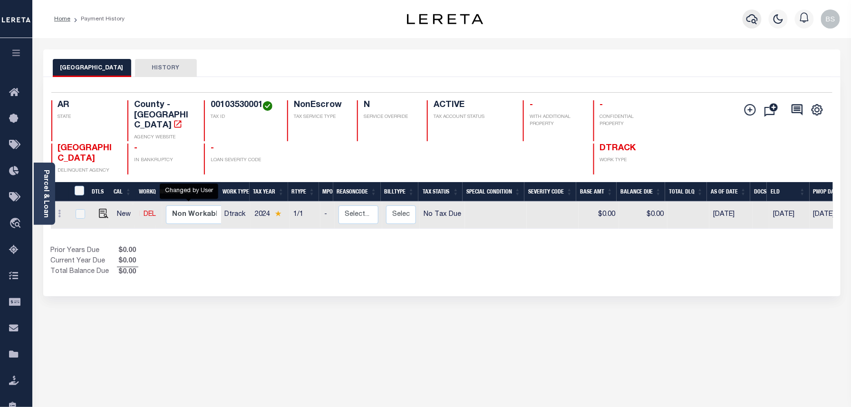
click at [755, 20] on icon "button" at bounding box center [751, 19] width 11 height 10
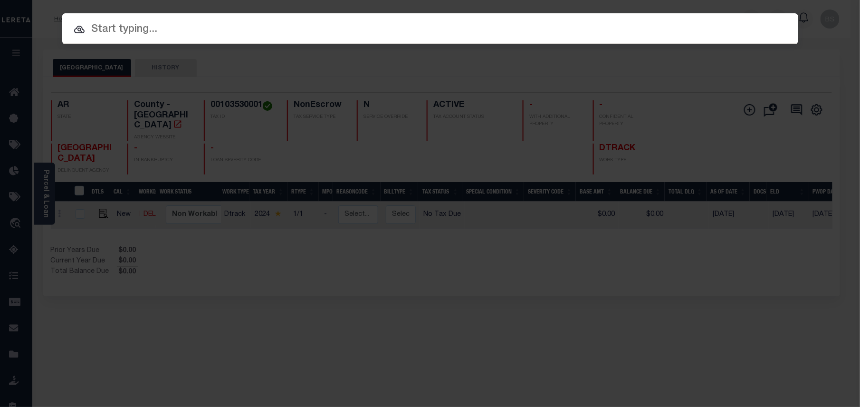
paste input "0002206987"
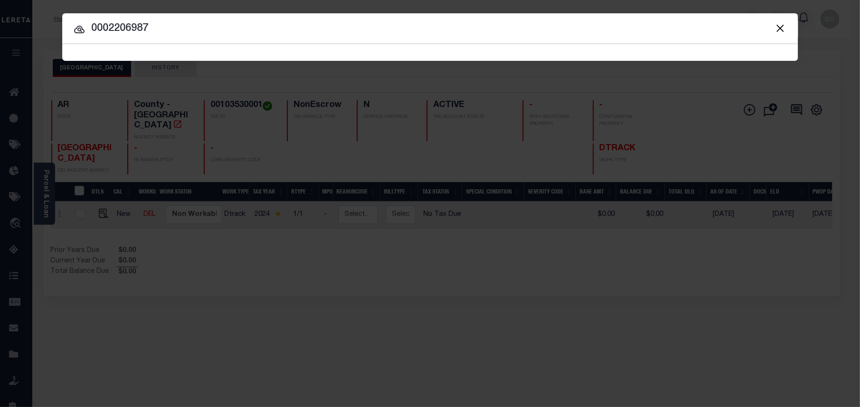
type input "0002206987"
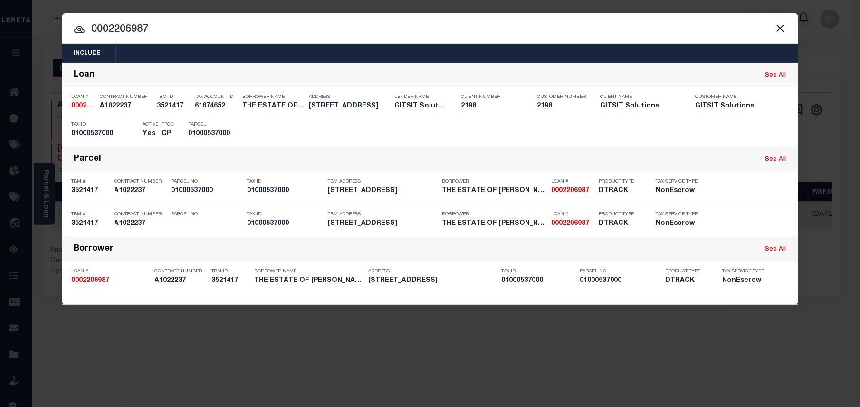
click at [676, 341] on div "Include Loans TBM Customers Borrowers Payments (Lender Non-Disb) Payments (Lend…" at bounding box center [430, 203] width 860 height 407
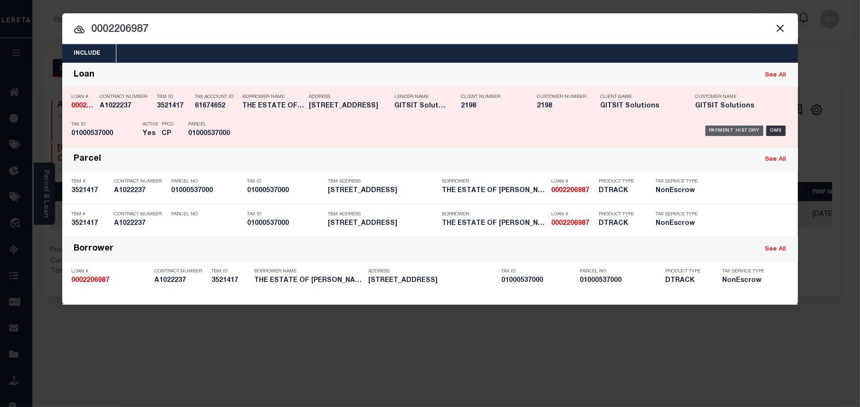
click at [733, 132] on div "Payment History" at bounding box center [735, 131] width 58 height 10
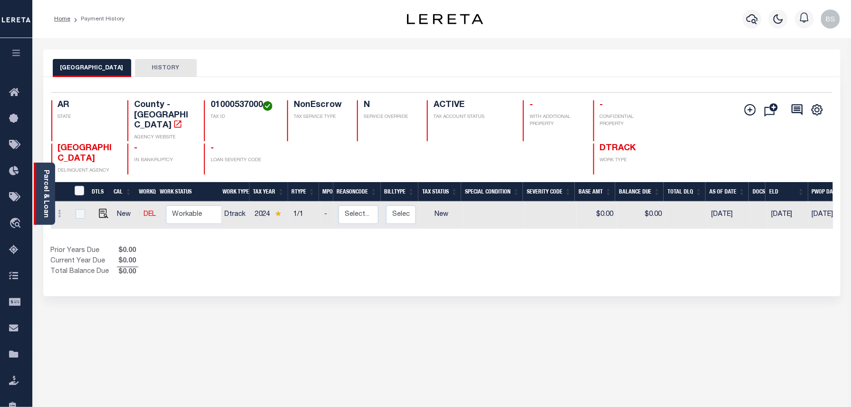
click at [50, 200] on div "Parcel & Loan" at bounding box center [44, 194] width 21 height 62
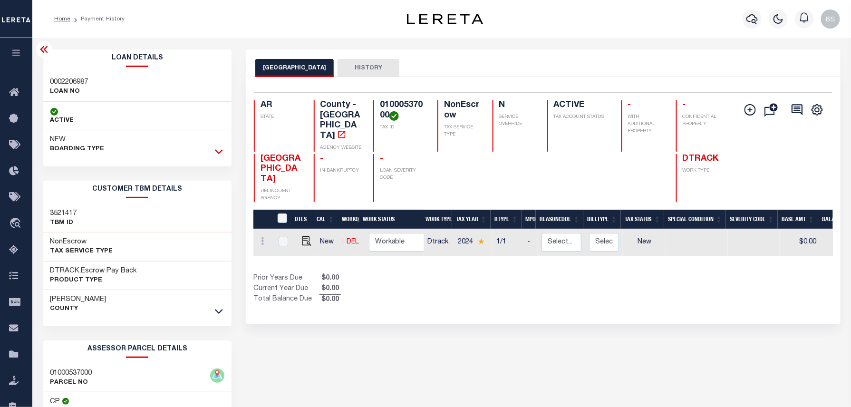
click at [219, 150] on icon at bounding box center [219, 151] width 8 height 10
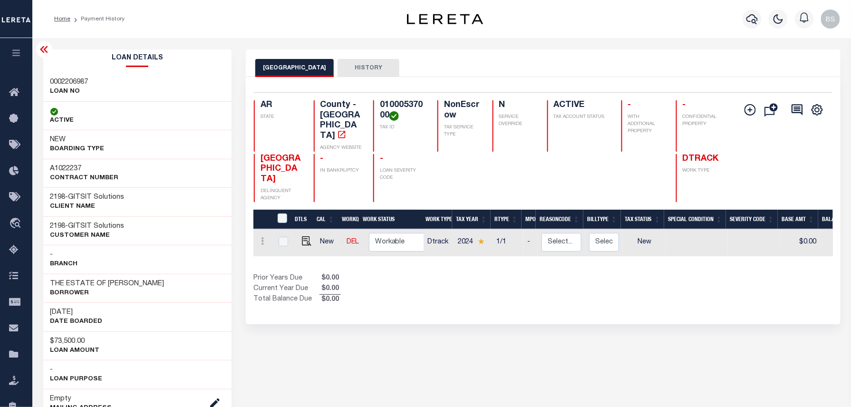
click at [44, 49] on icon at bounding box center [44, 49] width 8 height 7
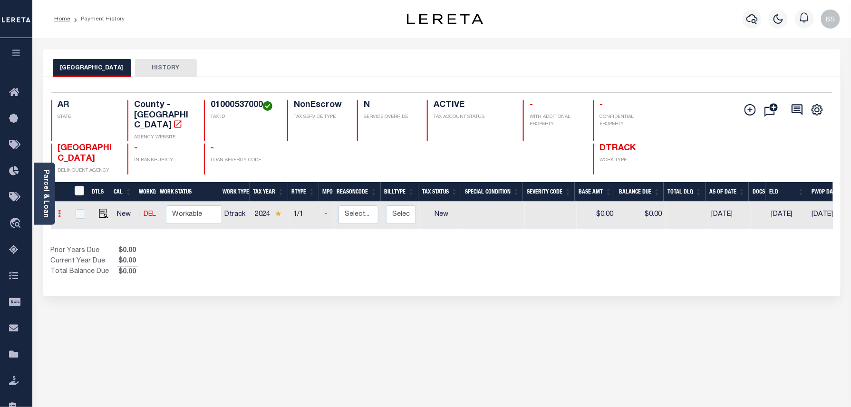
click at [62, 211] on link at bounding box center [60, 215] width 10 height 8
click at [116, 207] on img at bounding box center [117, 212] width 10 height 10
select select "NW2"
type input "$0.00"
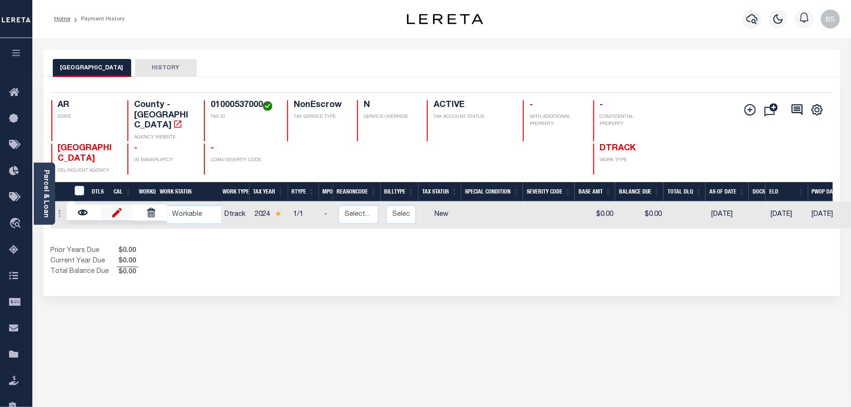
type input "[DATE]"
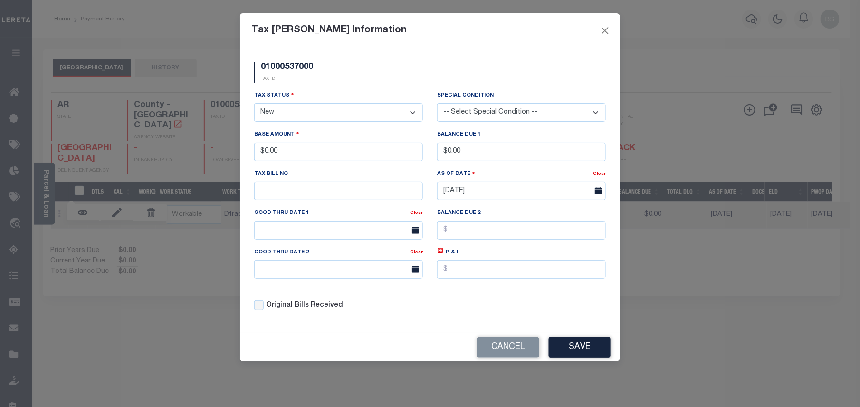
click at [290, 109] on select "- Select Status - Open Due/Unpaid Paid Incomplete No Tax Due Internal Refund Pr…" at bounding box center [338, 112] width 169 height 19
click at [291, 110] on select "- Select Status - Open Due/Unpaid Paid Incomplete No Tax Due Internal Refund Pr…" at bounding box center [338, 112] width 169 height 19
select select "NTX"
click at [254, 105] on select "- Select Status - Open Due/Unpaid Paid Incomplete No Tax Due Internal Refund Pr…" at bounding box center [338, 112] width 169 height 19
click at [596, 351] on button "Save" at bounding box center [580, 347] width 62 height 20
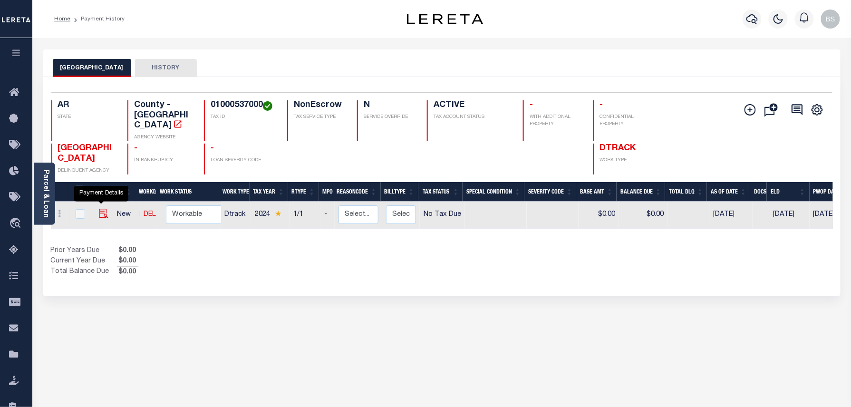
click at [100, 209] on img at bounding box center [104, 214] width 10 height 10
checkbox input "true"
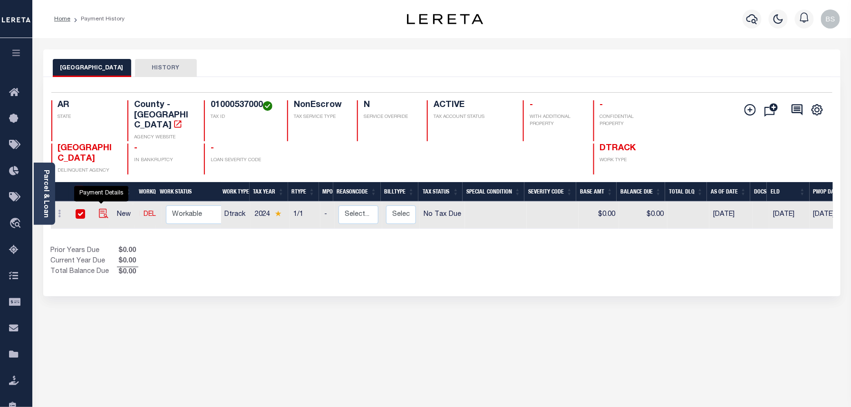
checkbox input "true"
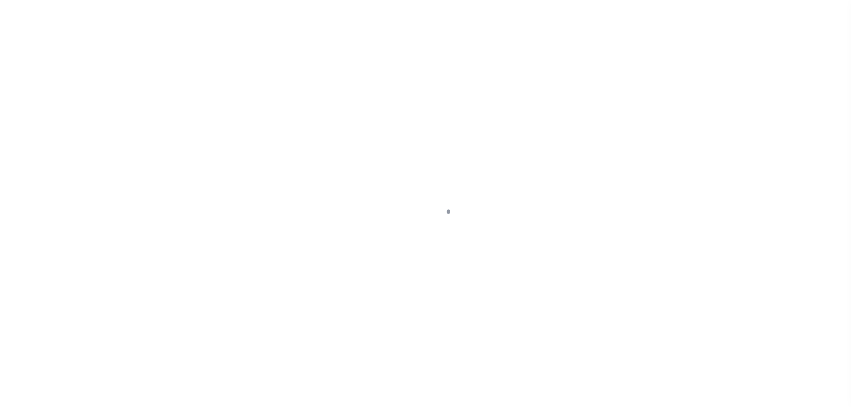
select select "NTX"
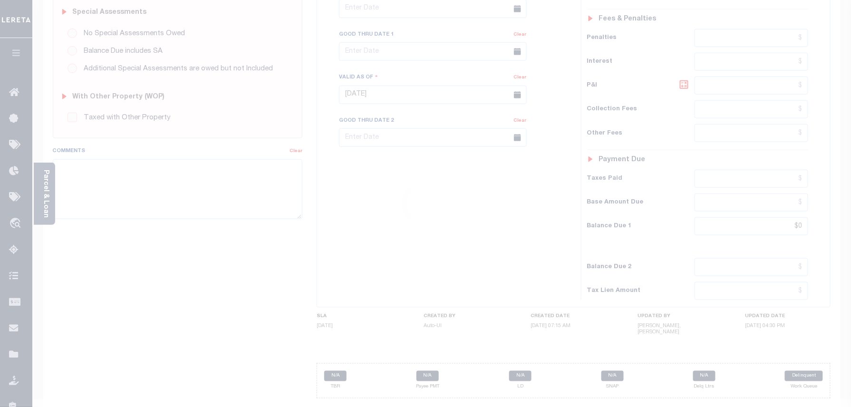
scroll to position [299, 0]
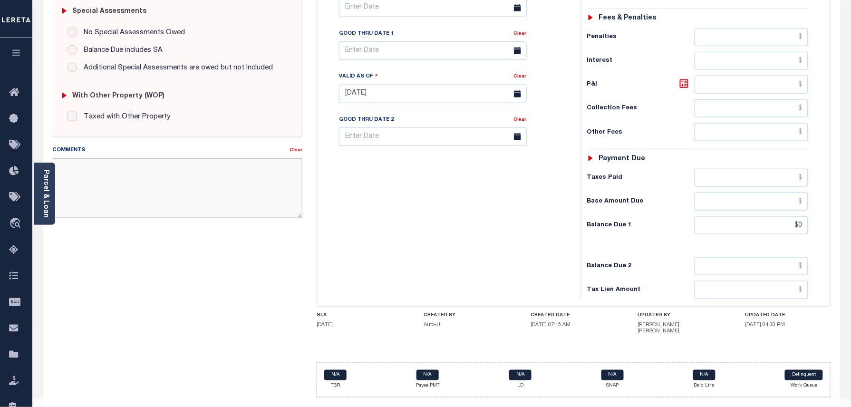
click at [171, 200] on textarea "Comments" at bounding box center [178, 188] width 250 height 60
paste textarea "Taxes were due prior to the loan boarding – No Liability-BS"
type textarea "Taxes were due prior to the loan boarding – No Liability-BS"
click at [150, 250] on div "SPECIAL RISK NCE Date Clear - Select Status Code -" at bounding box center [178, 96] width 264 height 617
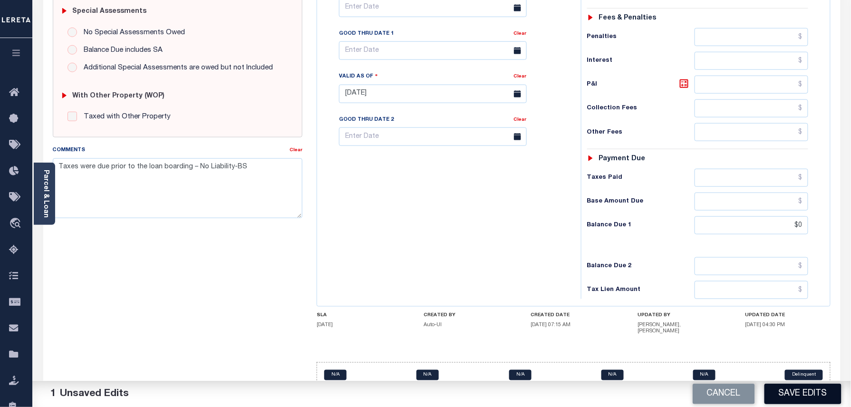
click at [806, 389] on button "Save Edits" at bounding box center [802, 394] width 77 height 20
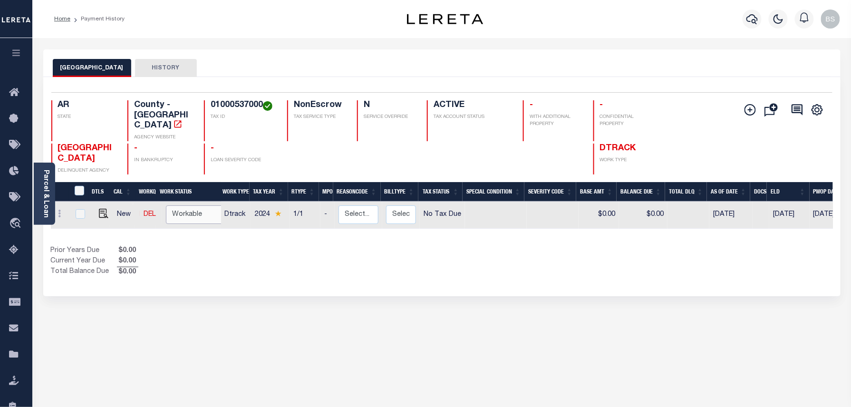
click at [180, 207] on select "Non Workable Workable" at bounding box center [194, 214] width 57 height 19
checkbox input "true"
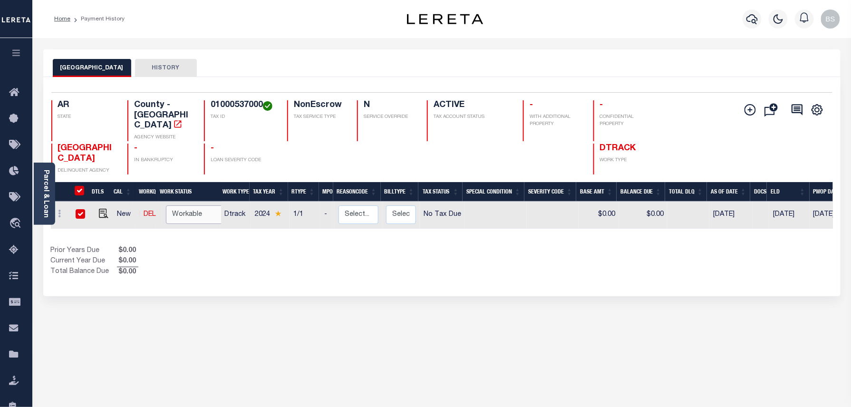
checkbox input "true"
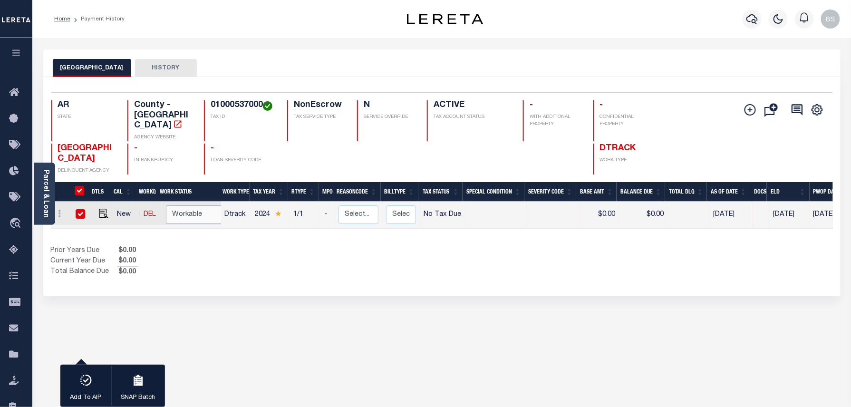
select select "true"
click at [166, 205] on select "Non Workable Workable" at bounding box center [194, 214] width 57 height 19
checkbox input "false"
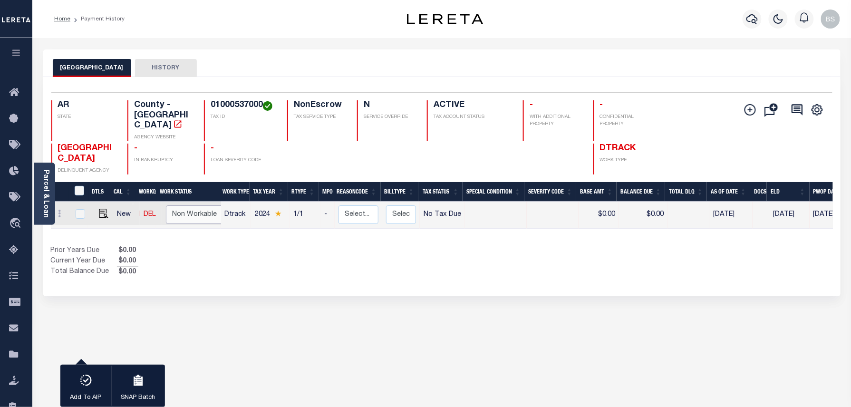
checkbox input "false"
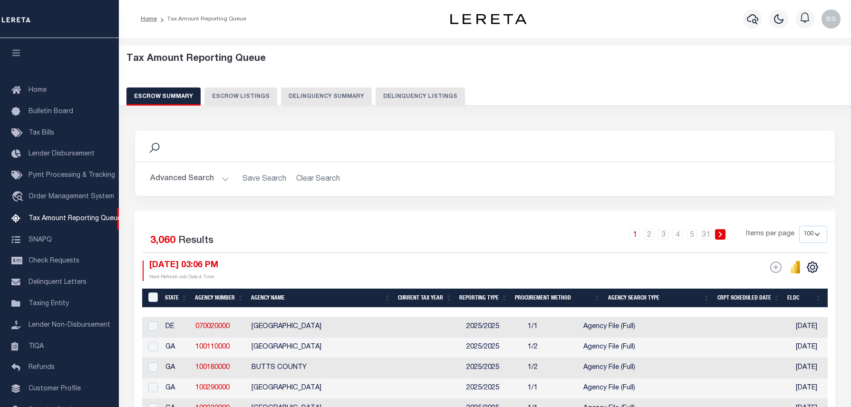
select select "100"
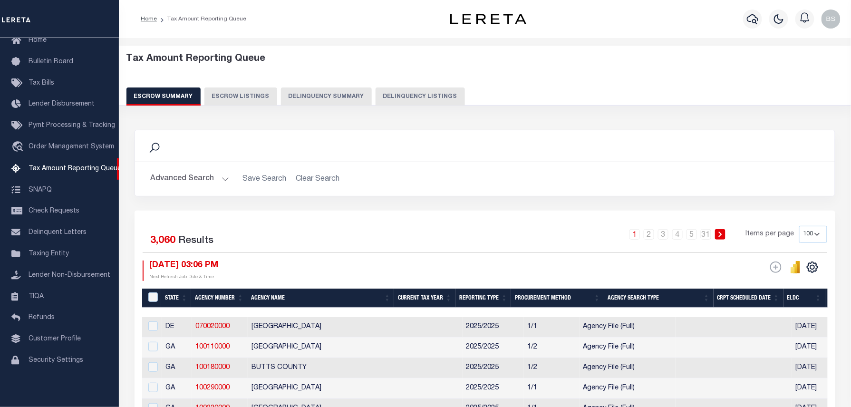
click at [411, 90] on button "Delinquency Listings" at bounding box center [420, 96] width 89 height 18
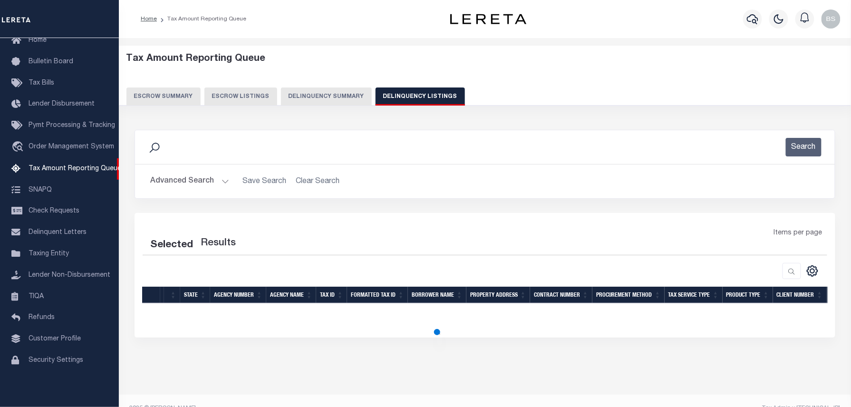
select select "100"
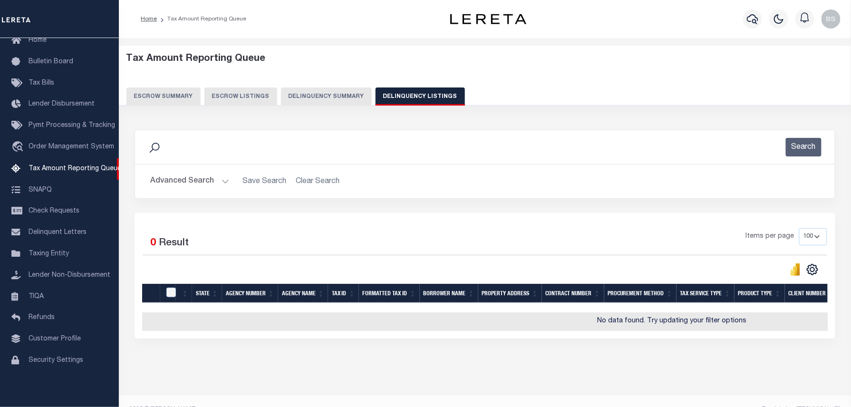
click at [189, 177] on button "Advanced Search" at bounding box center [189, 181] width 79 height 19
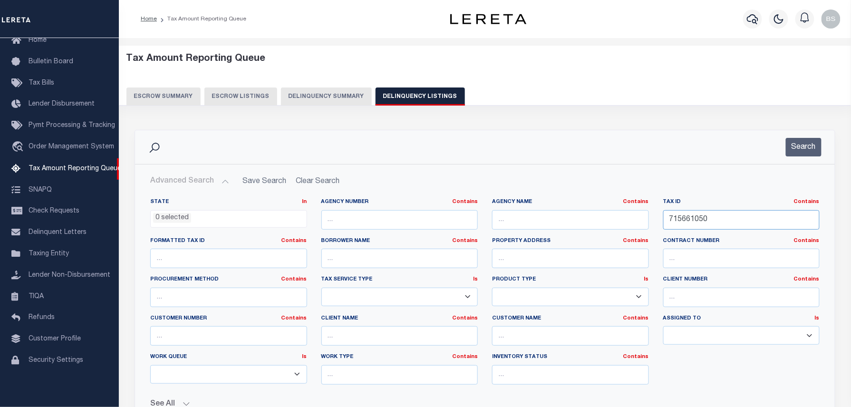
drag, startPoint x: 732, startPoint y: 222, endPoint x: 608, endPoint y: 206, distance: 125.5
click at [608, 206] on div "State In In AK AL AR AZ CA CO CT DC DE FL GA GU HI IA ID IL IN KS KY LA MA MD M…" at bounding box center [485, 295] width 684 height 194
paste input "5002513"
type input "500251350"
click at [799, 143] on button "Search" at bounding box center [804, 147] width 36 height 19
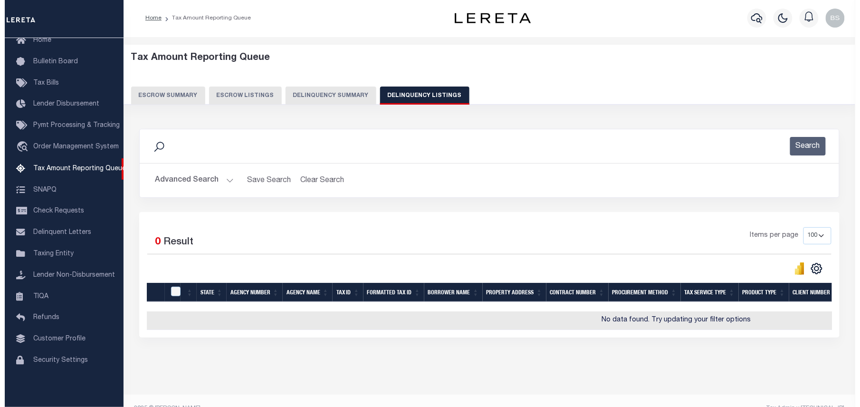
scroll to position [0, 0]
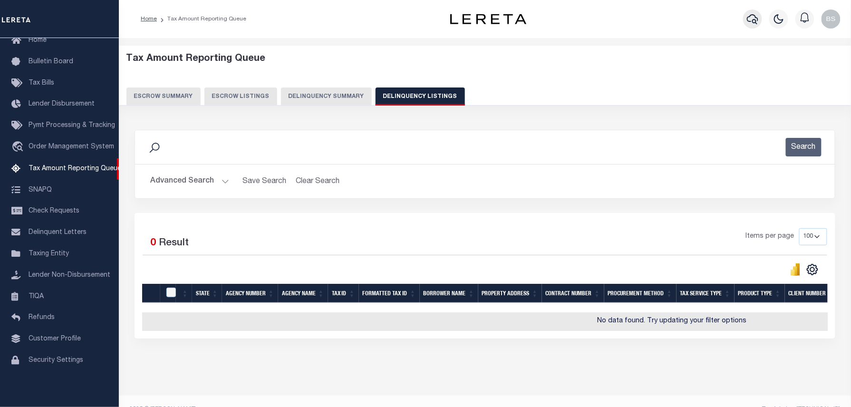
click at [749, 19] on icon "button" at bounding box center [752, 18] width 11 height 11
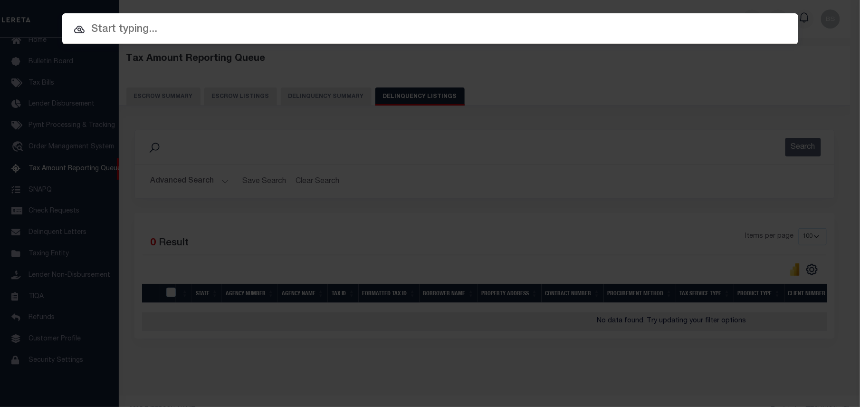
paste input "500251350"
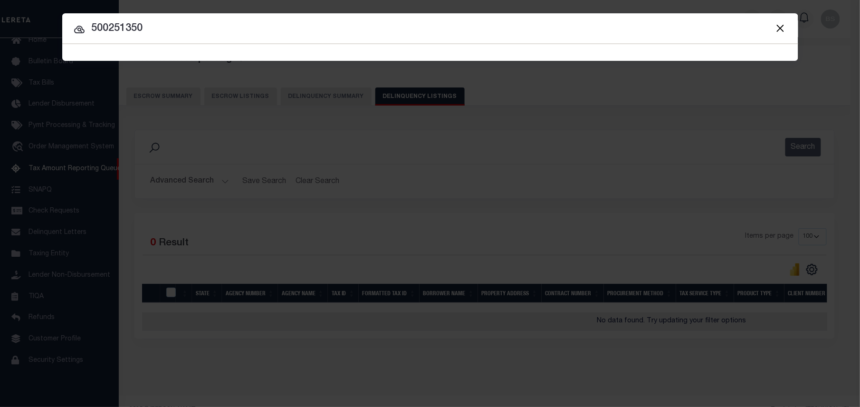
type input "500251350"
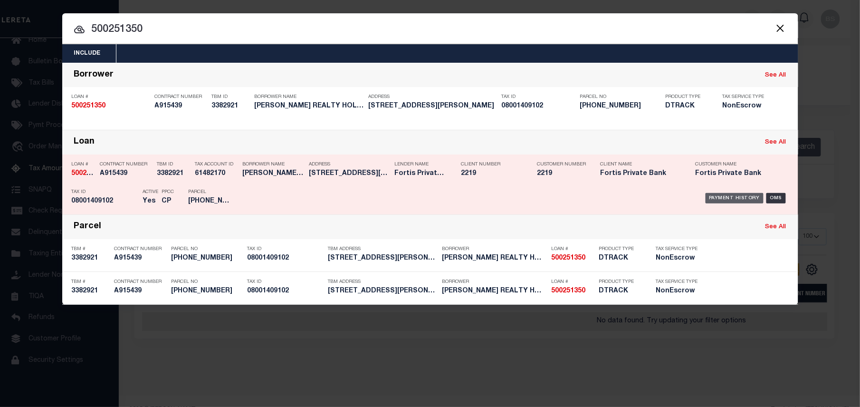
click at [732, 195] on div "Payment History" at bounding box center [735, 198] width 58 height 10
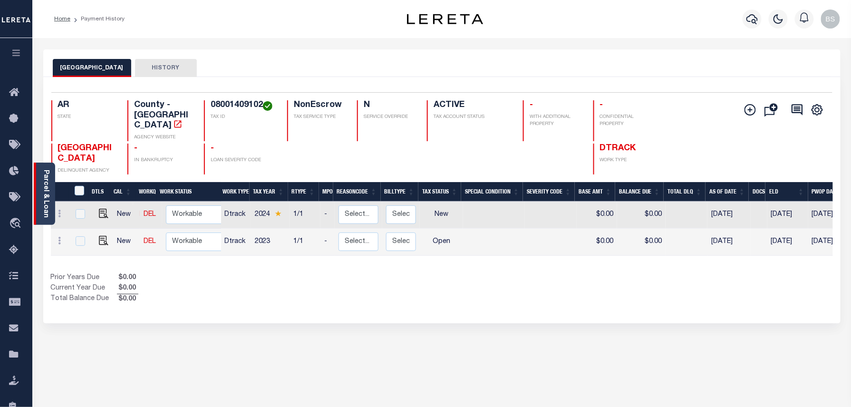
click at [45, 182] on link "Parcel & Loan" at bounding box center [45, 194] width 7 height 48
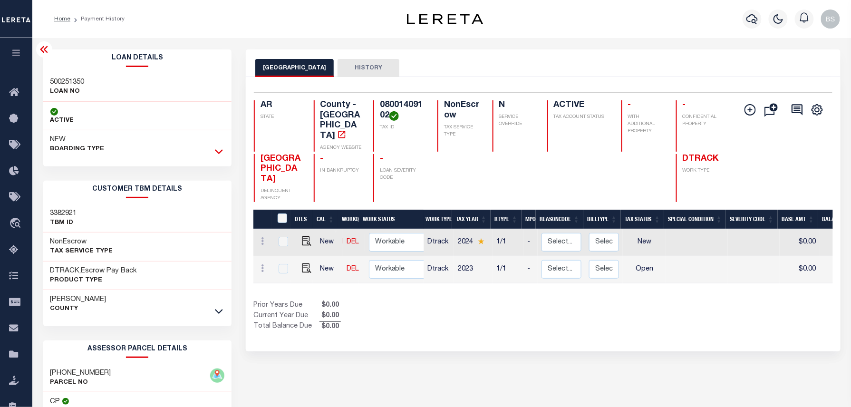
click at [215, 153] on icon at bounding box center [219, 151] width 8 height 10
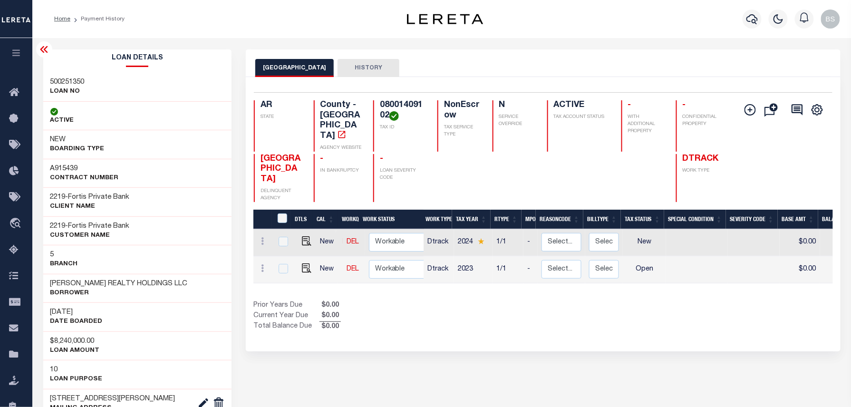
click at [46, 54] on icon at bounding box center [44, 49] width 11 height 11
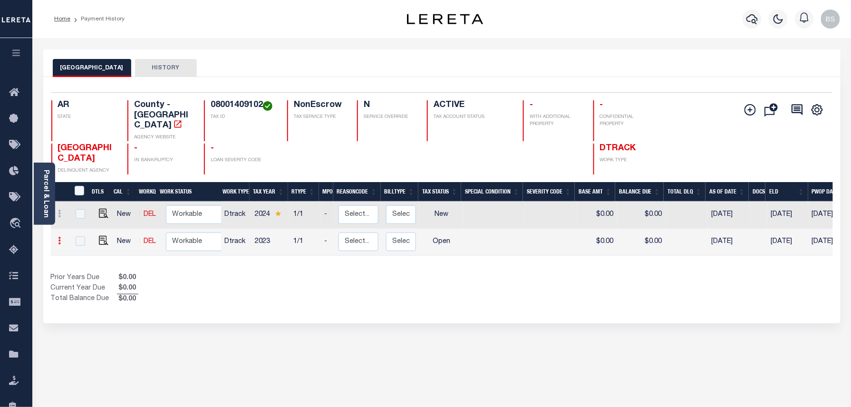
click at [60, 237] on icon at bounding box center [59, 241] width 3 height 8
click at [119, 232] on img at bounding box center [117, 237] width 10 height 10
select select "OP2"
type input "$0.00"
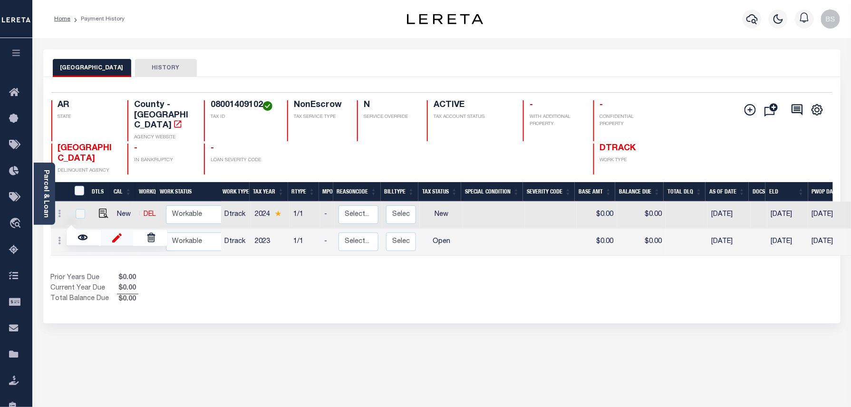
type input "[DATE]"
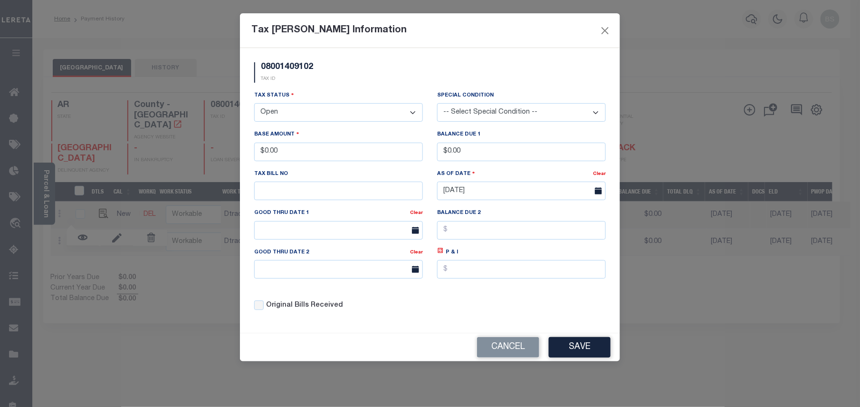
click at [289, 109] on select "- Select Status - Open Due/Unpaid Paid Incomplete No Tax Due Internal Refund Pr…" at bounding box center [338, 112] width 169 height 19
select select "NTX"
click at [254, 105] on select "- Select Status - Open Due/Unpaid Paid Incomplete No Tax Due Internal Refund Pr…" at bounding box center [338, 112] width 169 height 19
click at [581, 350] on button "Save" at bounding box center [580, 347] width 62 height 20
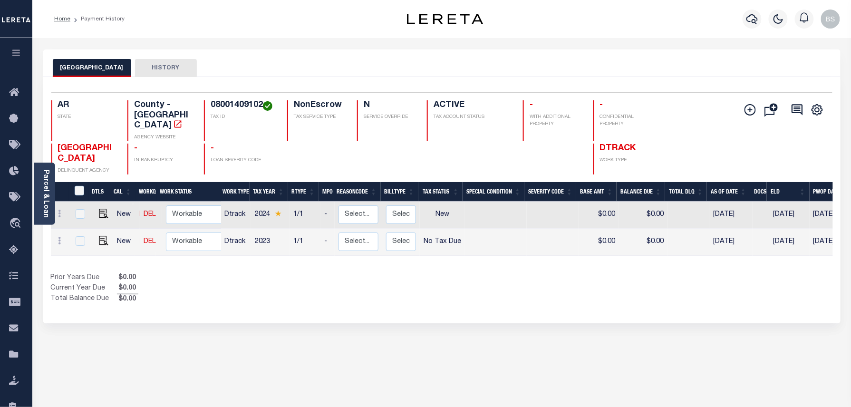
click at [632, 290] on div "Show Tax Lines before Bill Release Date Prior Years Due $0.00 Current Year Due …" at bounding box center [442, 289] width 782 height 32
click at [101, 236] on img at bounding box center [104, 241] width 10 height 10
checkbox input "true"
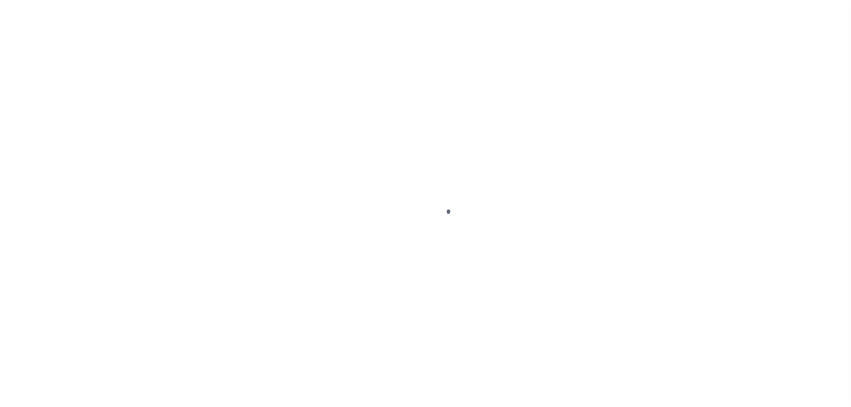
select select "NTX"
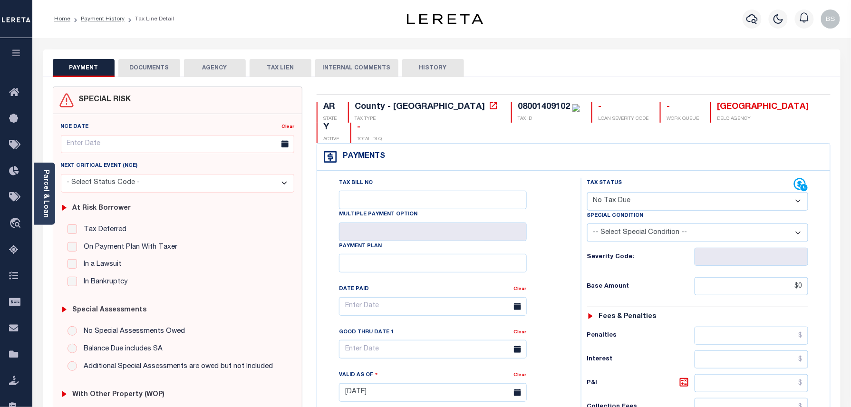
scroll to position [317, 0]
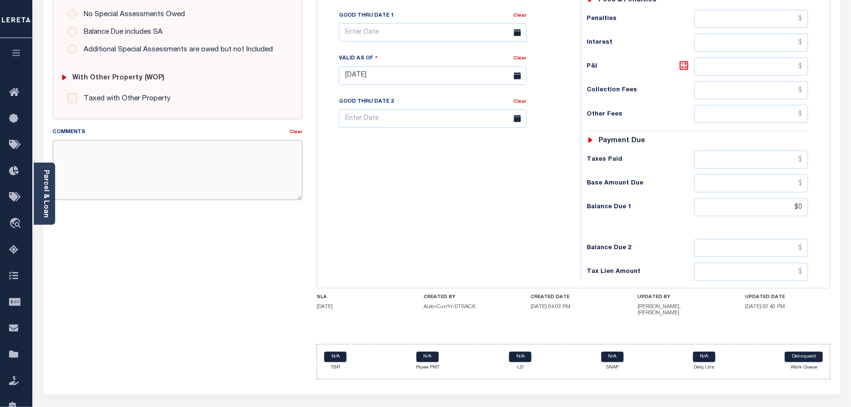
click at [157, 171] on textarea "Comments" at bounding box center [178, 170] width 250 height 60
paste textarea "Taxes were due prior to the loan boarding – No Liability-BS"
type textarea "Taxes were due prior to the loan boarding – No Liability-BS"
click at [123, 243] on div "SPECIAL RISK NCE Date Clear - Select Status Code -" at bounding box center [178, 78] width 264 height 617
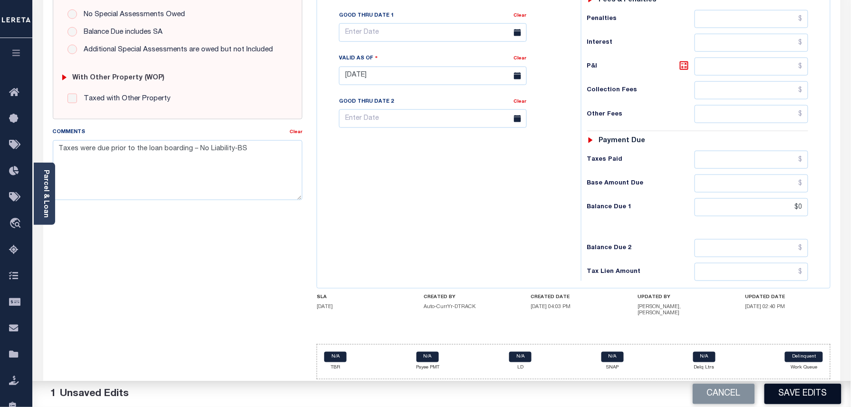
click at [790, 394] on button "Save Edits" at bounding box center [802, 394] width 77 height 20
checkbox input "false"
type input "$0"
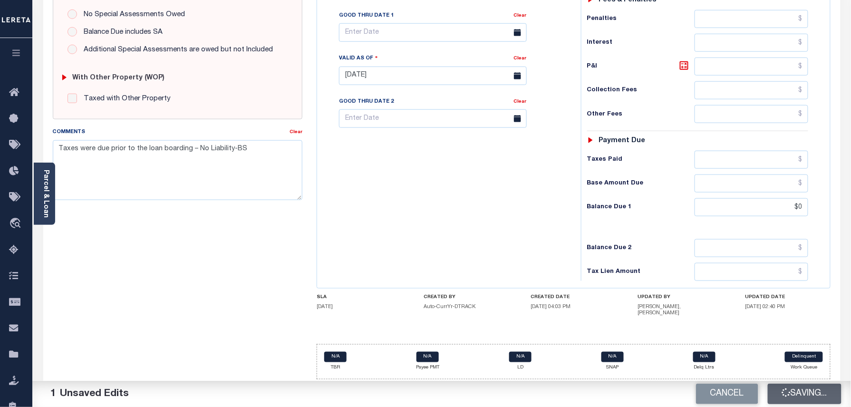
type input "$0"
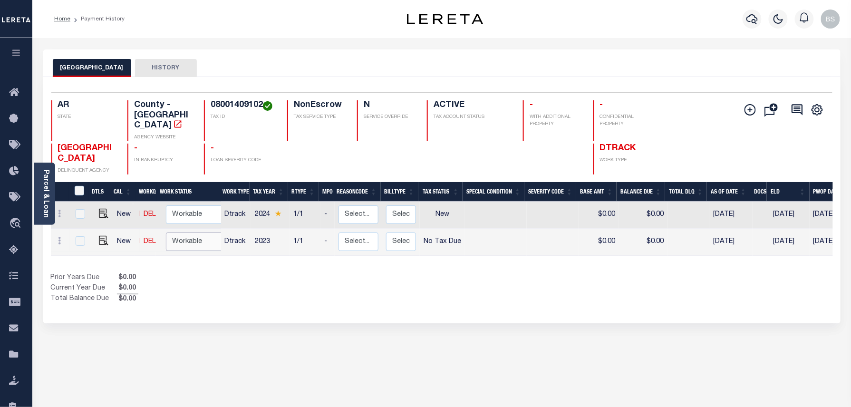
click at [196, 233] on select "Non Workable Workable" at bounding box center [194, 241] width 57 height 19
checkbox input "true"
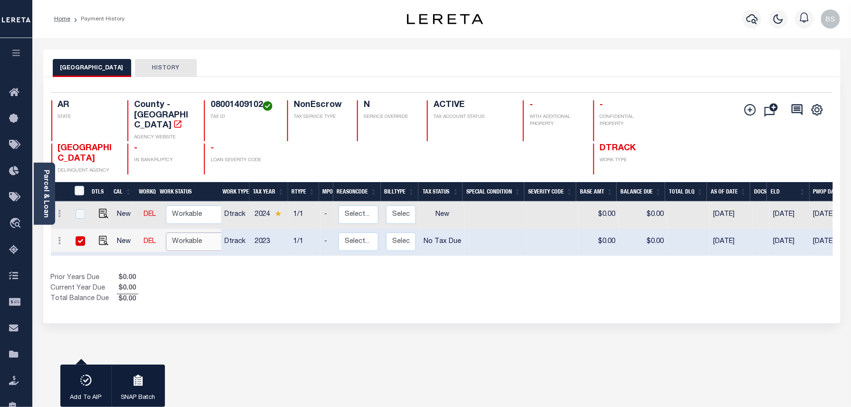
select select "true"
click at [166, 232] on select "Non Workable Workable" at bounding box center [194, 241] width 57 height 19
checkbox input "false"
